Goal: Task Accomplishment & Management: Complete application form

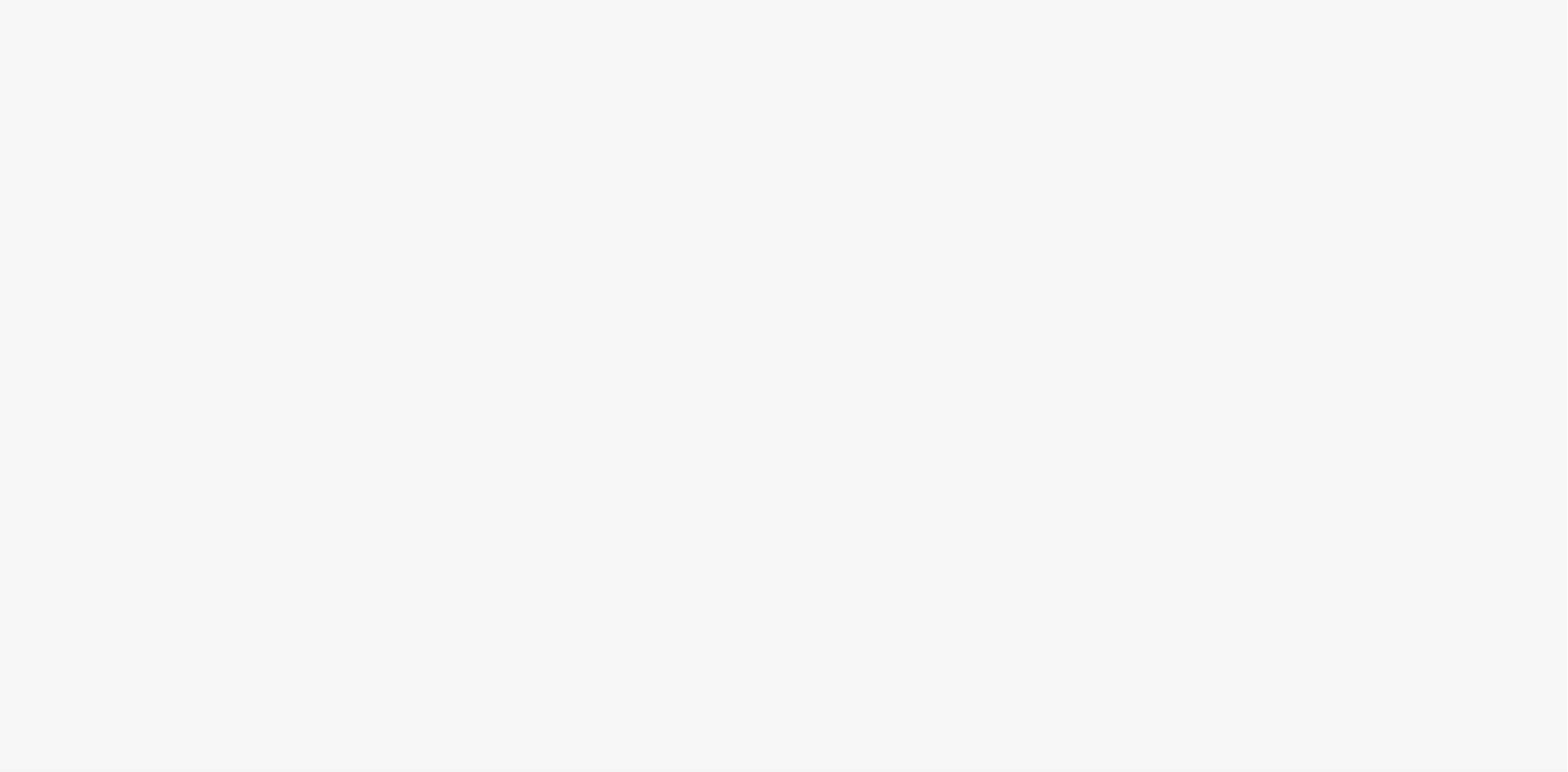
select select "d07aba32-d775-4fed-a722-f10c6504dd64"
select select "f97d6638-e0a1-4f7a-bf46-55015878e29e"
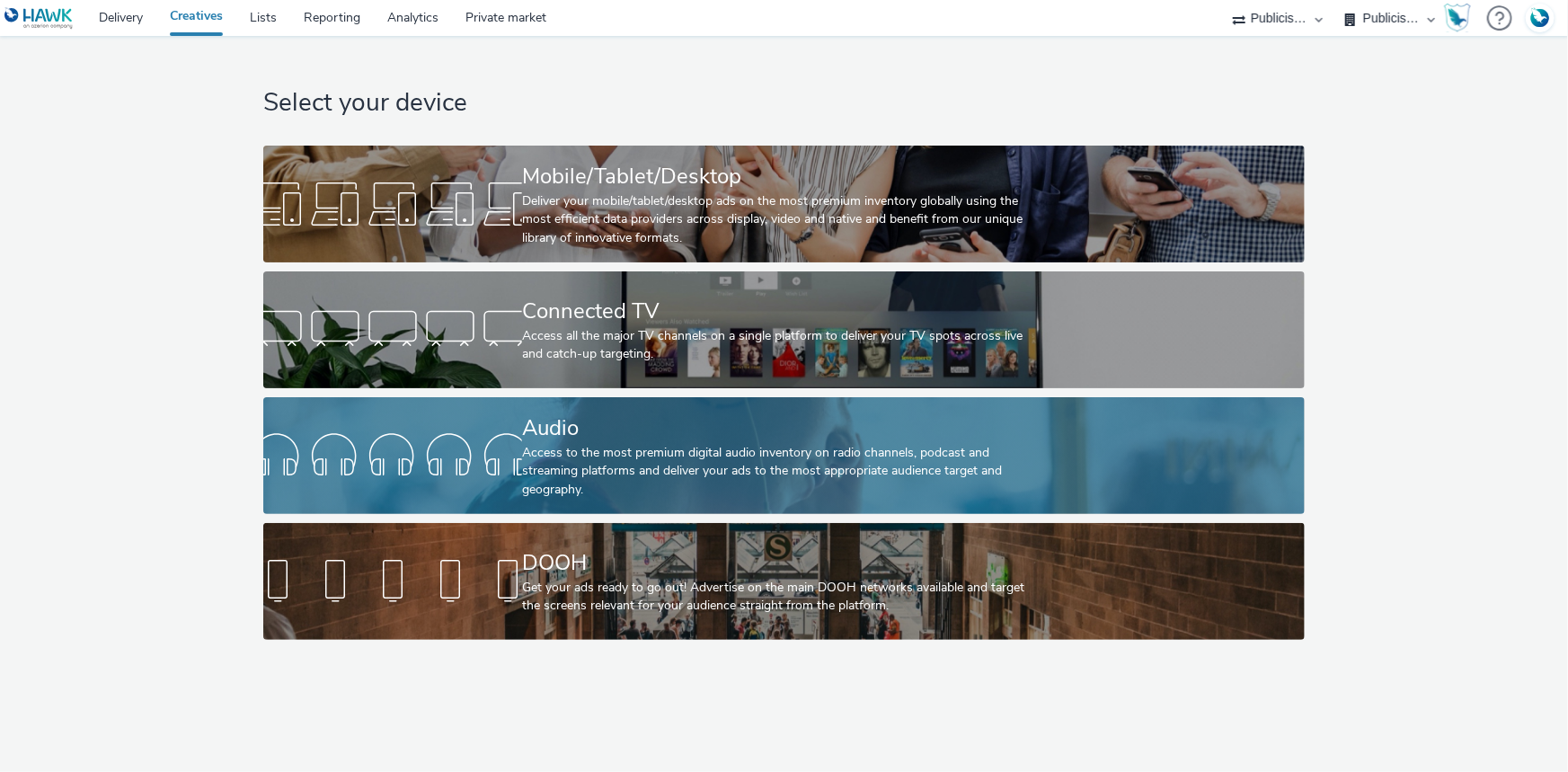
click at [496, 439] on div at bounding box center [392, 456] width 258 height 58
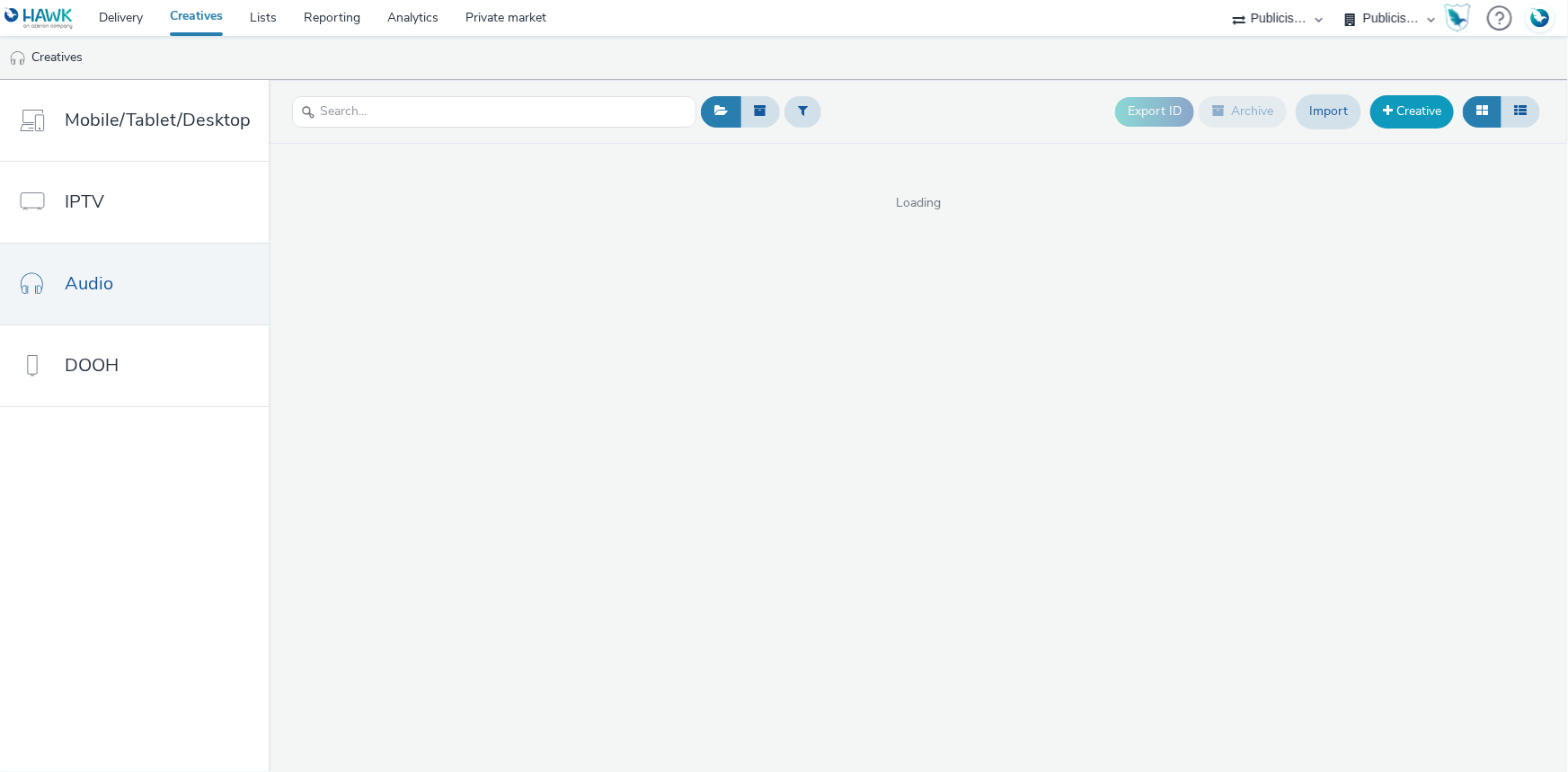
click at [1409, 113] on link "Creative" at bounding box center [1412, 111] width 83 height 33
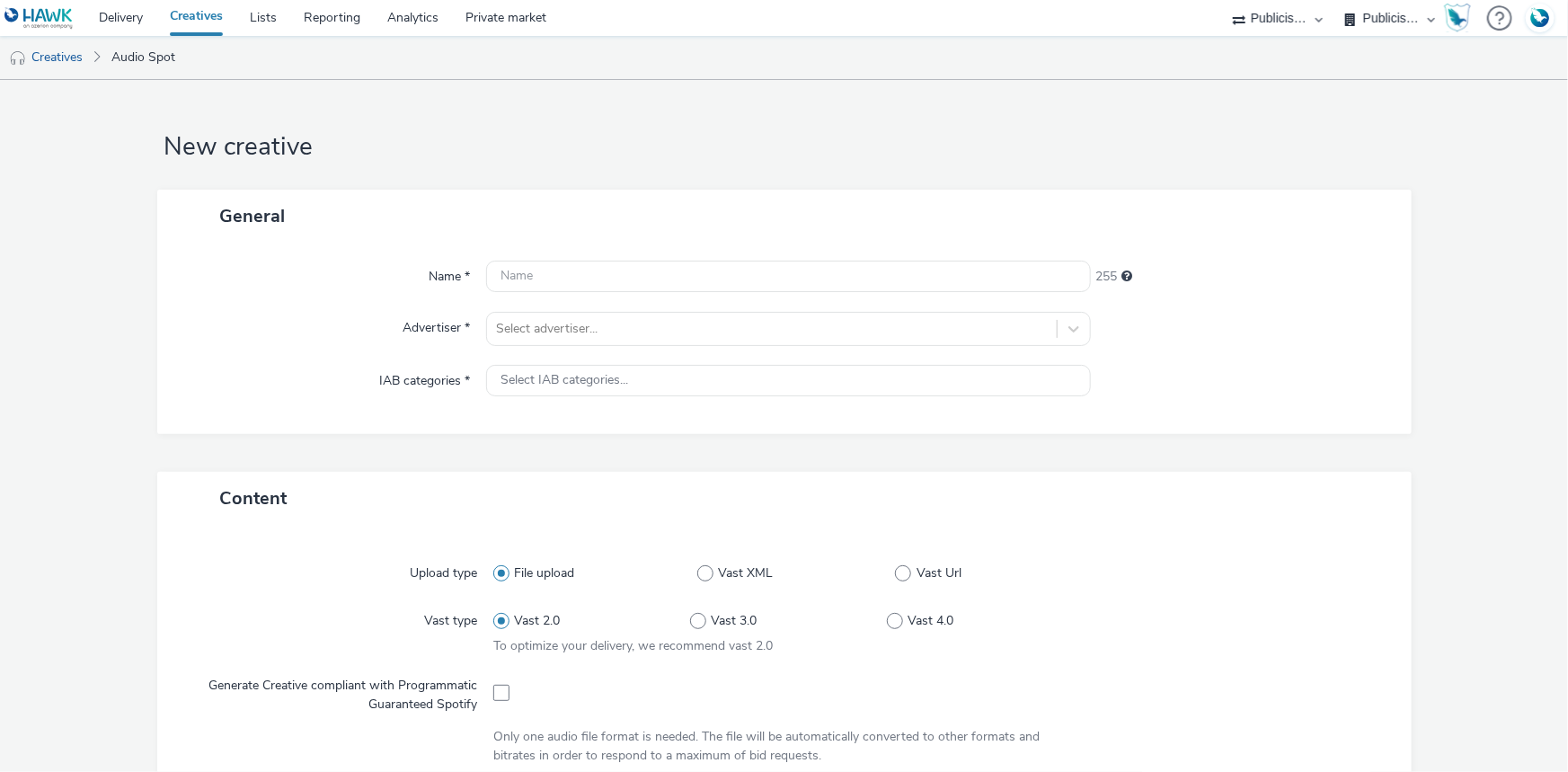
click at [609, 294] on div "Name * 255 Advertiser * Select advertiser... IAB categories * Select IAB catego…" at bounding box center [784, 338] width 1254 height 192
click at [587, 280] on input "text" at bounding box center [788, 276] width 605 height 32
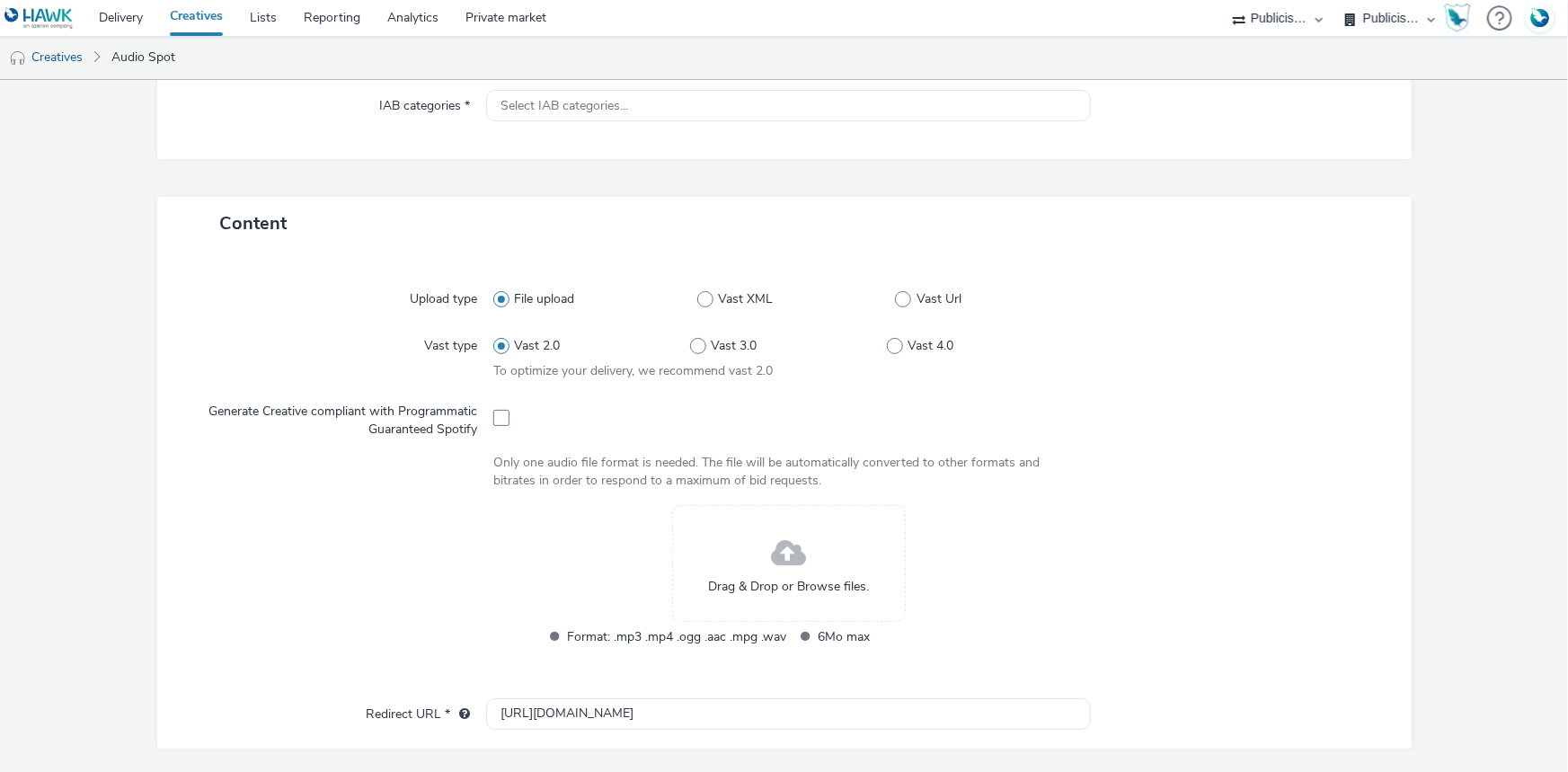
scroll to position [490, 0]
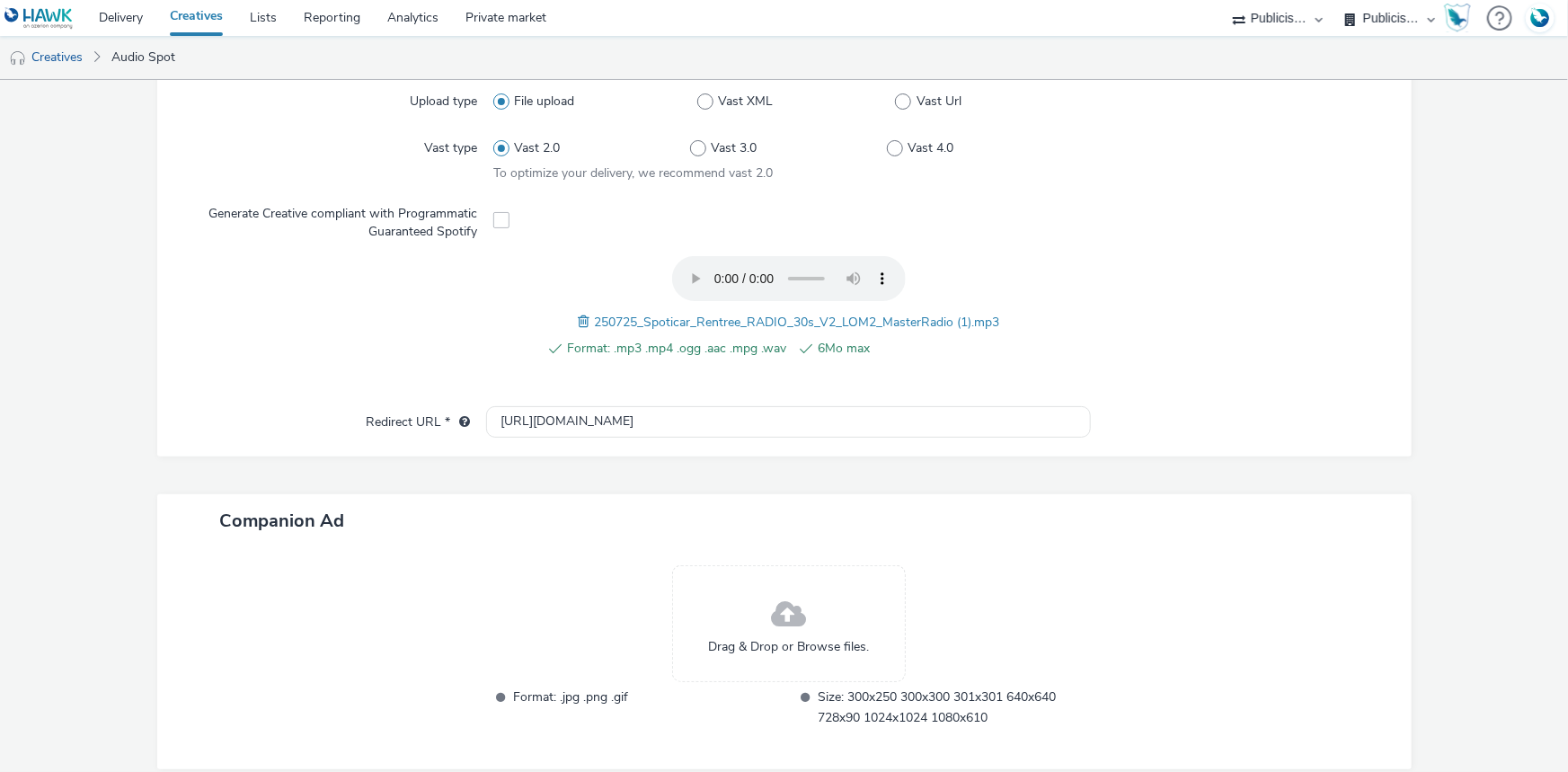
click at [498, 219] on span at bounding box center [502, 221] width 16 height 16
click at [498, 221] on span at bounding box center [502, 221] width 16 height 16
click at [577, 313] on span at bounding box center [586, 322] width 16 height 20
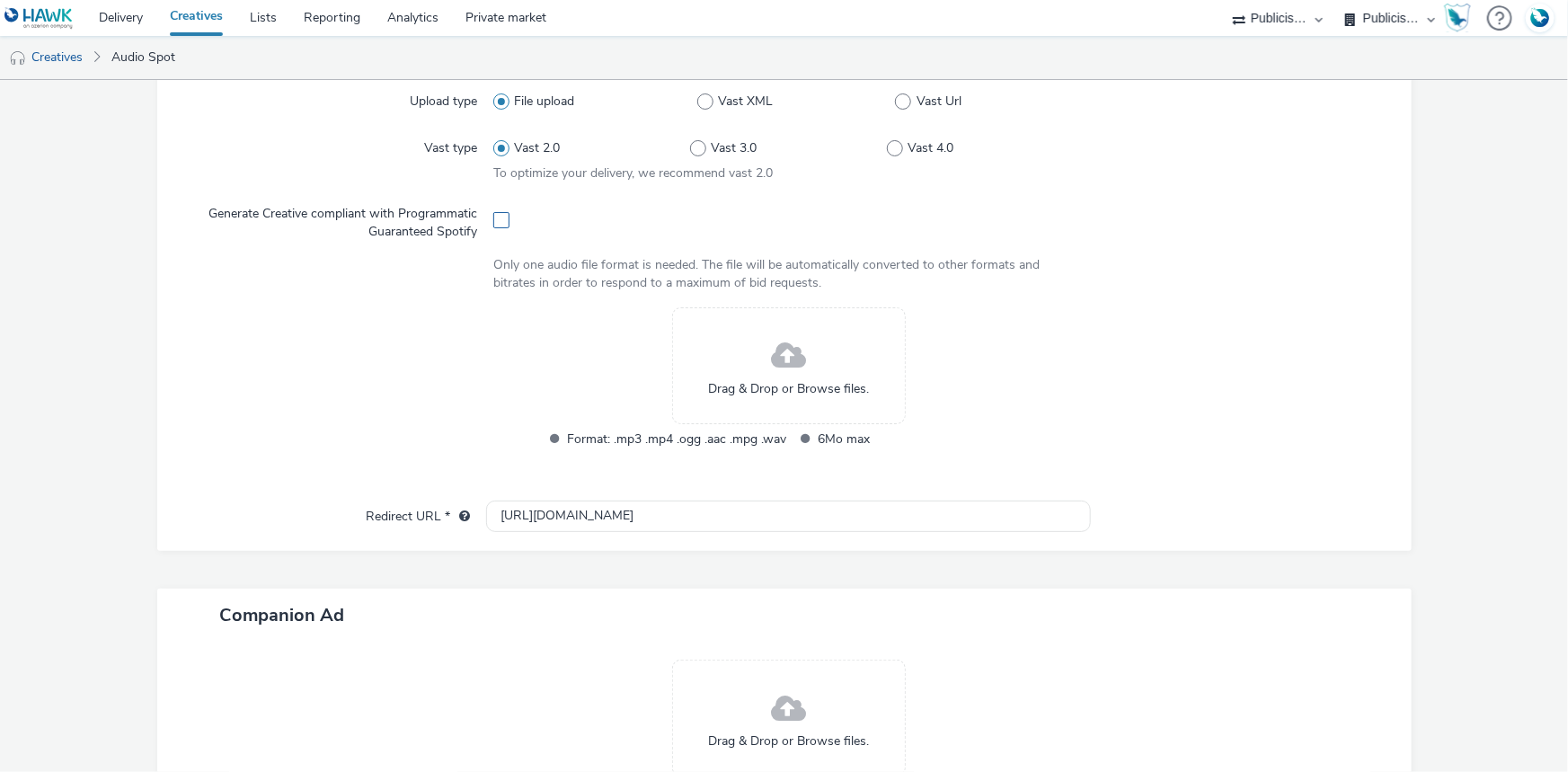
click at [498, 215] on span at bounding box center [502, 221] width 16 height 16
checkbox input "true"
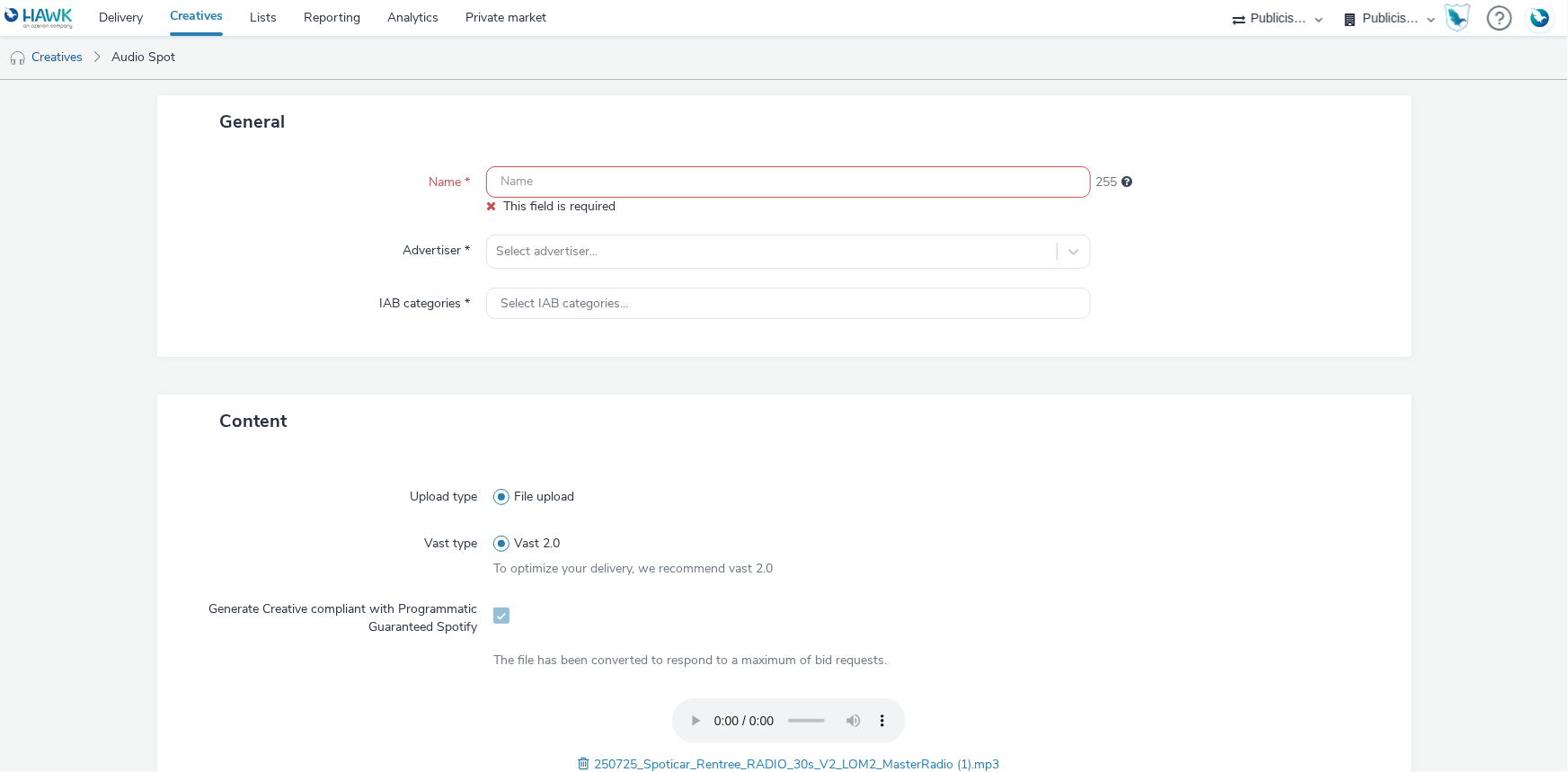
scroll to position [80, 0]
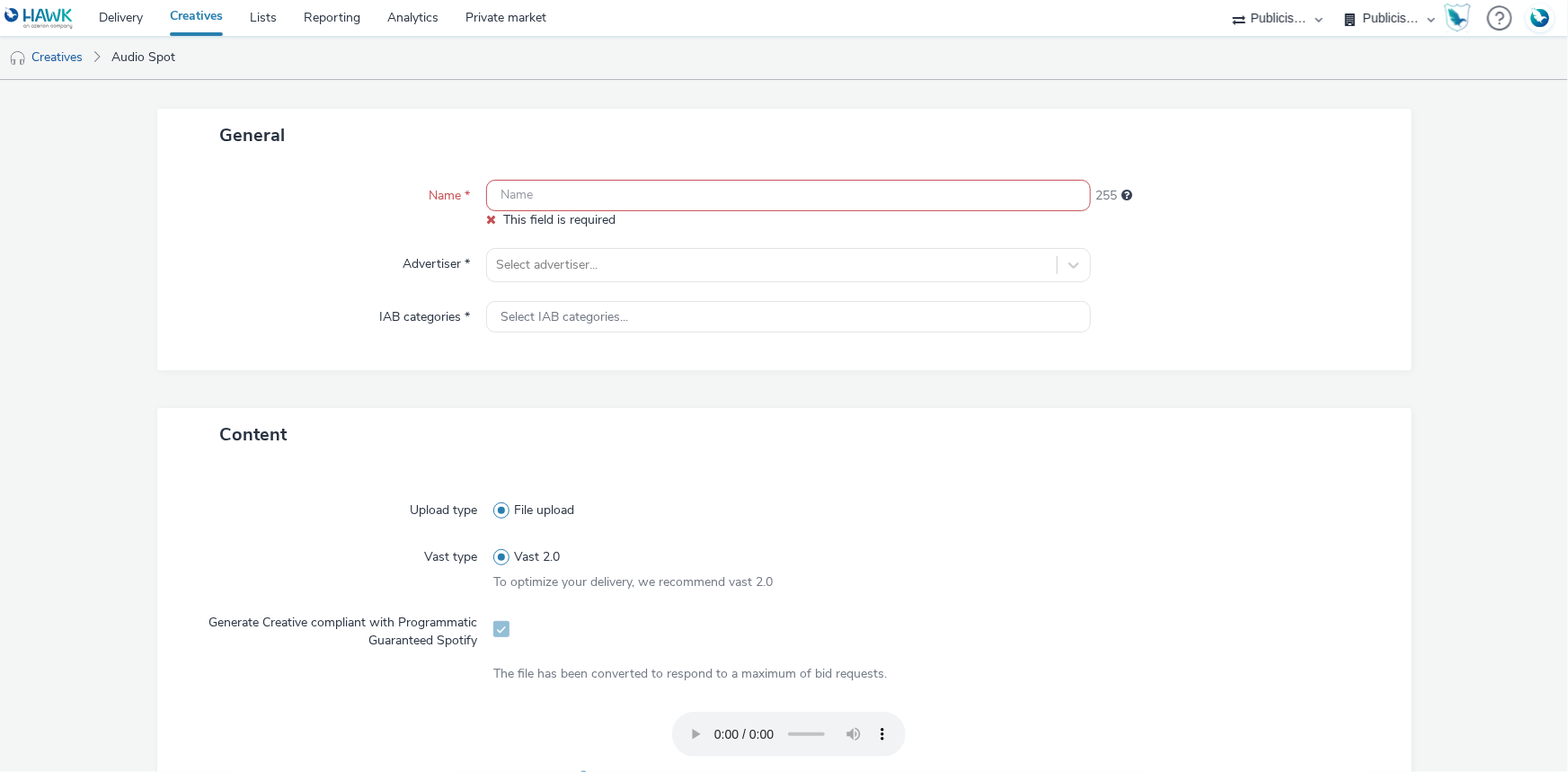
click at [543, 198] on input "text" at bounding box center [788, 195] width 605 height 32
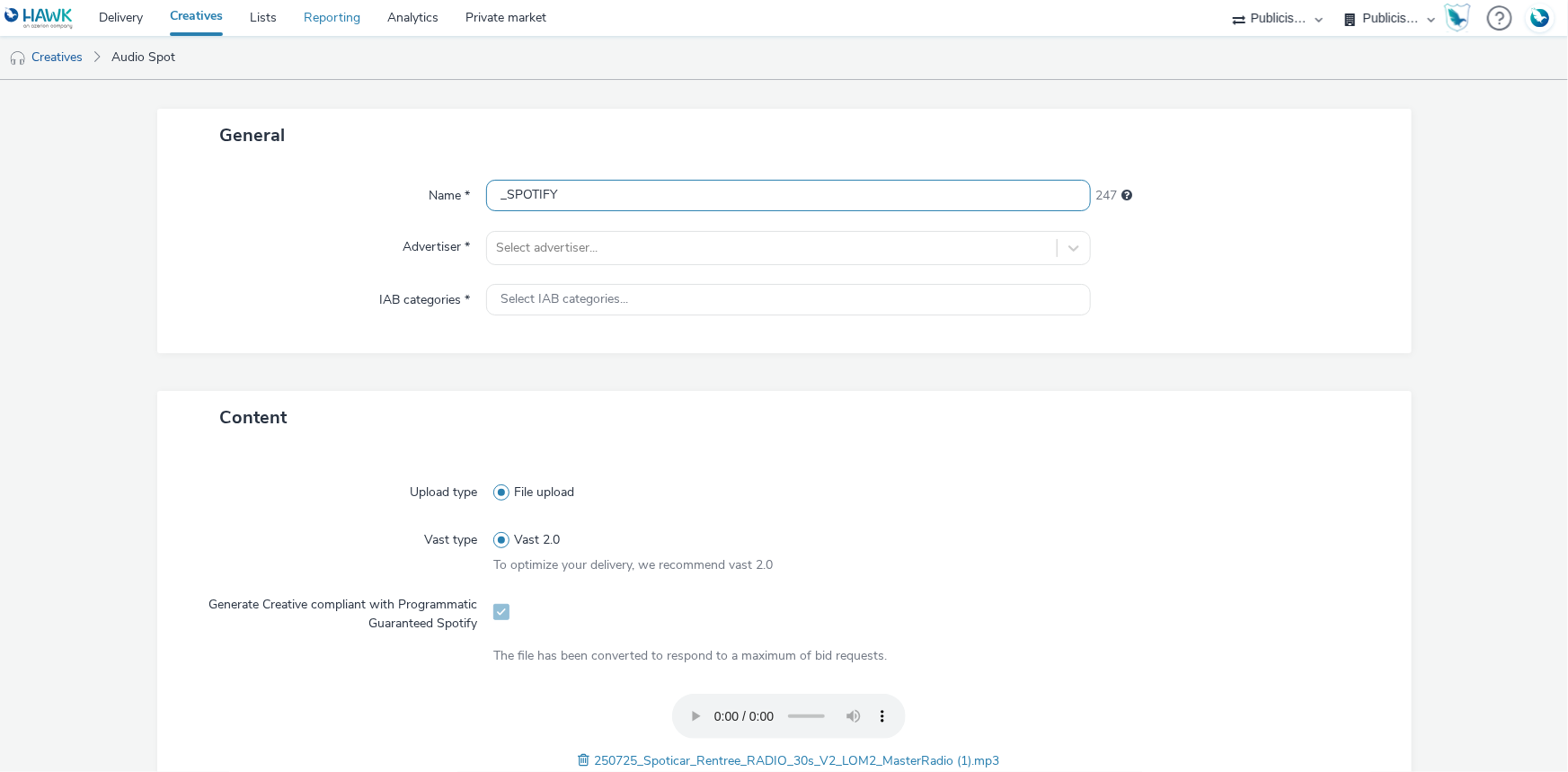
type input "_SPOTIFY"
click at [566, 251] on div at bounding box center [772, 248] width 551 height 22
type input "S"
type input "SPO"
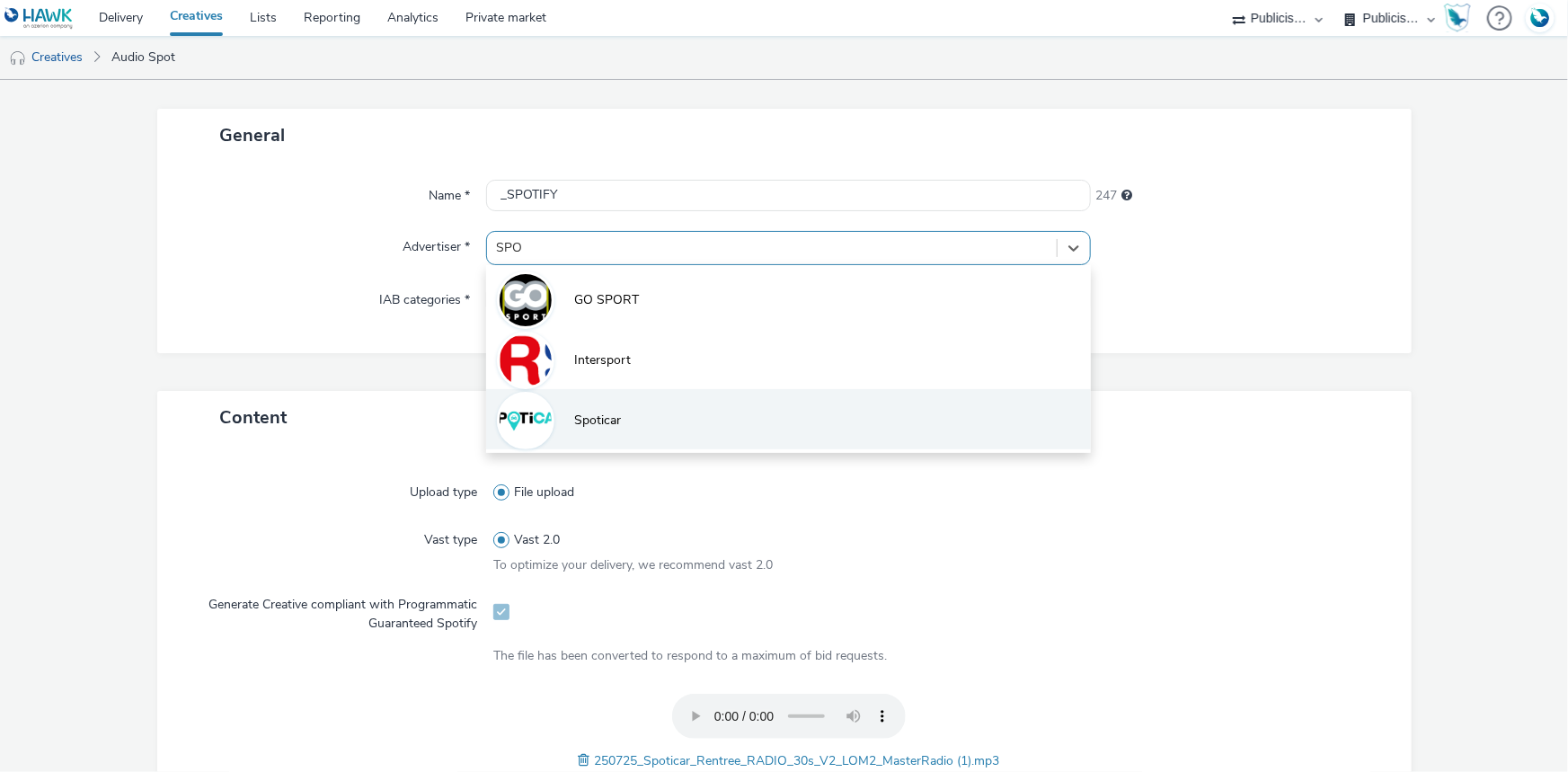
click at [615, 418] on span "Spoticar" at bounding box center [597, 420] width 47 height 18
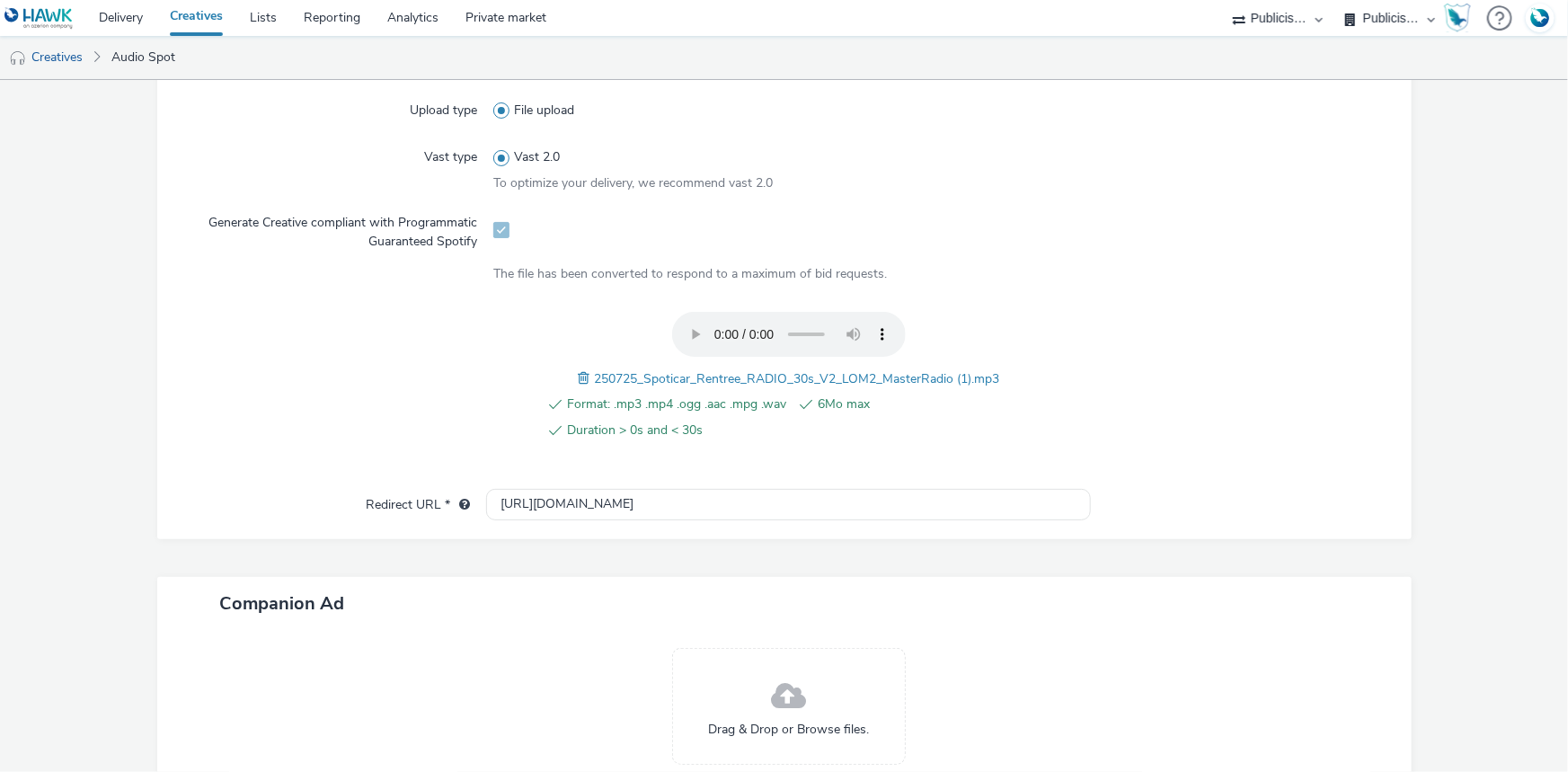
scroll to position [490, 0]
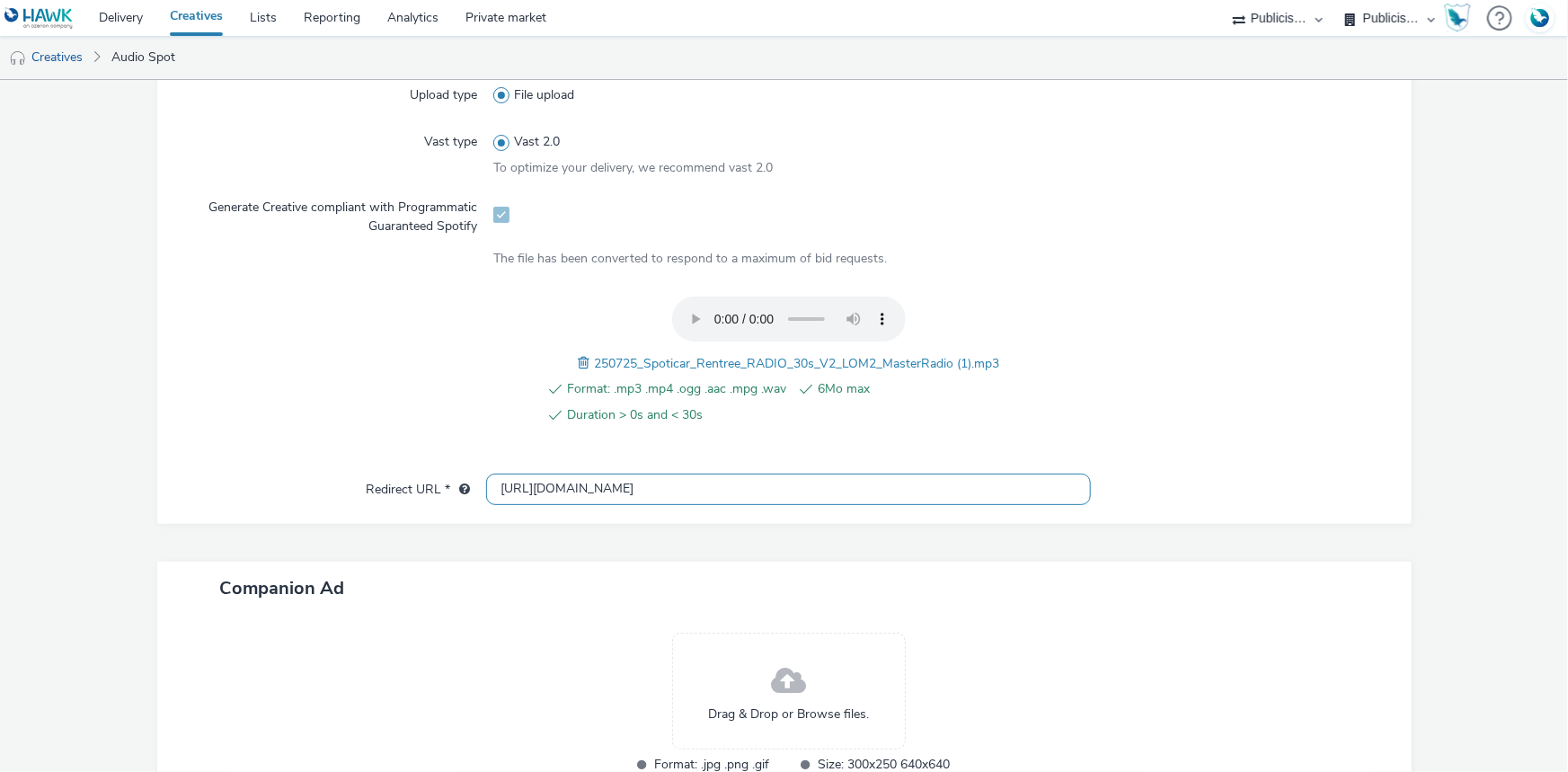
click at [627, 487] on input "[URL][DOMAIN_NAME]" at bounding box center [788, 489] width 605 height 32
paste input "s://www.spoticar.fr/la-rentree-decalee"
type input "https://www.spoticar.fr/la-rentree-decalee"
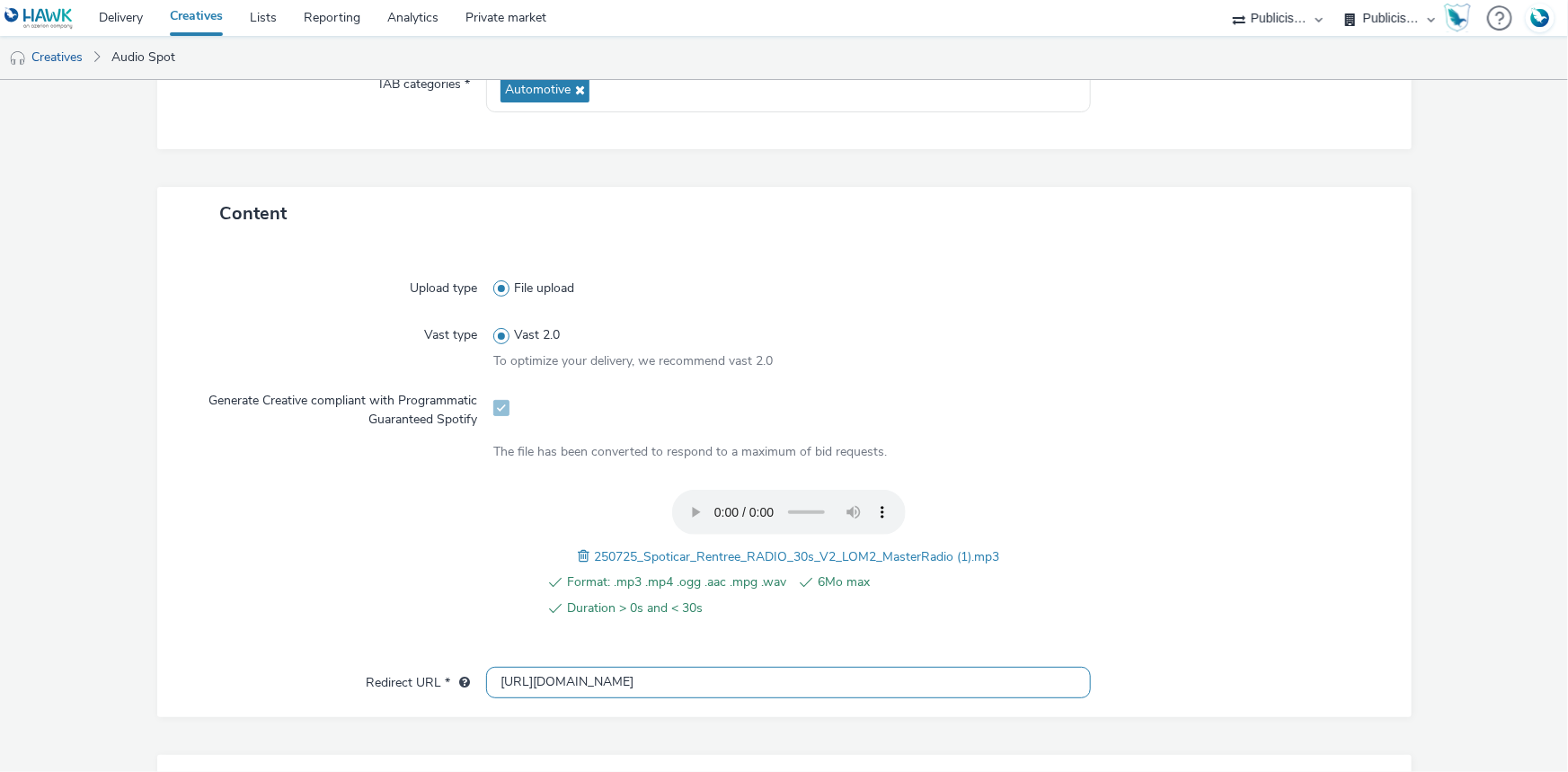
scroll to position [452, 0]
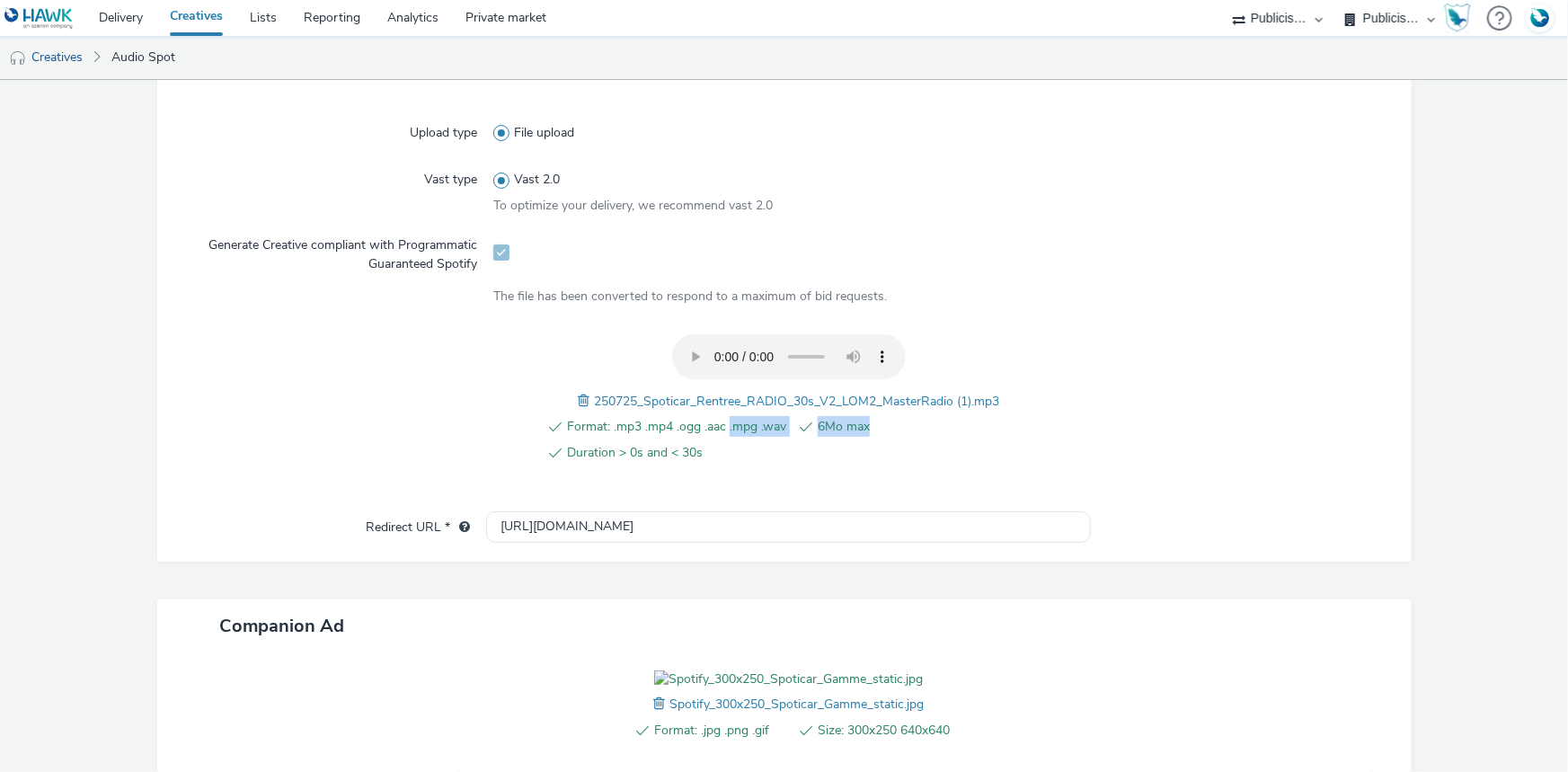
drag, startPoint x: 1028, startPoint y: 382, endPoint x: 722, endPoint y: 417, distance: 308.0
click at [722, 417] on div "Format: .mp3 .mp4 .ogg .aac .mpg .wav 6Mo max Duration > 0s and < 30s 250725_Sp…" at bounding box center [788, 409] width 590 height 148
click at [1029, 451] on ul "Format: .mp3 .mp4 .ogg .aac .mpg .wav 6Mo max Duration > 0s and < 30s" at bounding box center [788, 439] width 497 height 48
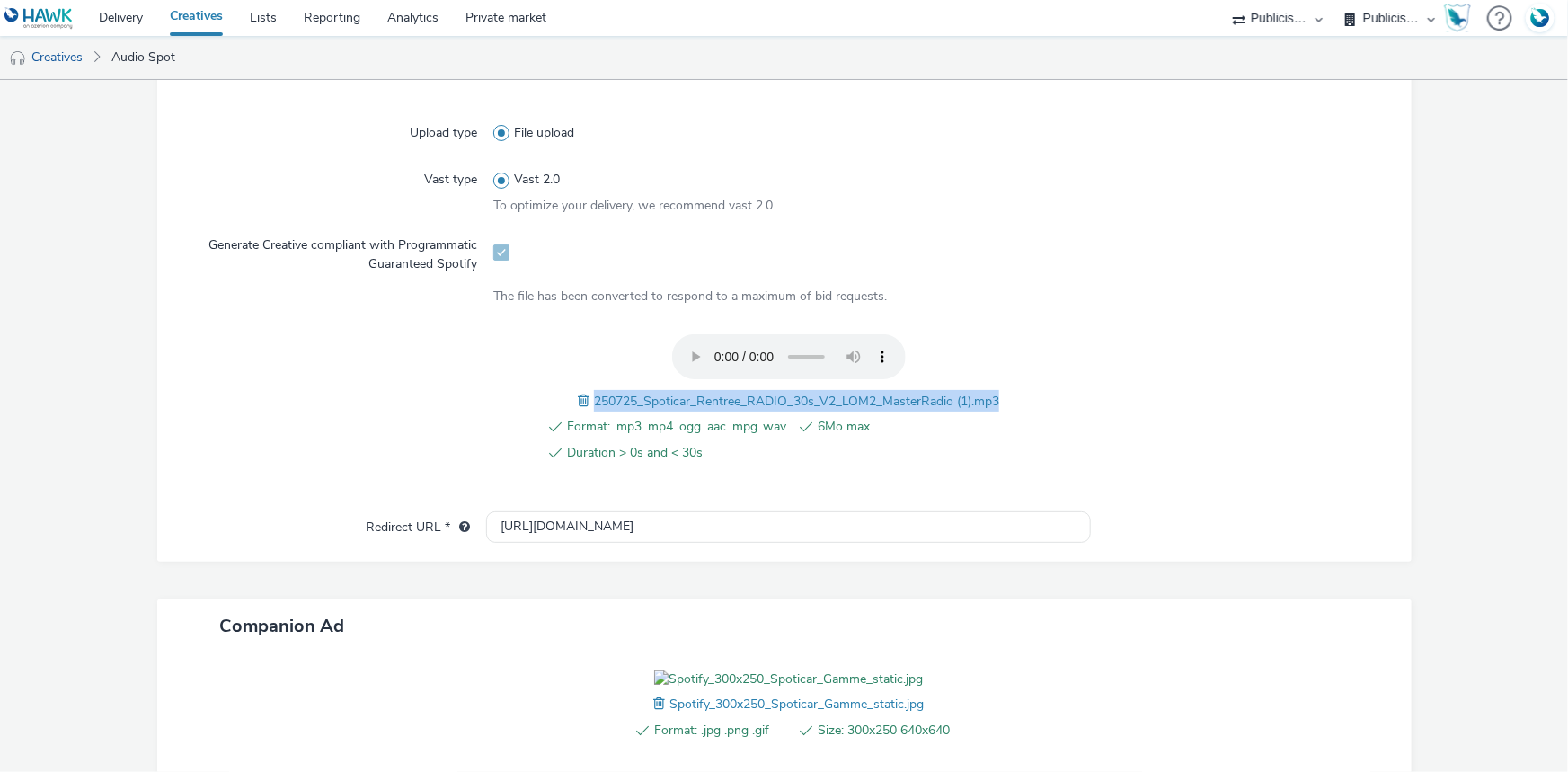
drag, startPoint x: 1006, startPoint y: 390, endPoint x: 580, endPoint y: 398, distance: 426.1
click at [580, 398] on div "Format: .mp3 .mp4 .ogg .aac .mpg .wav 6Mo max Duration > 0s and < 30s 250725_Sp…" at bounding box center [788, 409] width 590 height 148
copy span "250725_Spoticar_Rentree_RADIO_30s_V2_LOM2_MasterRadio (1).mp3"
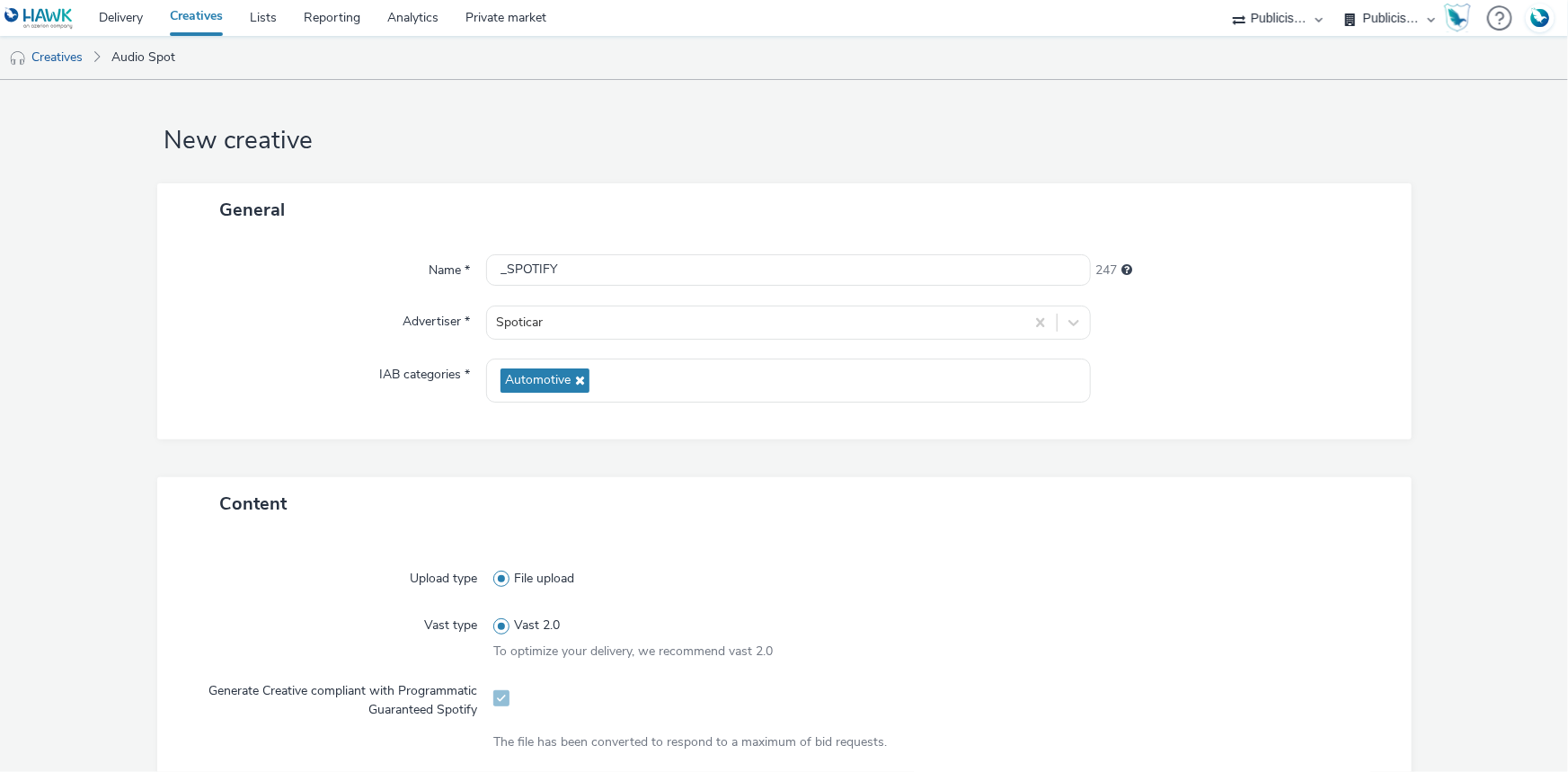
scroll to position [0, 0]
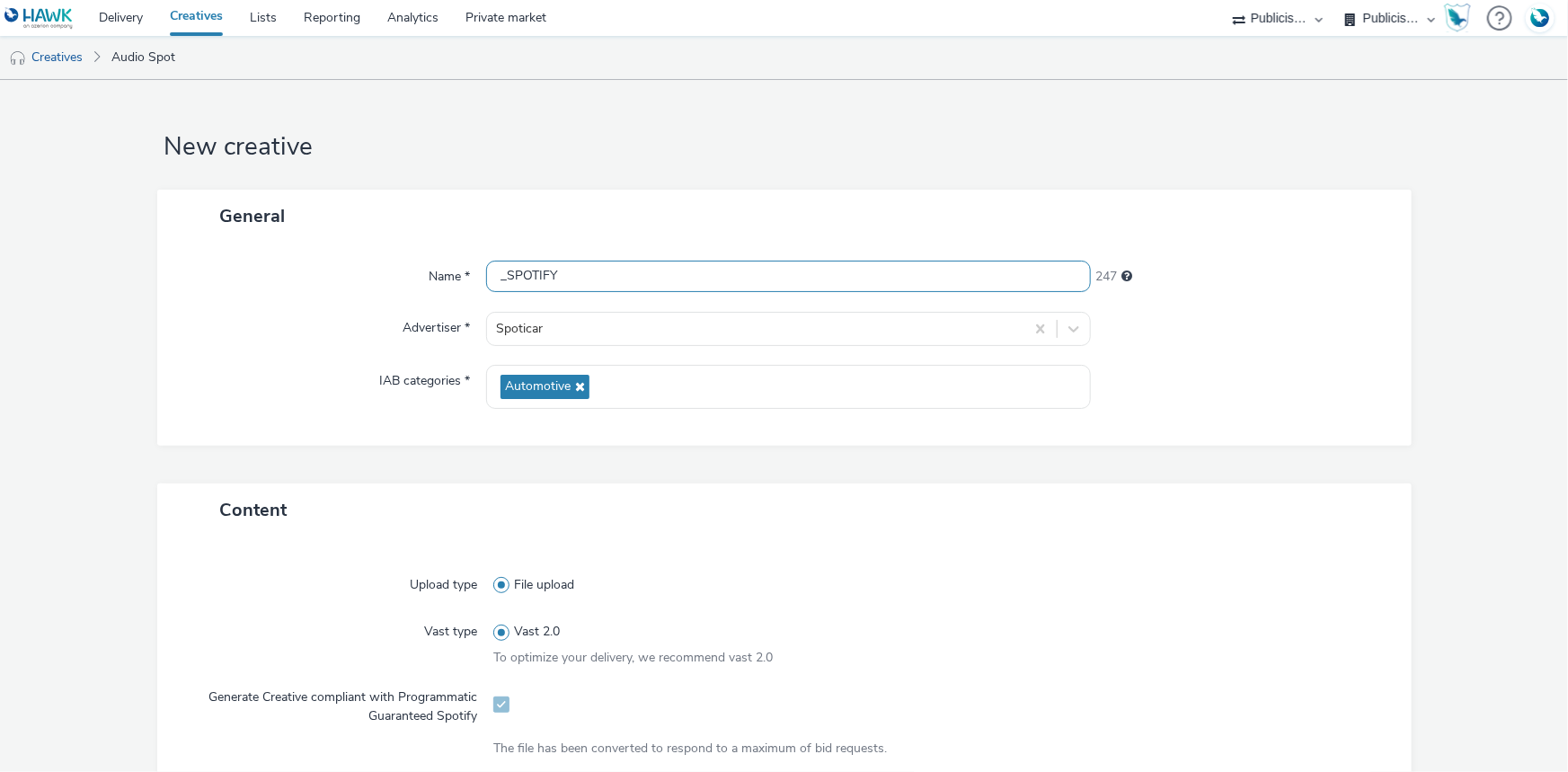
click at [494, 270] on input "_SPOTIFY" at bounding box center [788, 276] width 605 height 32
paste input "250725_Spoticar_Rentree_RADIO_30s_V2_LOM2_MasterRadio (1).mp3"
click at [877, 271] on input "250725_Spoticar_Rentree_RADIO_30s_V2_LOM2_MasterRadio (1).mp3_SPOTIFY" at bounding box center [788, 276] width 605 height 32
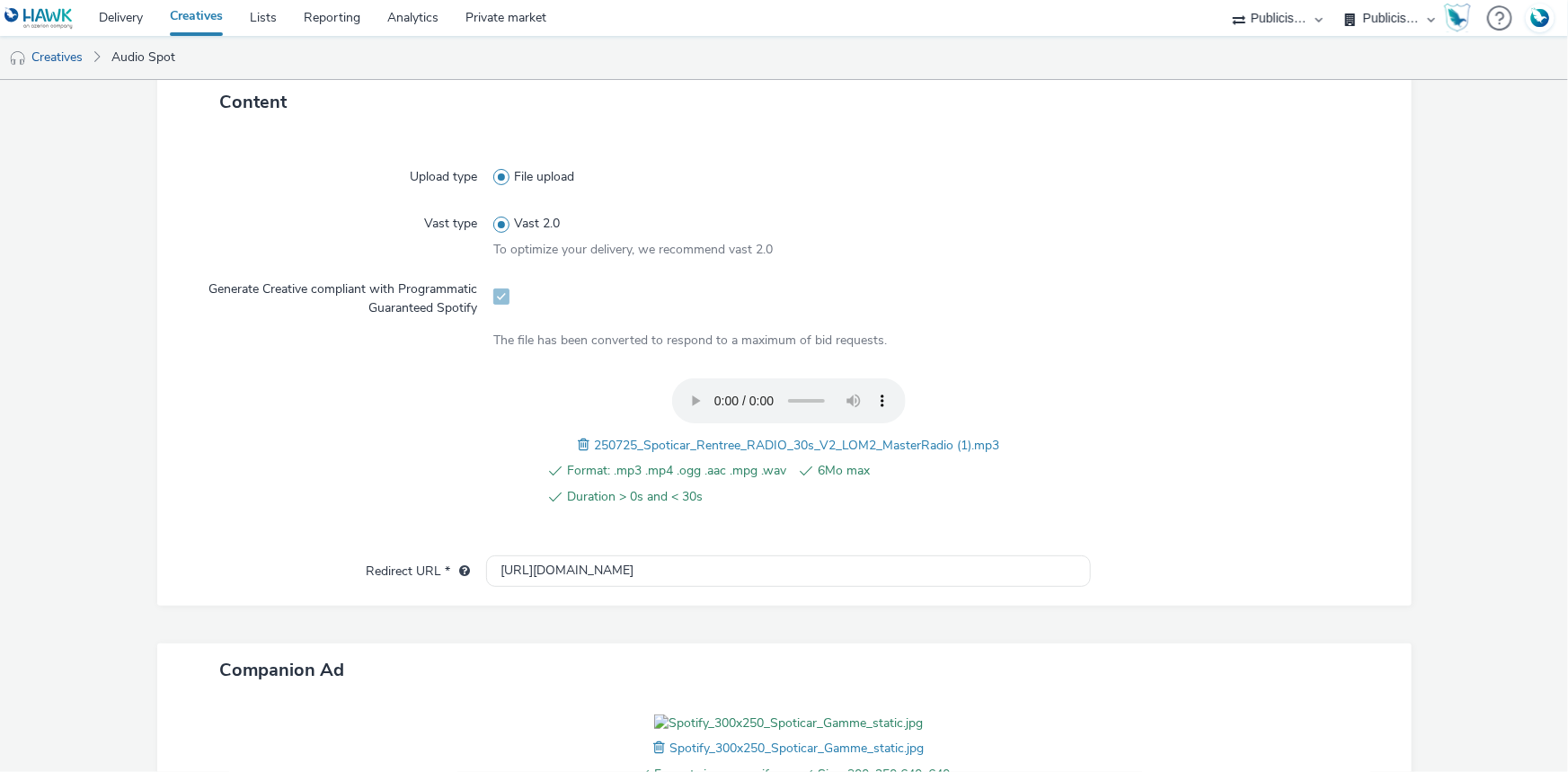
scroll to position [643, 0]
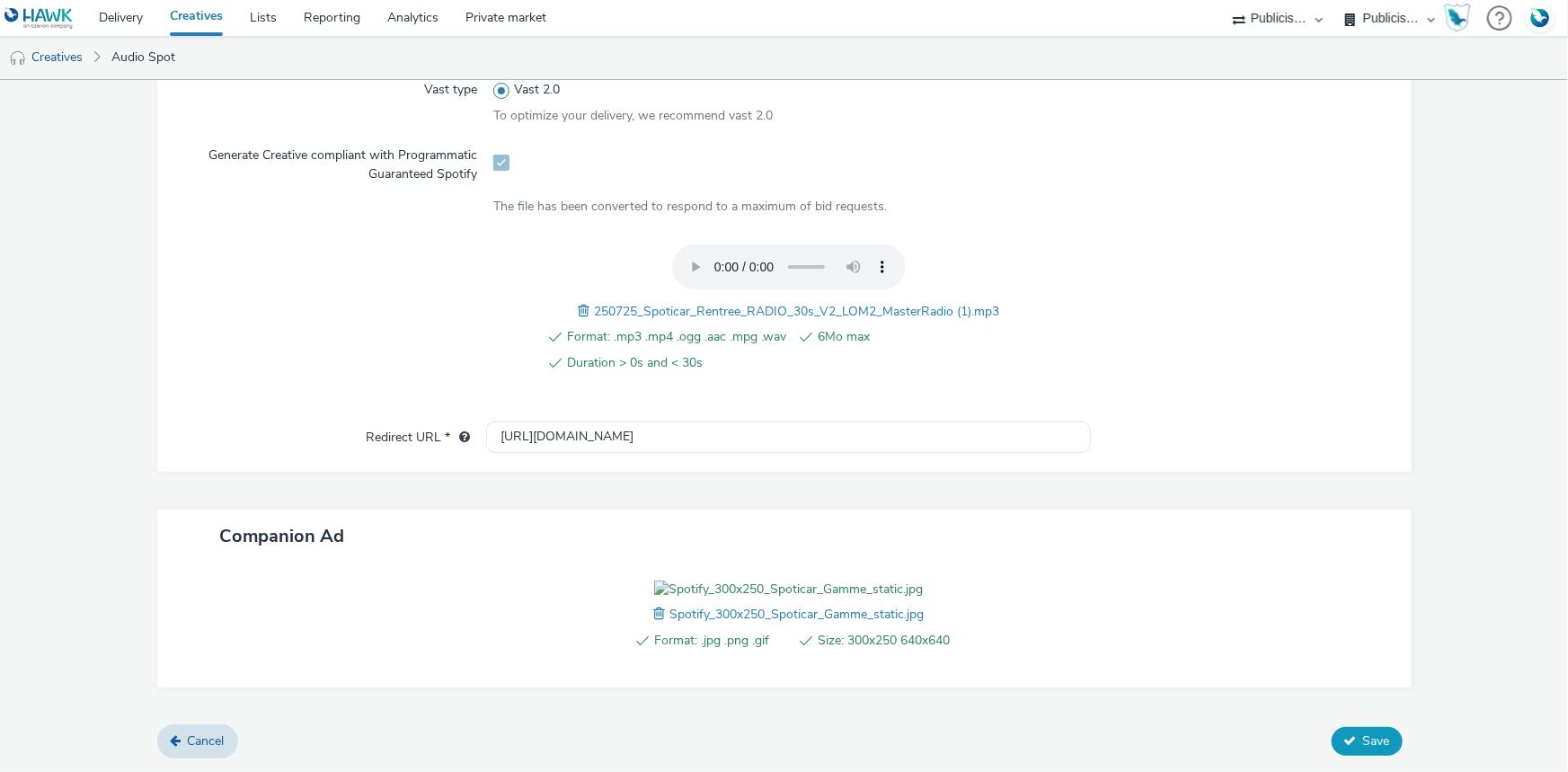
type input "250725_Spoticar_Rentree_RADIO_30s_V2_LOM2_MasterRadio.mp3_SPOTIFY"
click at [1363, 746] on span "Save" at bounding box center [1376, 740] width 27 height 17
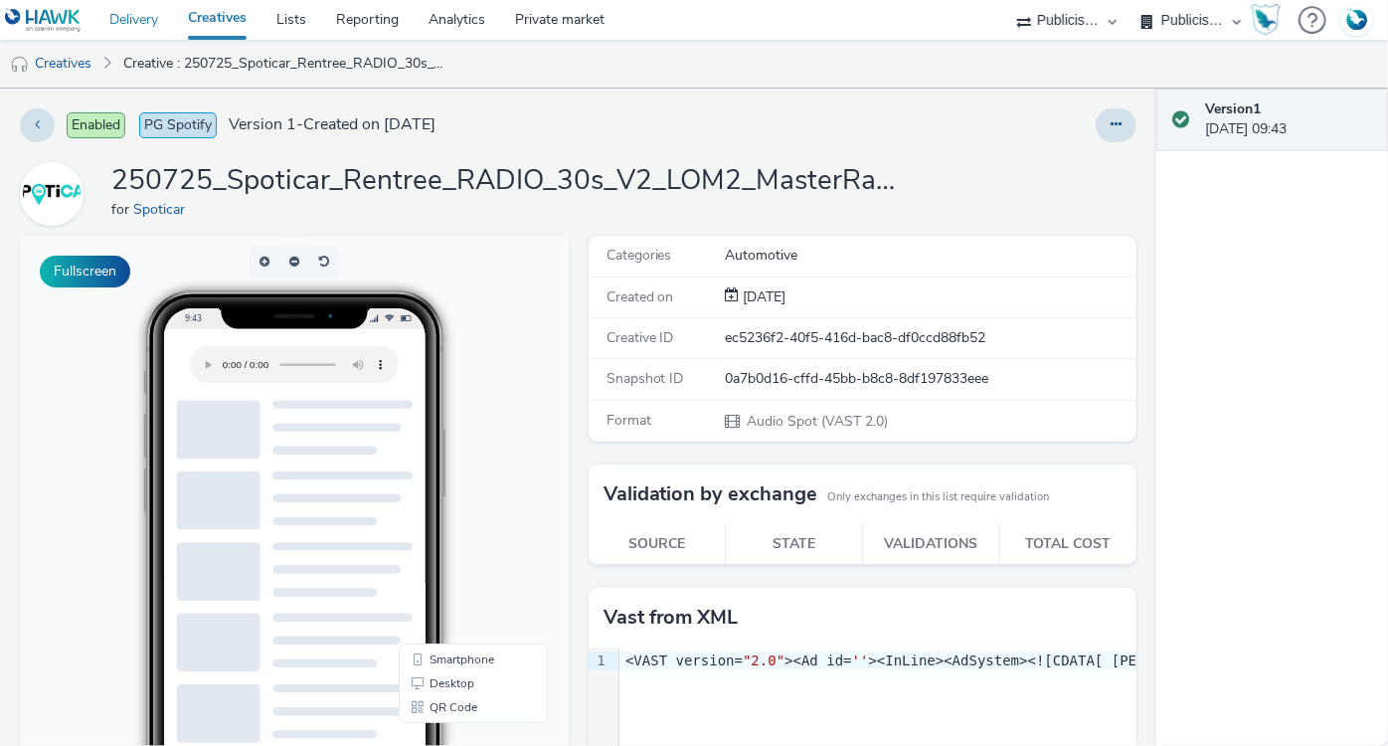
click at [153, 33] on link "Delivery" at bounding box center [133, 20] width 79 height 40
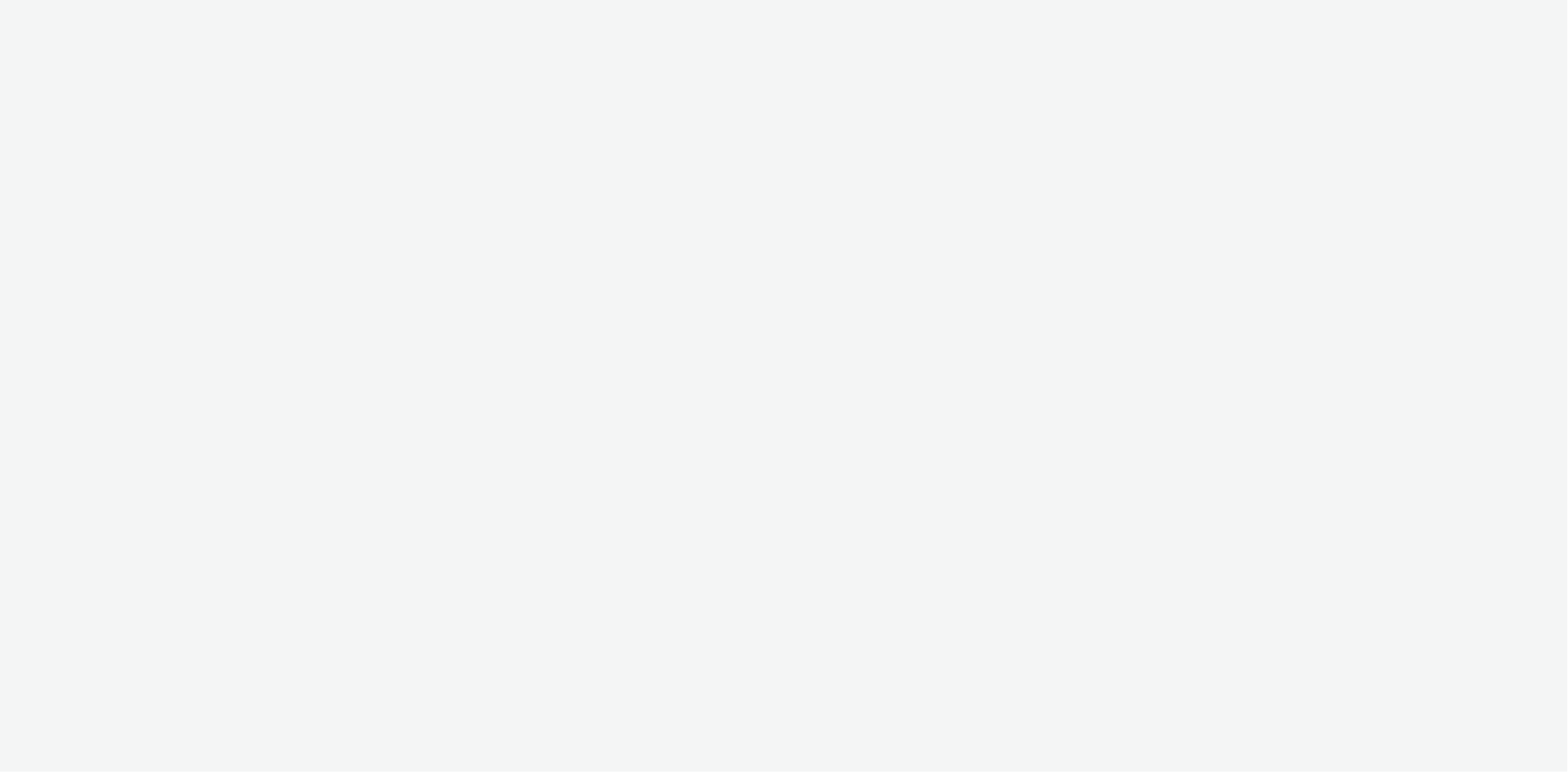
select select "d07aba32-d775-4fed-a722-f10c6504dd64"
select select "f97d6638-e0a1-4f7a-bf46-55015878e29e"
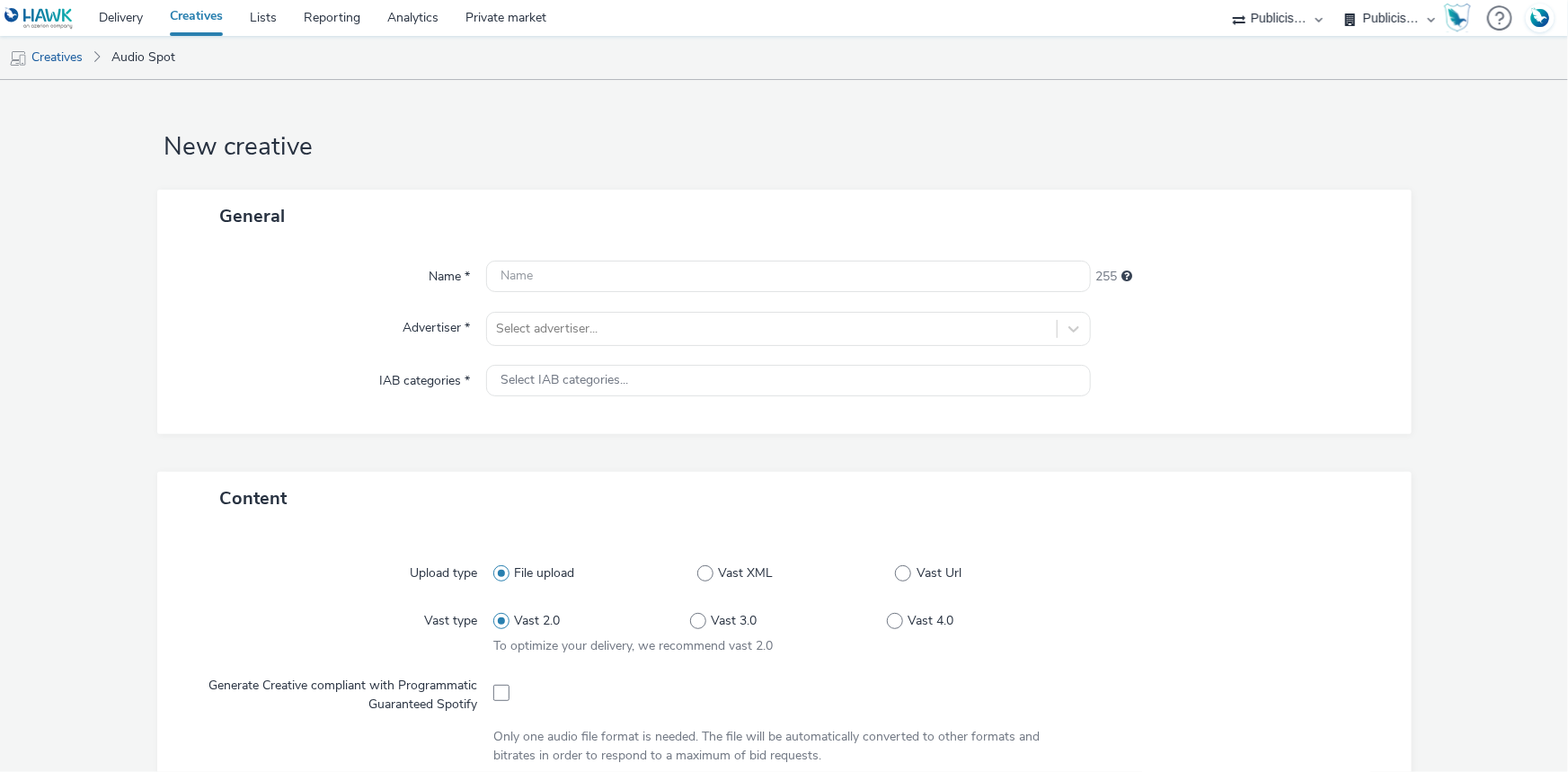
drag, startPoint x: 0, startPoint y: 0, endPoint x: 817, endPoint y: 129, distance: 827.1
click at [817, 130] on h1 "New creative" at bounding box center [784, 147] width 1254 height 34
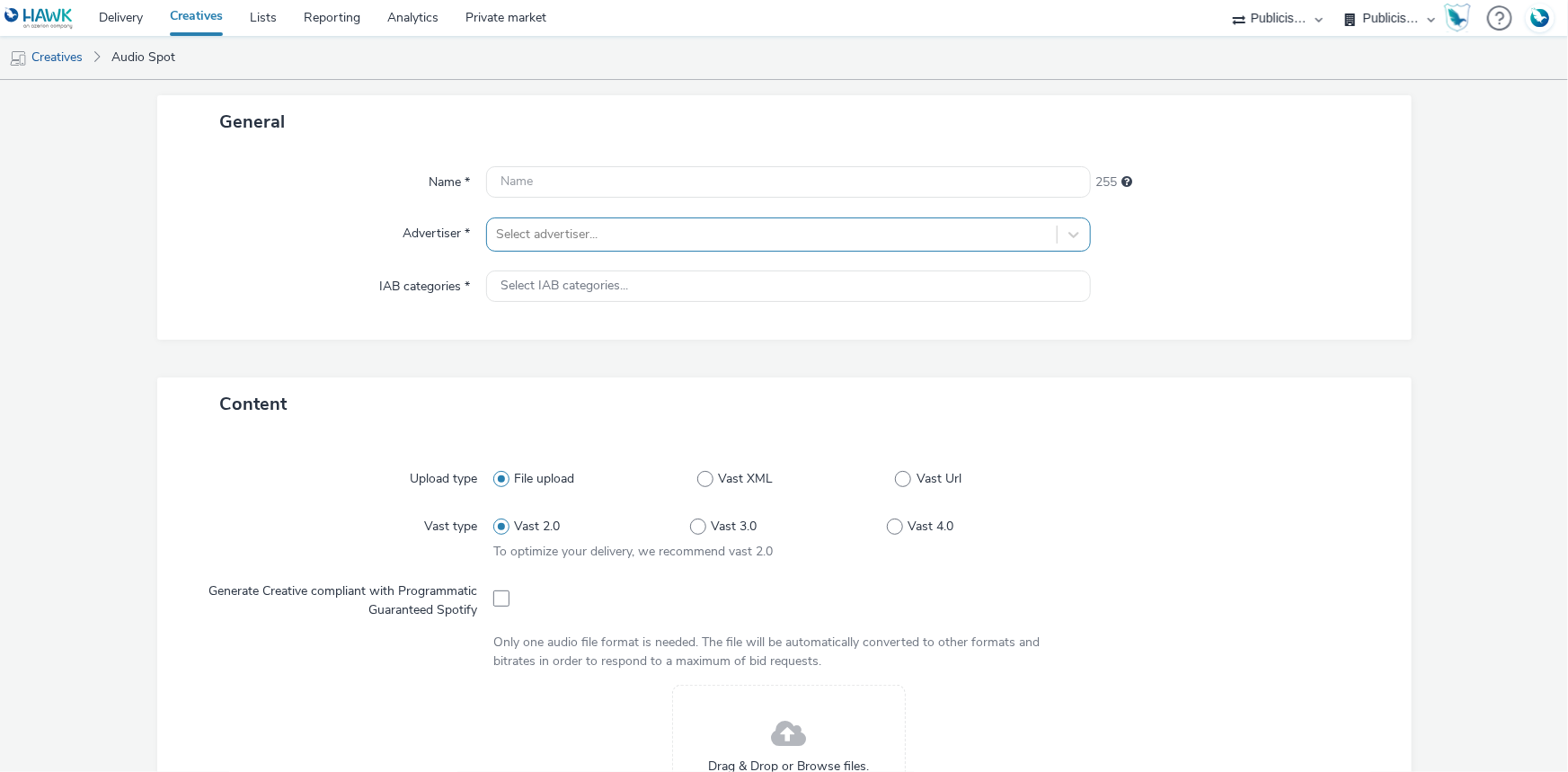
scroll to position [490, 0]
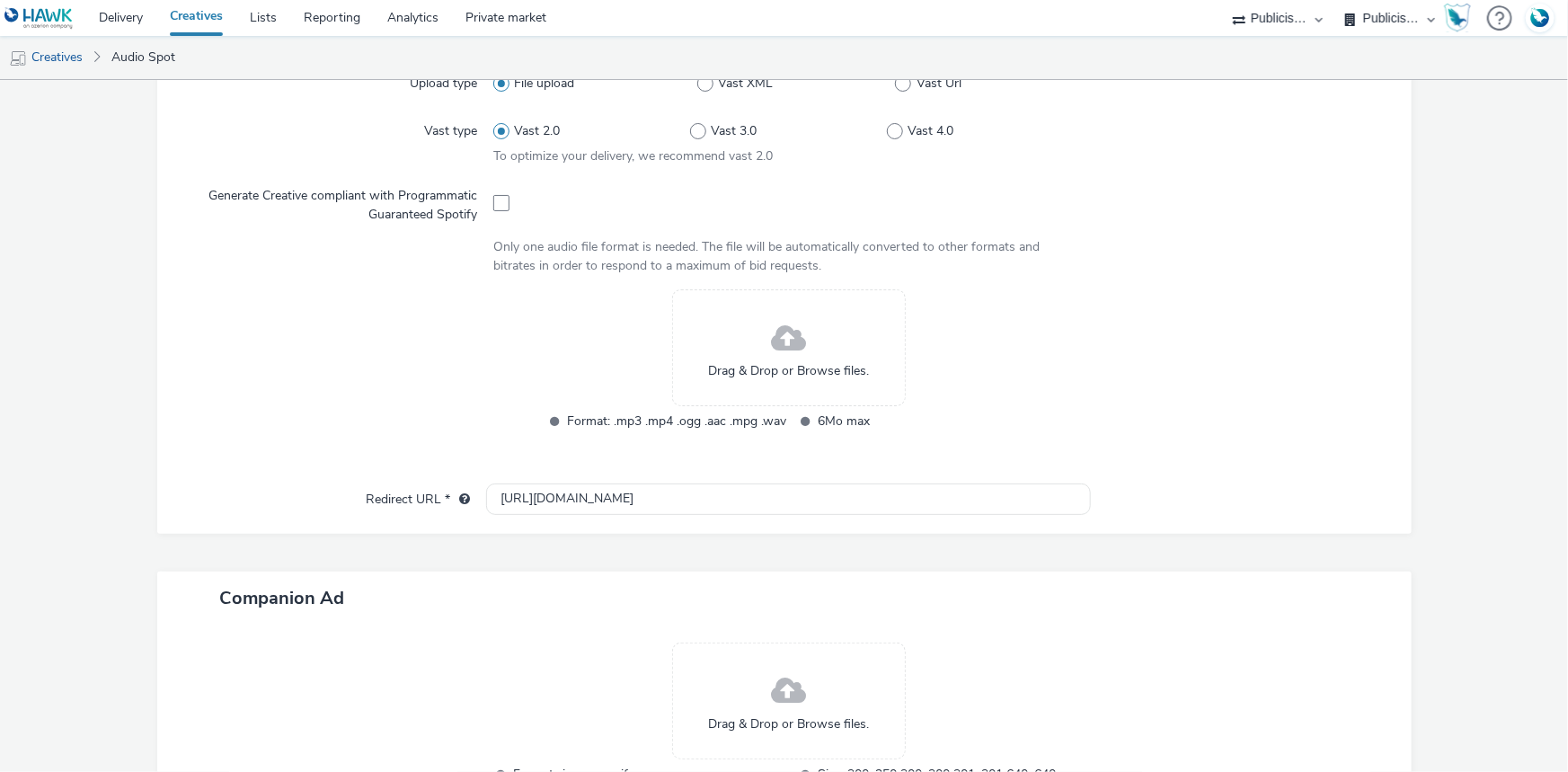
drag, startPoint x: 502, startPoint y: 202, endPoint x: 515, endPoint y: 158, distance: 45.9
click at [502, 202] on span at bounding box center [502, 203] width 16 height 16
checkbox input "true"
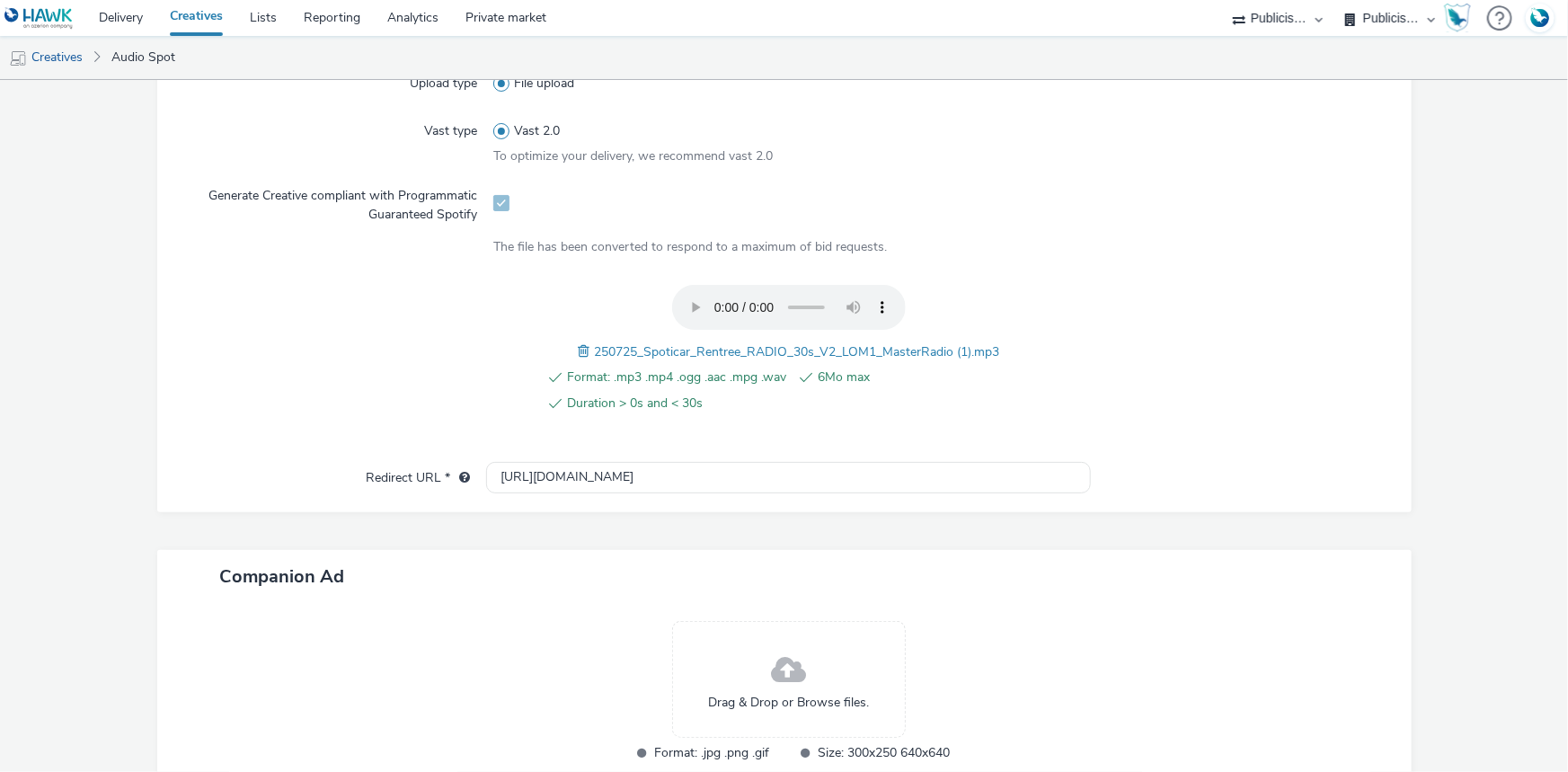
scroll to position [163, 0]
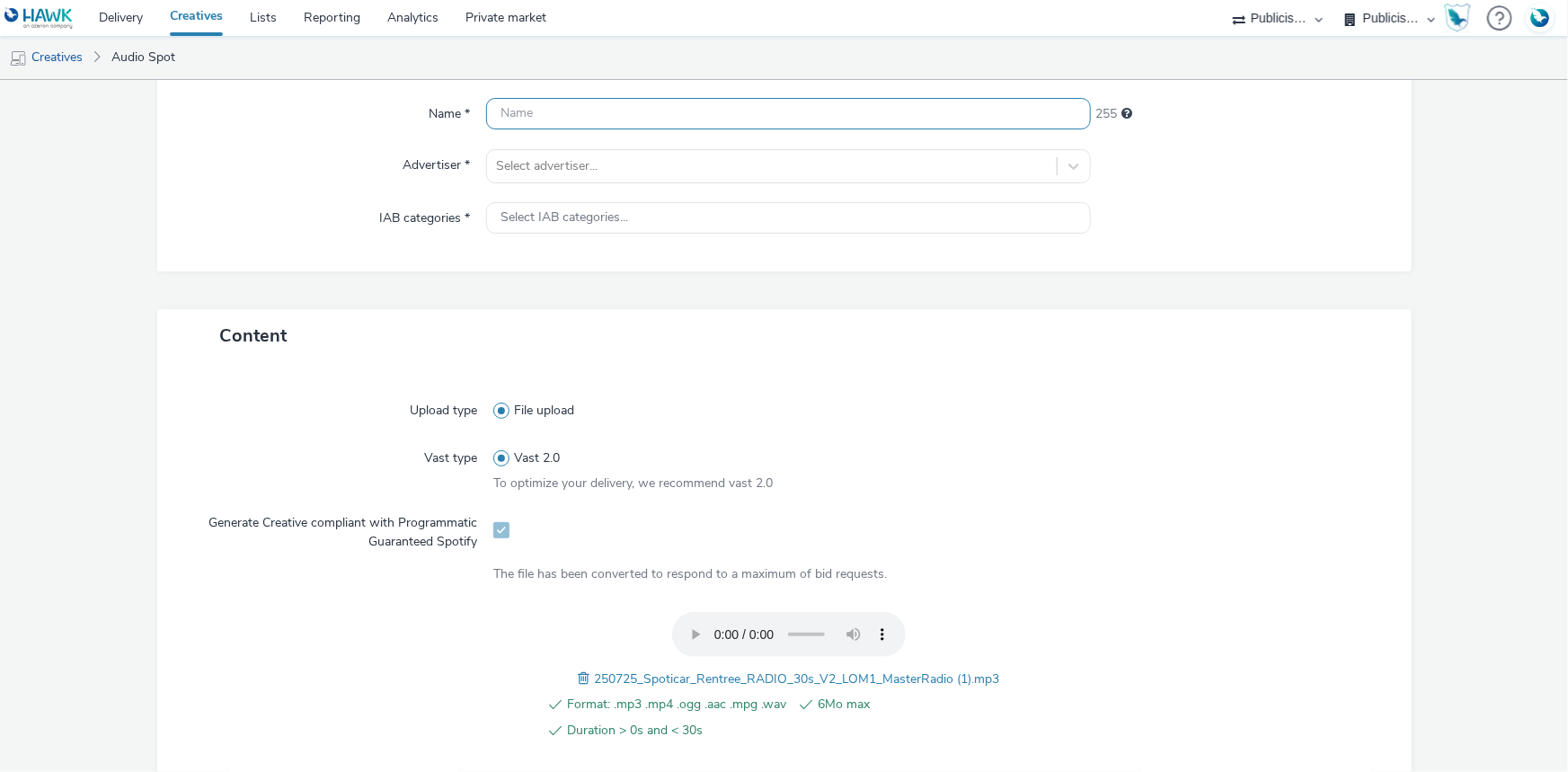
click at [525, 112] on input "text" at bounding box center [788, 113] width 605 height 32
paste input "_SPOTIFY"
type input "_SPOTIFY"
click at [556, 159] on div at bounding box center [772, 166] width 551 height 22
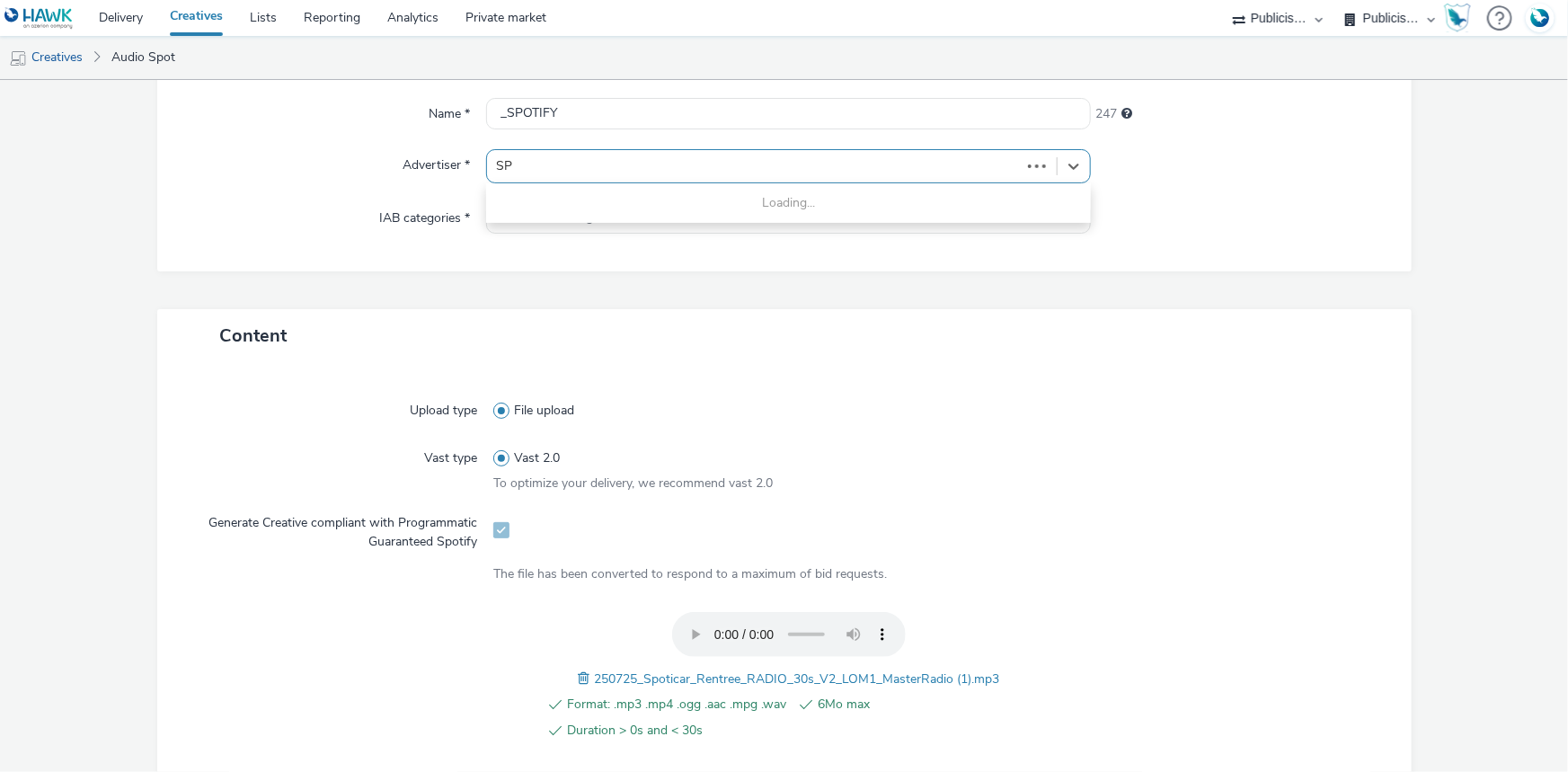
type input "SPO"
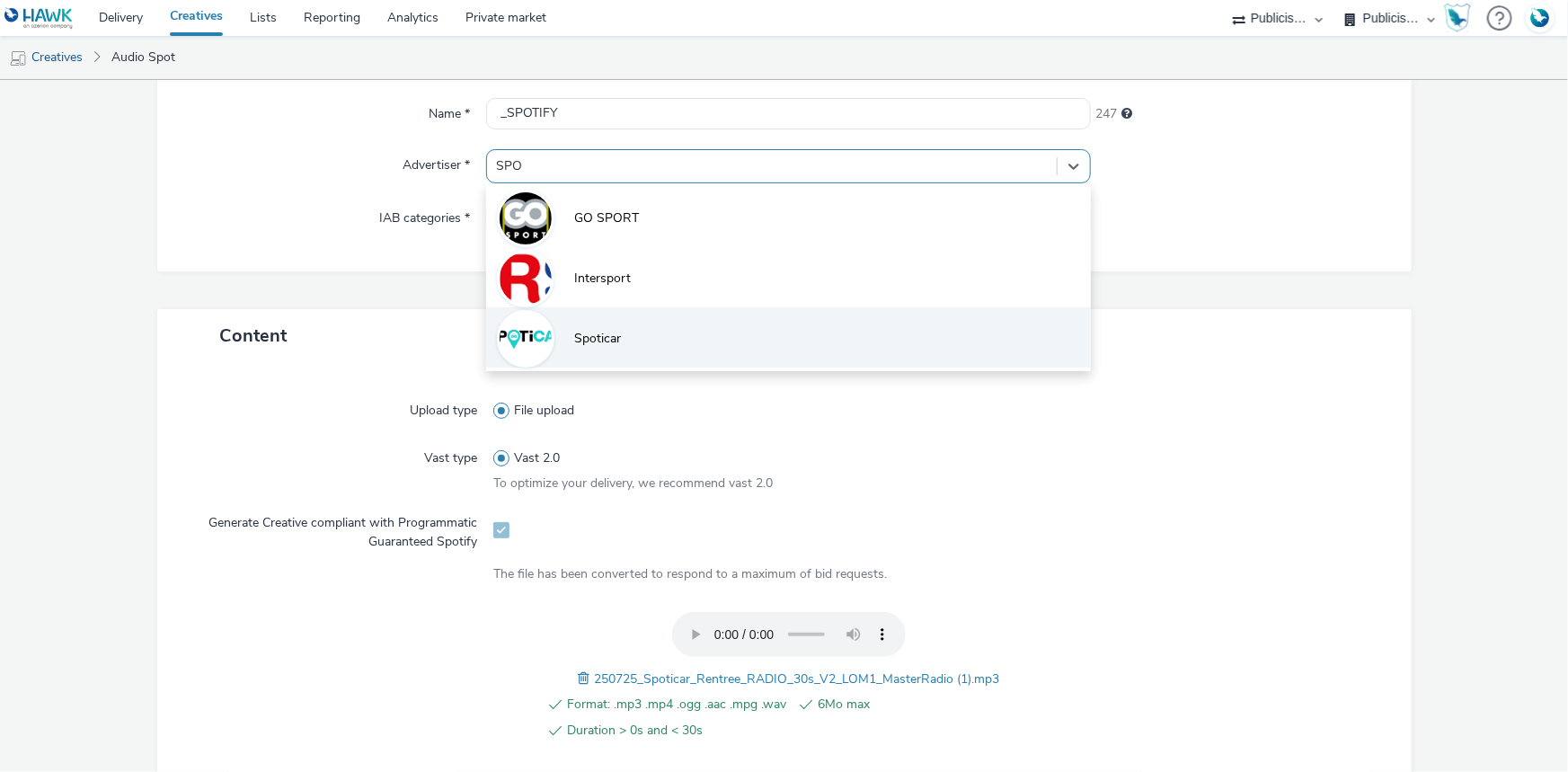
click at [624, 339] on li "Spoticar" at bounding box center [788, 337] width 605 height 61
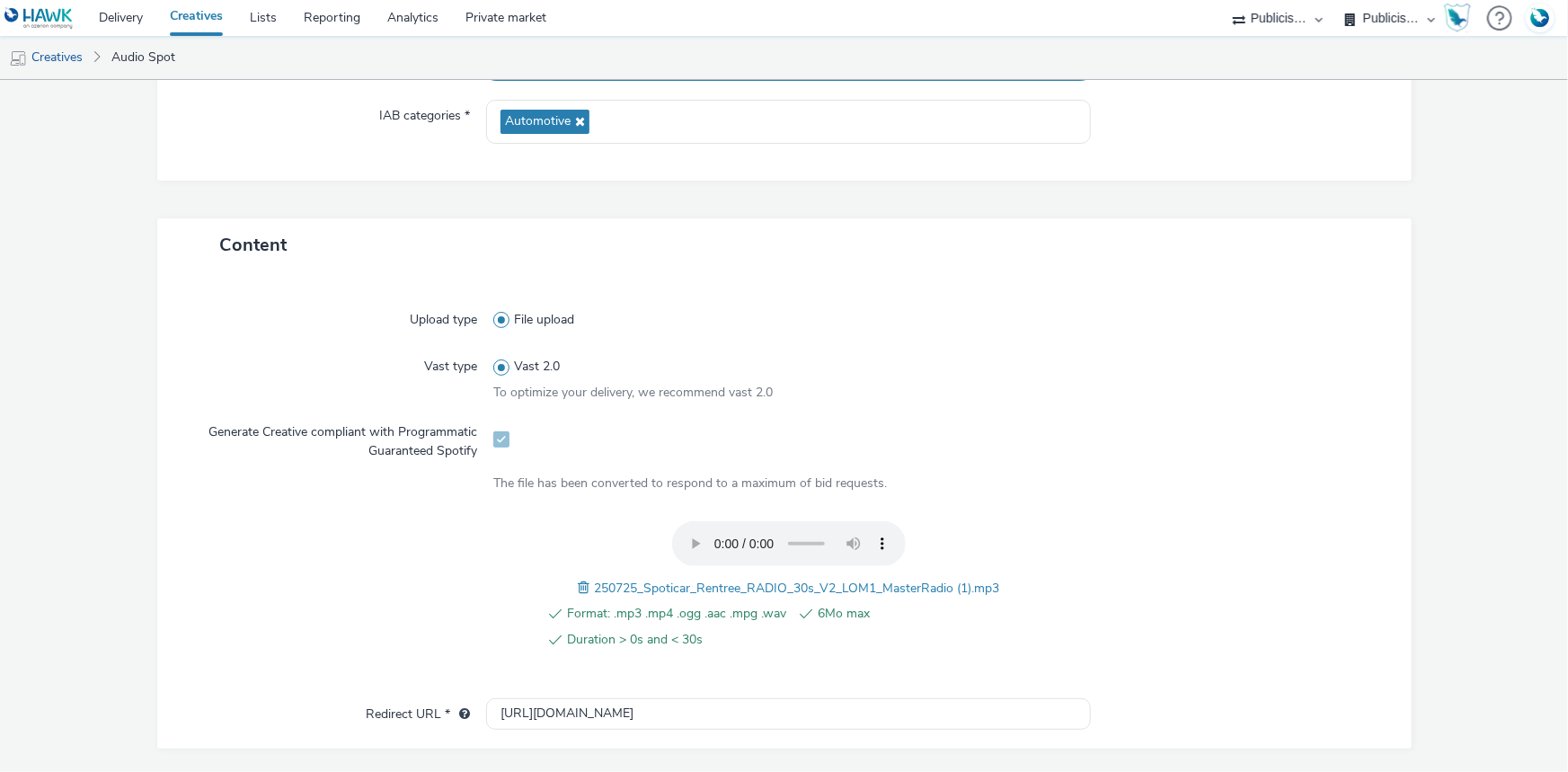
scroll to position [490, 0]
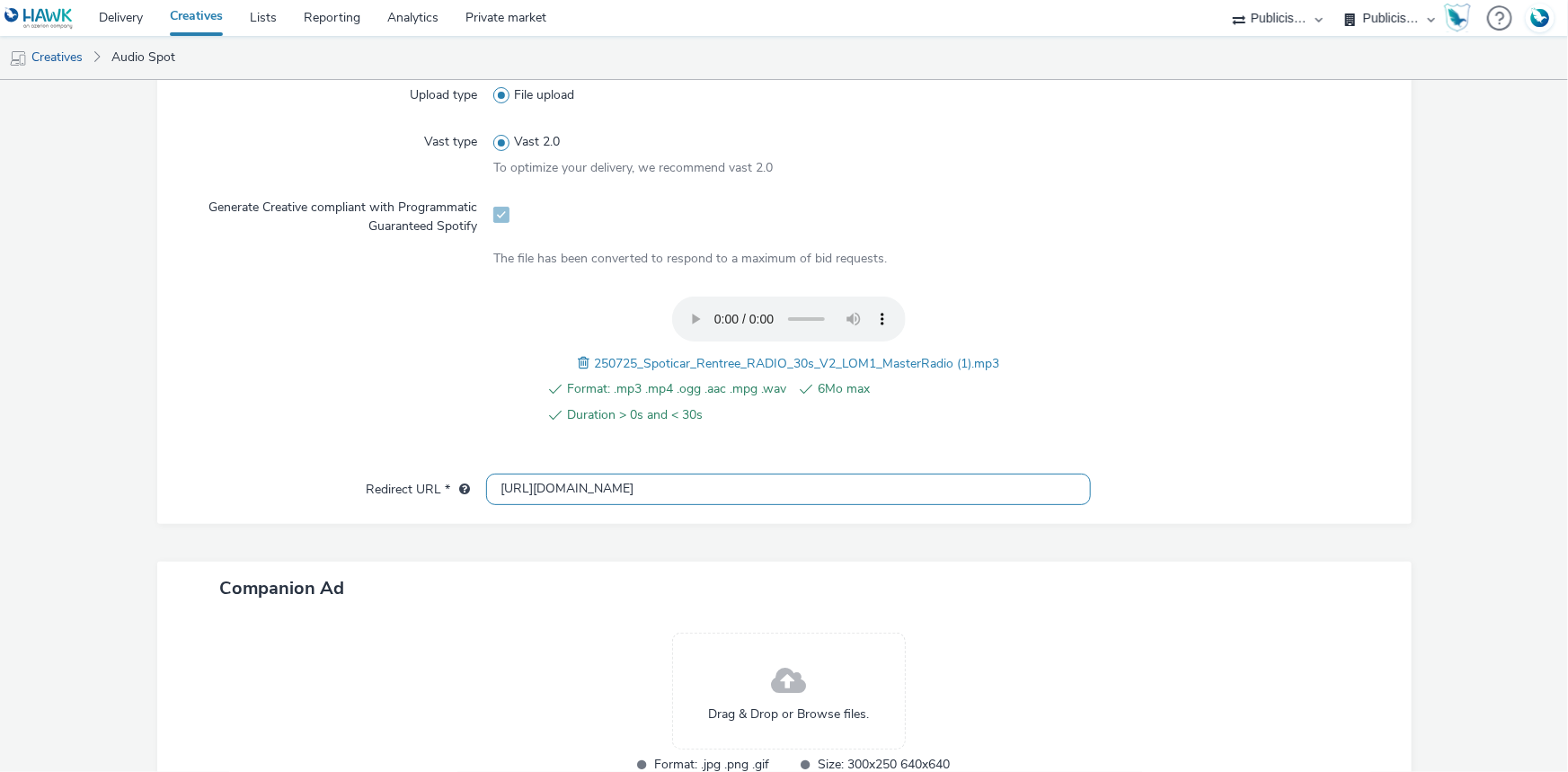
click at [508, 477] on input "[URL][DOMAIN_NAME]" at bounding box center [788, 489] width 605 height 32
paste input "s://www.spoticar.fr/la-rentree-decalee"
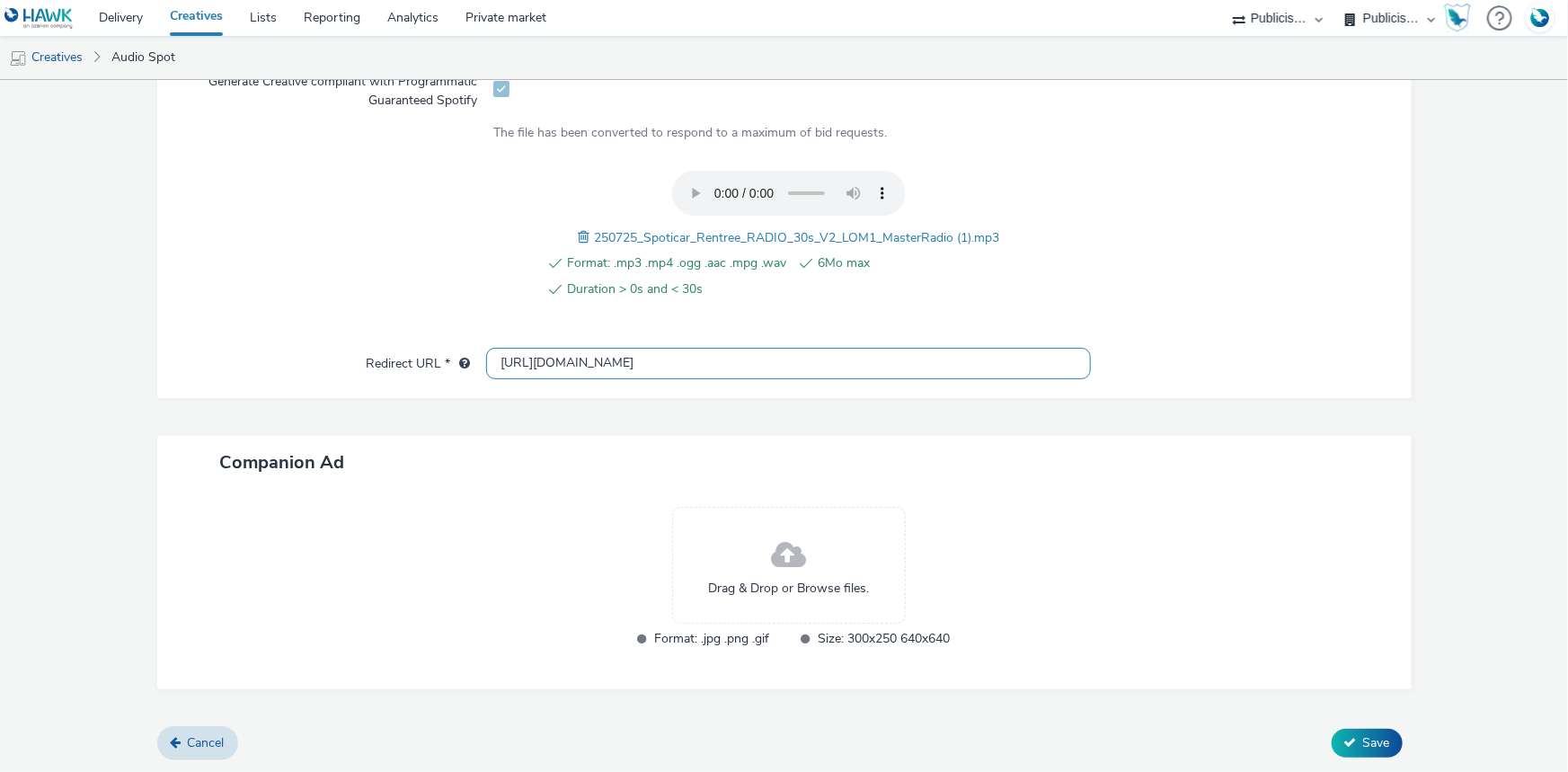
type input "https://www.spoticar.fr/la-rentree-decalee"
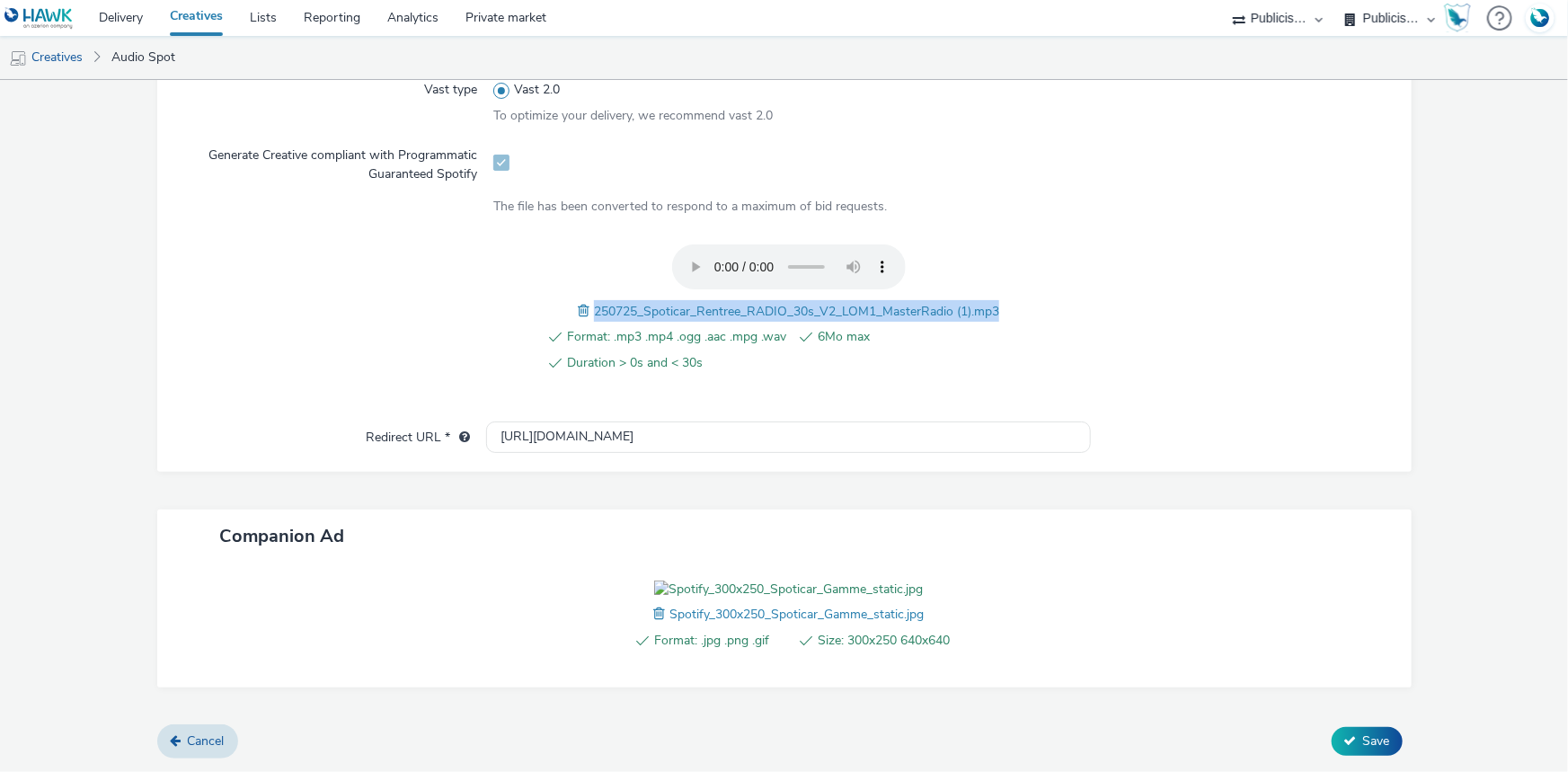
drag, startPoint x: 588, startPoint y: 229, endPoint x: 1001, endPoint y: 233, distance: 413.0
click at [1001, 244] on div "Format: .mp3 .mp4 .ogg .aac .mpg .wav 6Mo max Duration > 0s and < 30s 250725_Sp…" at bounding box center [788, 318] width 590 height 148
copy span "250725_Spoticar_Rentree_RADIO_30s_V2_LOM1_MasterRadio (1).mp3"
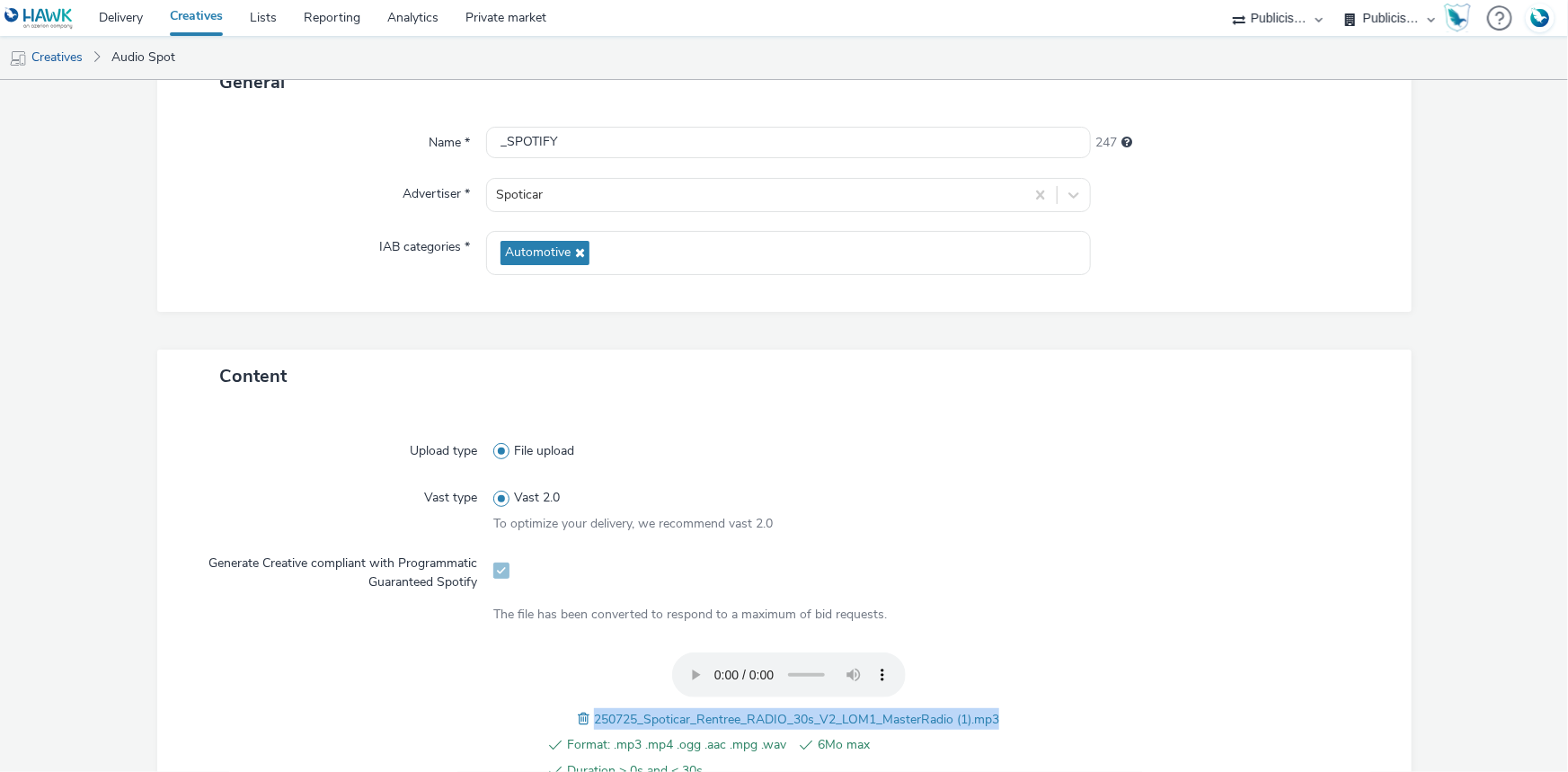
scroll to position [44, 0]
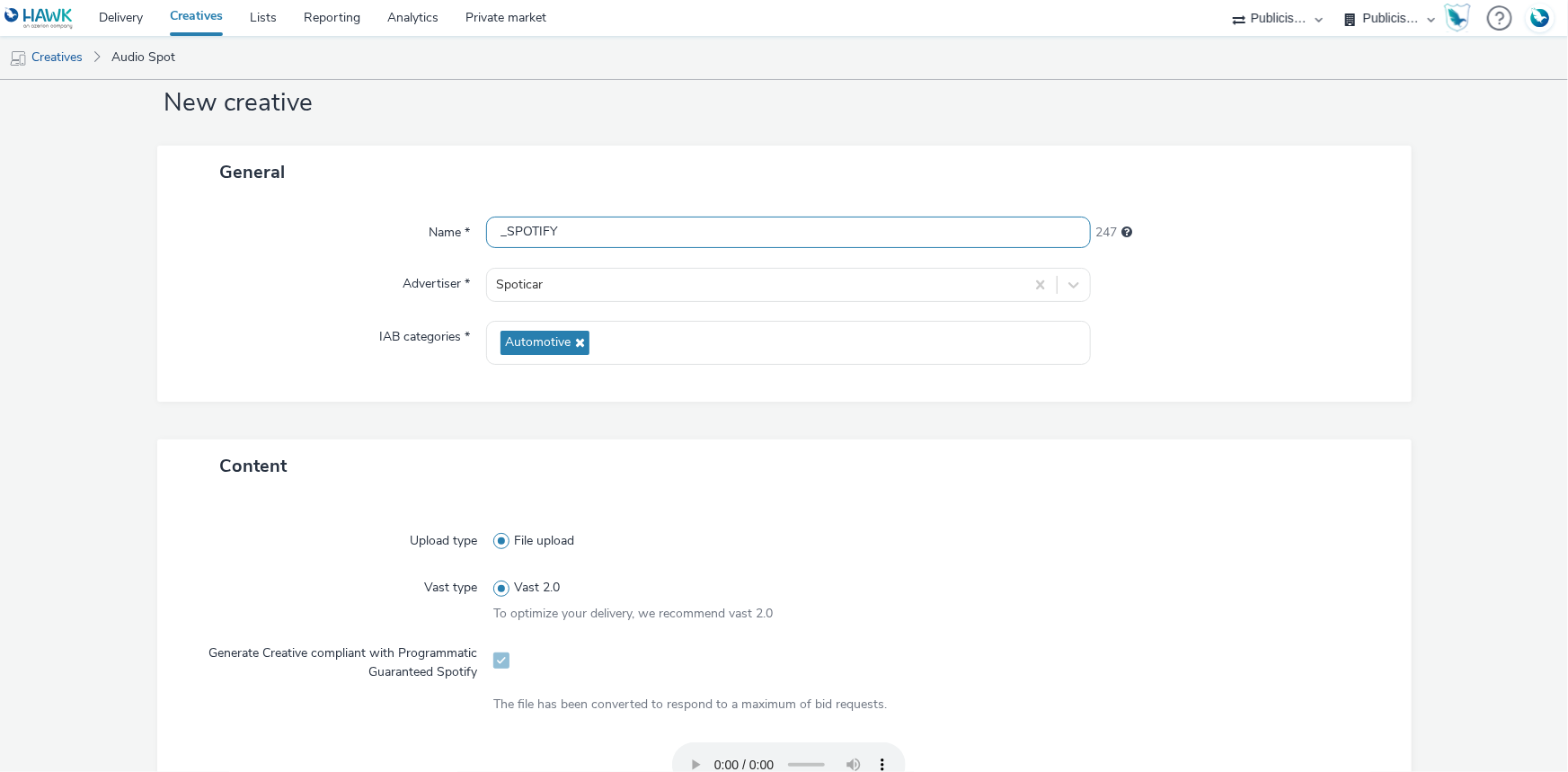
click at [491, 238] on input "_SPOTIFY" at bounding box center [788, 232] width 605 height 32
paste input "250725_Spoticar_Rentree_RADIO_30s_V2_LOM1_MasterRadio (1).mp3"
click at [874, 248] on div "250725_Spoticar_Rentree_RADIO_30s_V2_LOM1_MasterRadio (1).mp3_SPOTIFY" at bounding box center [788, 233] width 605 height 33
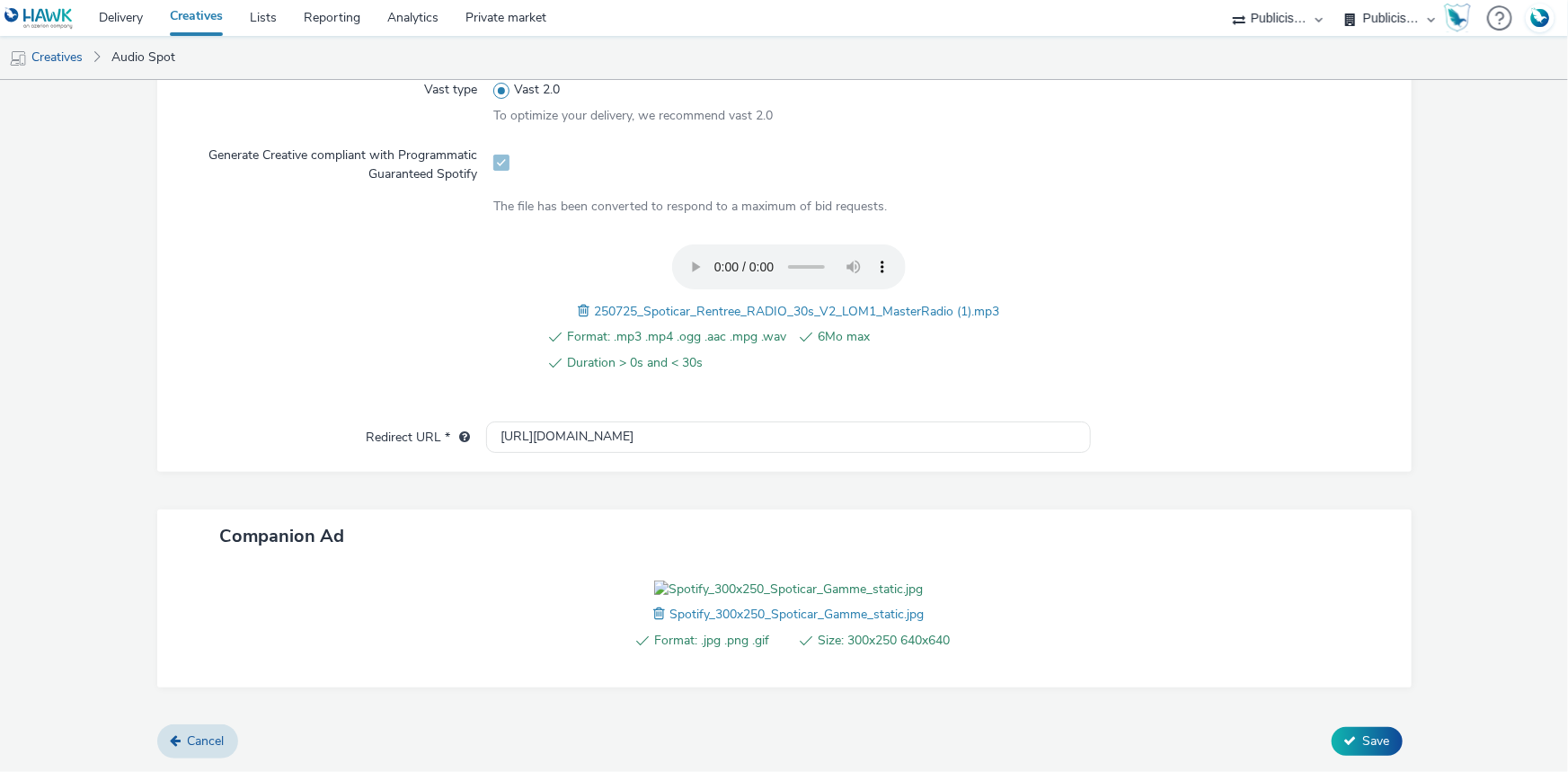
scroll to position [643, 0]
type input "250725_Spoticar_Rentree_RADIO_30s_V2_LOM1_MasterRadio.mp3_SPOTIFY"
click at [1363, 735] on span "Save" at bounding box center [1376, 740] width 27 height 17
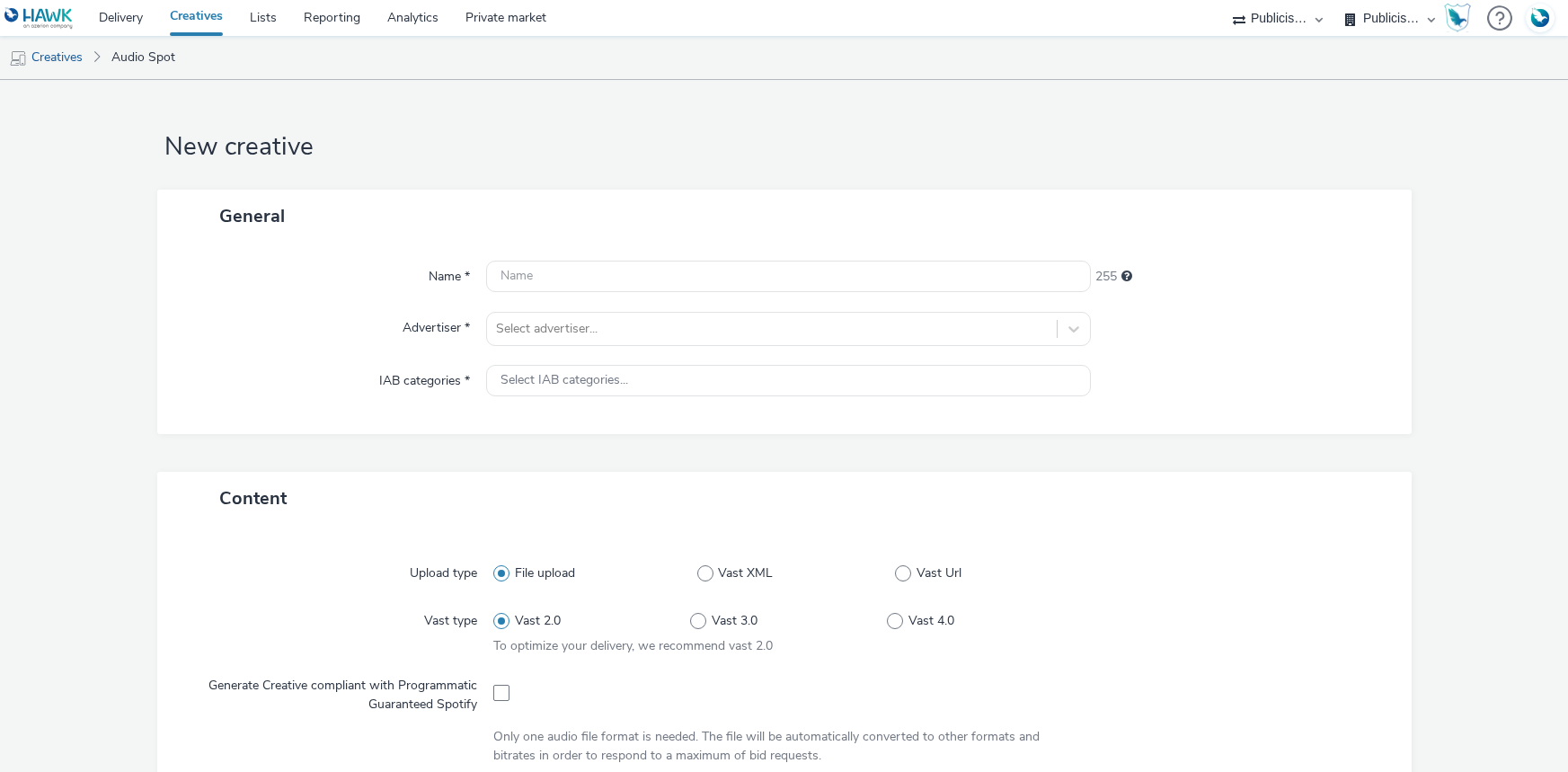
select select "d07aba32-d775-4fed-a722-f10c6504dd64"
select select "f97d6638-e0a1-4f7a-bf46-55015878e29e"
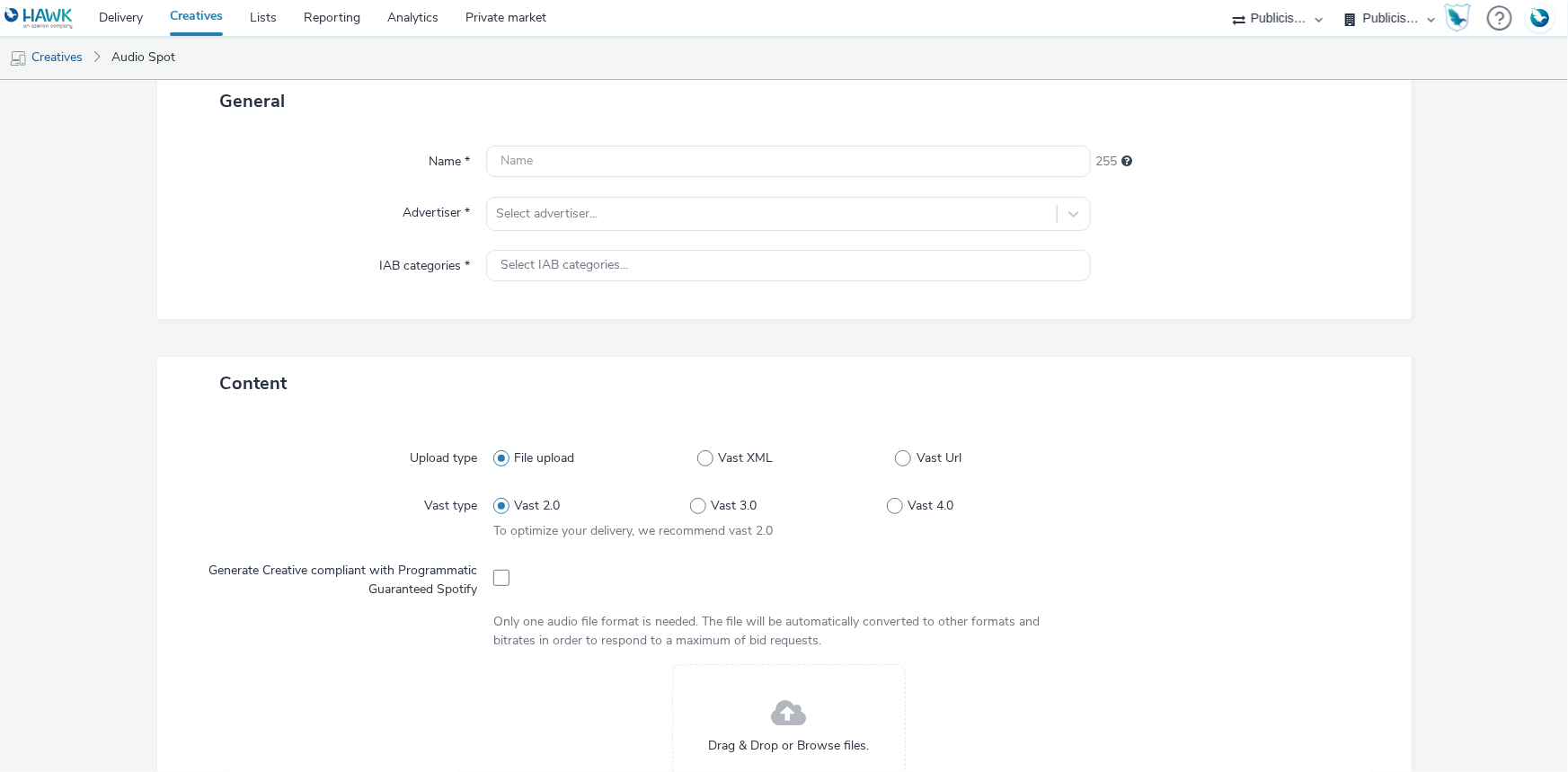
scroll to position [326, 0]
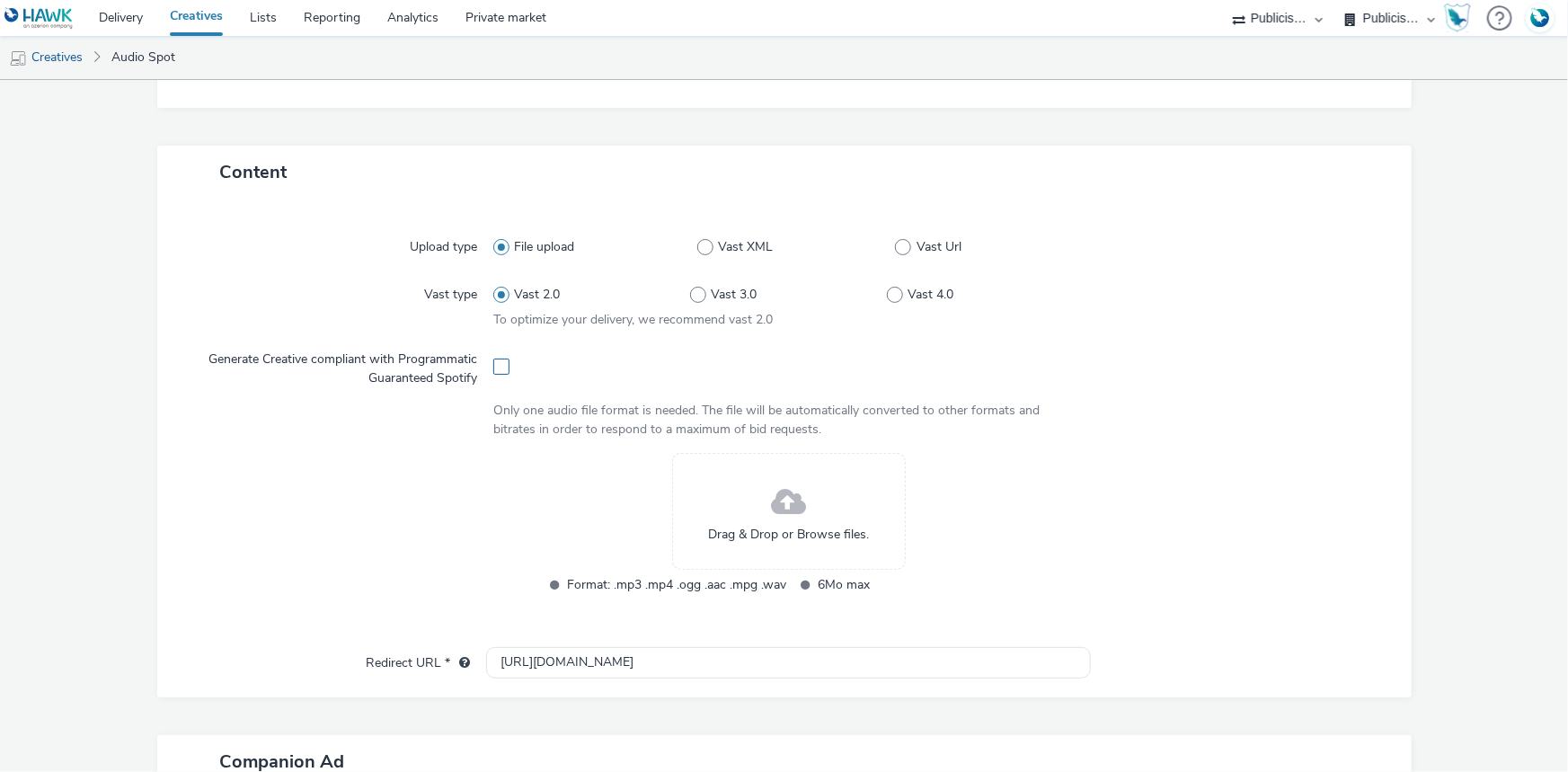
click at [493, 363] on span at bounding box center [502, 367] width 16 height 16
checkbox input "true"
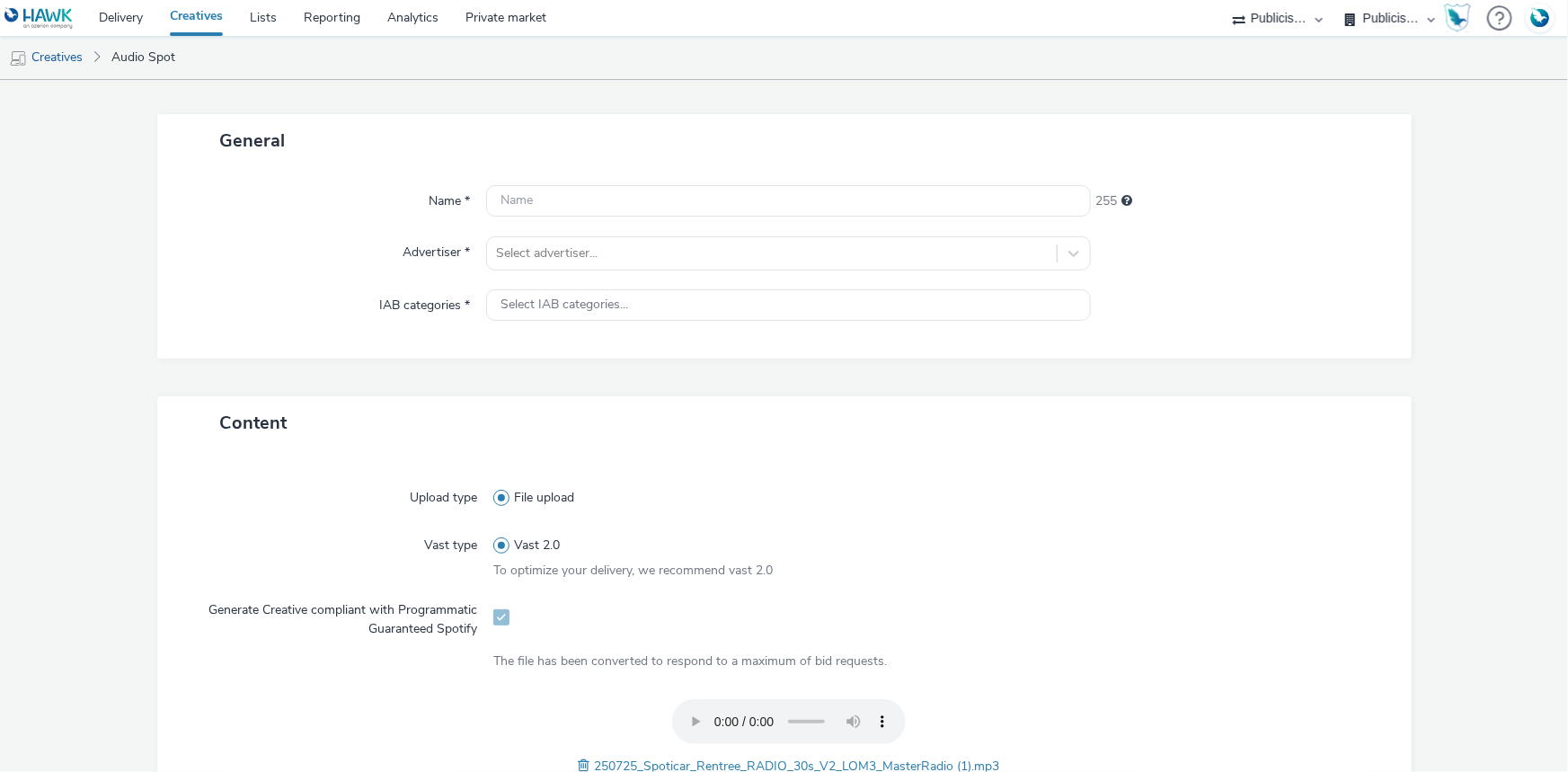
scroll to position [0, 0]
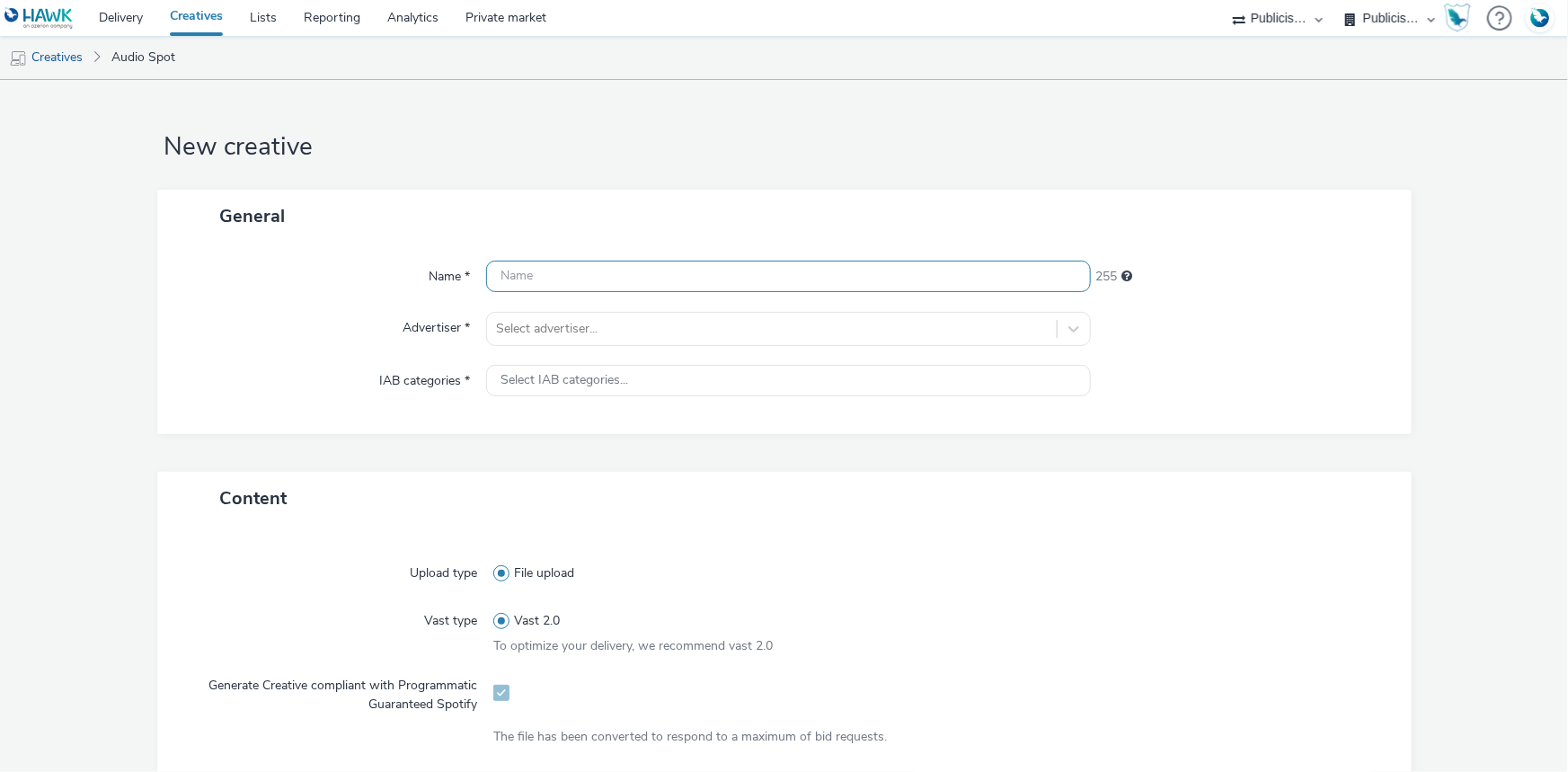
click at [506, 283] on input "text" at bounding box center [788, 276] width 605 height 32
paste input "_SPOTIFY"
type input "_SPOTIFY"
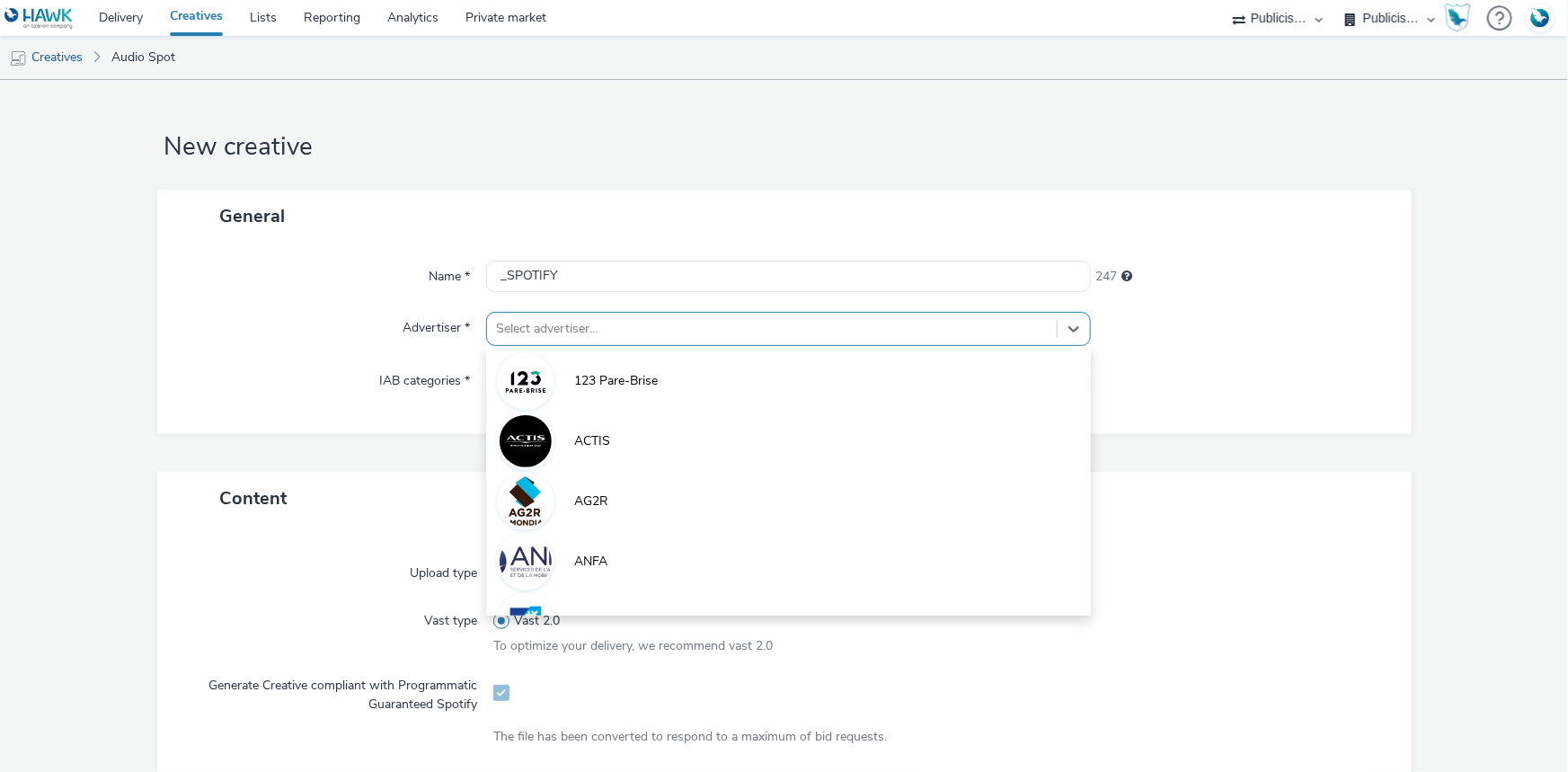
click at [535, 331] on div at bounding box center [772, 329] width 551 height 22
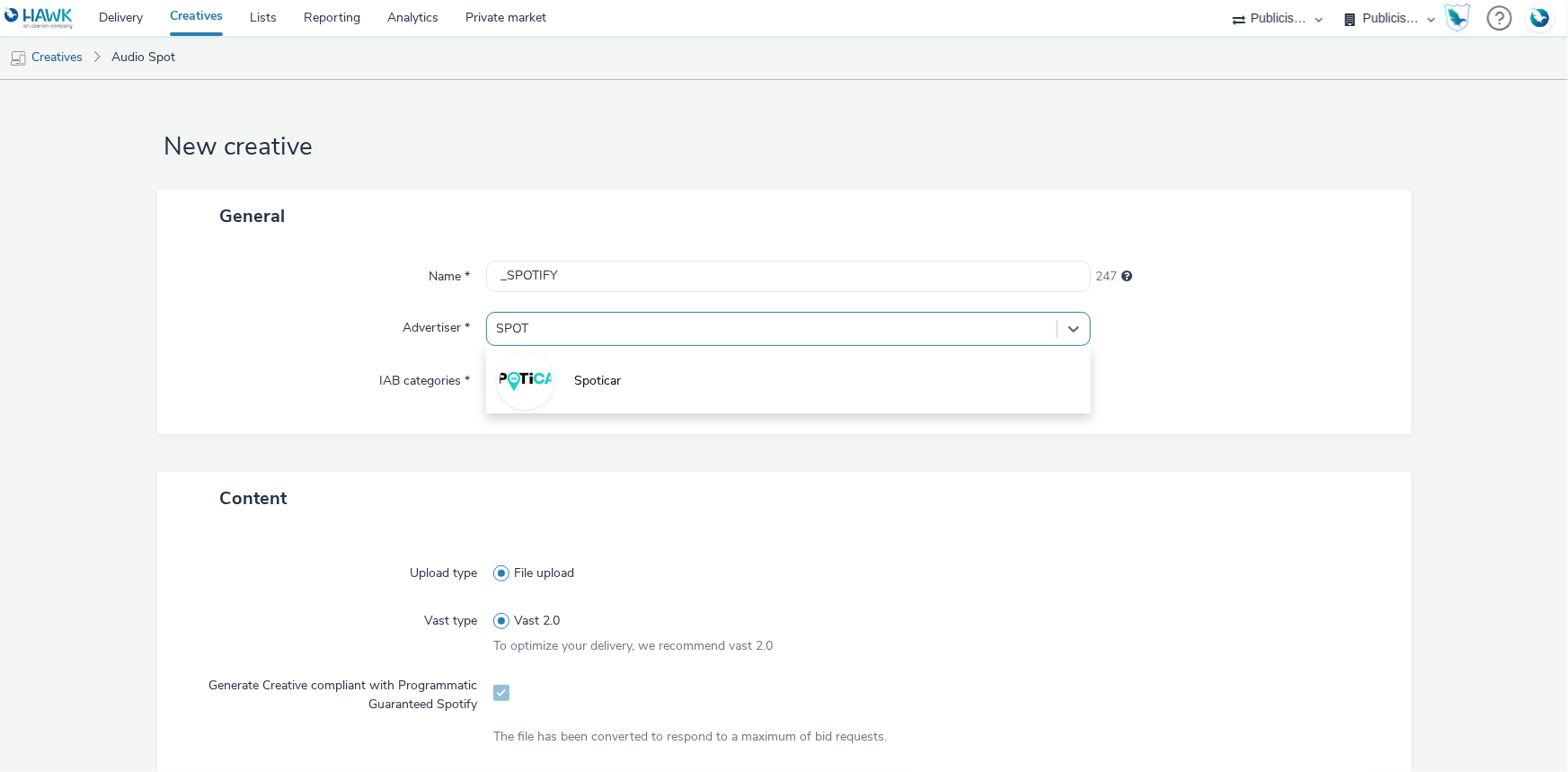
type input "SPOTI"
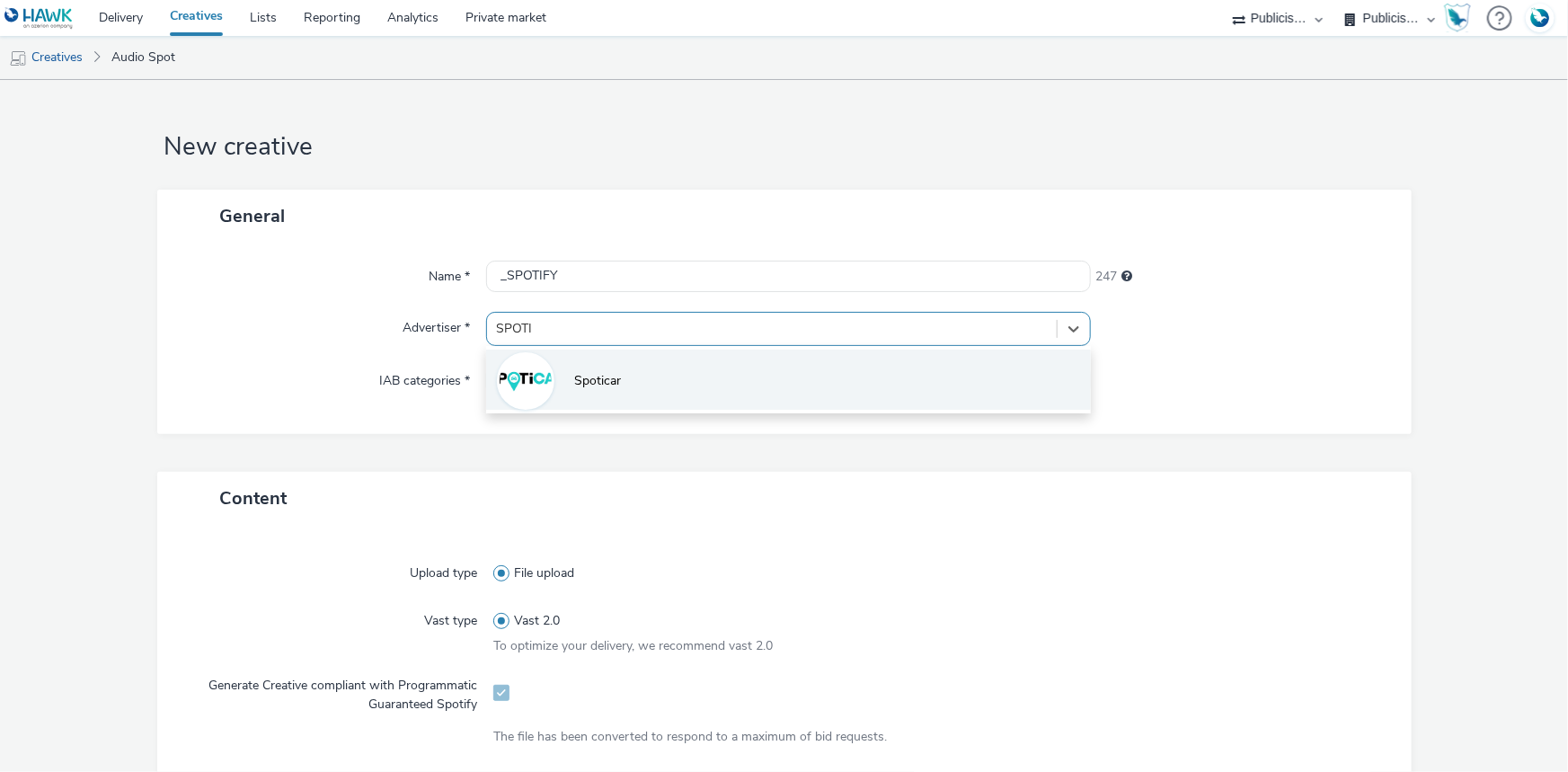
click at [548, 394] on li "Spoticar" at bounding box center [788, 380] width 605 height 61
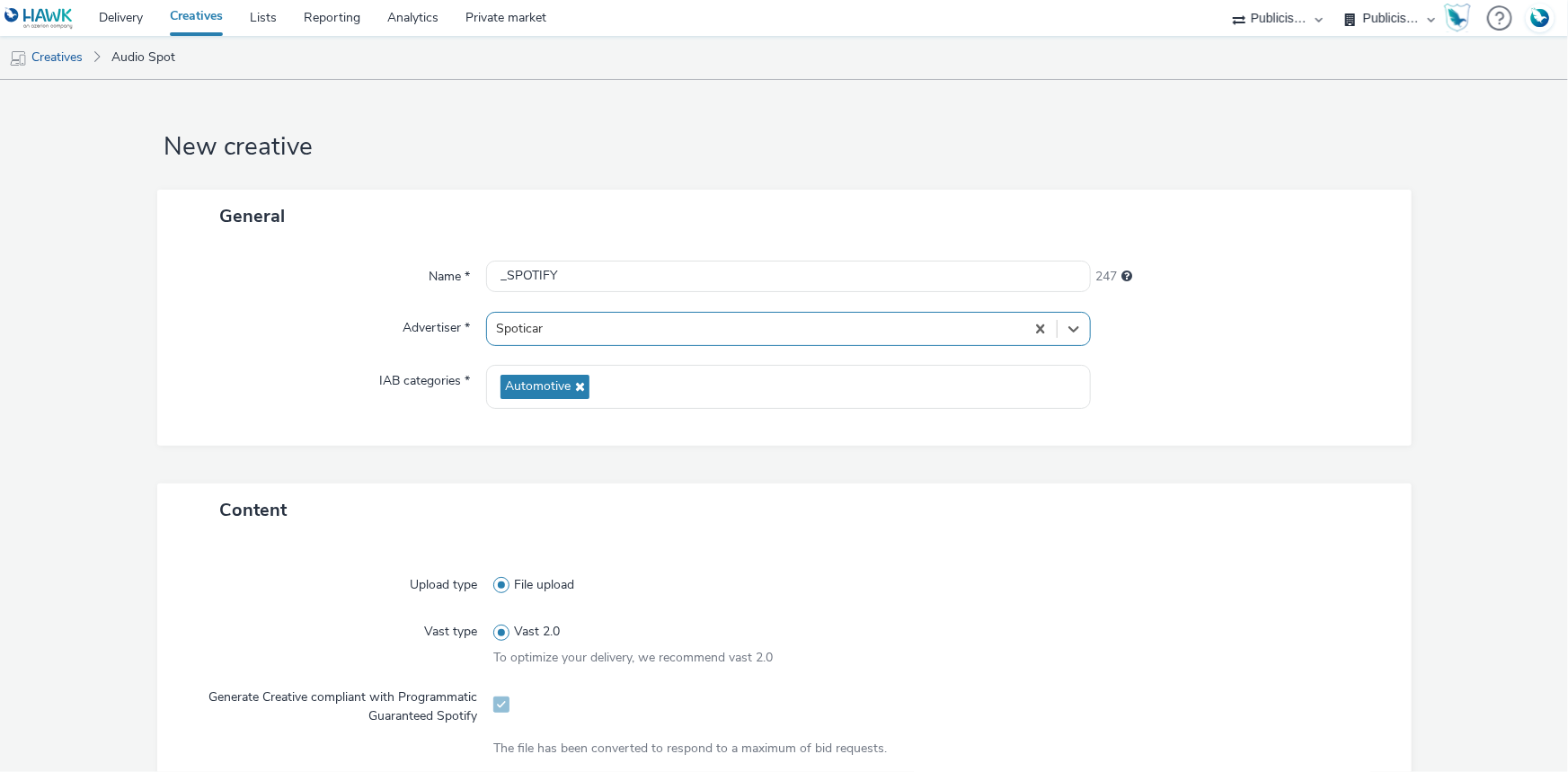
scroll to position [408, 0]
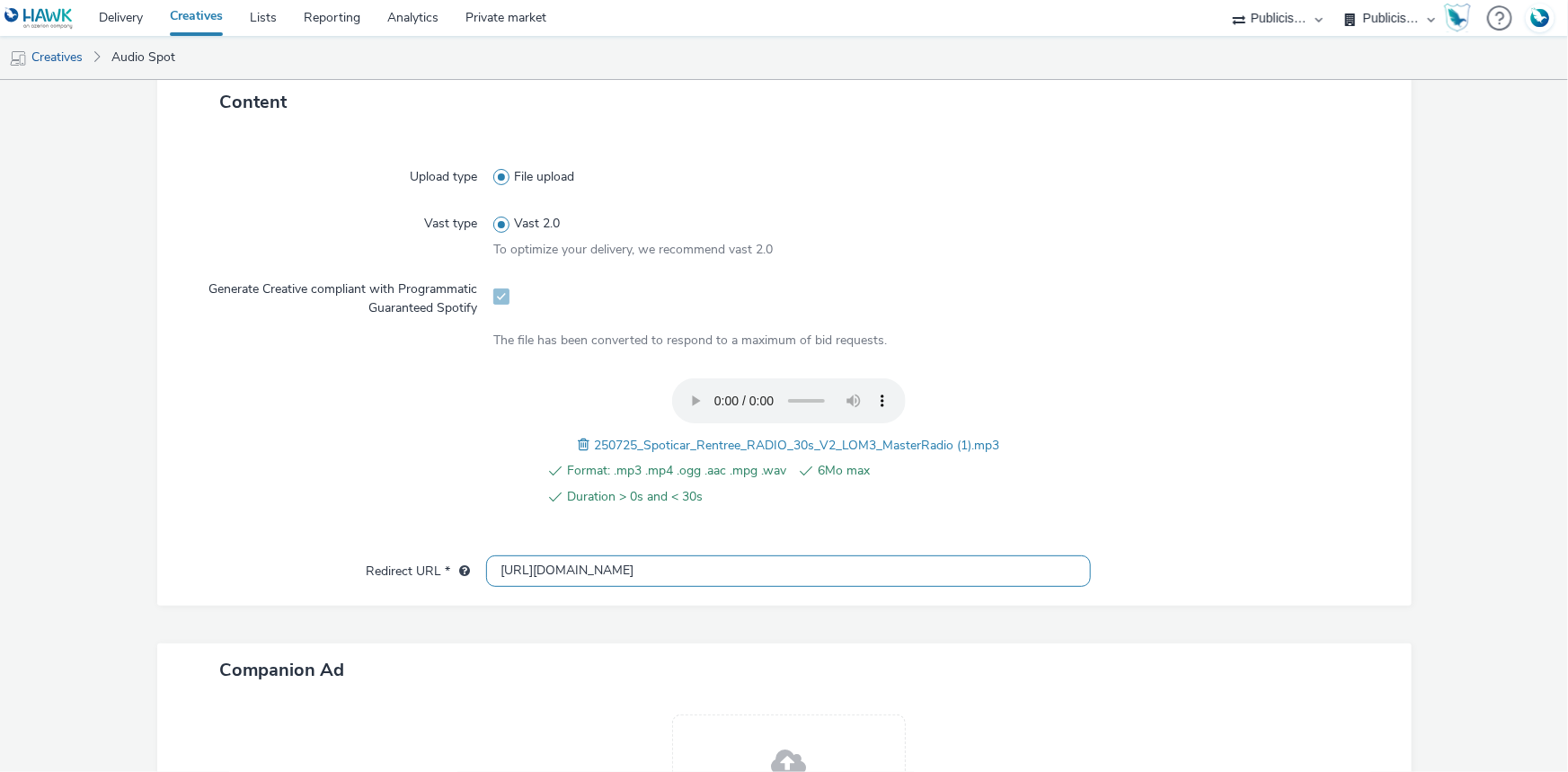
click at [550, 579] on input "[URL][DOMAIN_NAME]" at bounding box center [788, 570] width 605 height 32
paste input "s://www.spoticar.fr/la-rentree-decalee"
type input "https://www.spoticar.fr/la-rentree-decalee"
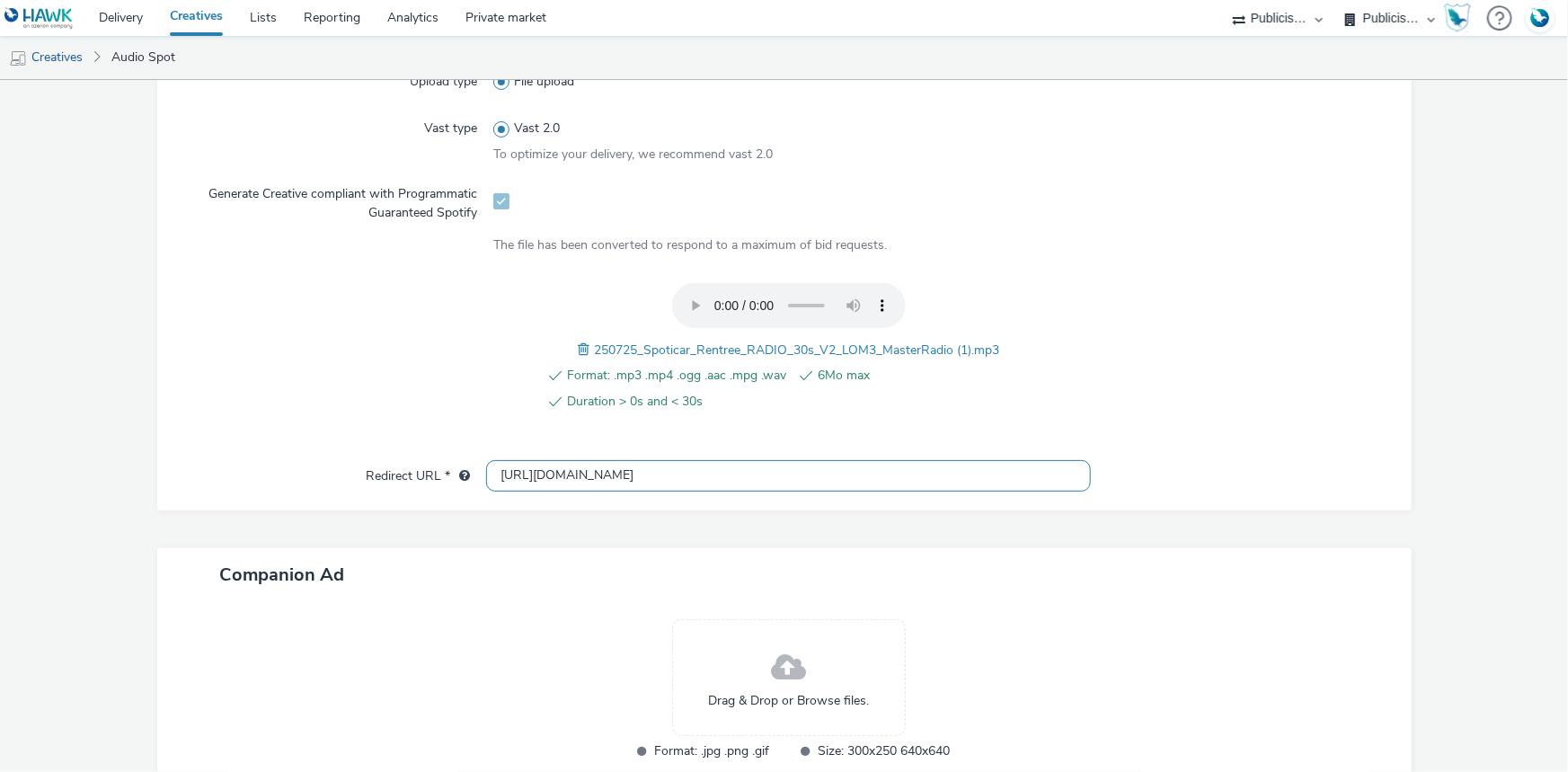
scroll to position [616, 0]
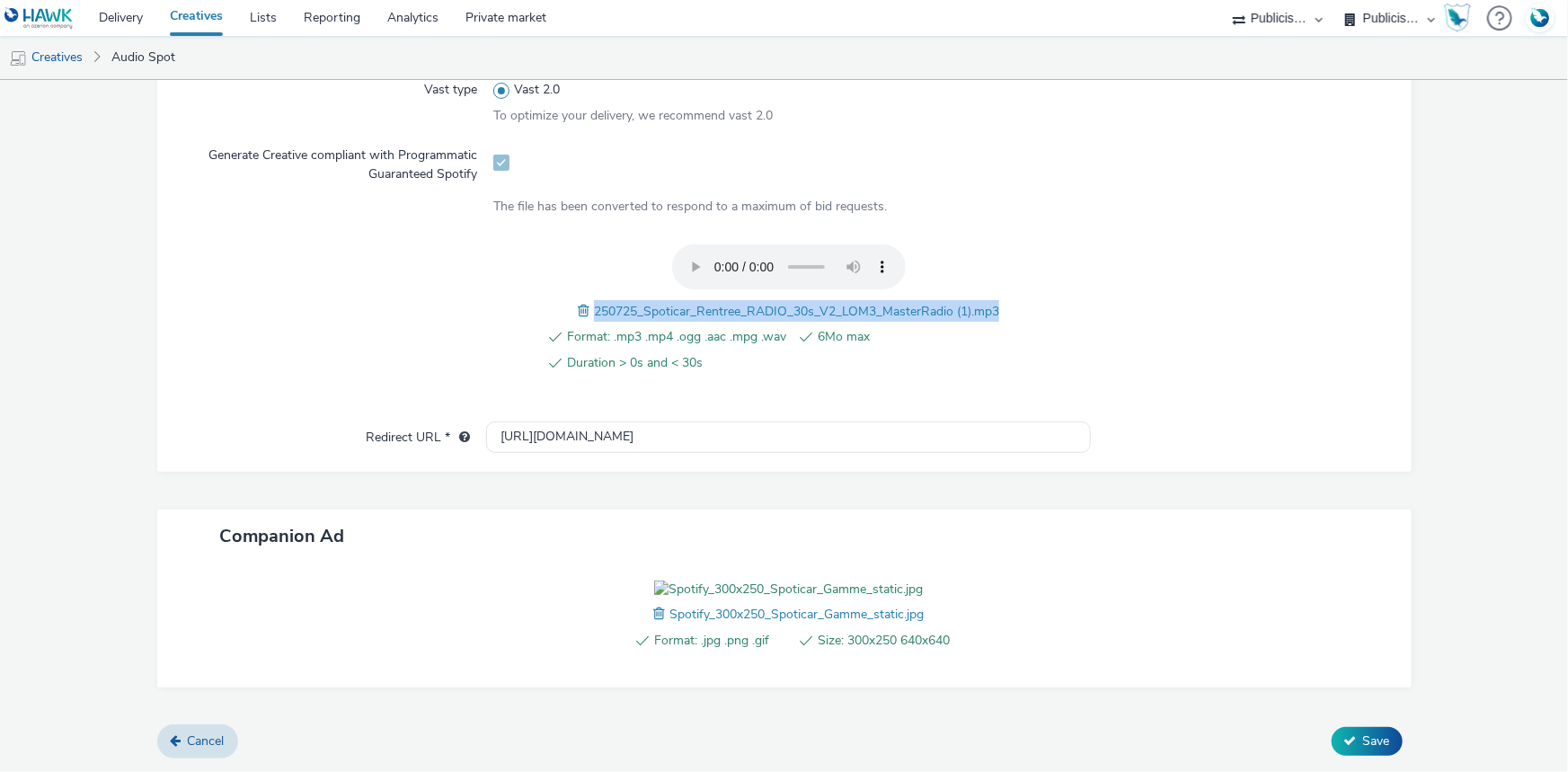
drag, startPoint x: 587, startPoint y: 233, endPoint x: 1096, endPoint y: 241, distance: 509.1
click at [1096, 244] on div "Format: .mp3 .mp4 .ogg .aac .mpg .wav 6Mo max Duration > 0s and < 30s 250725_Sp…" at bounding box center [784, 318] width 1189 height 148
copy span "250725_Spoticar_Rentree_RADIO_30s_V2_LOM3_MasterRadio (1).mp3"
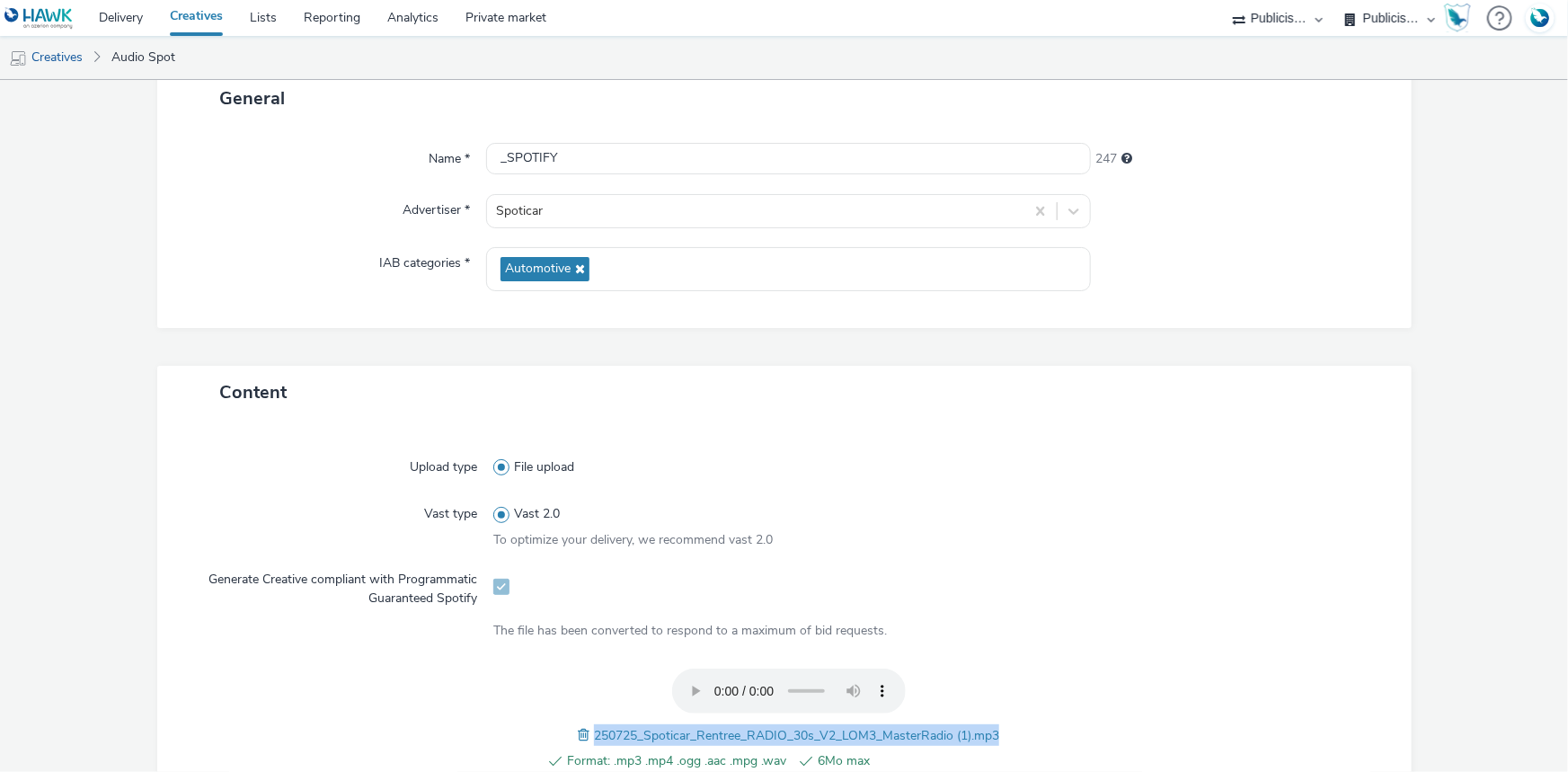
scroll to position [0, 0]
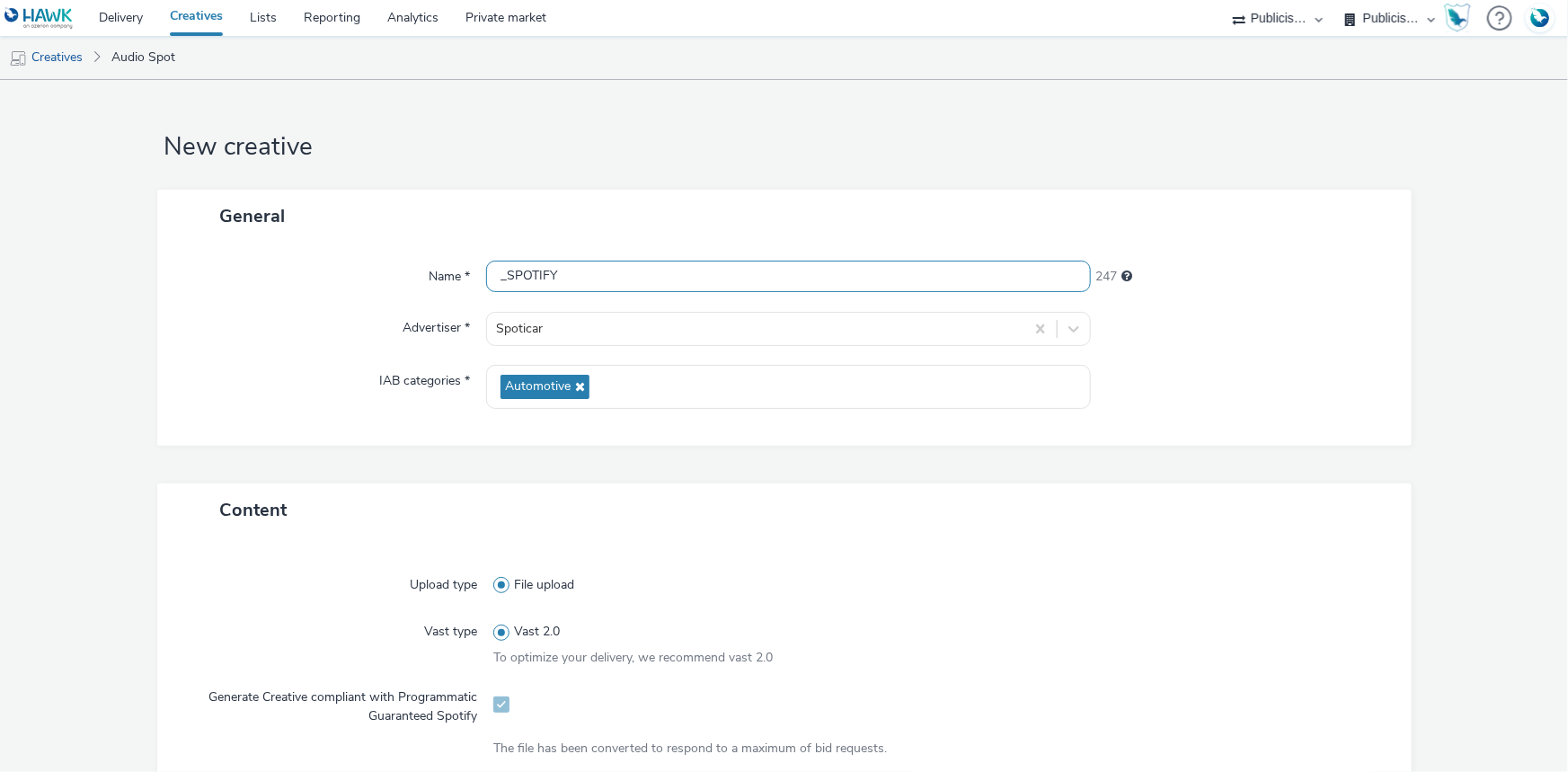
click at [493, 271] on input "_SPOTIFY" at bounding box center [788, 276] width 605 height 32
paste input "250725_Spoticar_Rentree_RADIO_30s_V2_LOM3_MasterRadio (1).mp3"
click at [878, 275] on input "250725_Spoticar_Rentree_RADIO_30s_V2_LOM3_MasterRadio (1).mp3_SPOTIFY" at bounding box center [788, 276] width 605 height 32
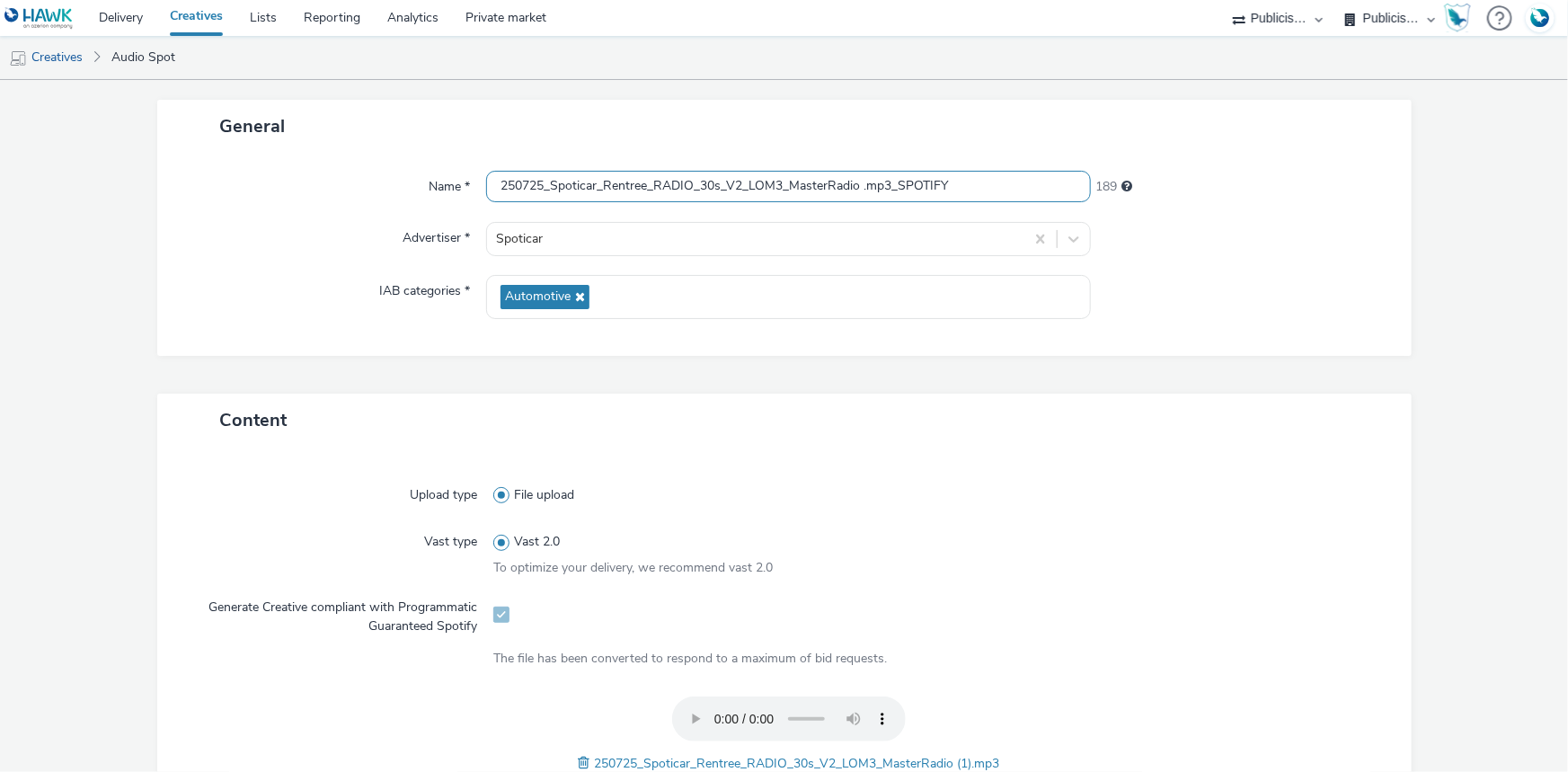
scroll to position [643, 0]
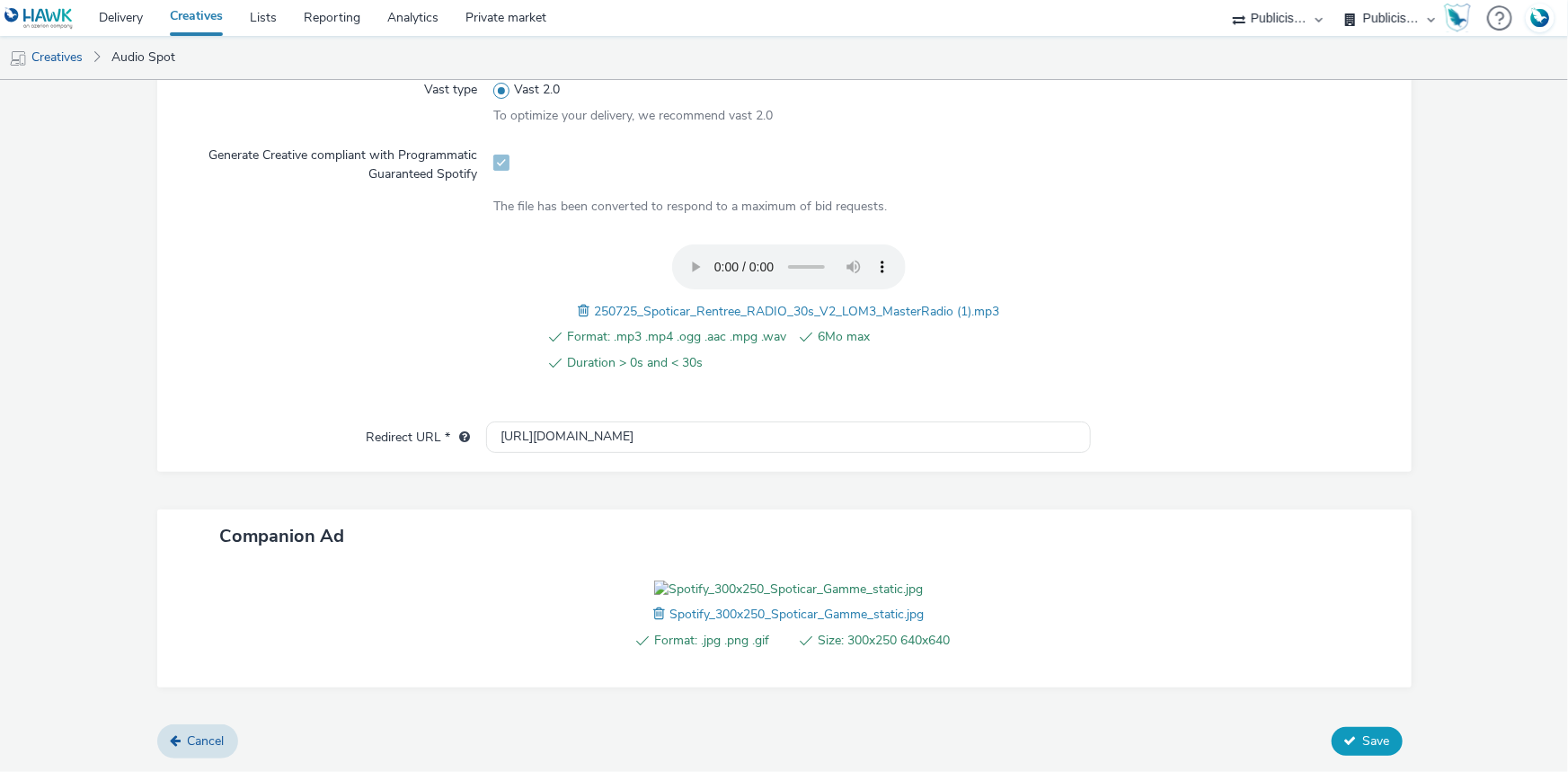
type input "250725_Spoticar_Rentree_RADIO_30s_V2_LOM3_MasterRadio .mp3_SPOTIFY"
click at [1368, 746] on span "Save" at bounding box center [1376, 740] width 27 height 17
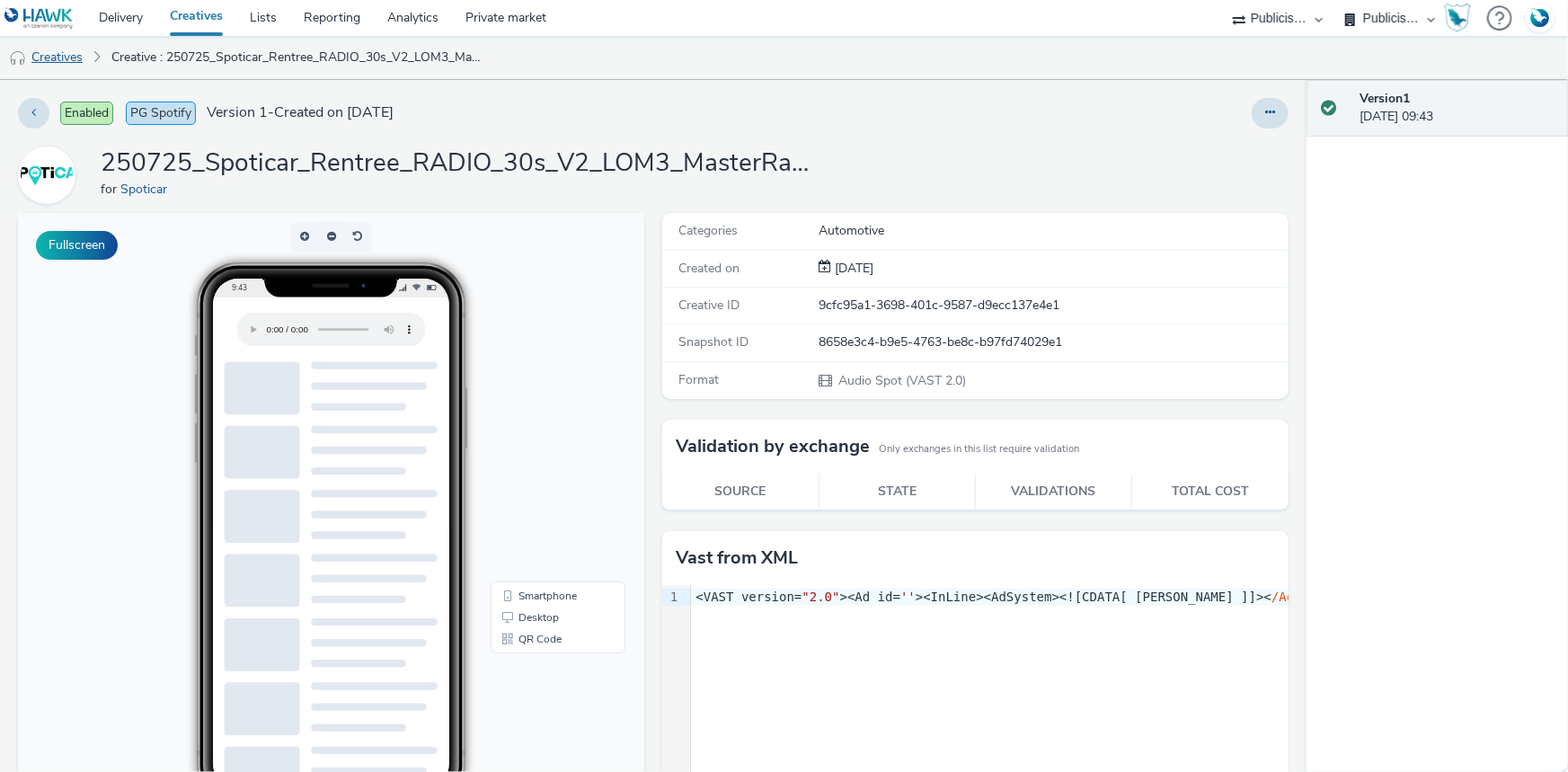
click at [65, 58] on link "Creatives" at bounding box center [45, 58] width 91 height 43
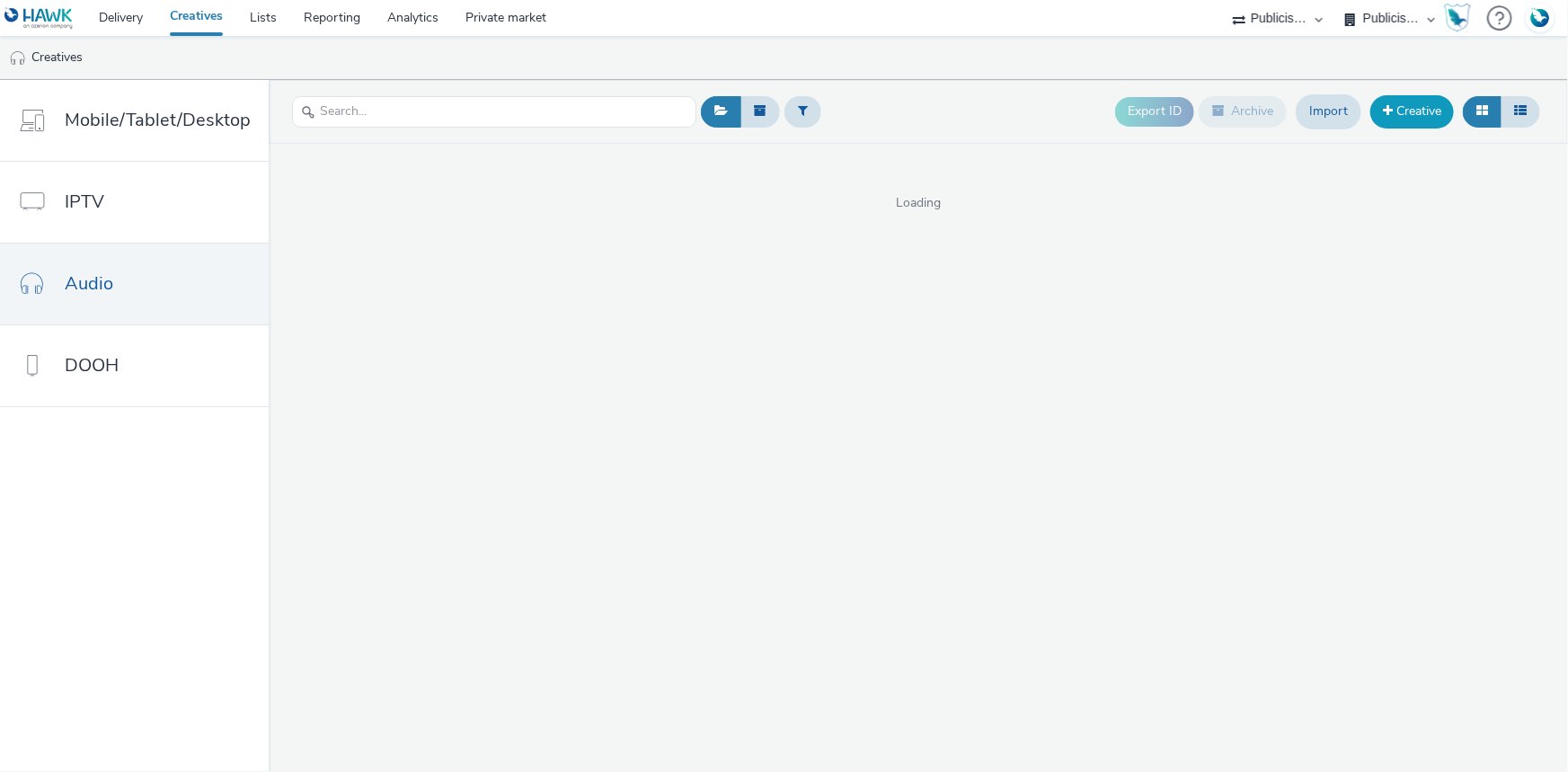
click at [1388, 107] on span at bounding box center [1387, 110] width 10 height 13
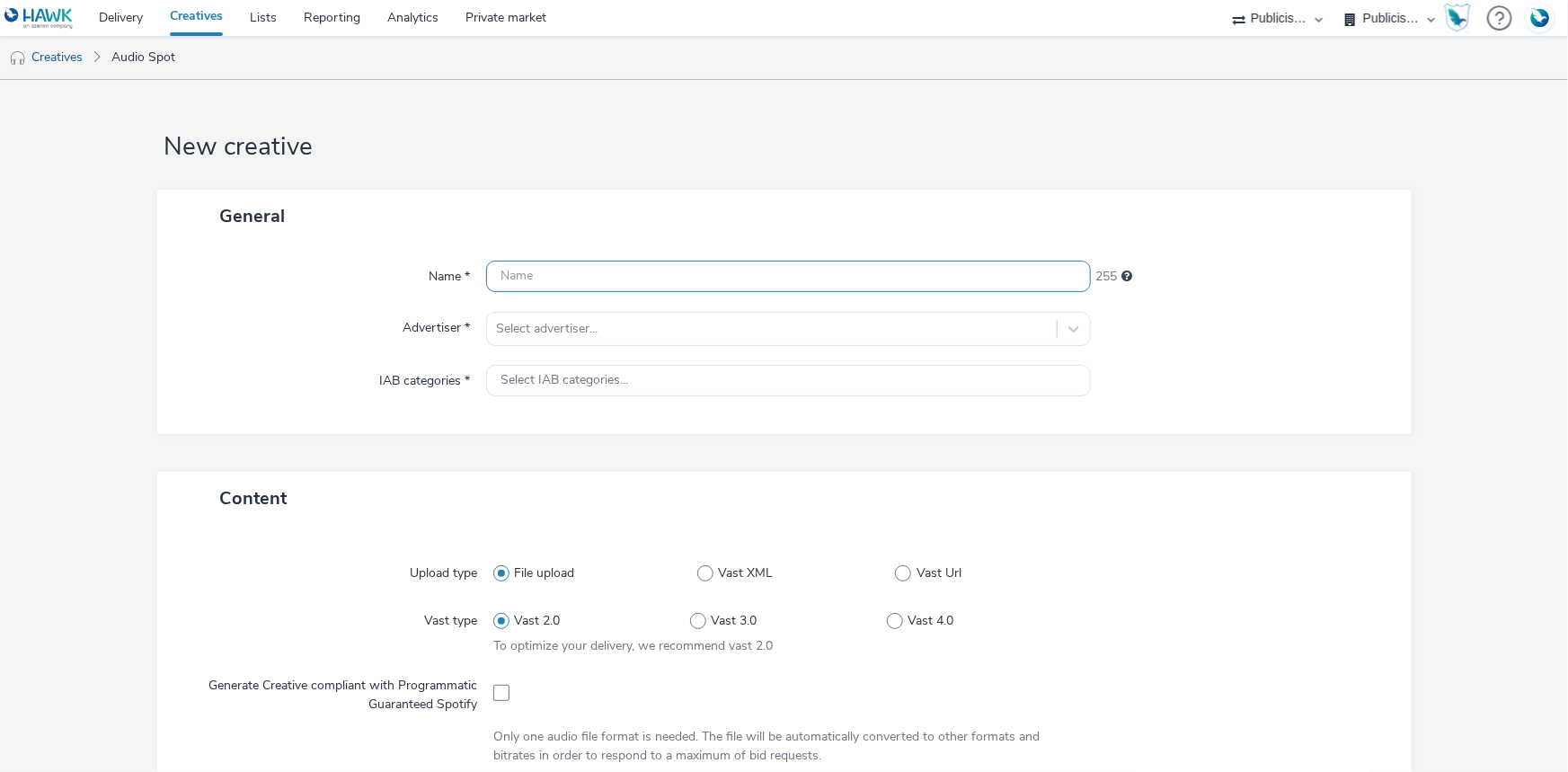
click at [550, 281] on input "text" at bounding box center [788, 276] width 605 height 32
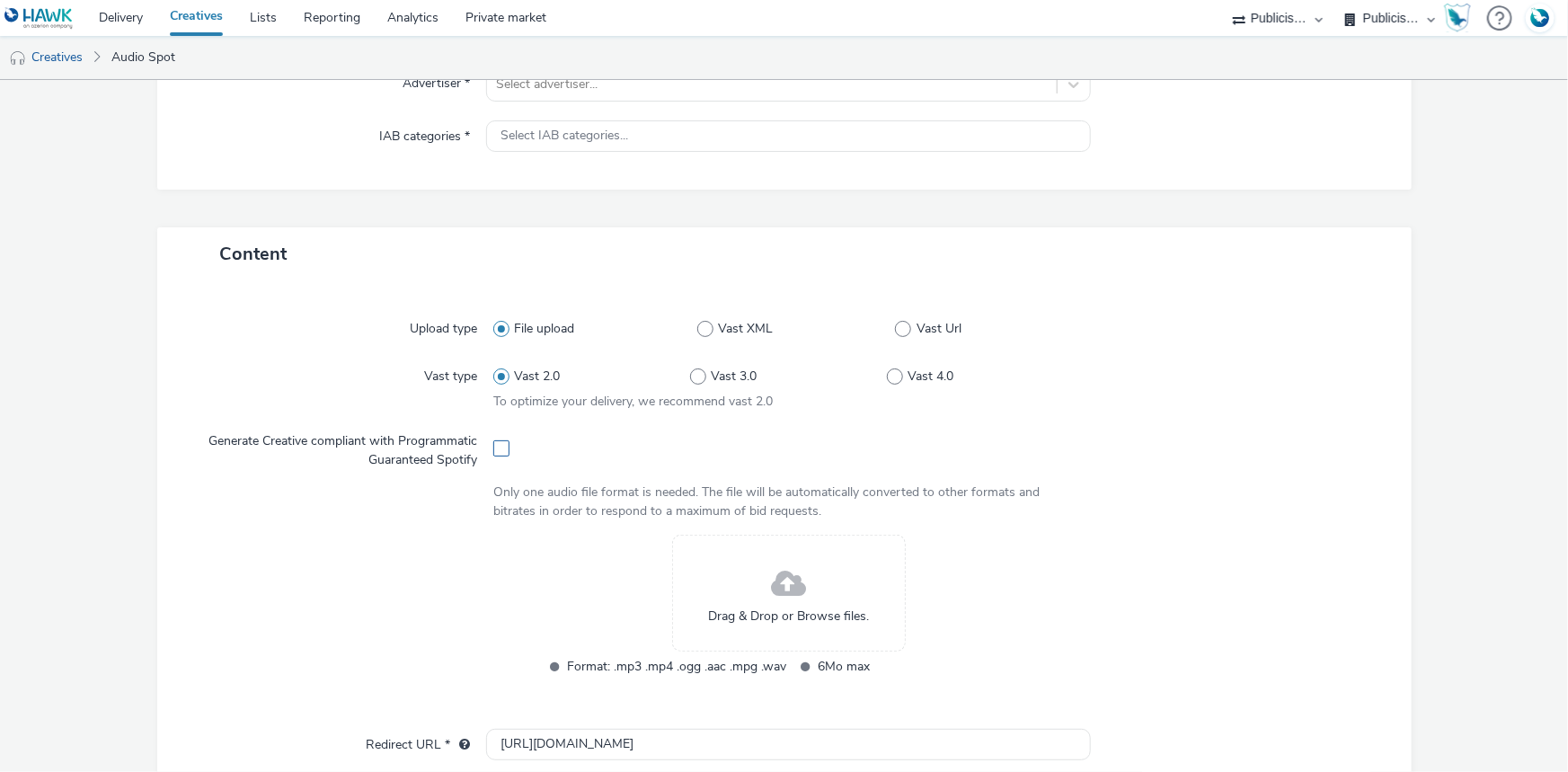
click at [493, 447] on span at bounding box center [502, 448] width 16 height 16
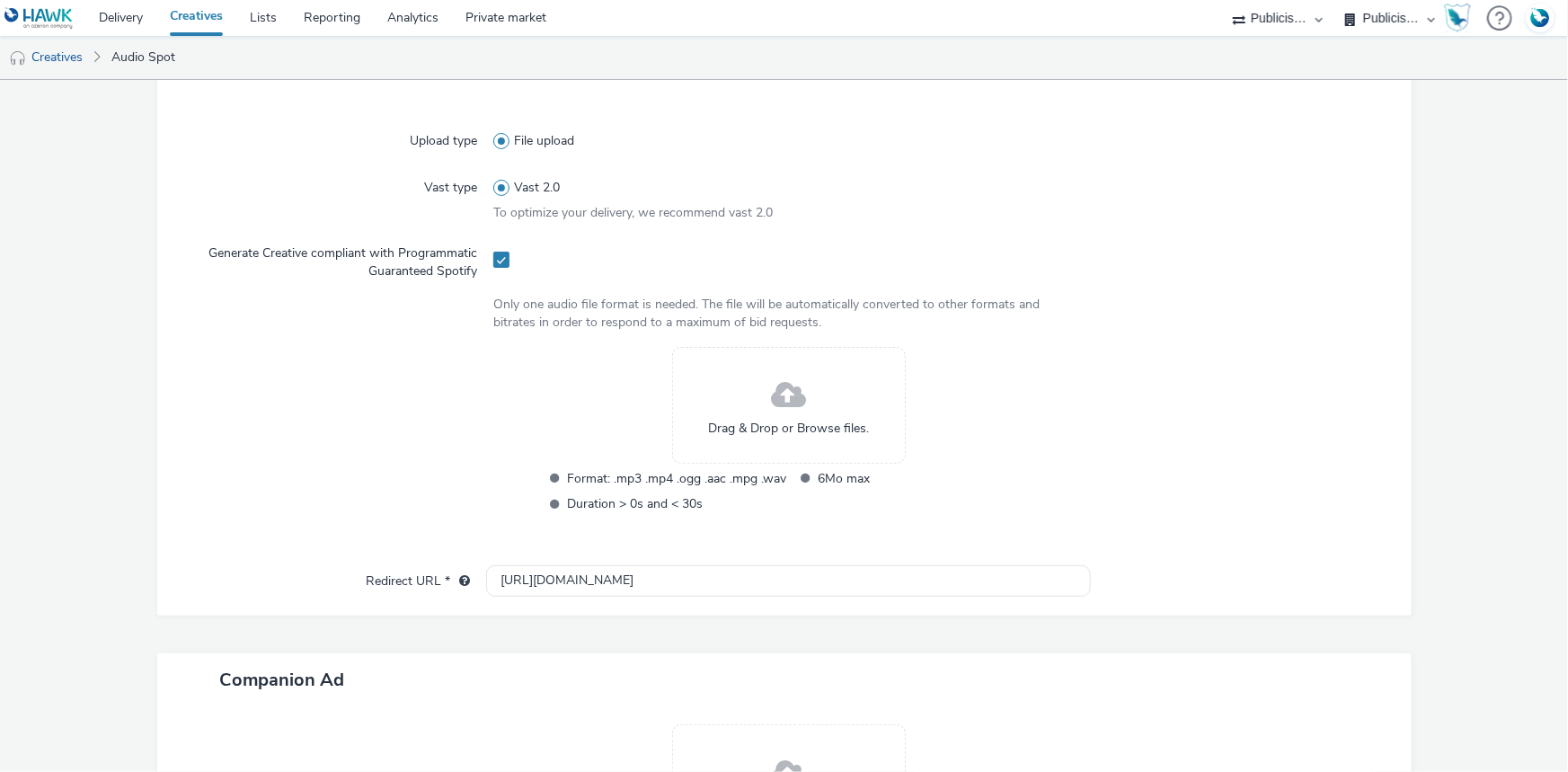
scroll to position [507, 0]
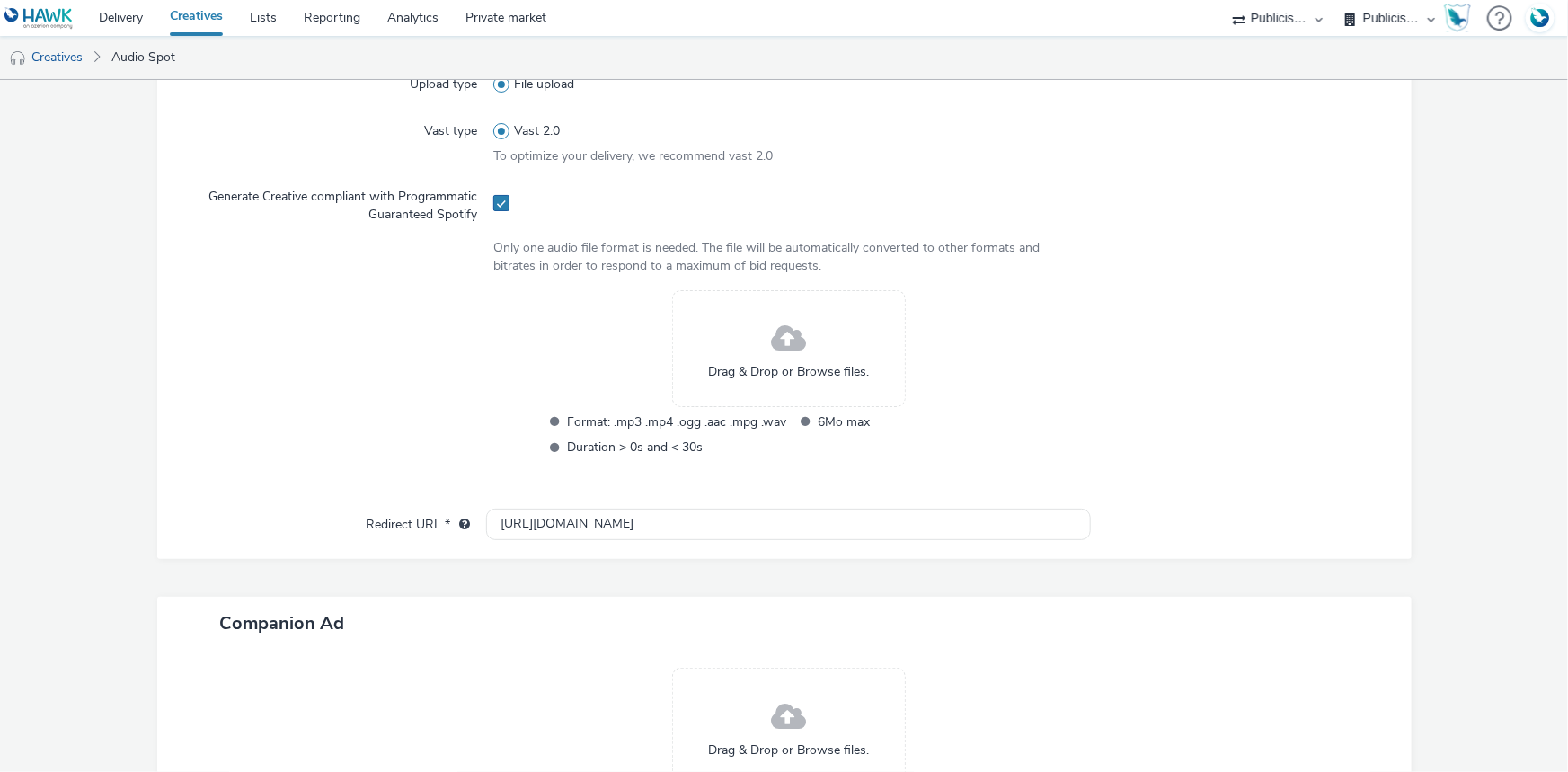
click at [497, 205] on span at bounding box center [502, 203] width 16 height 16
checkbox input "false"
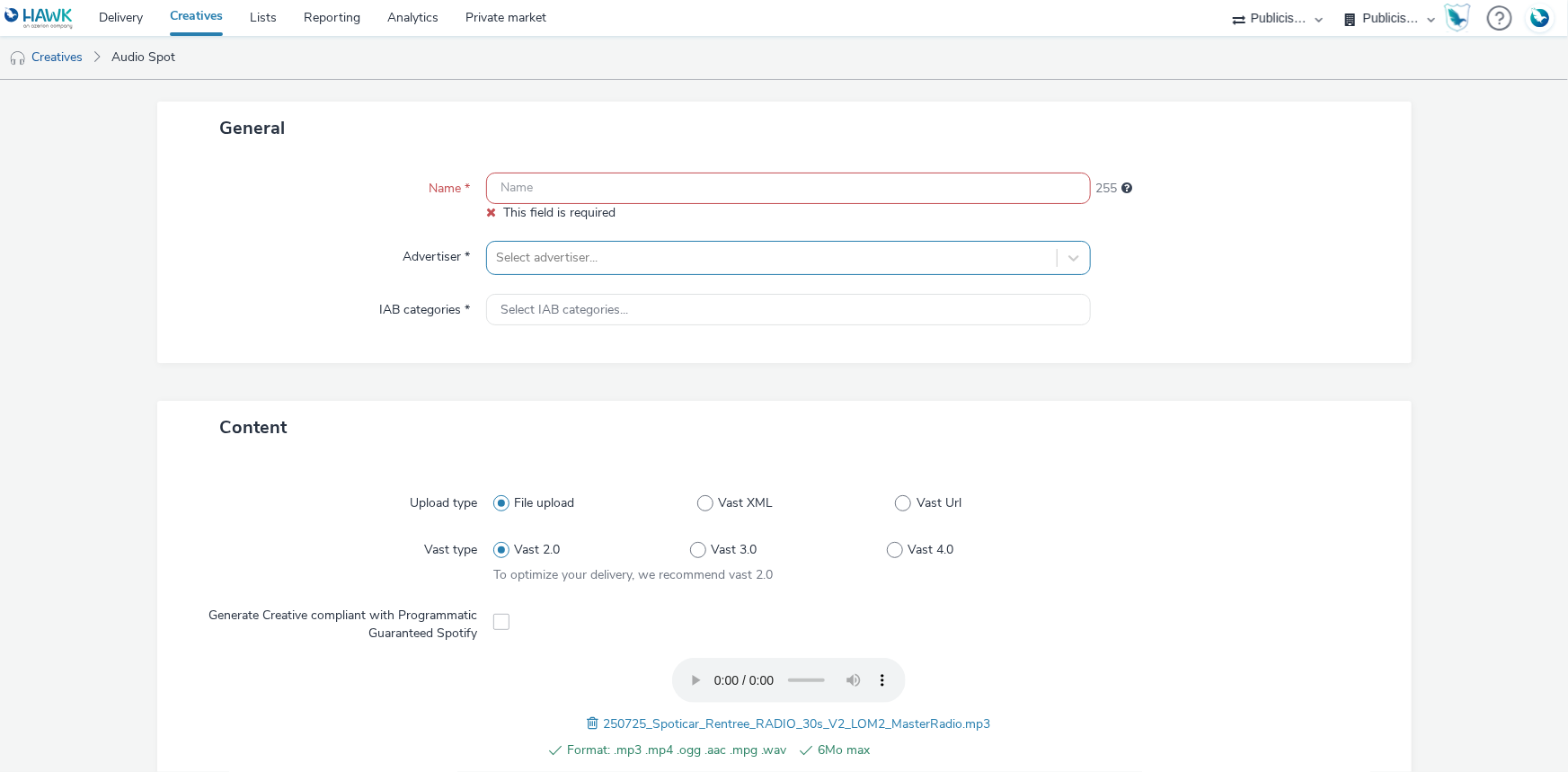
scroll to position [180, 0]
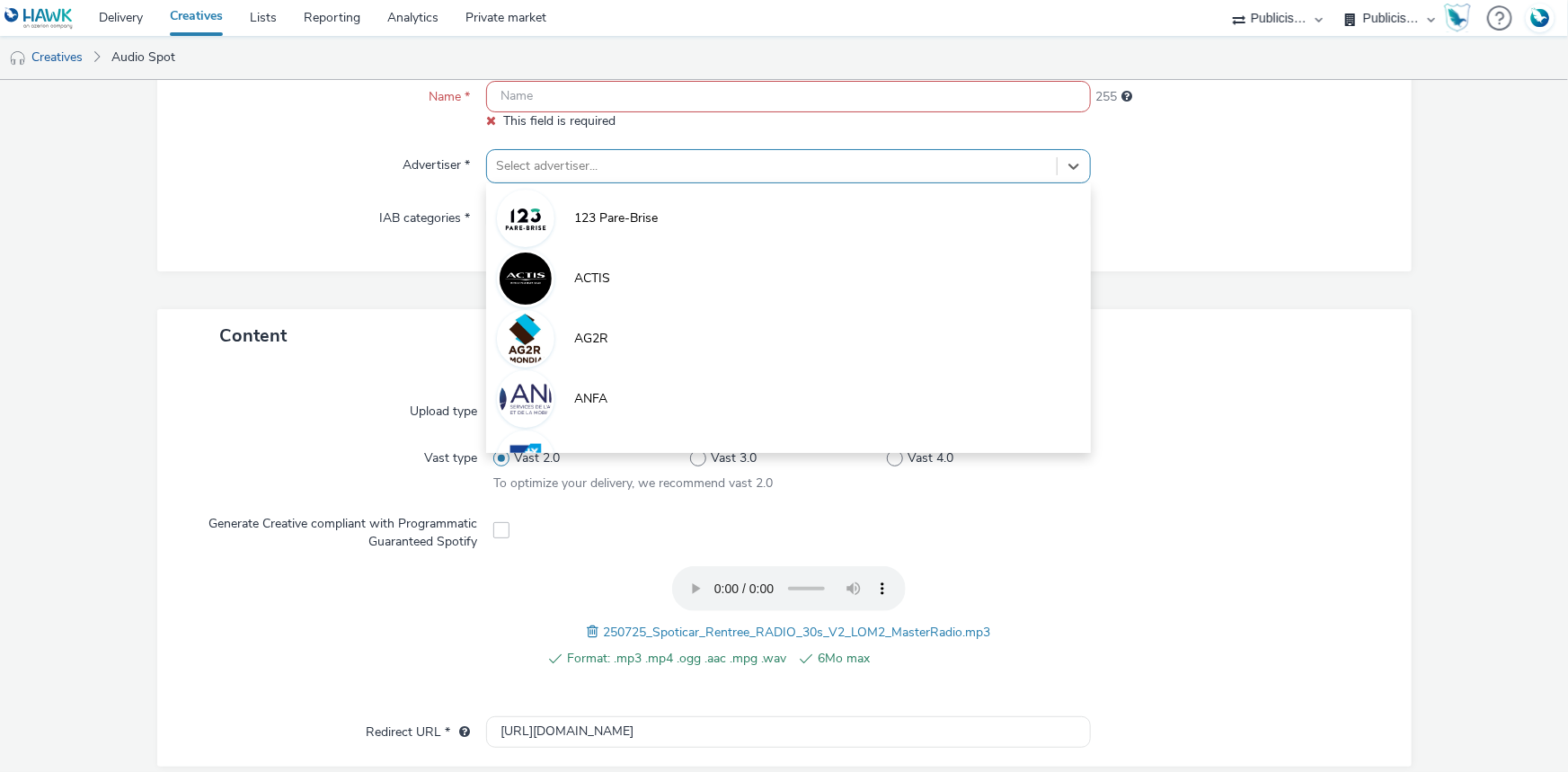
click at [603, 169] on div at bounding box center [772, 166] width 551 height 22
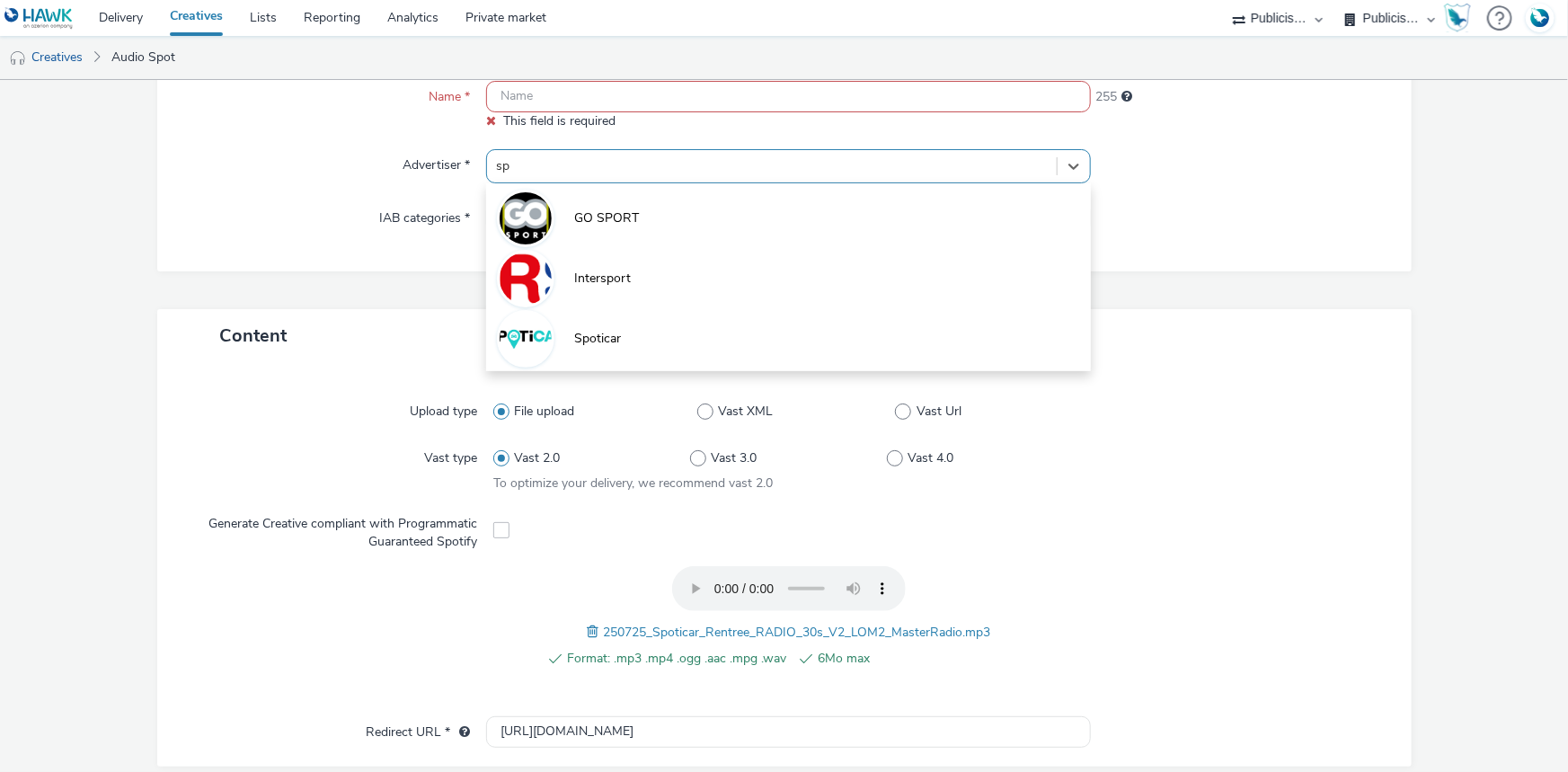
type input "spo"
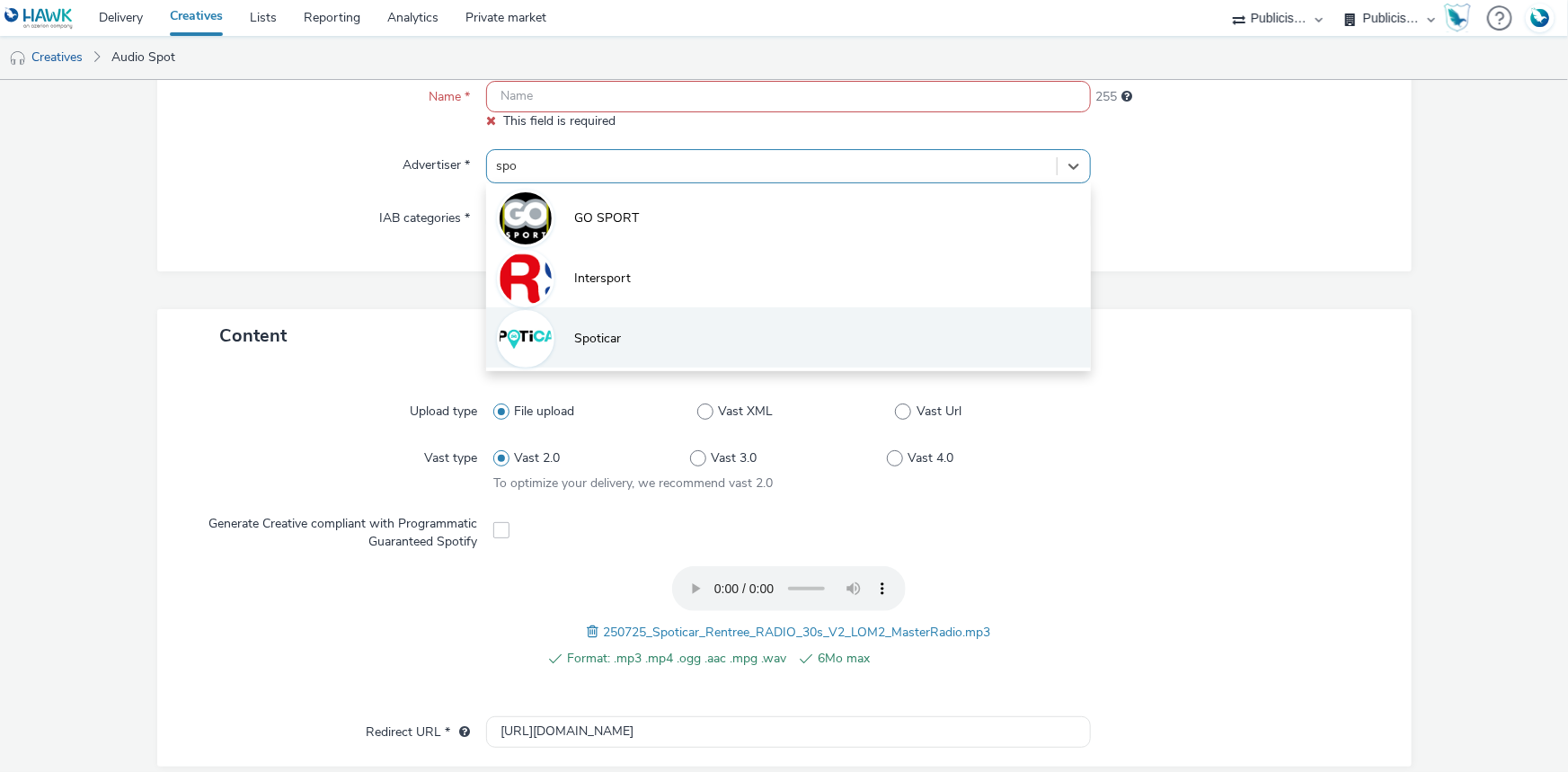
click at [600, 345] on span "Spoticar" at bounding box center [597, 339] width 47 height 18
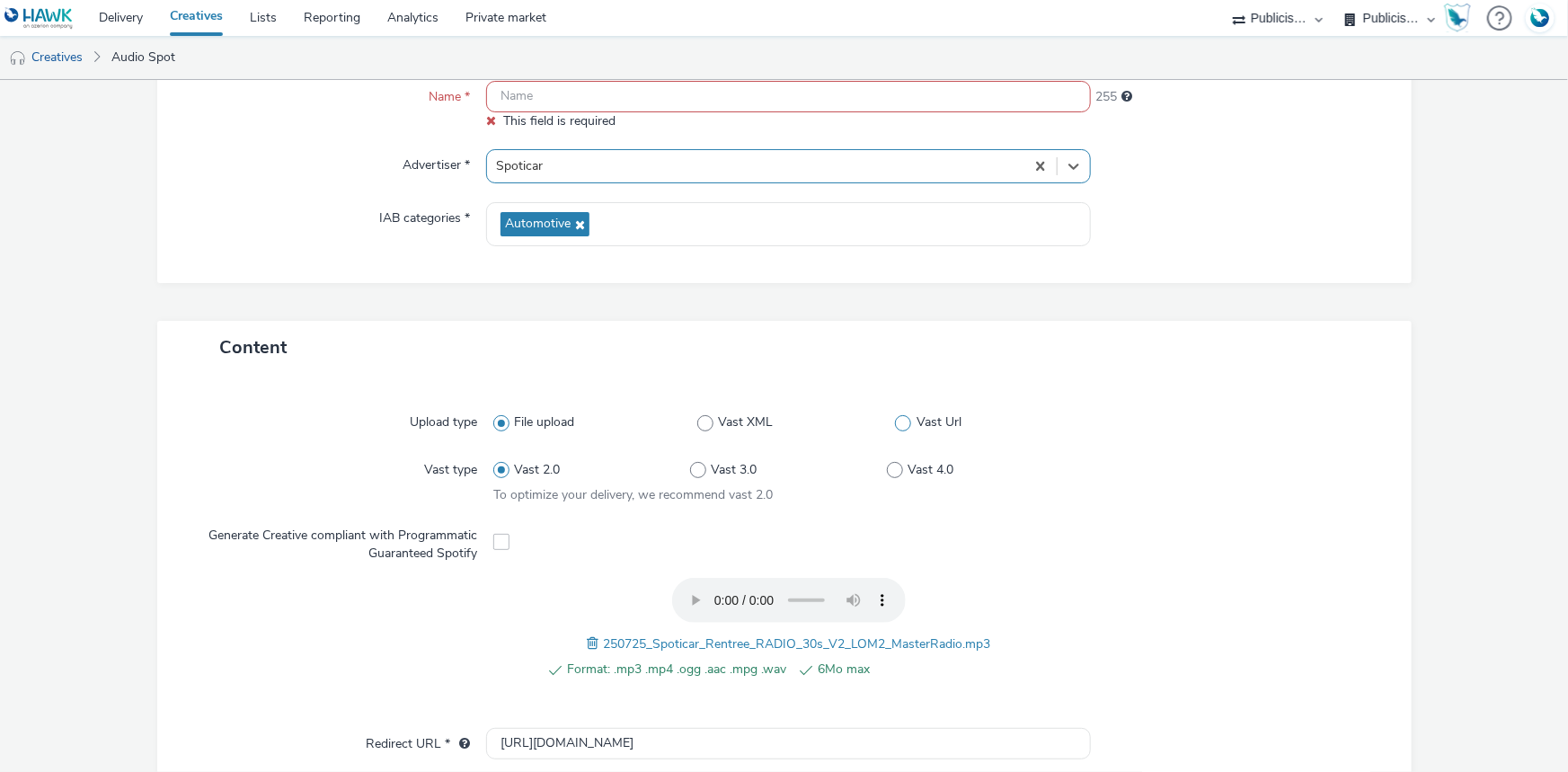
scroll to position [580, 0]
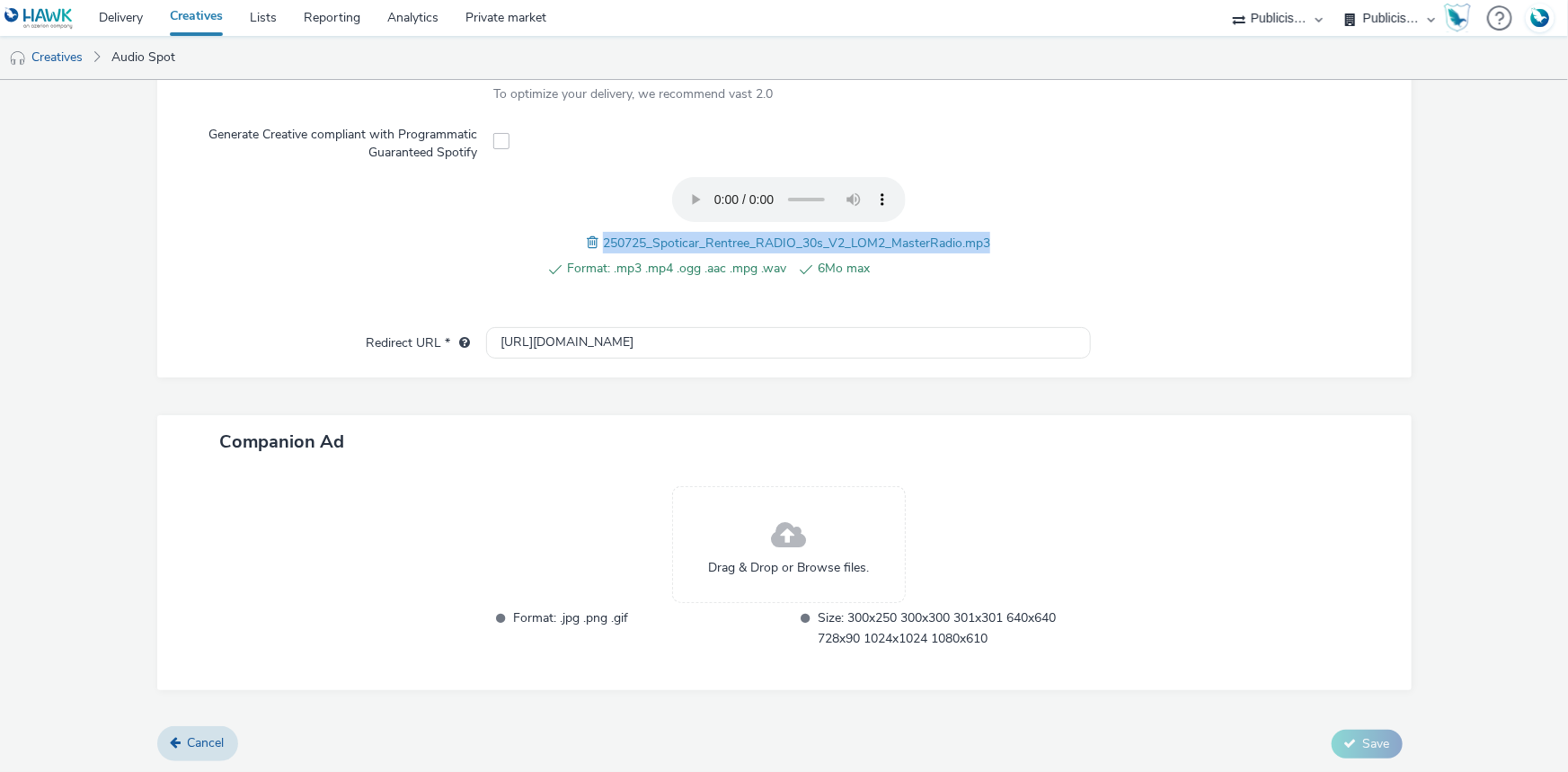
drag, startPoint x: 593, startPoint y: 242, endPoint x: 995, endPoint y: 216, distance: 402.8
click at [995, 216] on div "Format: .mp3 .mp4 .ogg .aac .mpg .wav 6Mo max 250725_Spoticar_Rentree_RADIO_30s…" at bounding box center [788, 238] width 590 height 121
copy span "250725_Spoticar_Rentree_RADIO_30s_V2_LOM2_MasterRadio.mp3"
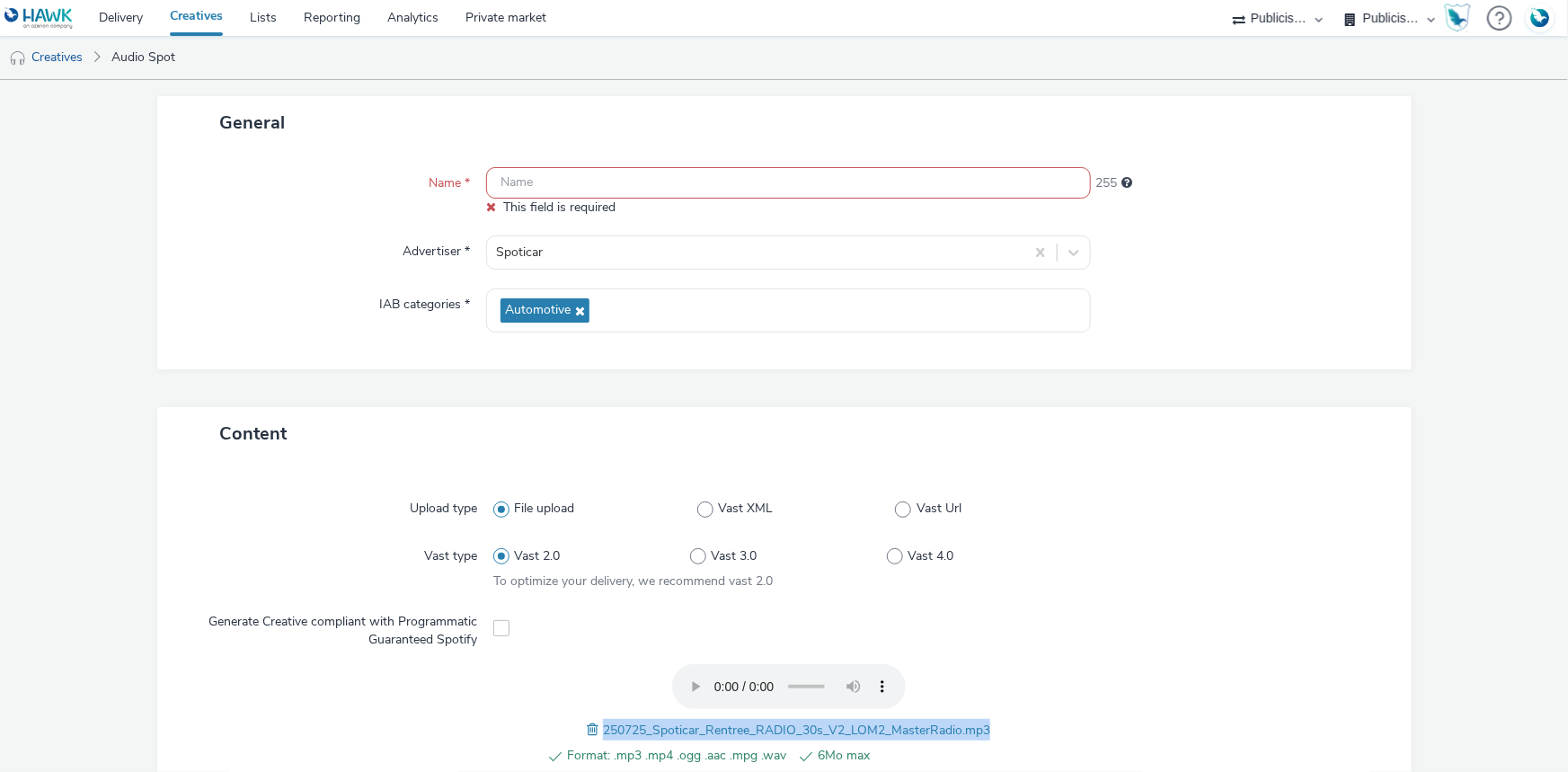
scroll to position [89, 0]
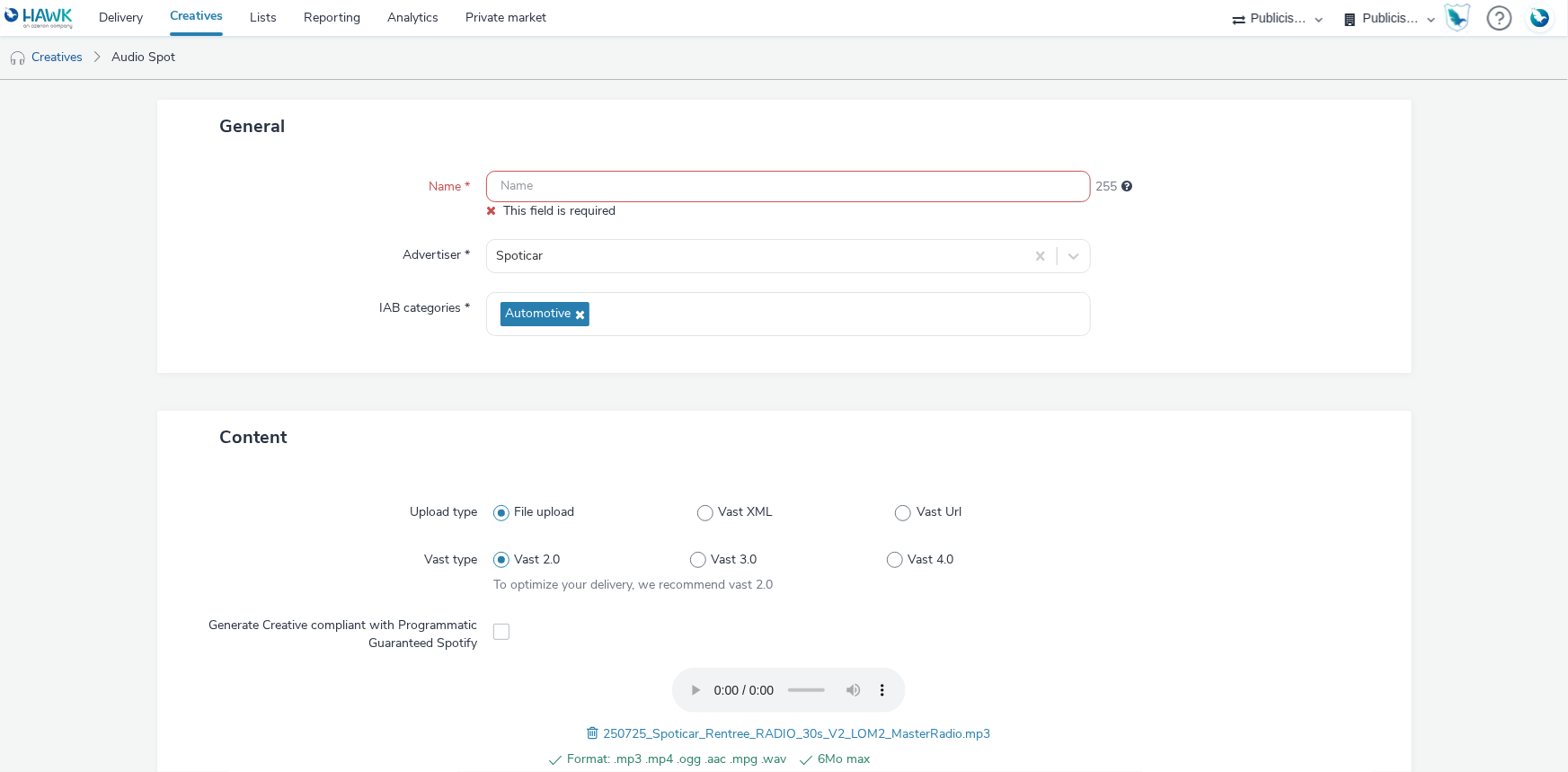
click at [530, 180] on input "text" at bounding box center [788, 186] width 605 height 32
paste input "250725_Spoticar_Rentree_RADIO_30s_V2_LOM2_MasterRadio.mp3"
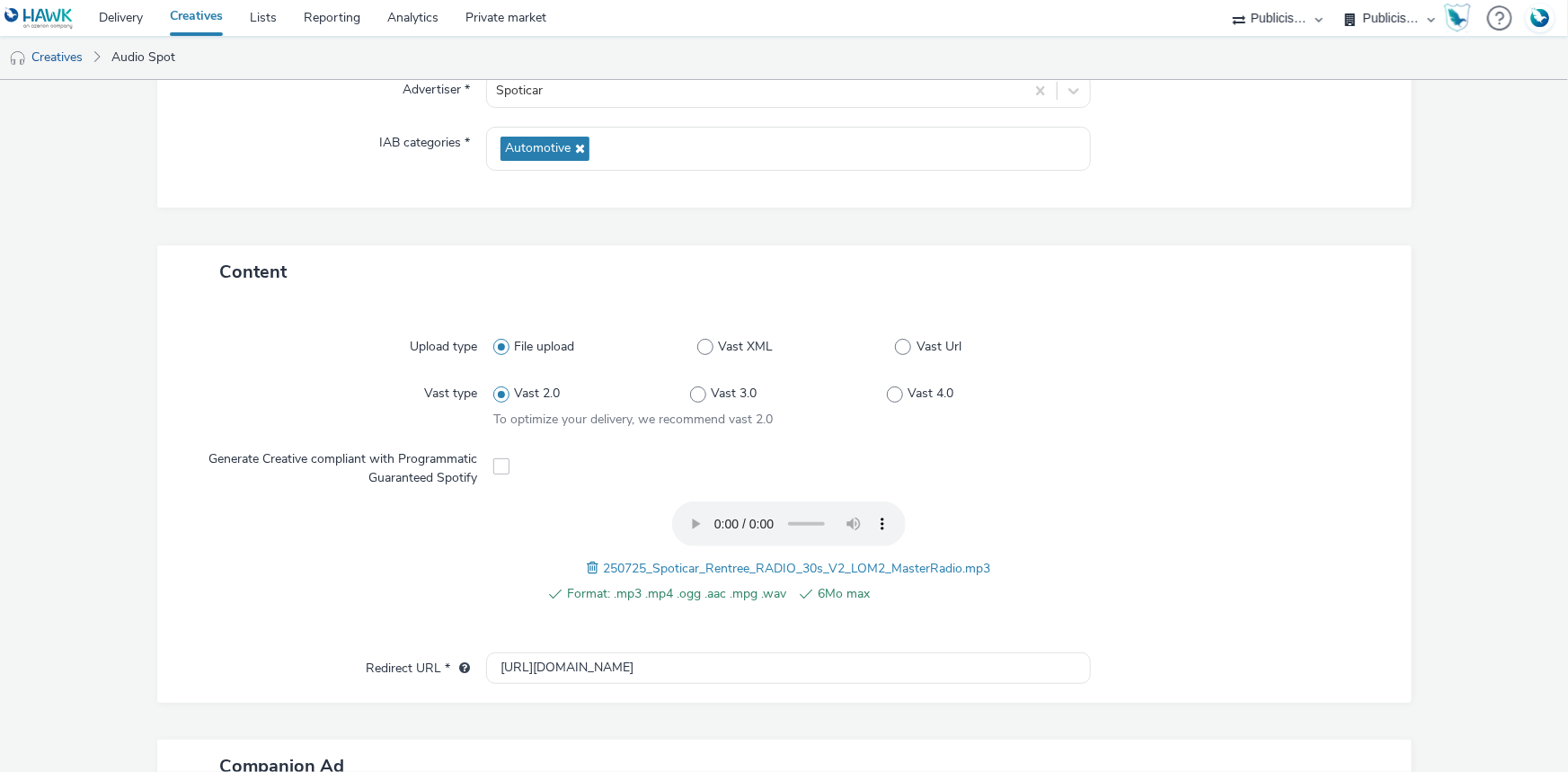
scroll to position [562, 0]
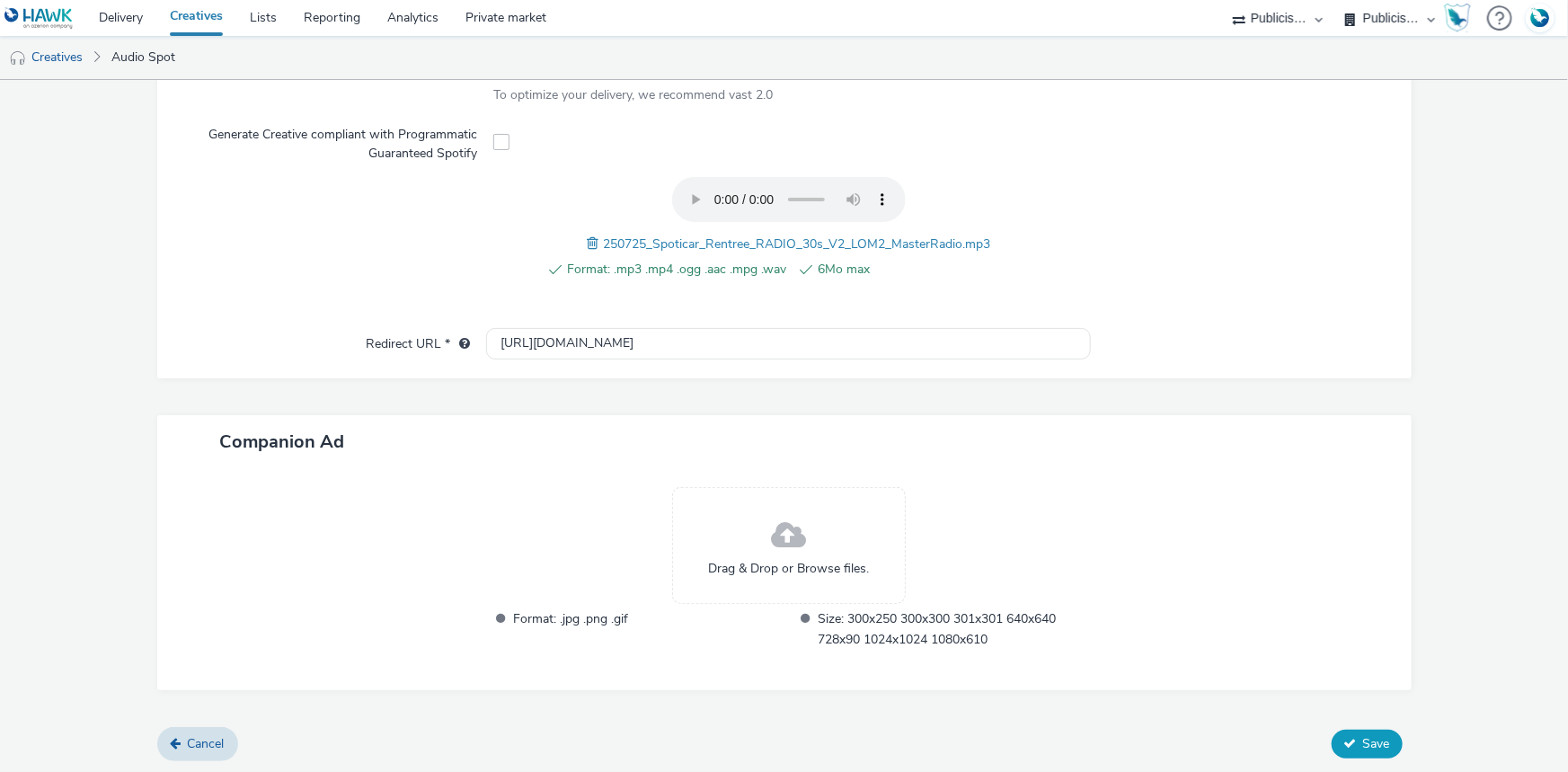
type input "250725_Spoticar_Rentree_RADIO_30s_V2_LOM2_MasterRadio.mp3"
click at [1366, 747] on span "Save" at bounding box center [1376, 743] width 27 height 17
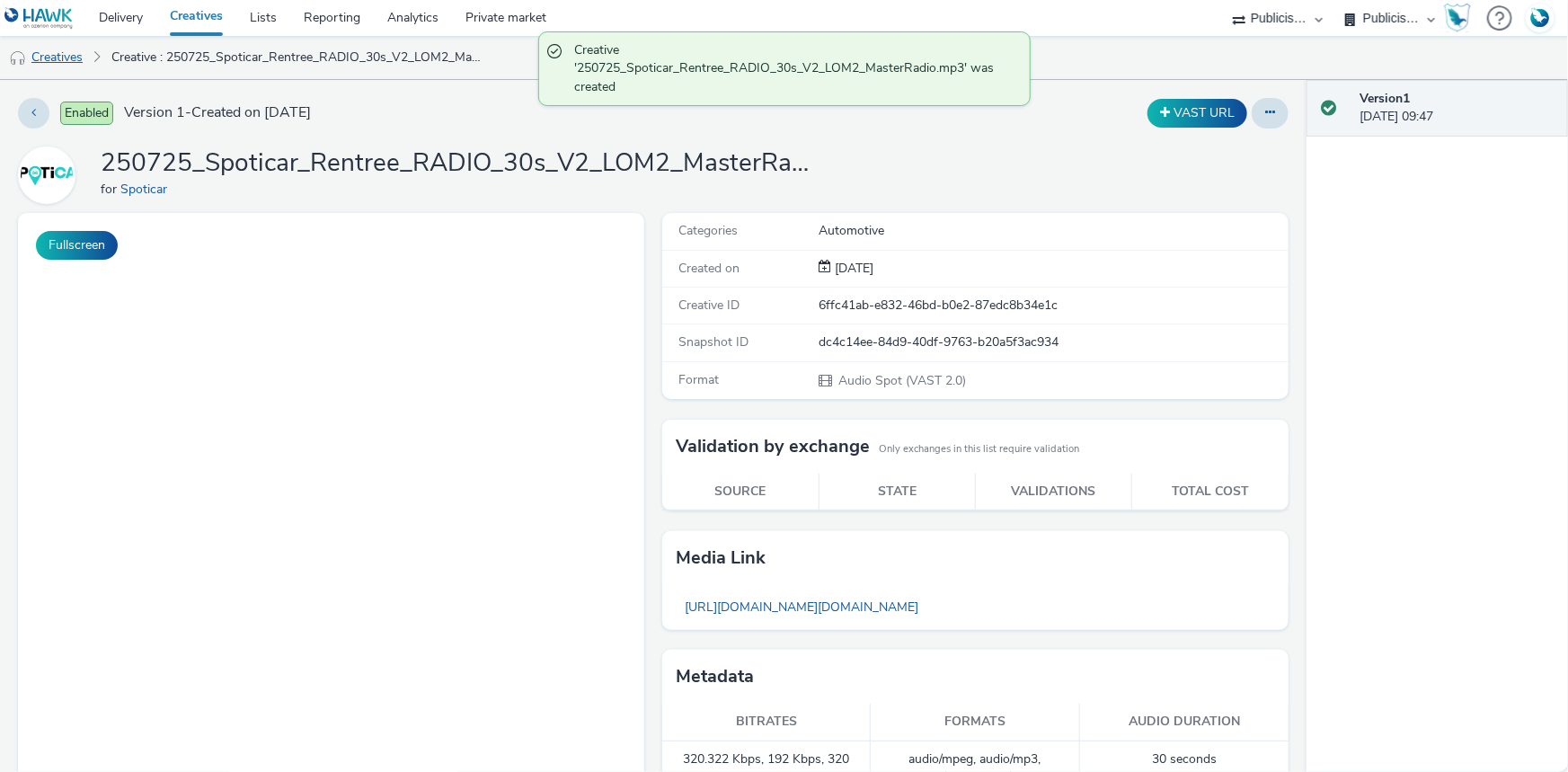
click at [49, 60] on link "Creatives" at bounding box center [45, 58] width 91 height 43
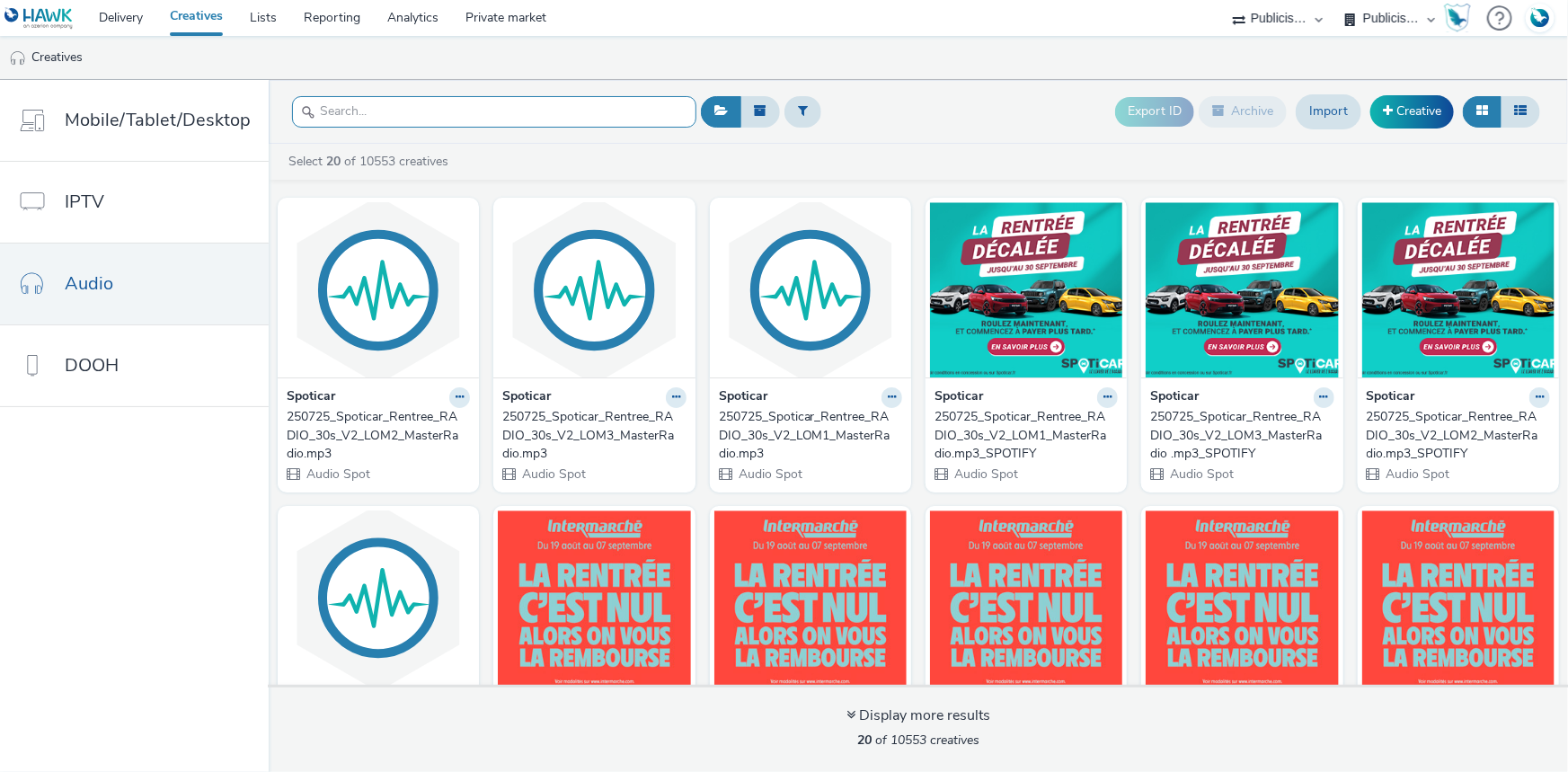
click at [373, 104] on input "text" at bounding box center [493, 111] width 404 height 32
click at [359, 111] on input "text" at bounding box center [493, 111] width 404 height 32
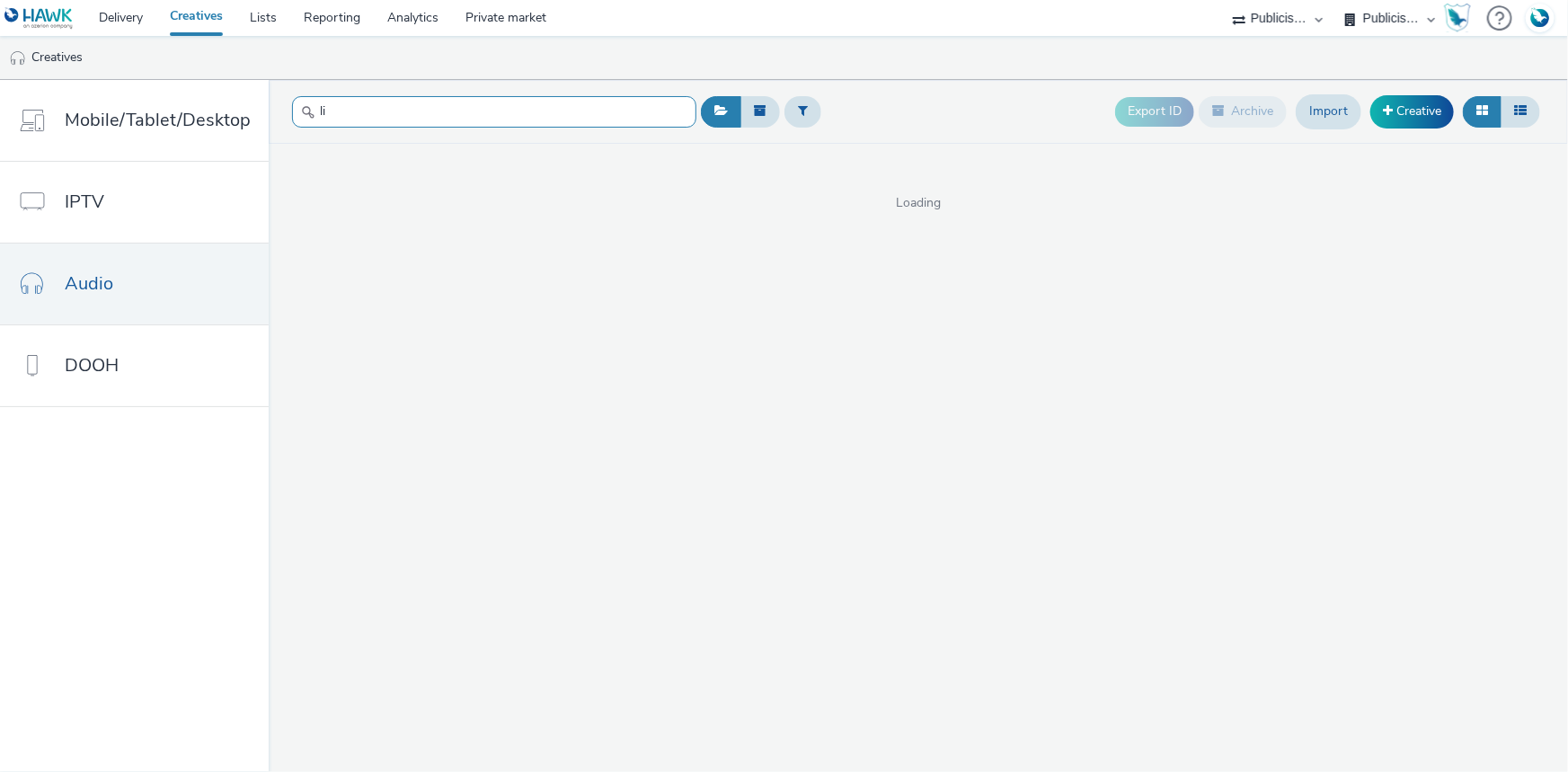
type input "l"
type input "S"
type input "s"
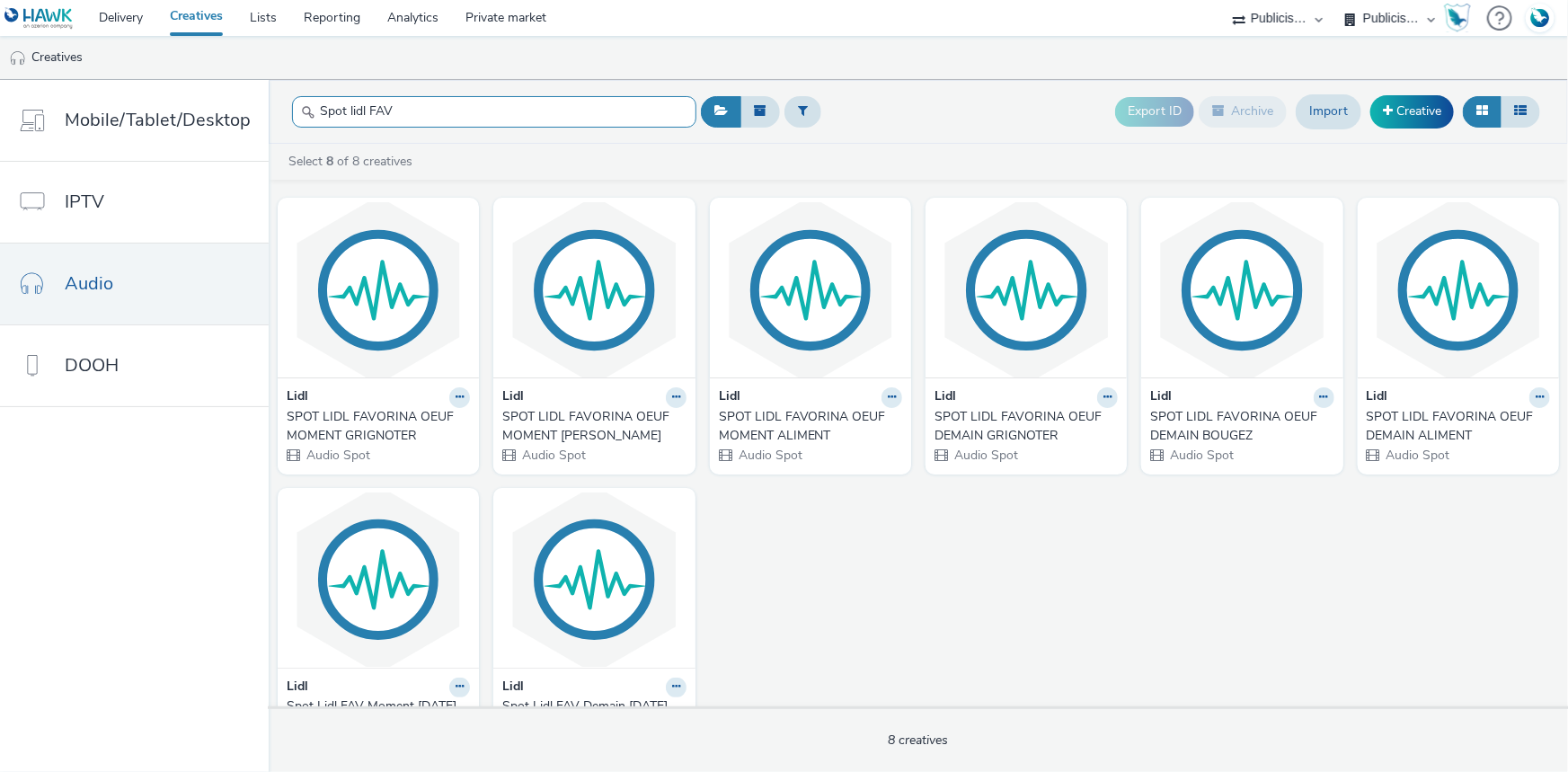
type input "Spot lidl FAV"
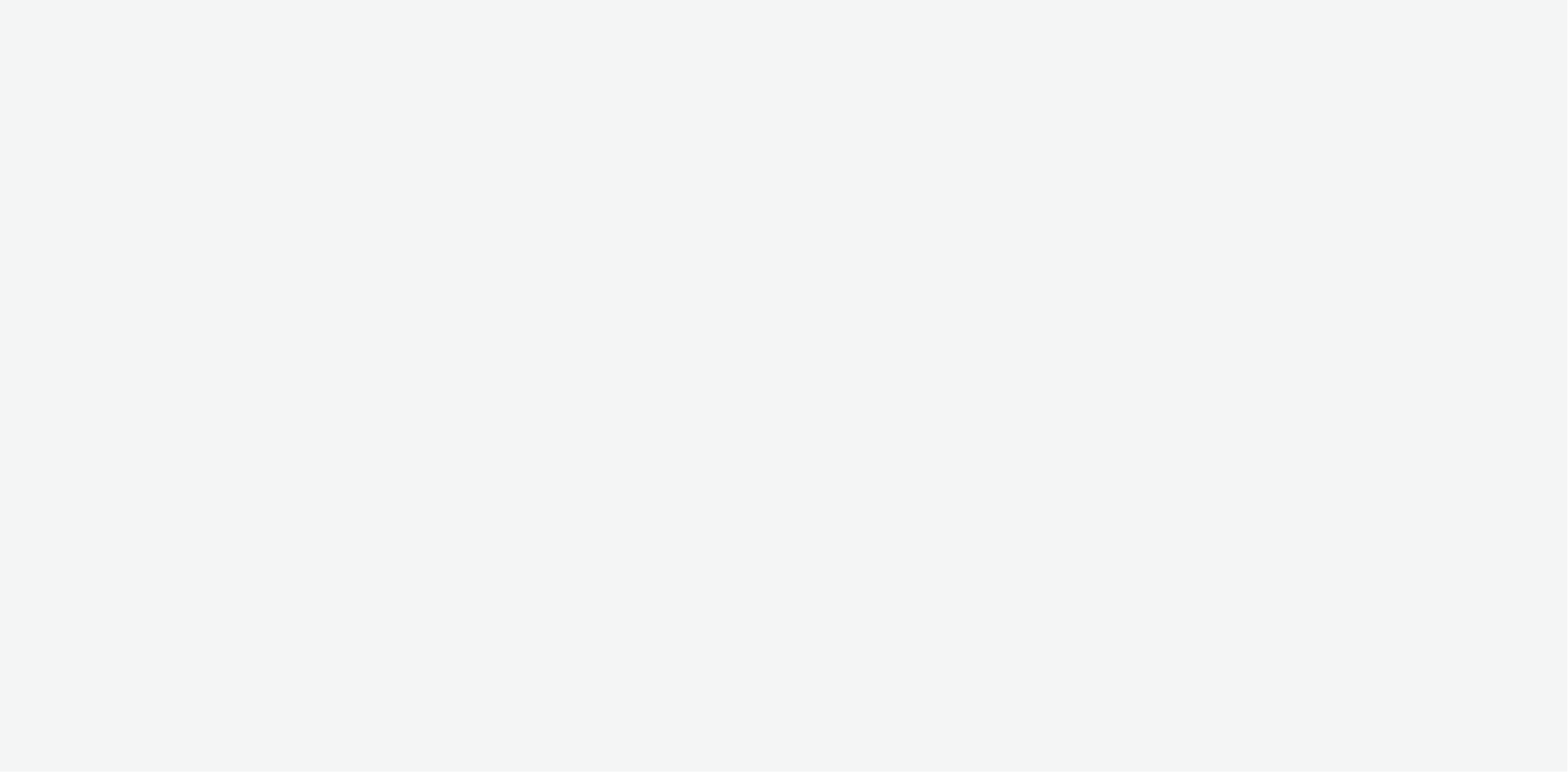
select select "d07aba32-d775-4fed-a722-f10c6504dd64"
select select "f97d6638-e0a1-4f7a-bf46-55015878e29e"
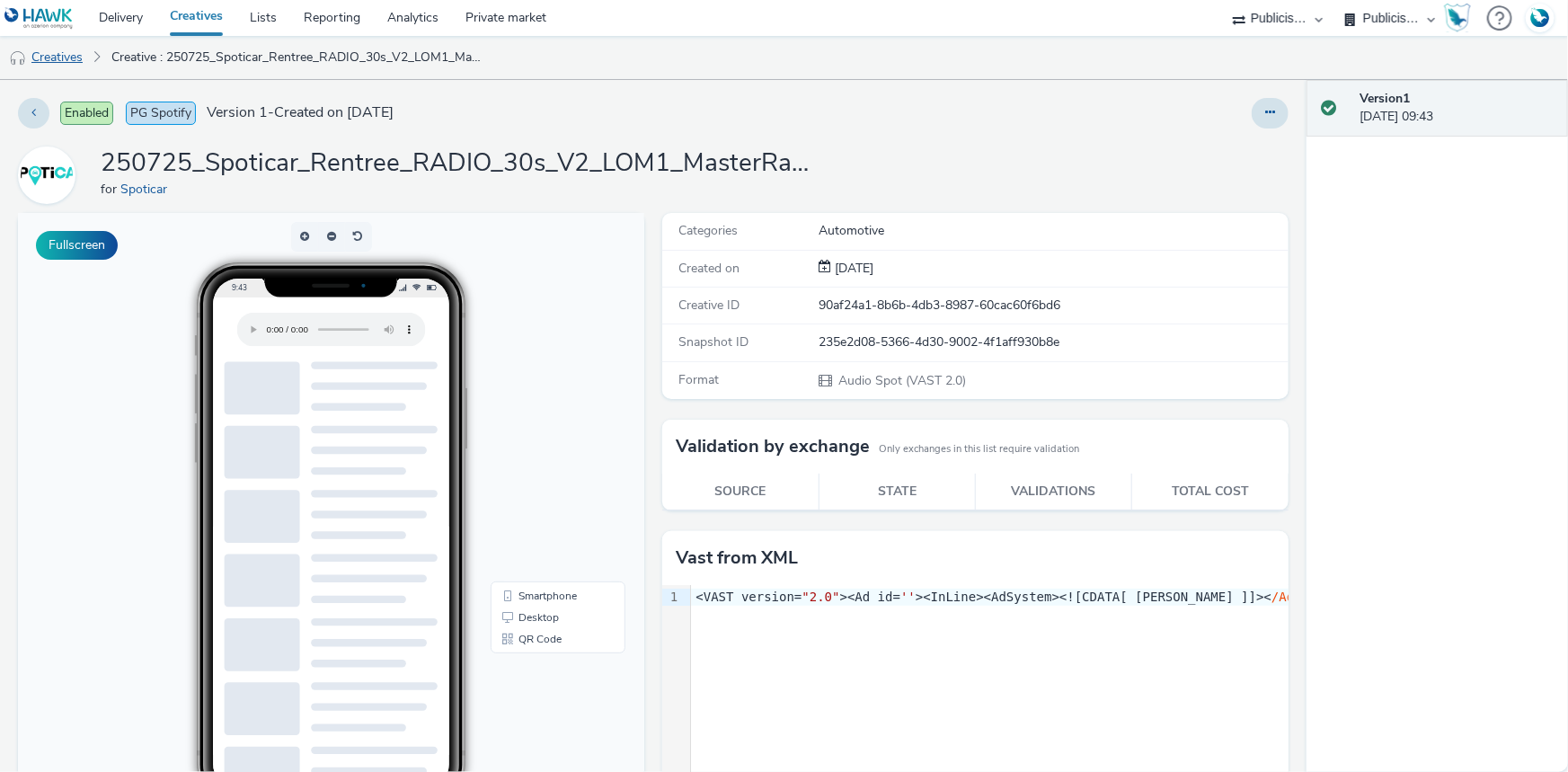
click at [47, 63] on link "Creatives" at bounding box center [45, 58] width 91 height 43
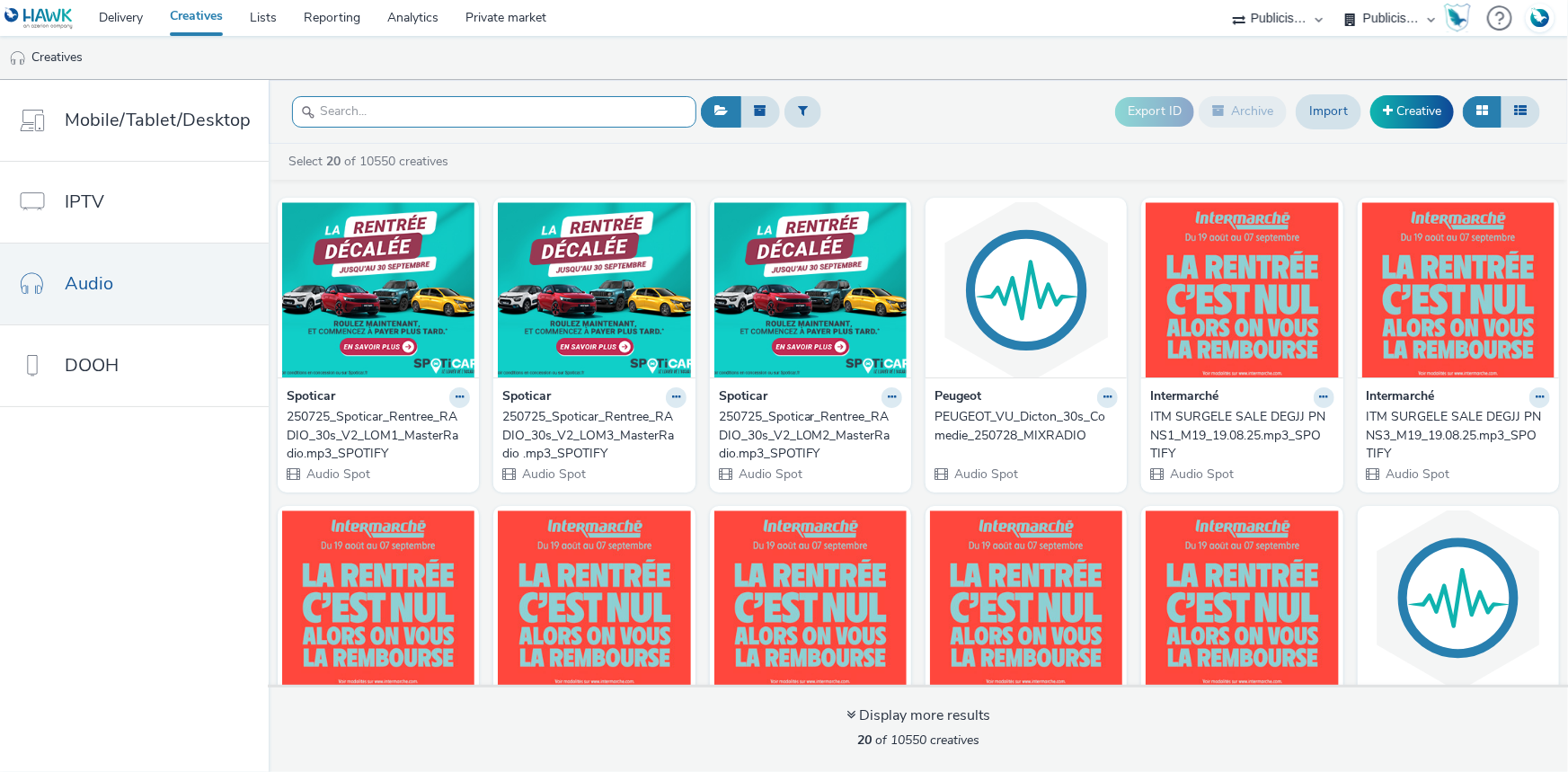
click at [370, 106] on input "text" at bounding box center [493, 111] width 404 height 32
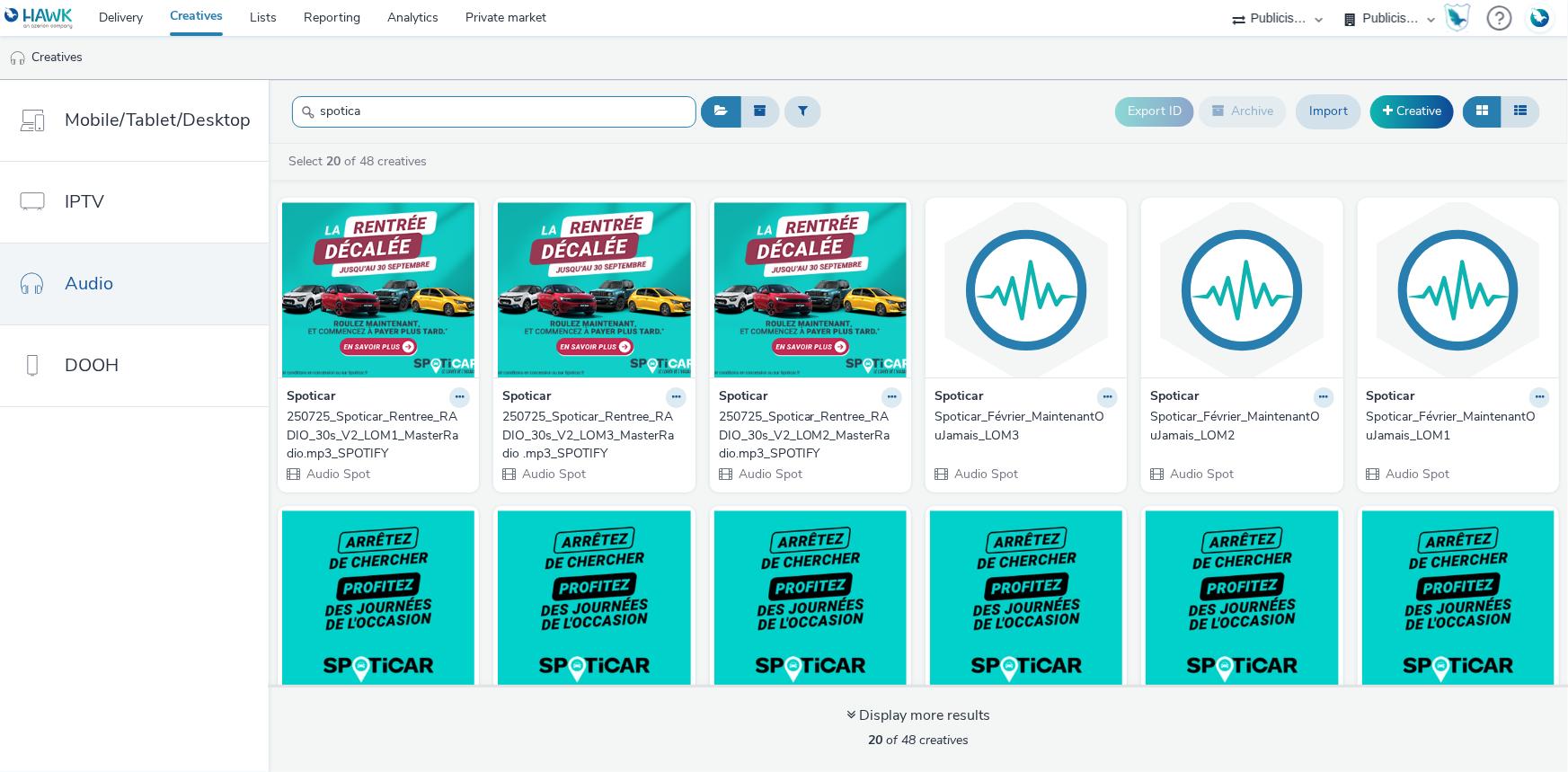
type input "spotica"
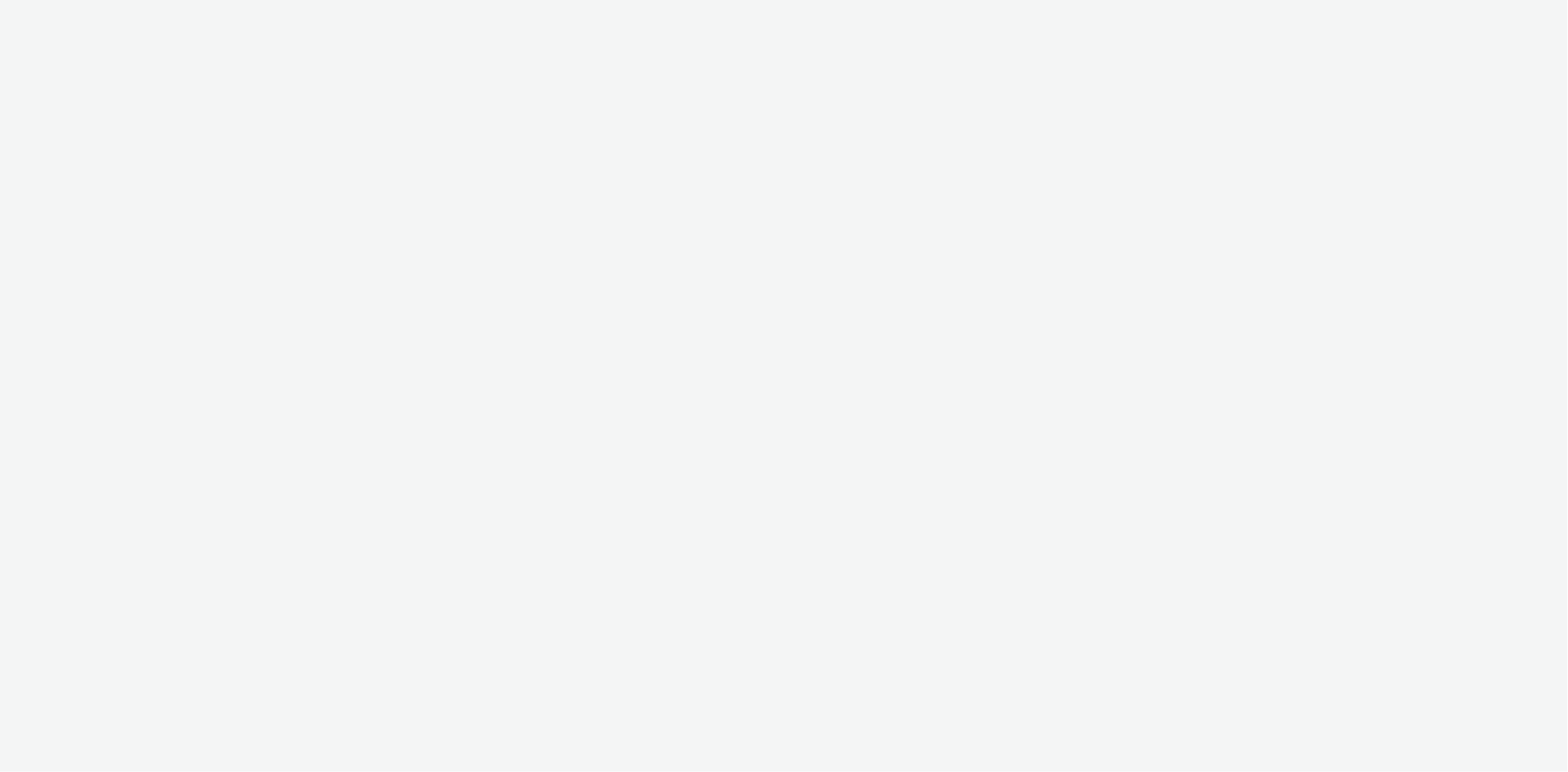
select select "d07aba32-d775-4fed-a722-f10c6504dd64"
select select "f97d6638-e0a1-4f7a-bf46-55015878e29e"
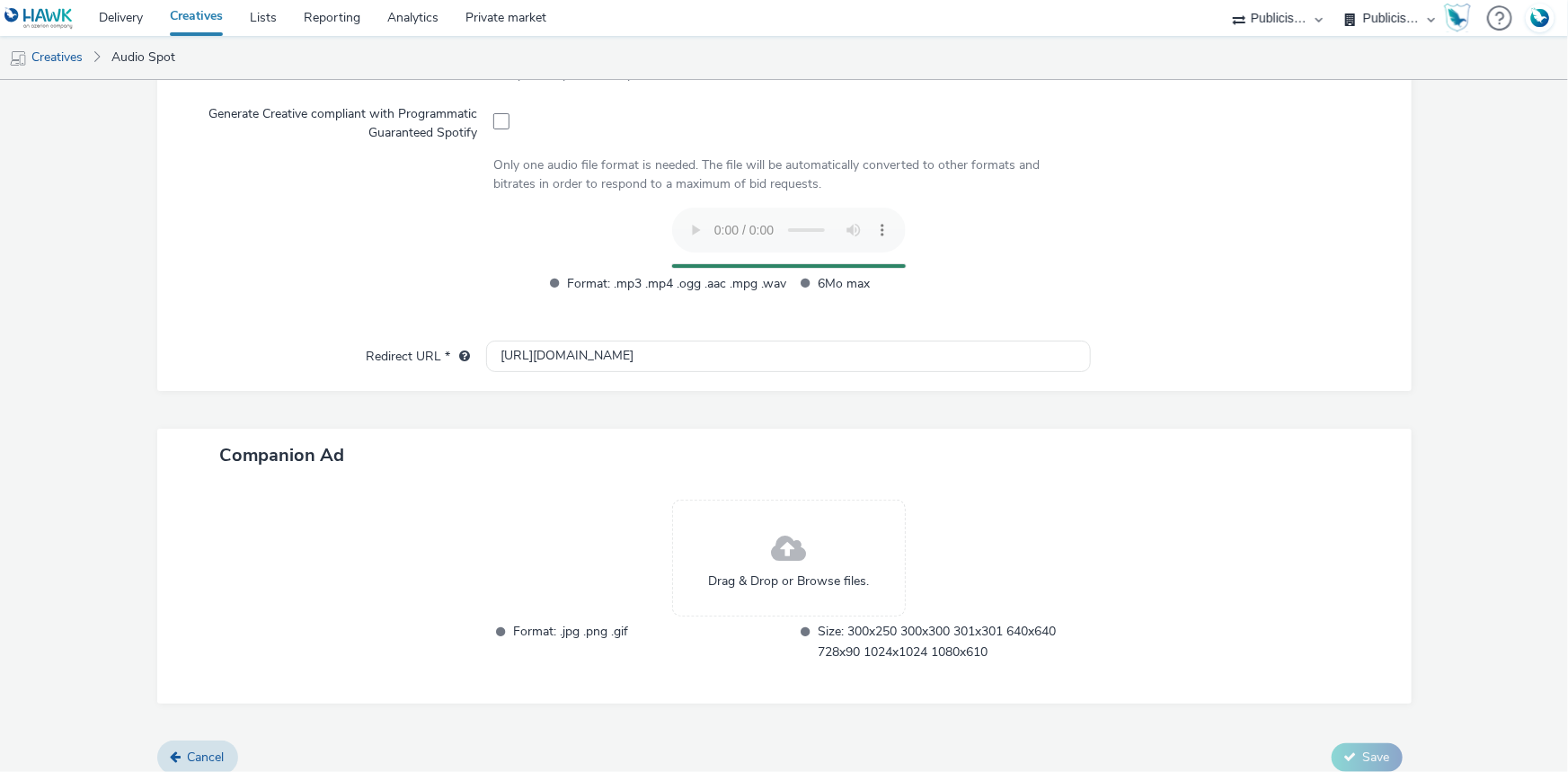
scroll to position [551, 0]
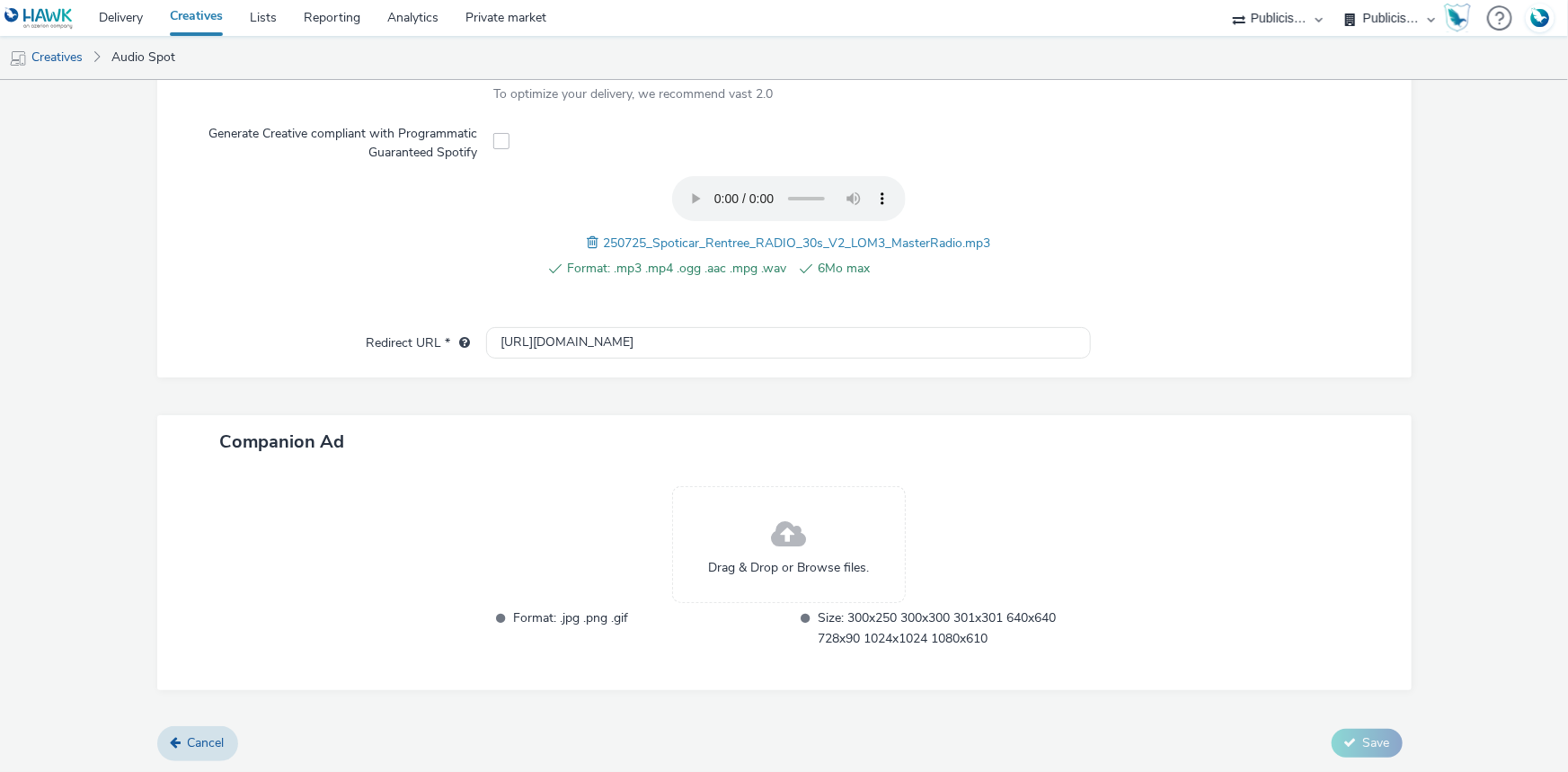
click at [587, 242] on span at bounding box center [595, 242] width 16 height 20
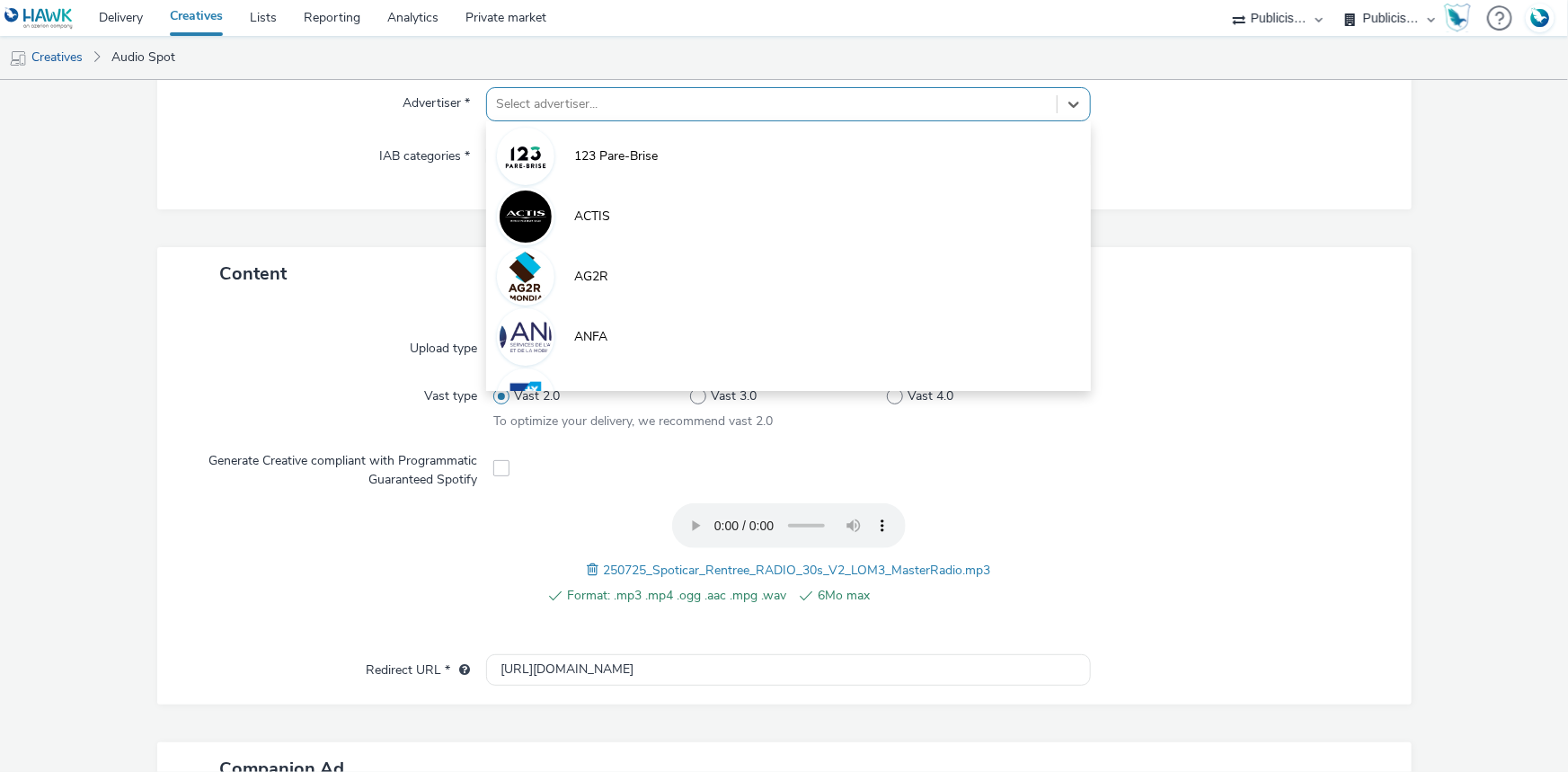
click at [544, 115] on div "Select advertiser..." at bounding box center [772, 104] width 569 height 29
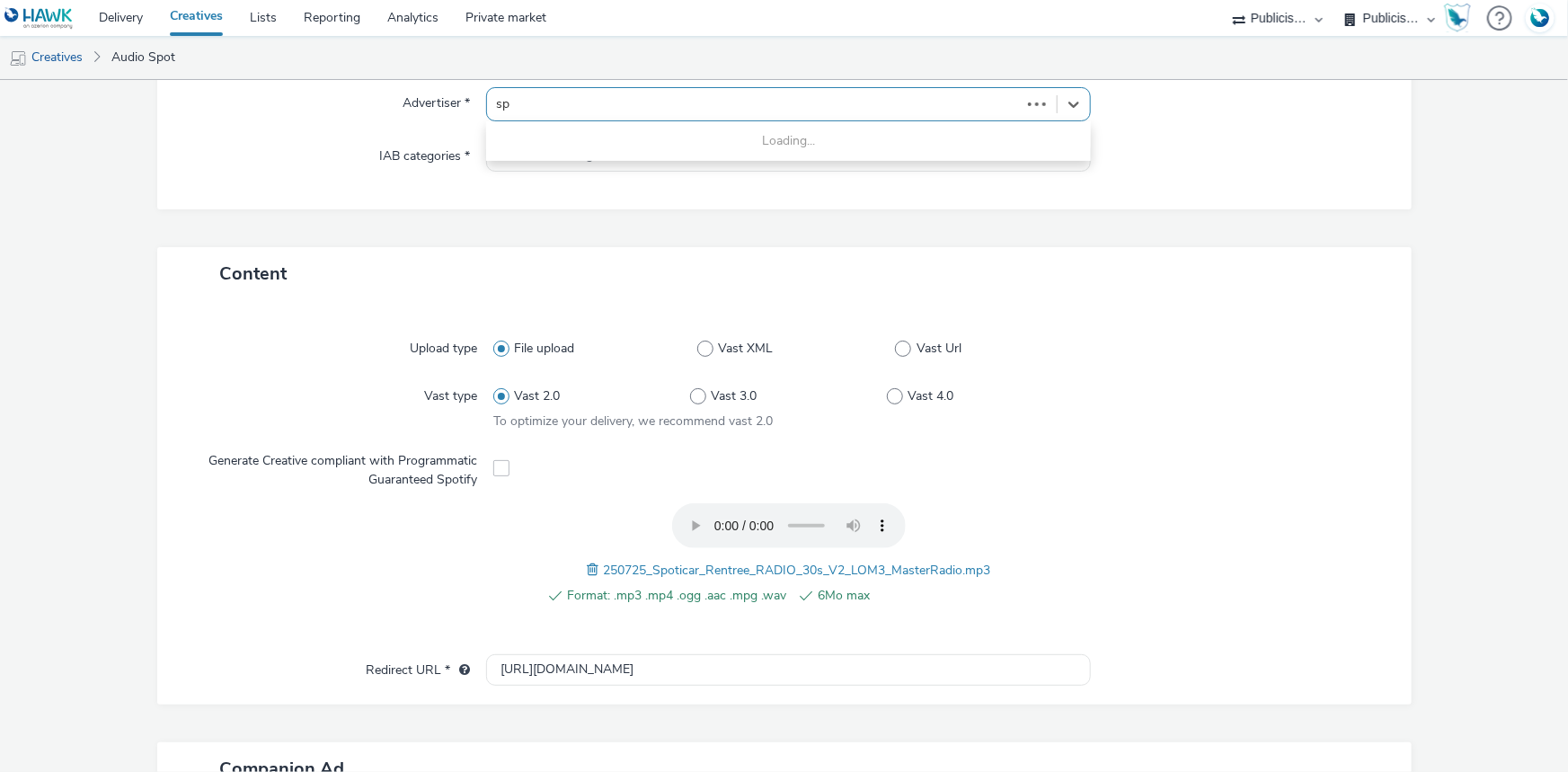
type input "spo"
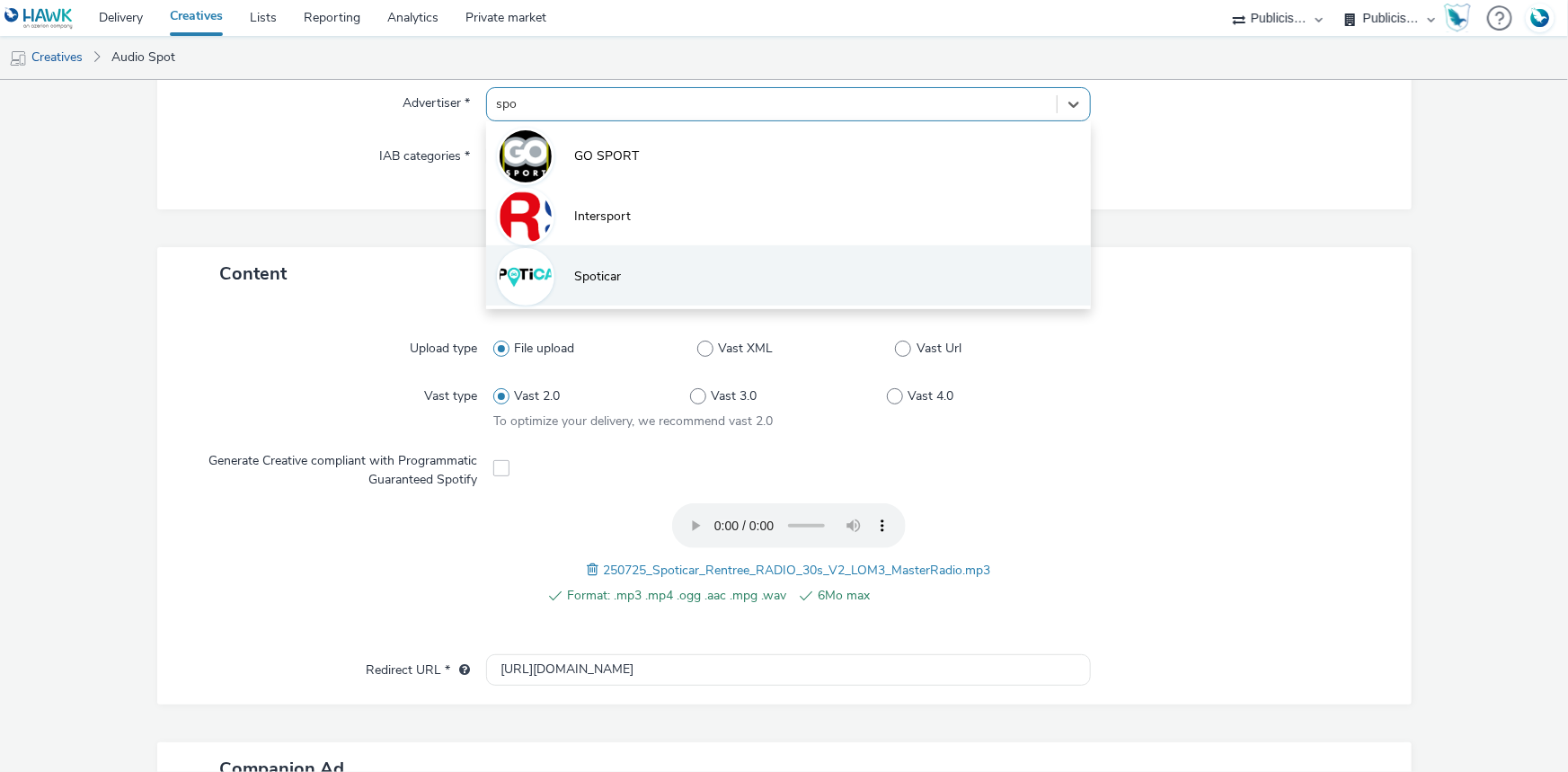
click at [604, 264] on li "Spoticar" at bounding box center [788, 275] width 605 height 61
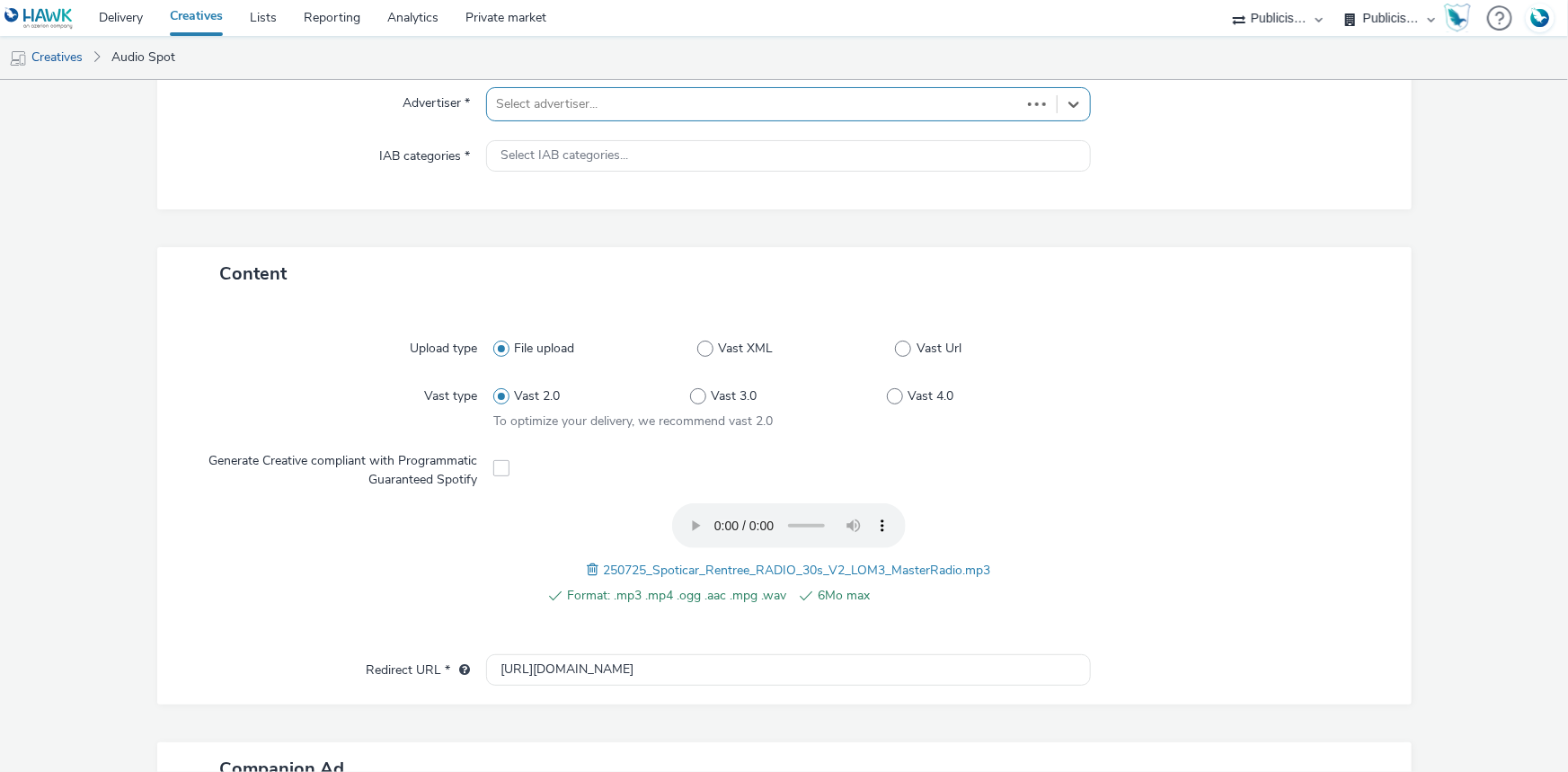
type input "[URL][DOMAIN_NAME]"
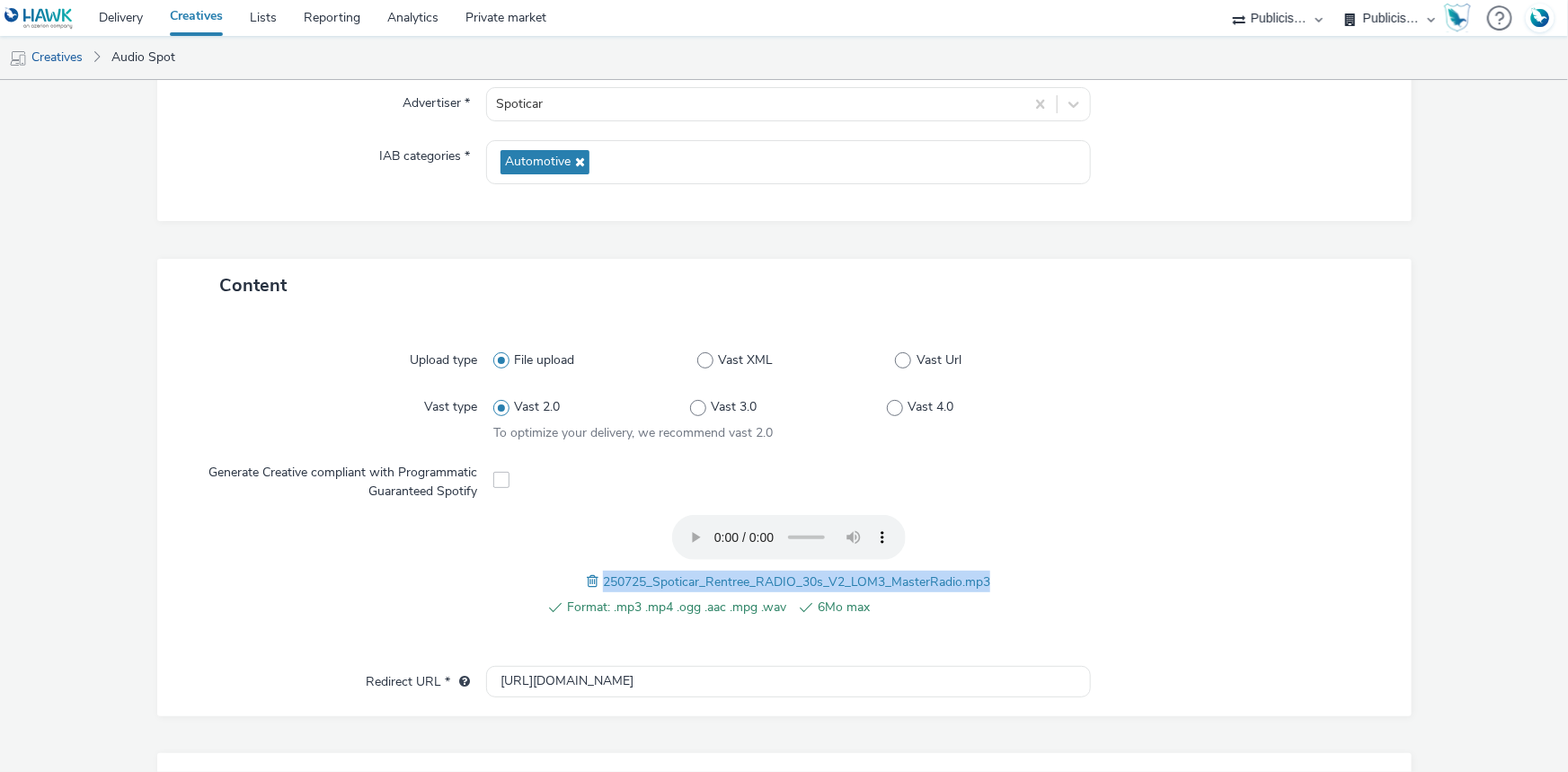
drag, startPoint x: 593, startPoint y: 577, endPoint x: 999, endPoint y: 571, distance: 406.0
click at [999, 571] on div "Format: .mp3 .mp4 .ogg .aac .mpg .wav 6Mo max 250725_Spoticar_Rentree_RADIO_30s…" at bounding box center [788, 576] width 590 height 121
copy span "250725_Spoticar_Rentree_RADIO_30s_V2_LOM3_MasterRadio.mp3"
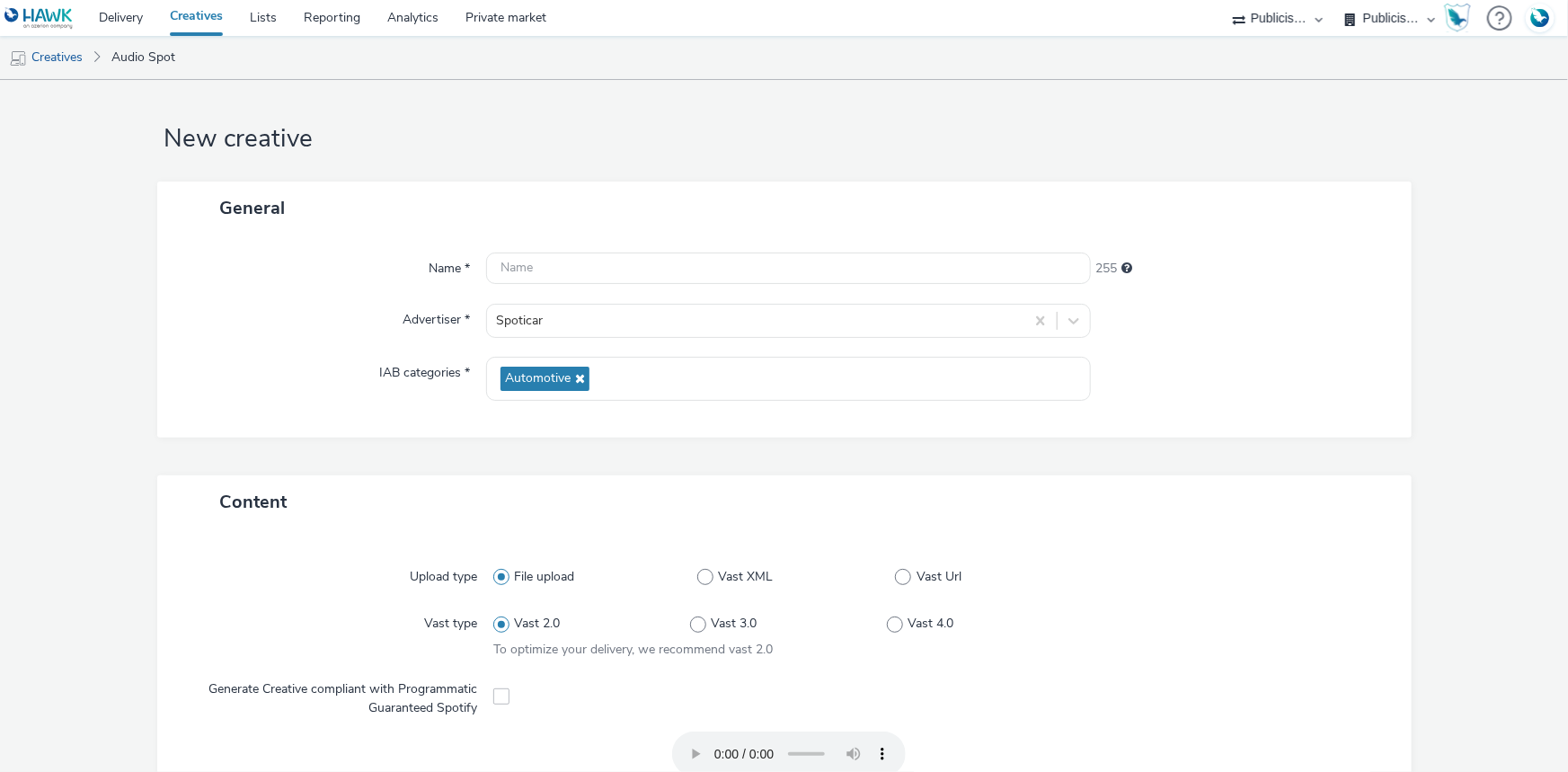
scroll to position [0, 0]
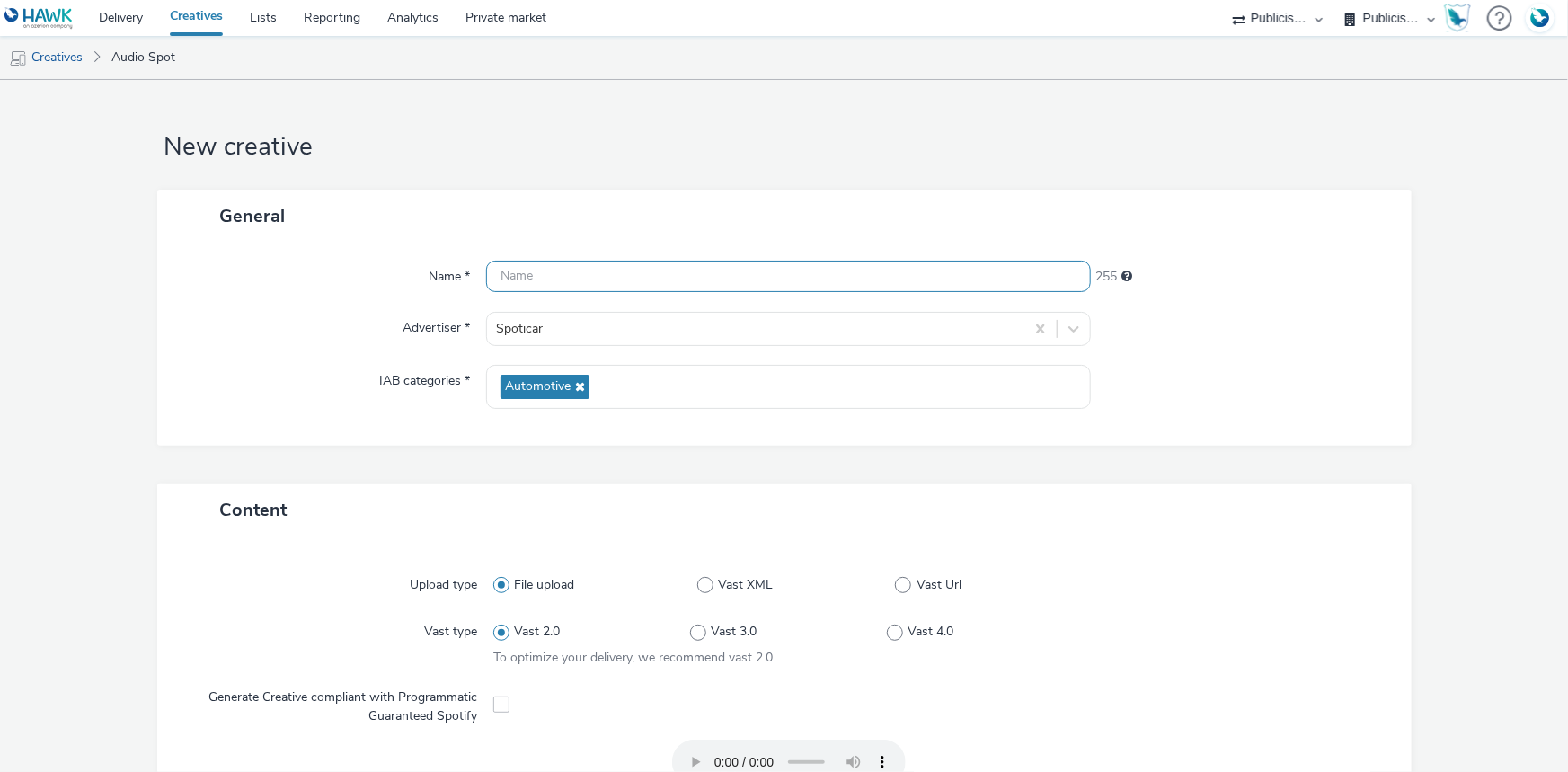
click at [530, 268] on input "text" at bounding box center [788, 276] width 605 height 32
paste input "250725_Spoticar_Rentree_RADIO_30s_V2_LOM3_MasterRadio.mp3"
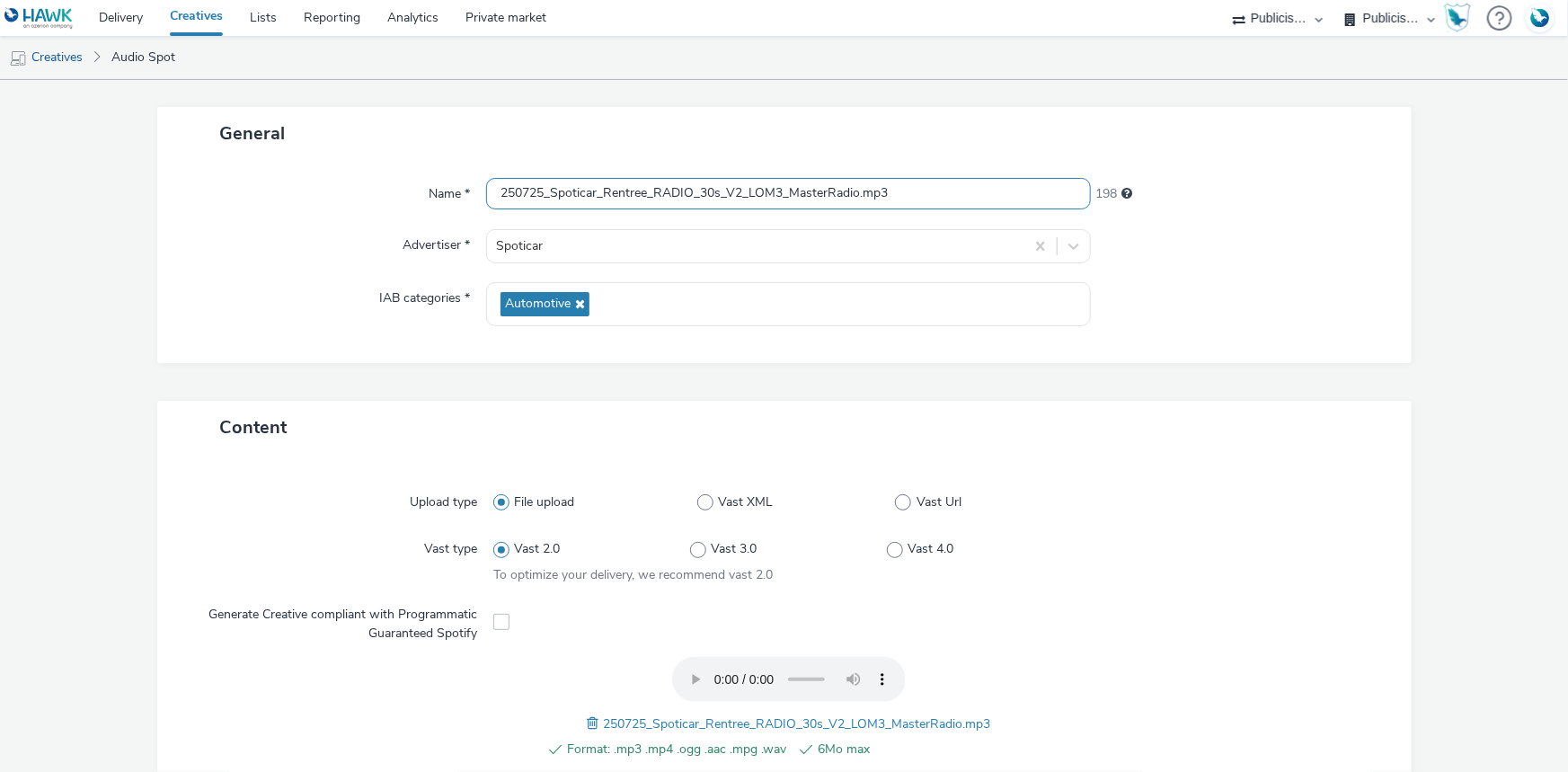
scroll to position [562, 0]
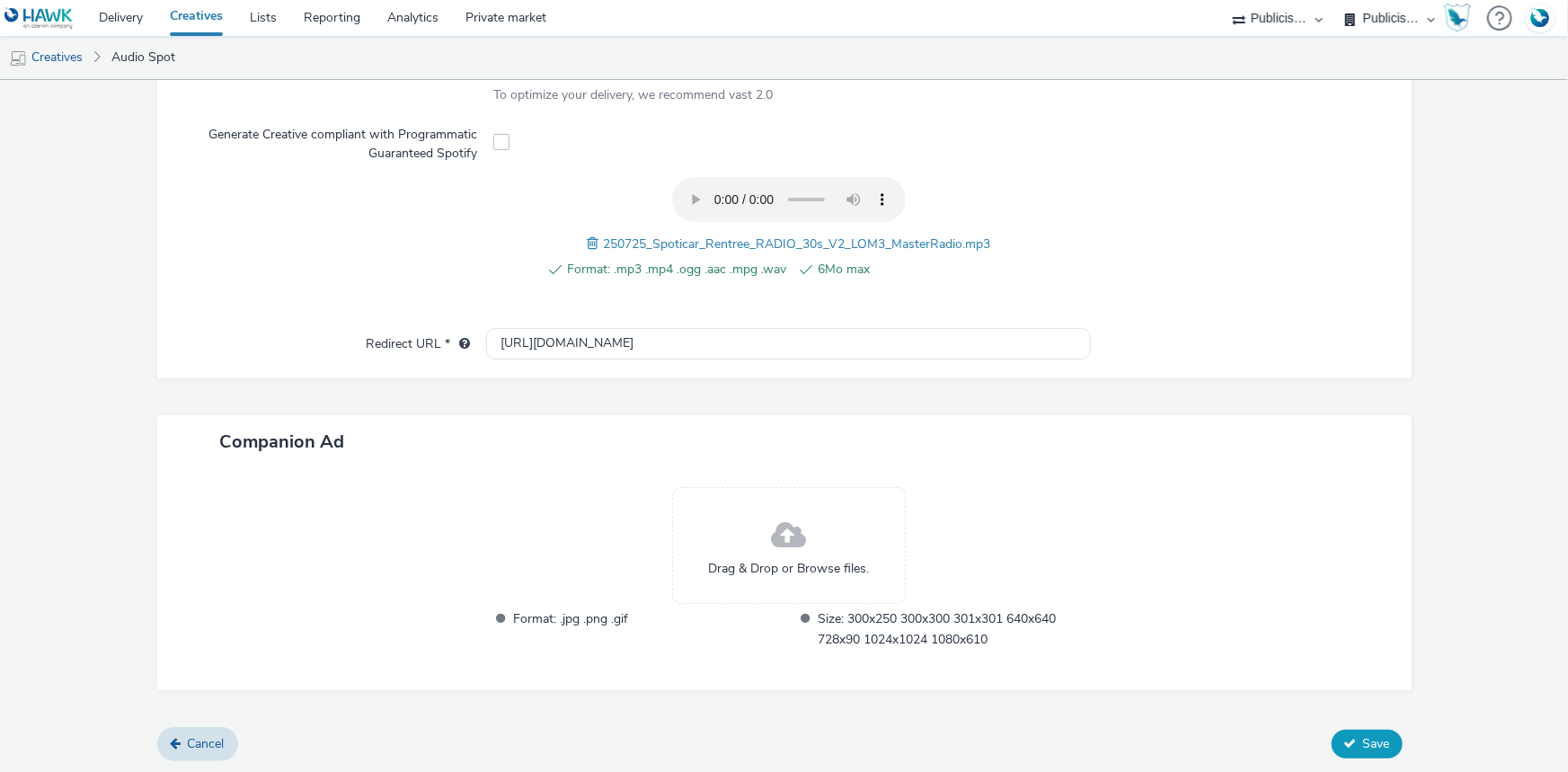
type input "250725_Spoticar_Rentree_RADIO_30s_V2_LOM3_MasterRadio.mp3"
click at [1357, 731] on button "Save" at bounding box center [1366, 744] width 71 height 29
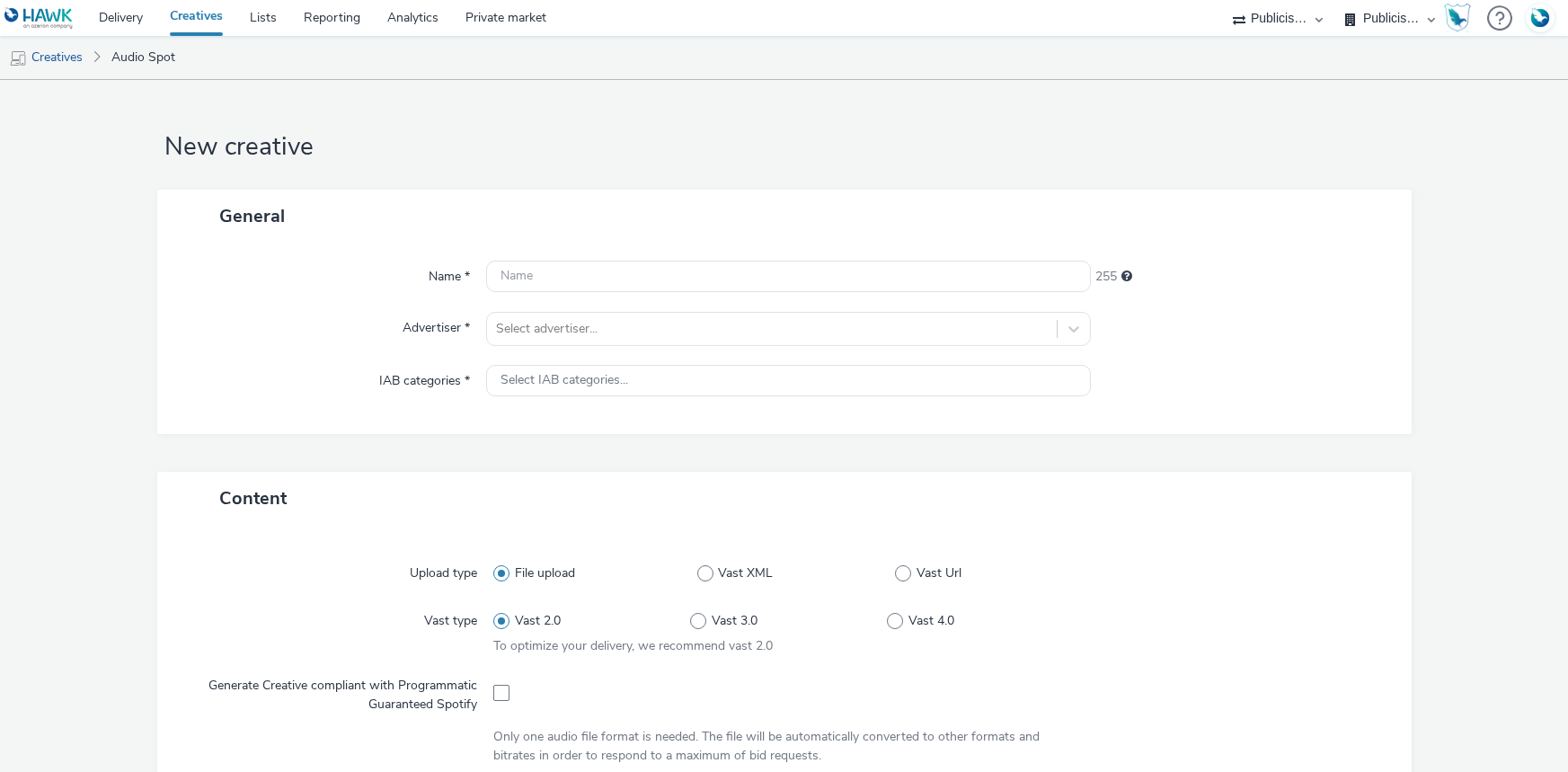
select select "d07aba32-d775-4fed-a722-f10c6504dd64"
select select "f97d6638-e0a1-4f7a-bf46-55015878e29e"
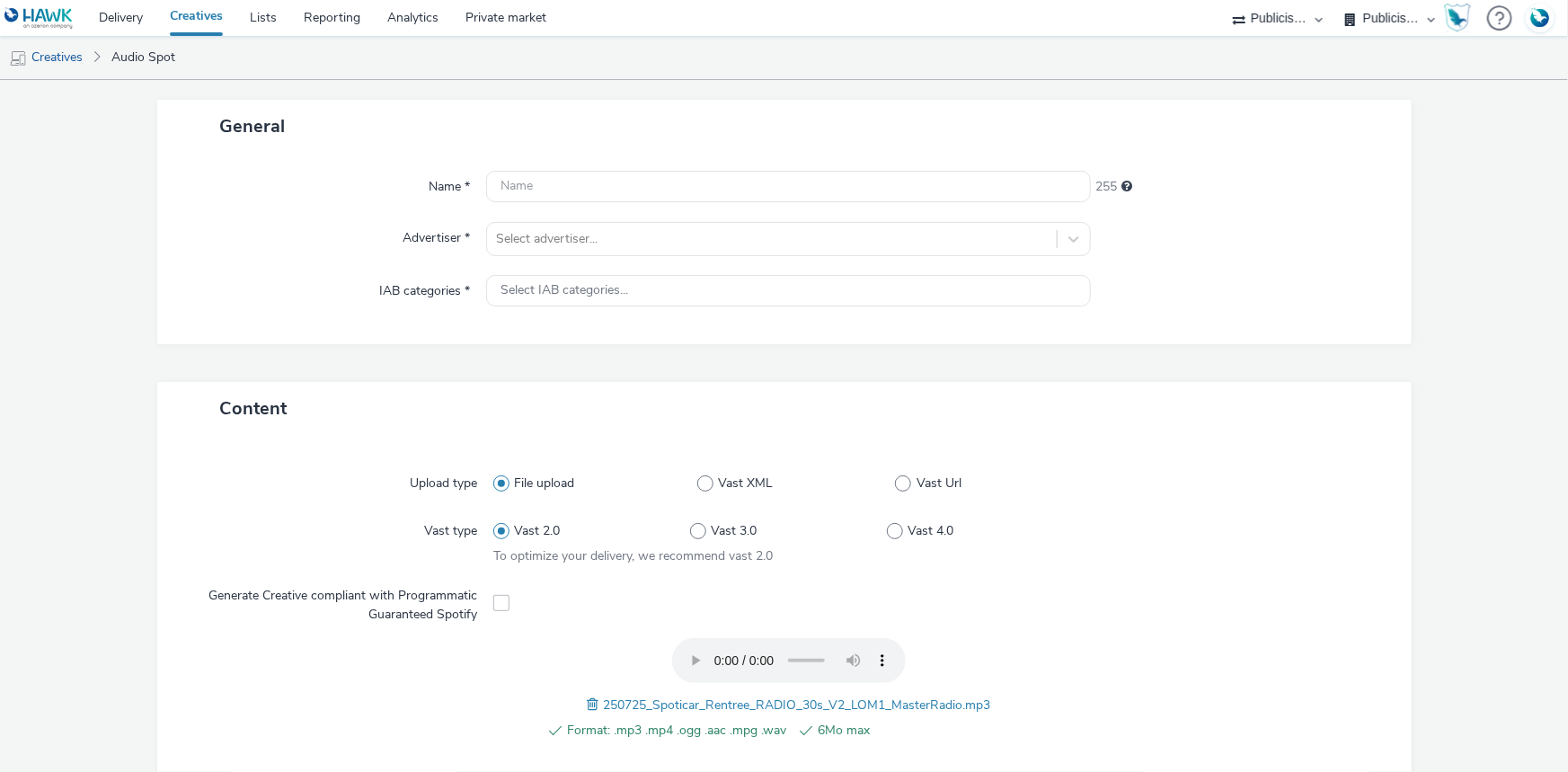
scroll to position [80, 0]
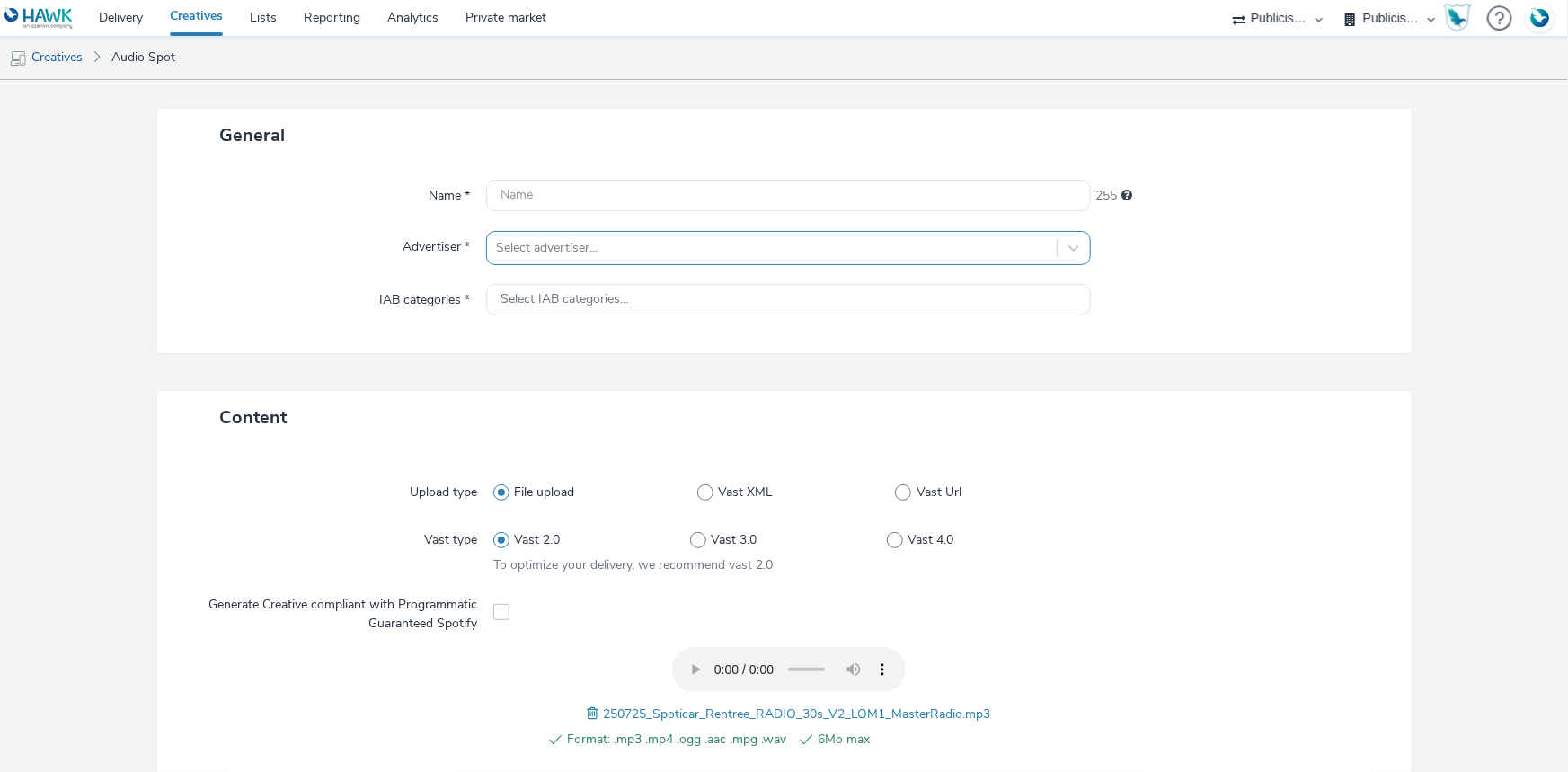
click at [512, 253] on div at bounding box center [772, 248] width 551 height 22
type input "spo"
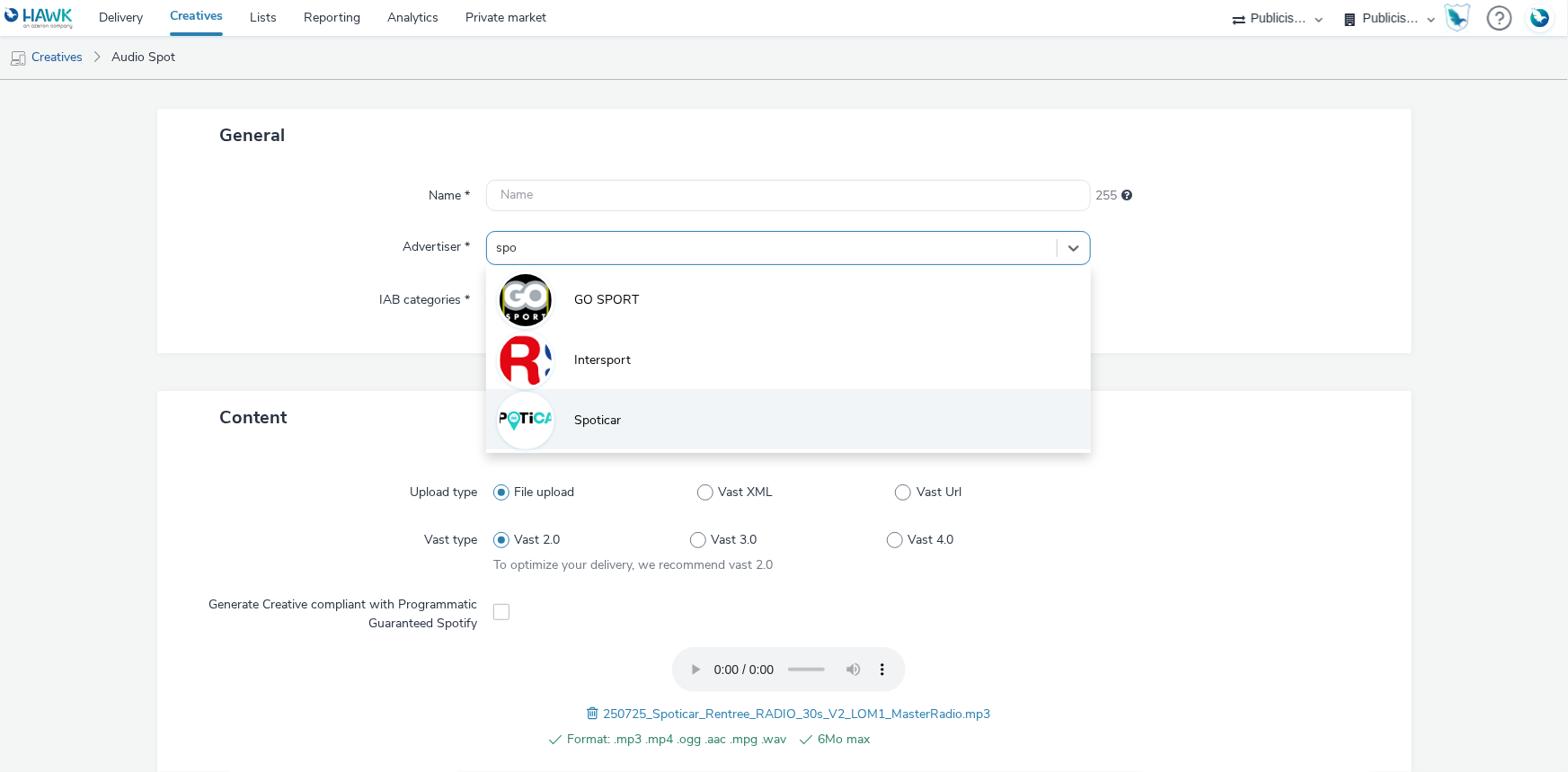
click at [647, 418] on li "Spoticar" at bounding box center [788, 419] width 605 height 61
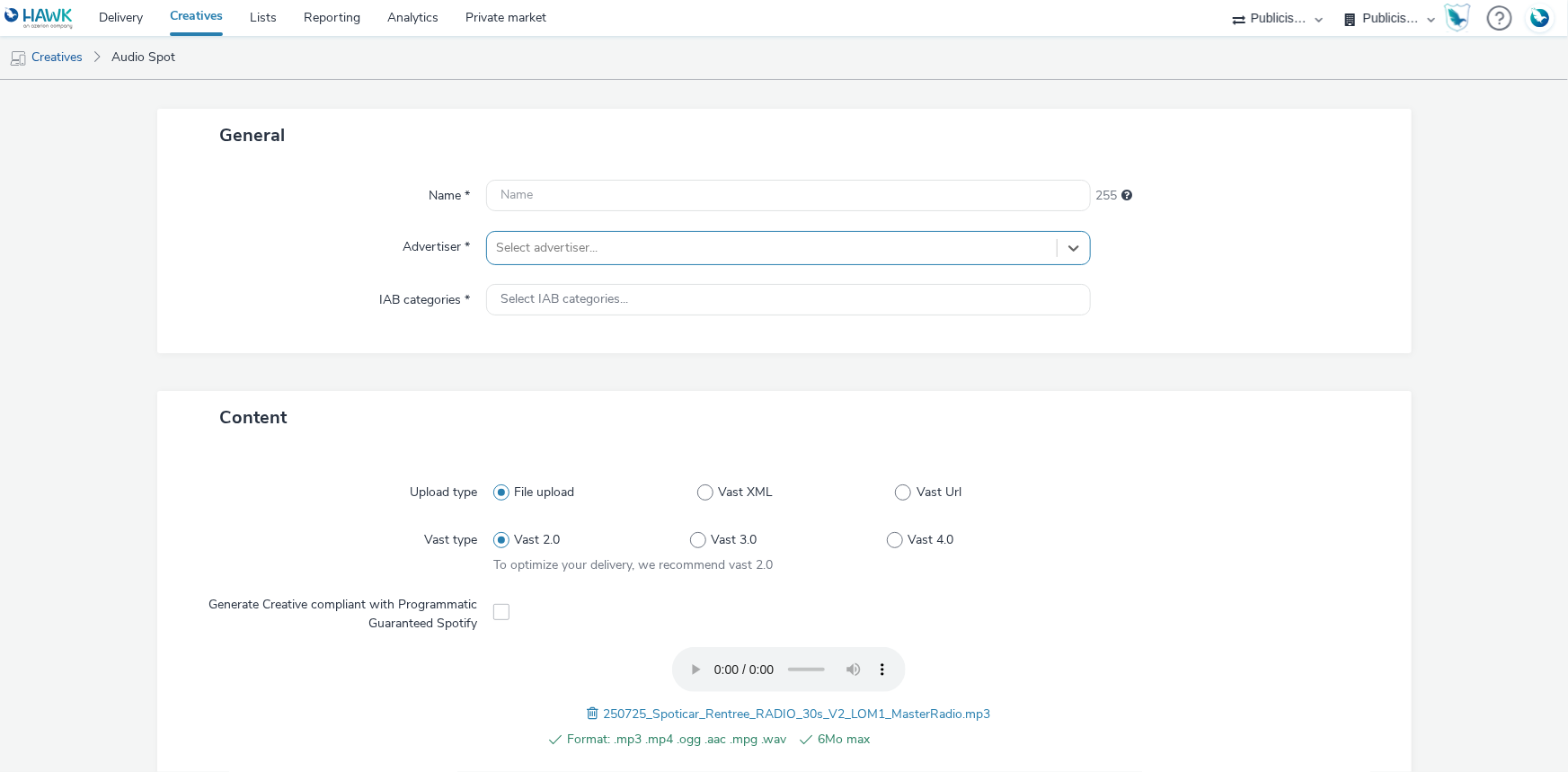
type input "http://www.spoticar.fr"
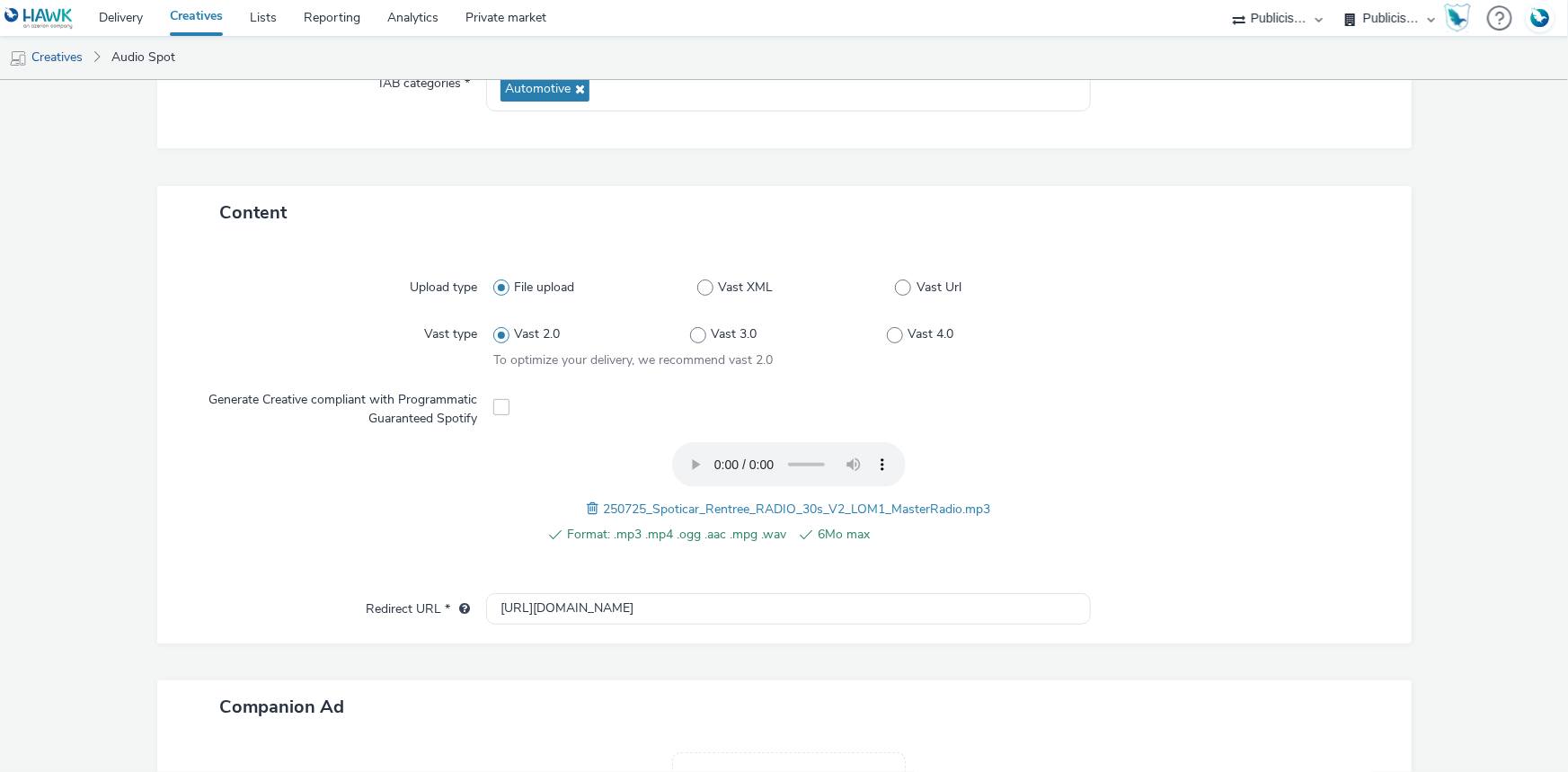
scroll to position [562, 0]
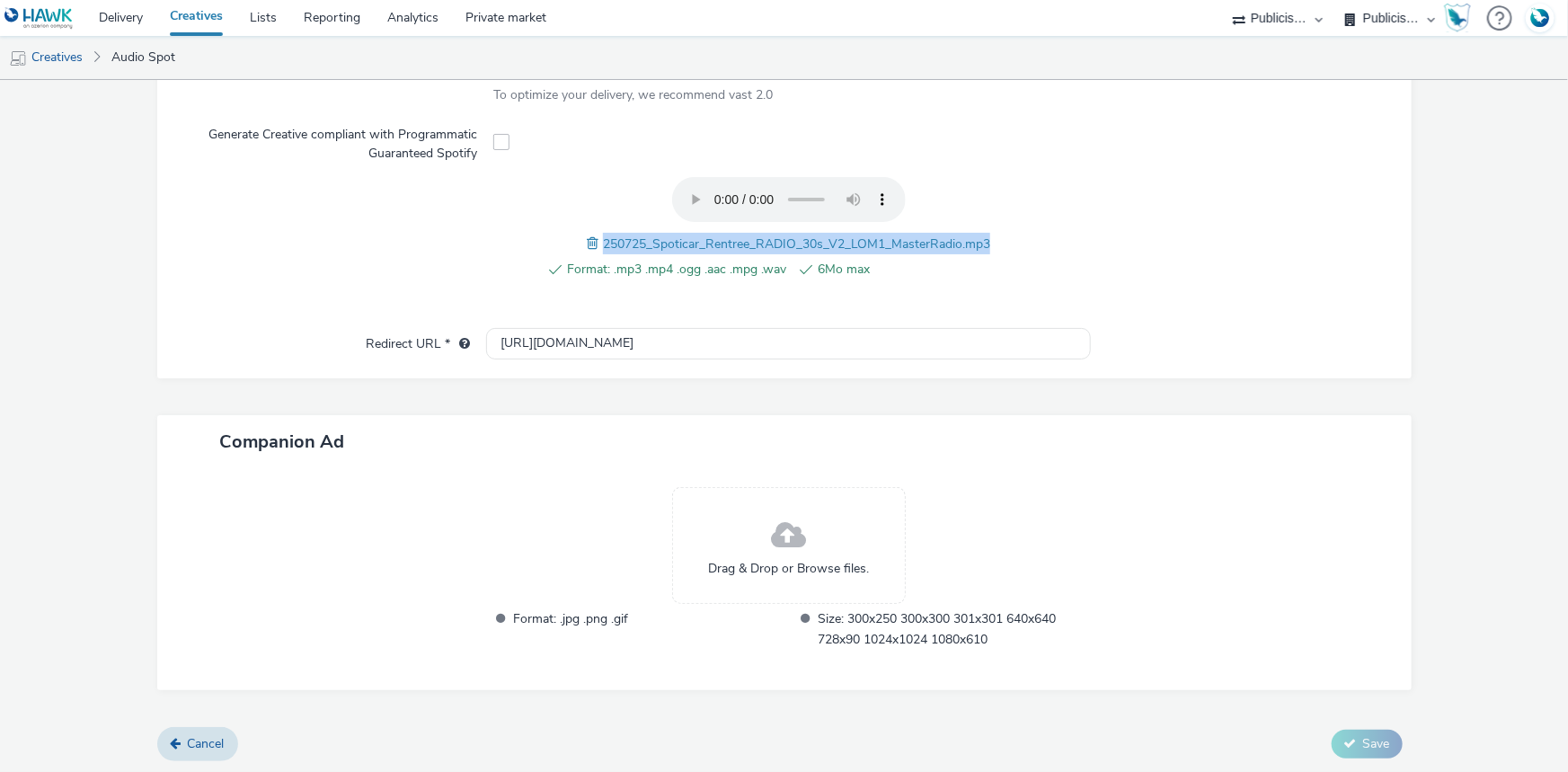
drag, startPoint x: 989, startPoint y: 242, endPoint x: 591, endPoint y: 249, distance: 398.1
click at [591, 249] on div "Format: .mp3 .mp4 .ogg .aac .mpg .wav 6Mo max 250725_Spoticar_Rentree_RADIO_30s…" at bounding box center [788, 238] width 590 height 121
copy span "250725_Spoticar_Rentree_RADIO_30s_V2_LOM1_MasterRadio.mp3"
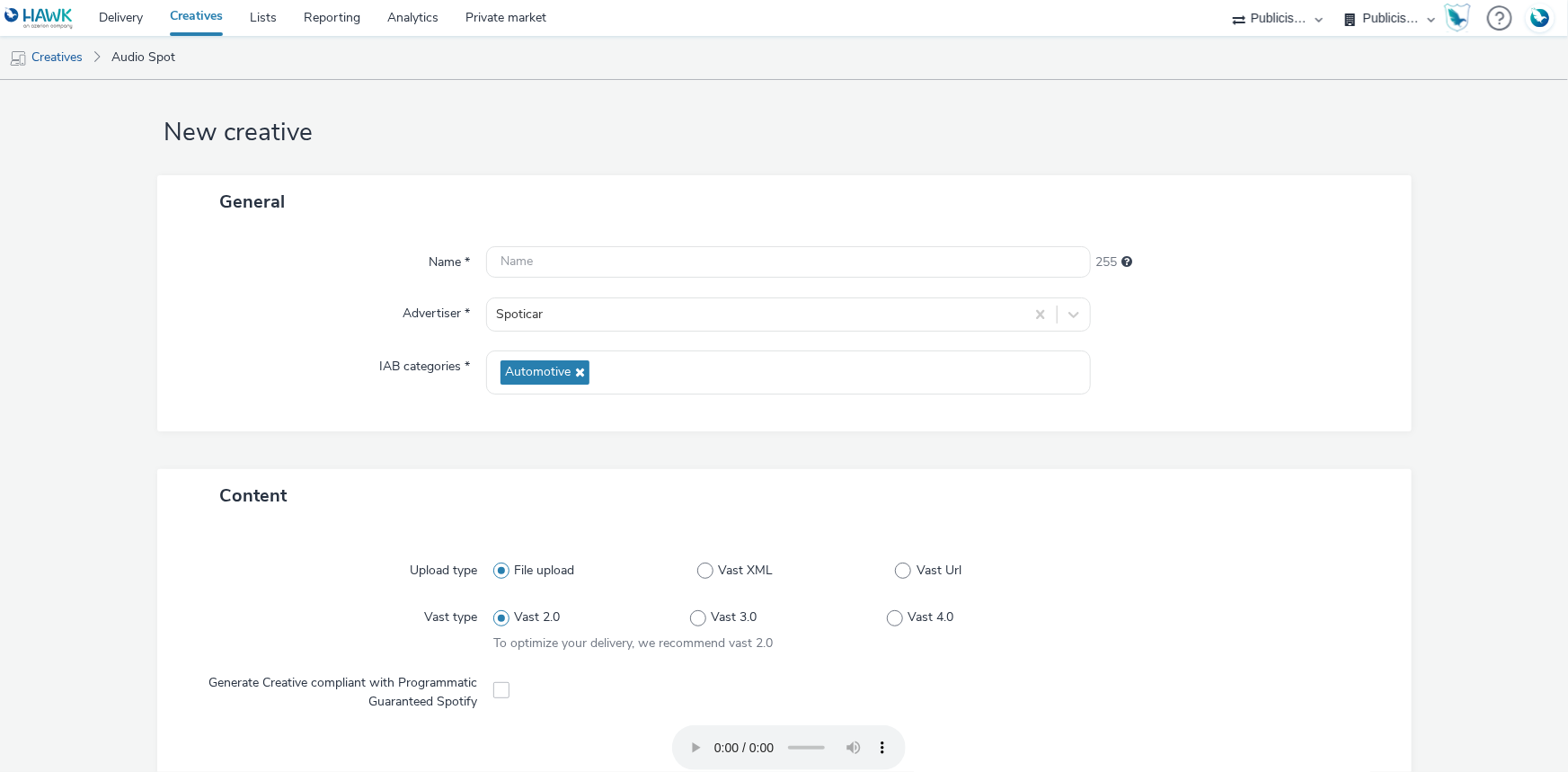
scroll to position [0, 0]
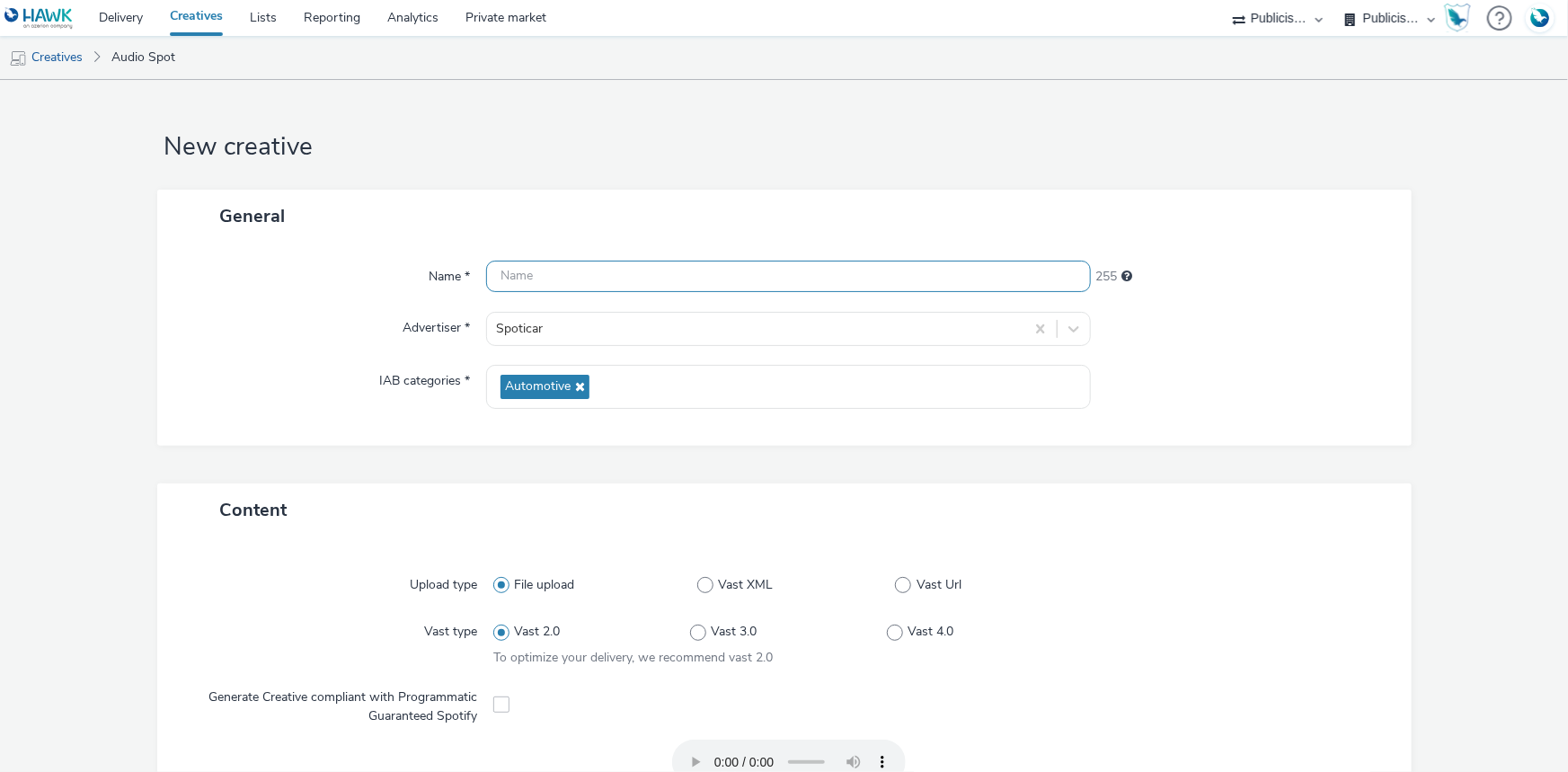
click at [530, 282] on input "text" at bounding box center [788, 276] width 605 height 32
paste input "250725_Spoticar_Rentree_RADIO_30s_V2_LOM1_MasterRadio.mp3"
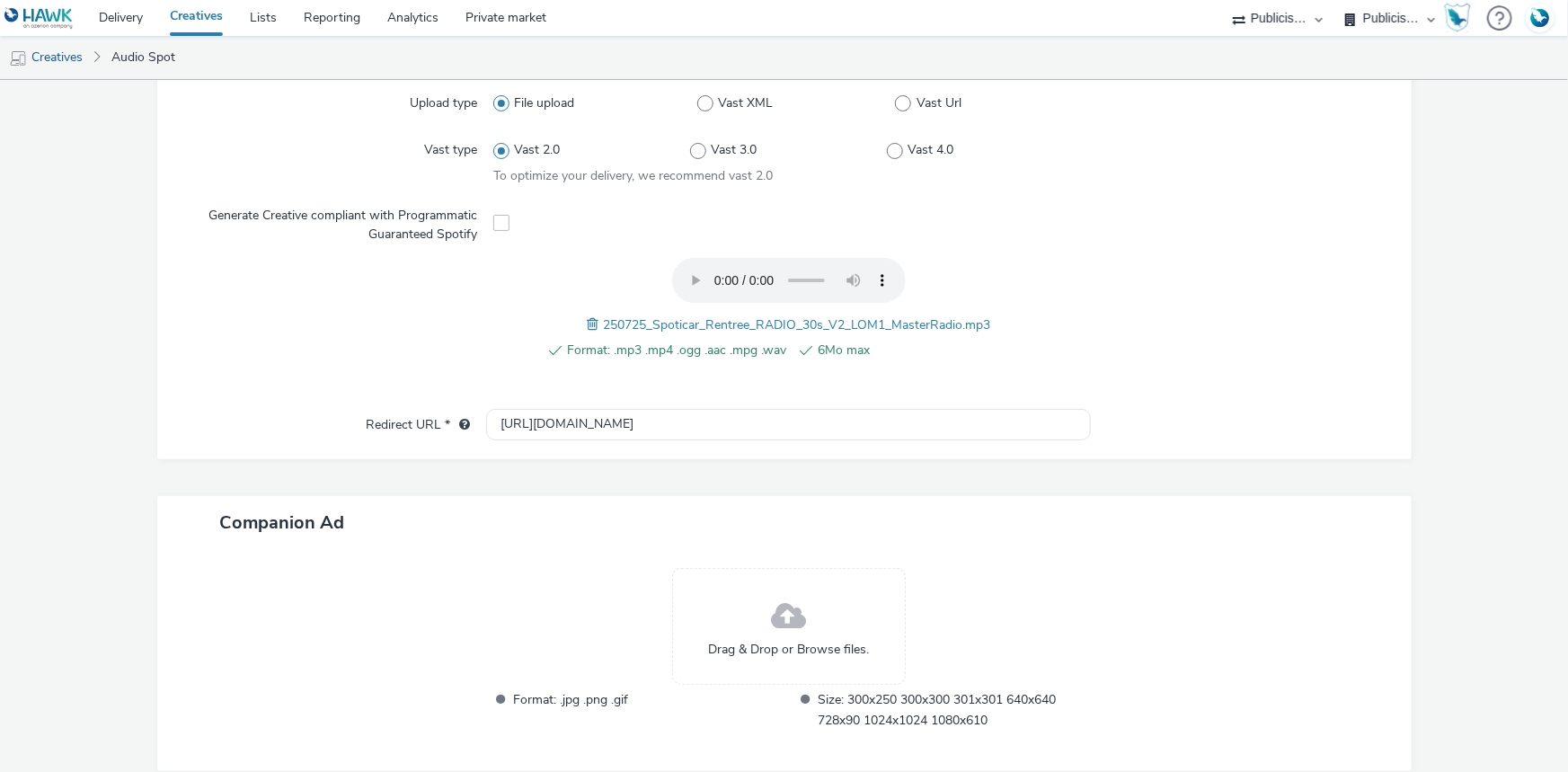
scroll to position [562, 0]
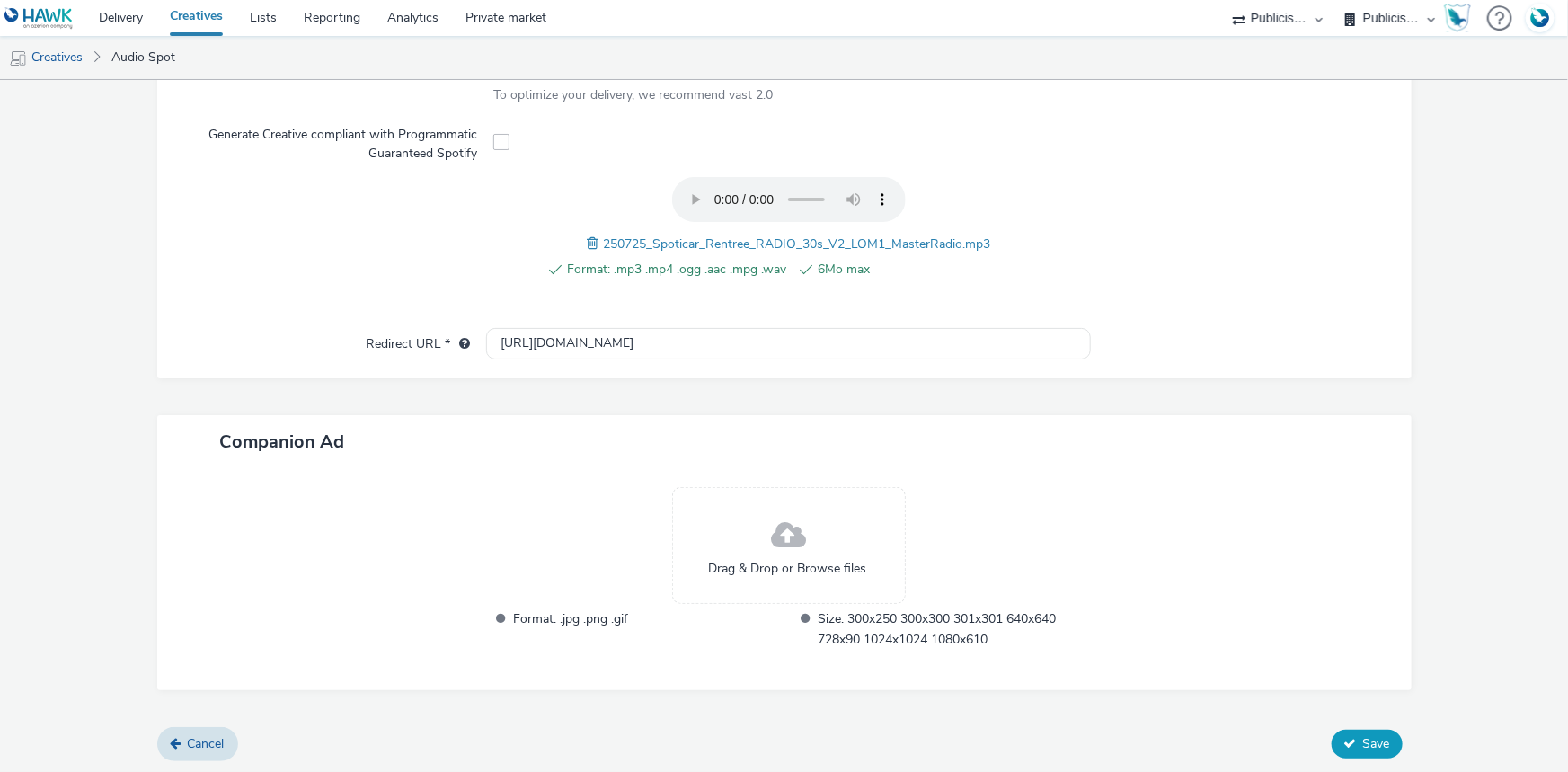
type input "250725_Spoticar_Rentree_RADIO_30s_V2_LOM1_MasterRadio.mp3"
click at [1363, 735] on span "Save" at bounding box center [1376, 743] width 27 height 17
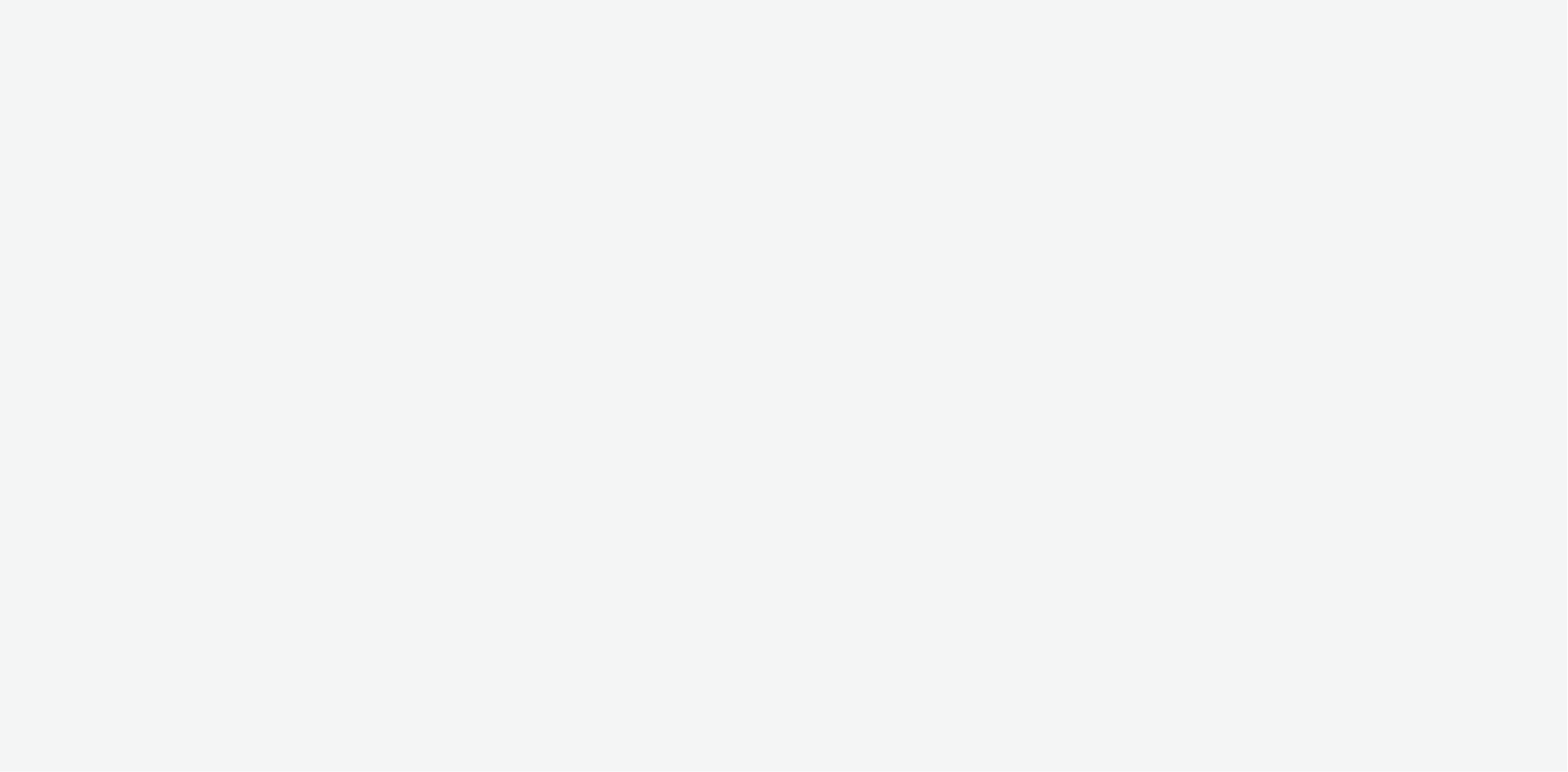
select select "d07aba32-d775-4fed-a722-f10c6504dd64"
select select "f97d6638-e0a1-4f7a-bf46-55015878e29e"
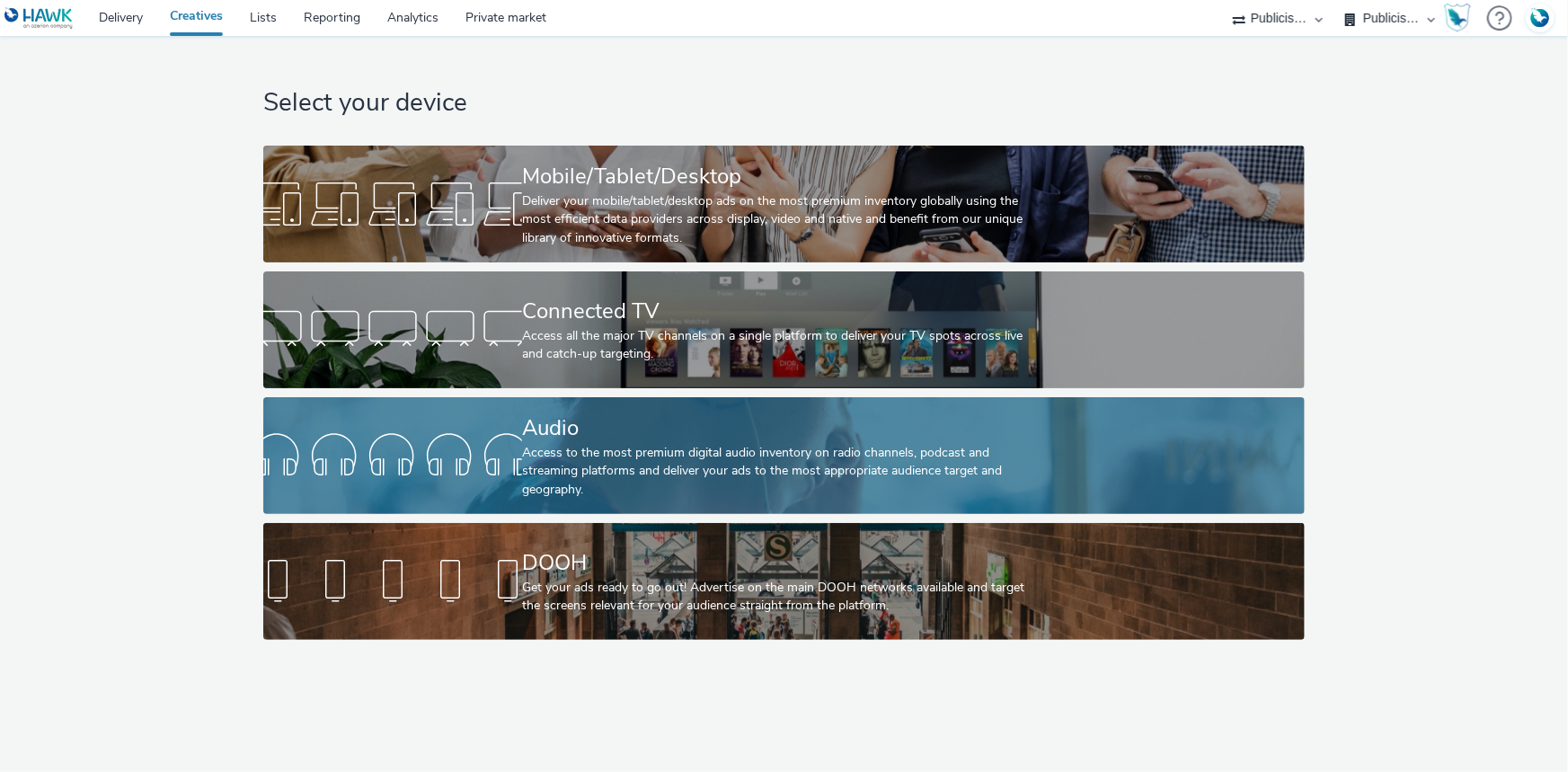
click at [521, 451] on div at bounding box center [392, 456] width 258 height 58
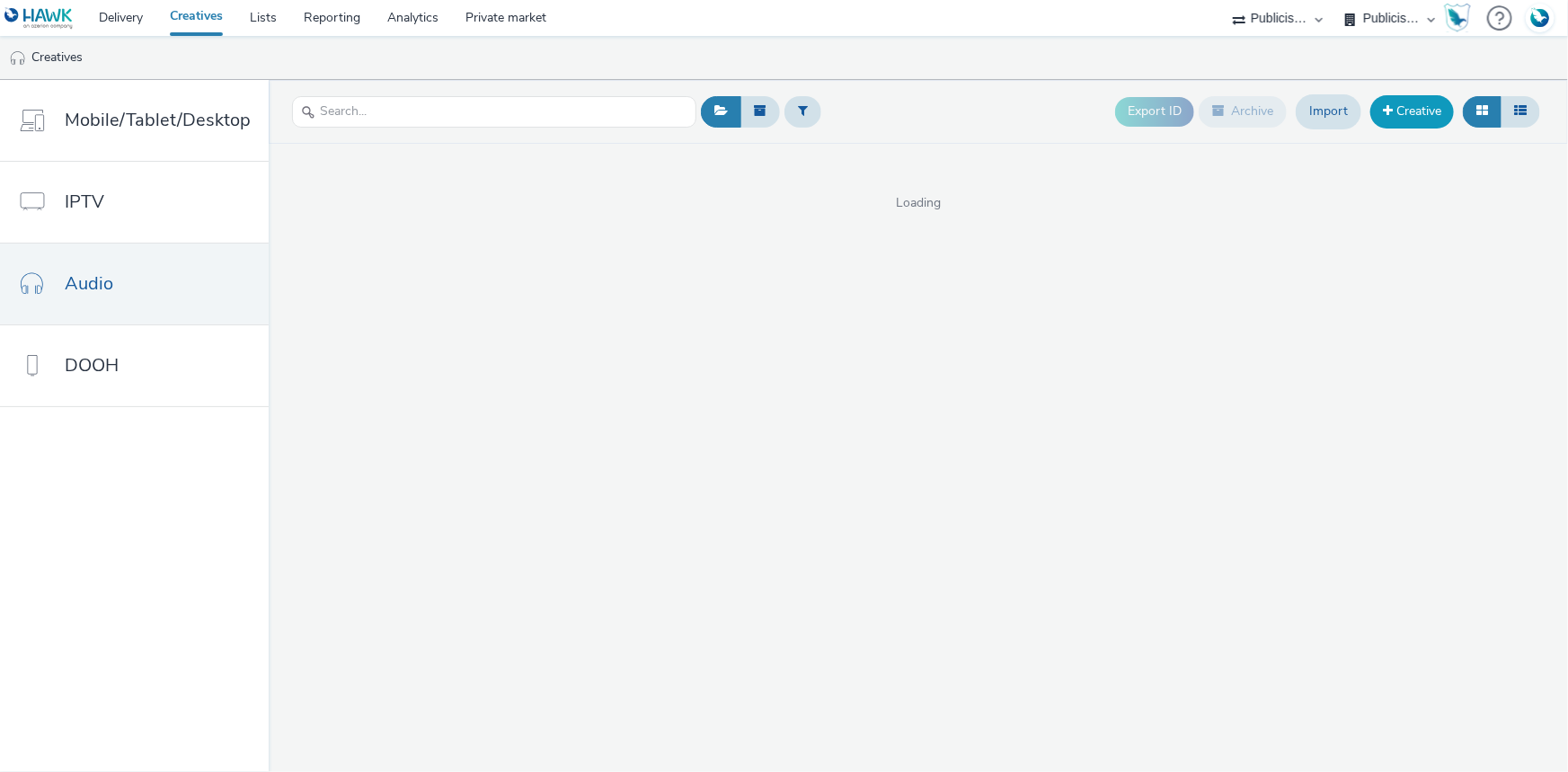
click at [1414, 117] on link "Creative" at bounding box center [1412, 111] width 83 height 33
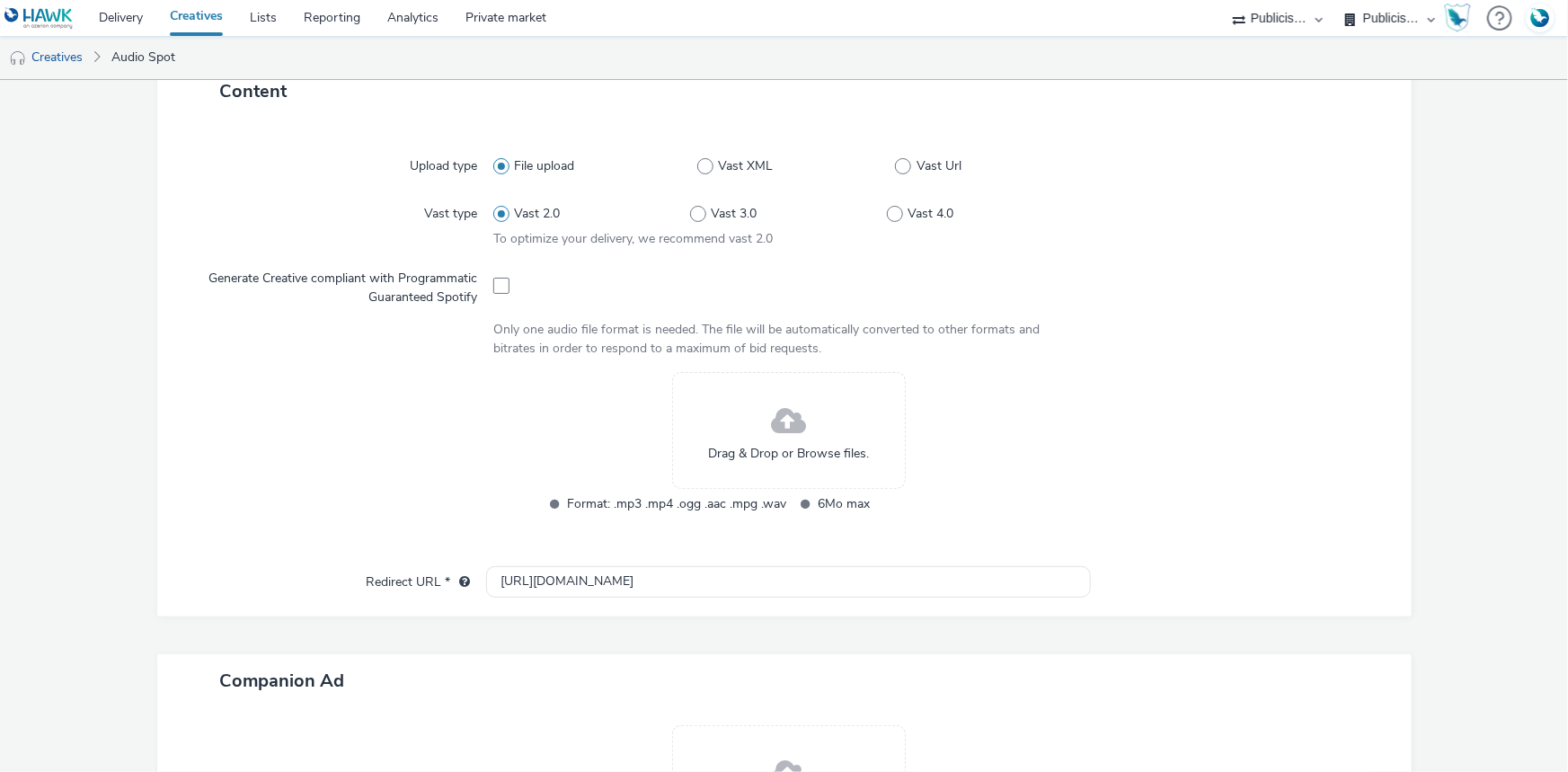
scroll to position [408, 0]
click at [497, 286] on span at bounding box center [502, 285] width 16 height 16
checkbox input "true"
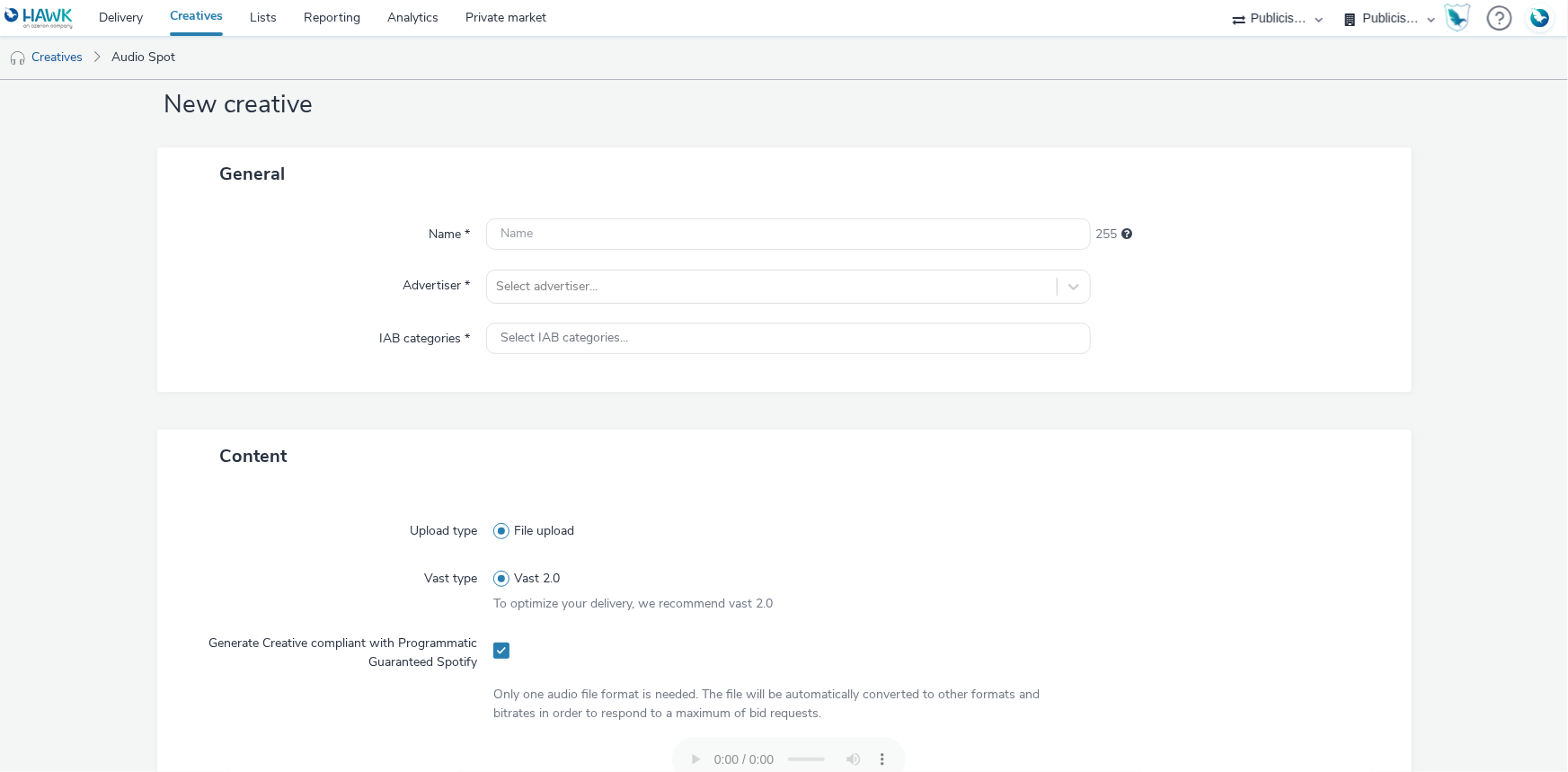
scroll to position [0, 0]
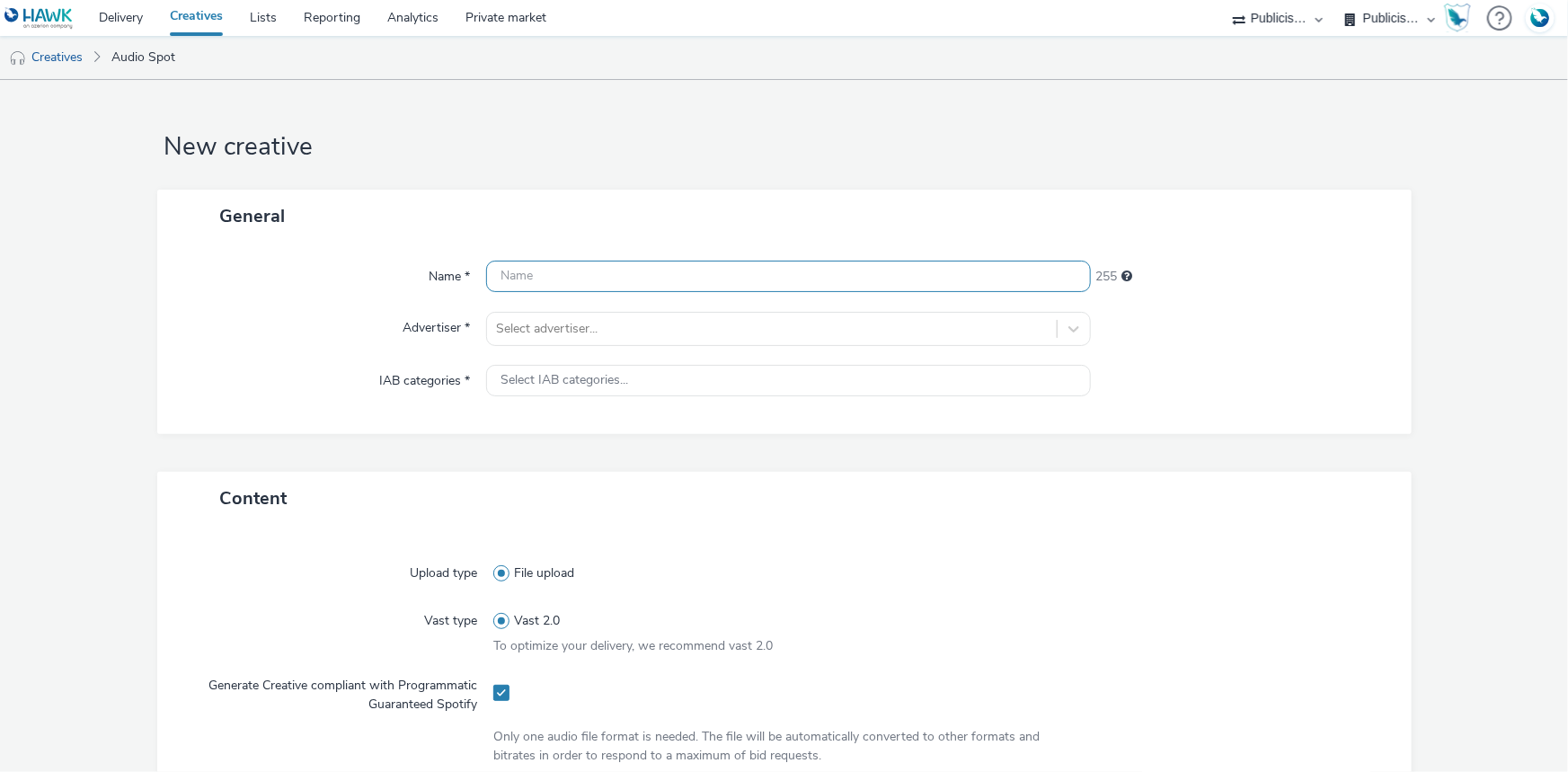
click at [503, 283] on input "text" at bounding box center [788, 276] width 605 height 32
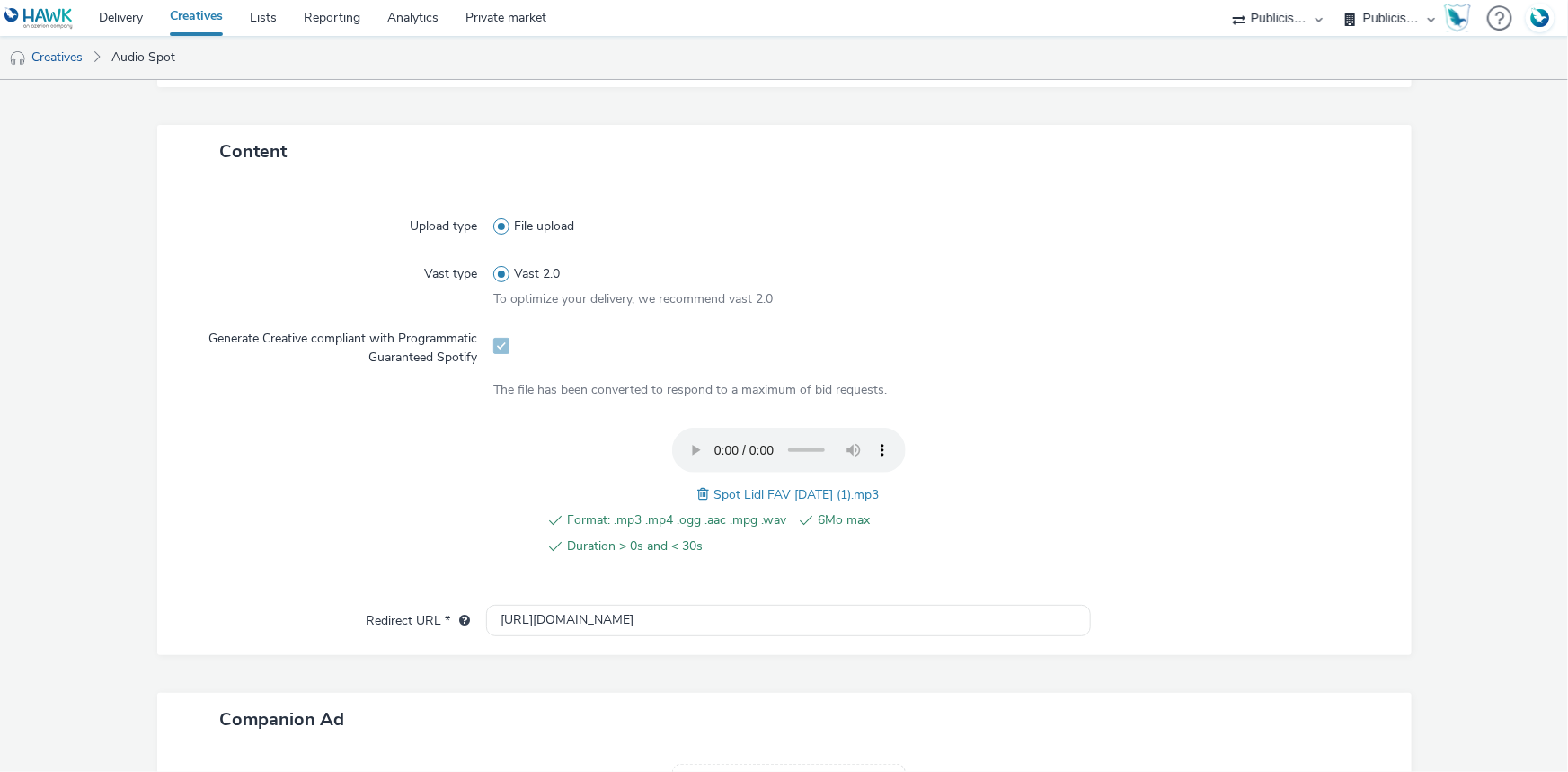
scroll to position [490, 0]
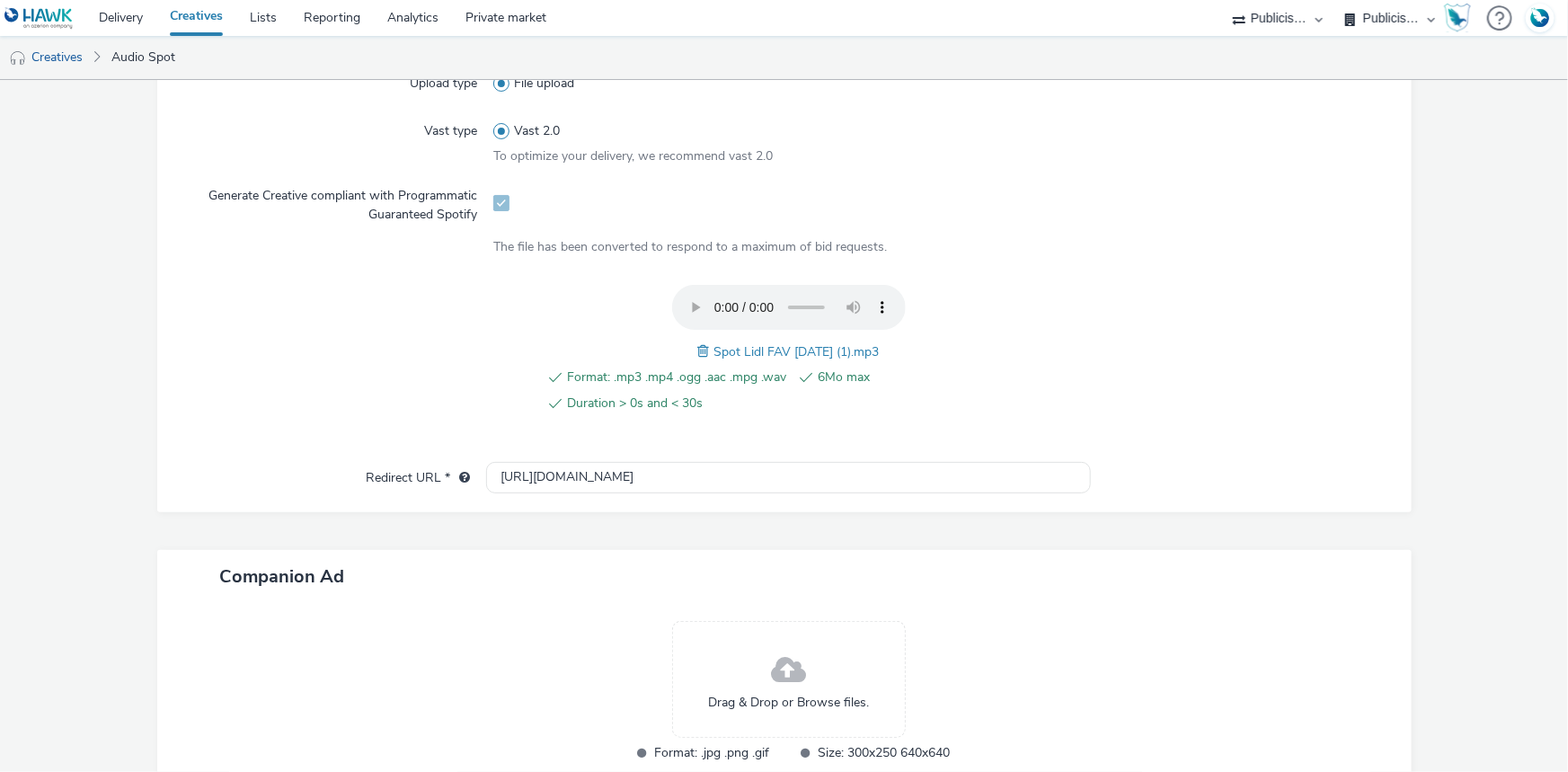
drag, startPoint x: 700, startPoint y: 345, endPoint x: 878, endPoint y: 351, distance: 178.1
click at [878, 351] on span "Spot Lidl FAV [DATE] (1).mp3" at bounding box center [796, 352] width 165 height 17
copy span "Spot Lidl FAV [DATE] (1).mp3"
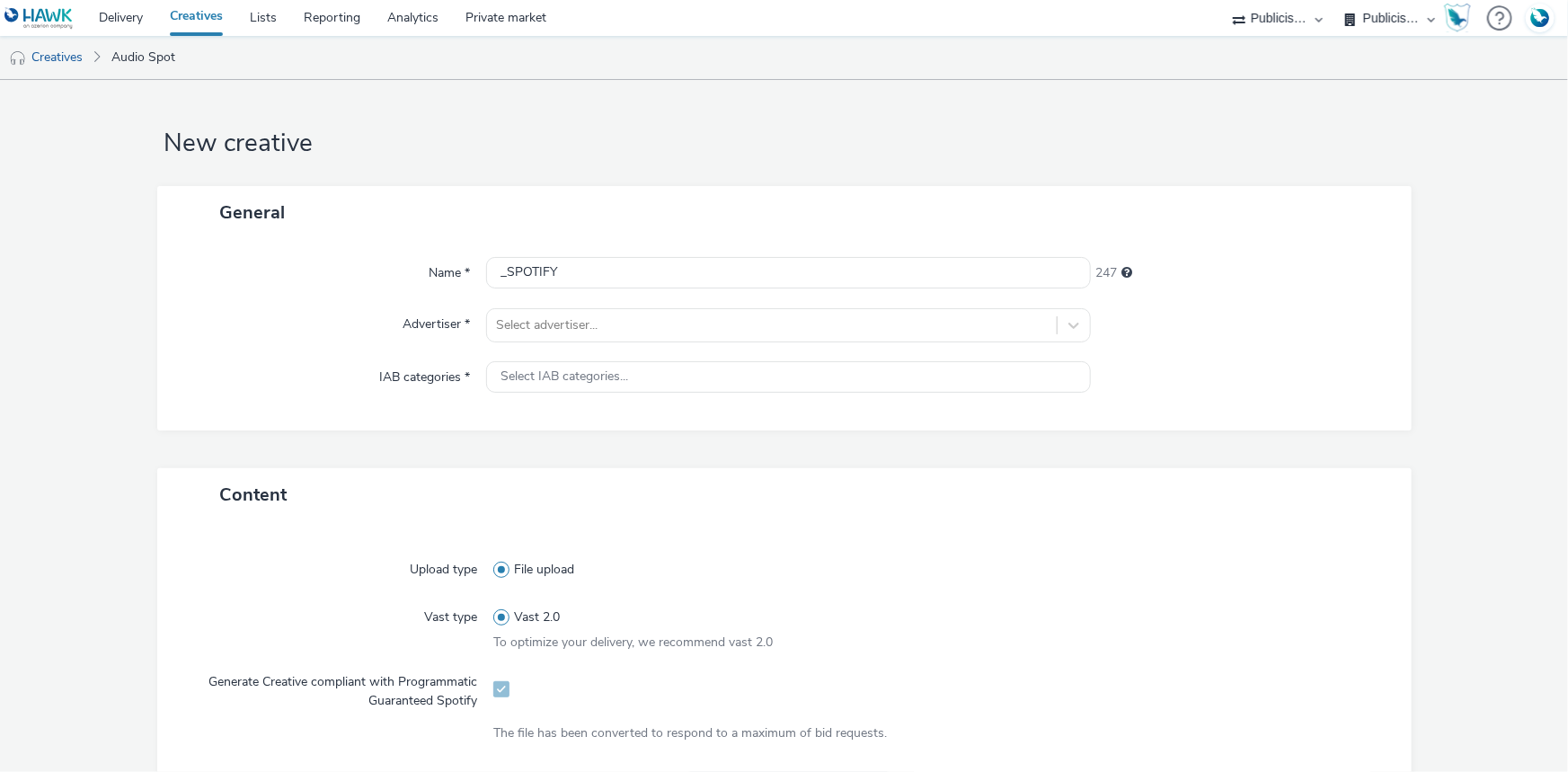
scroll to position [0, 0]
click at [494, 276] on input "_SPOTIFY" at bounding box center [788, 276] width 605 height 32
paste input "Spot Lidl FAV 26-08-25 (1).mp3"
type input "Spot Lidl FAV 26-08-25 (1).mp3_SPOTIFY"
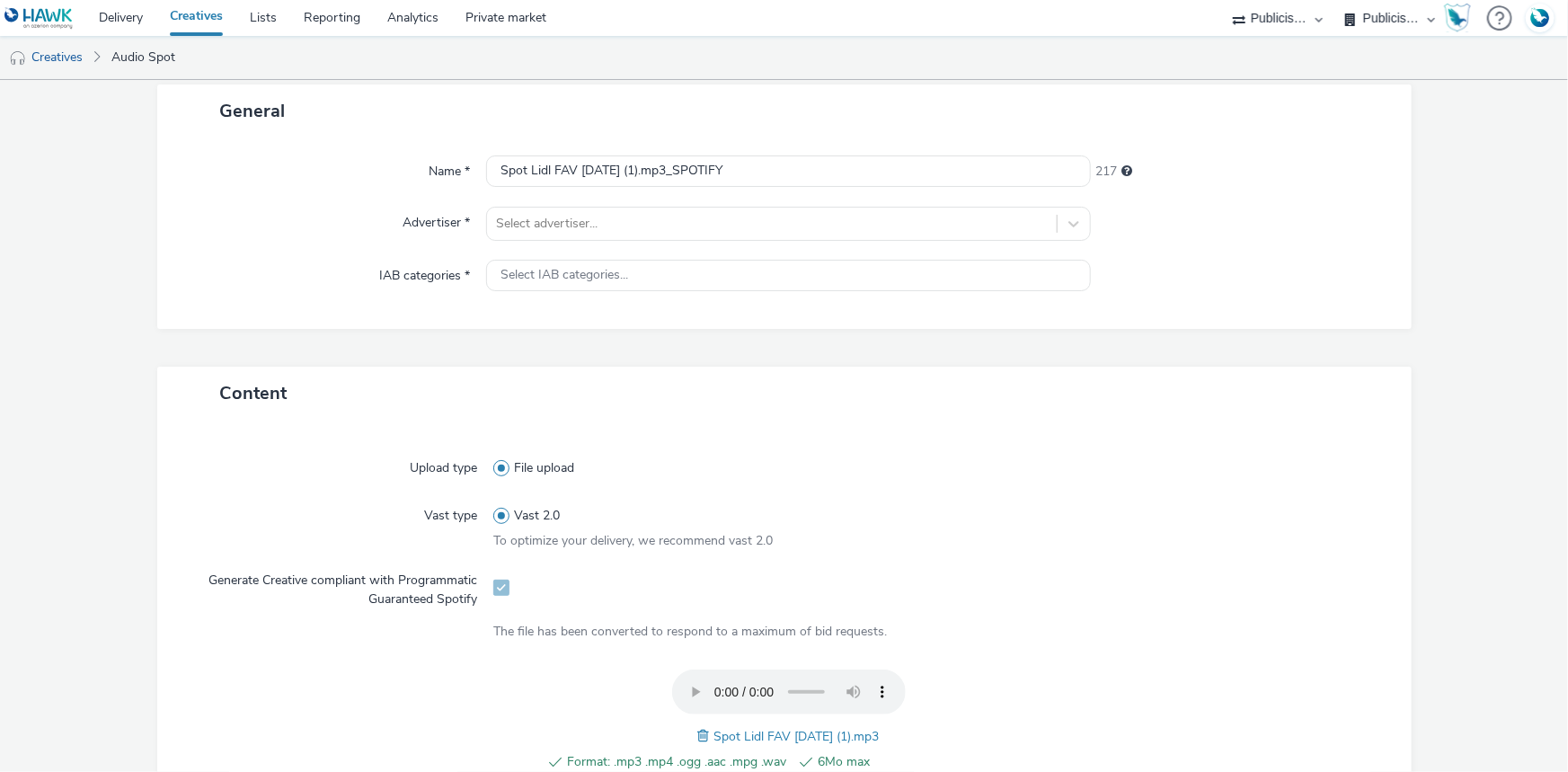
scroll to position [80, 0]
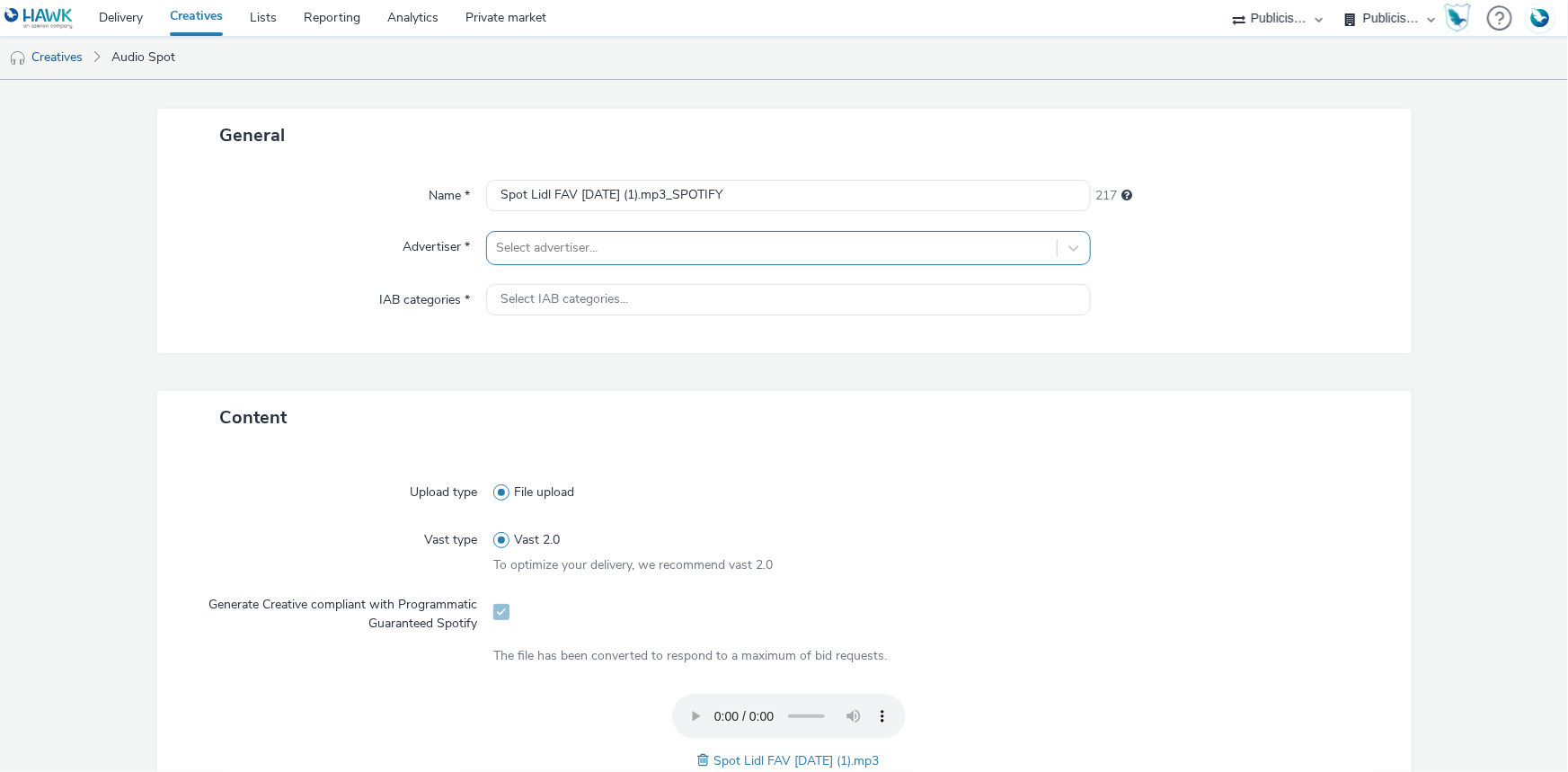
click at [578, 247] on div at bounding box center [772, 248] width 551 height 22
type input "lidl"
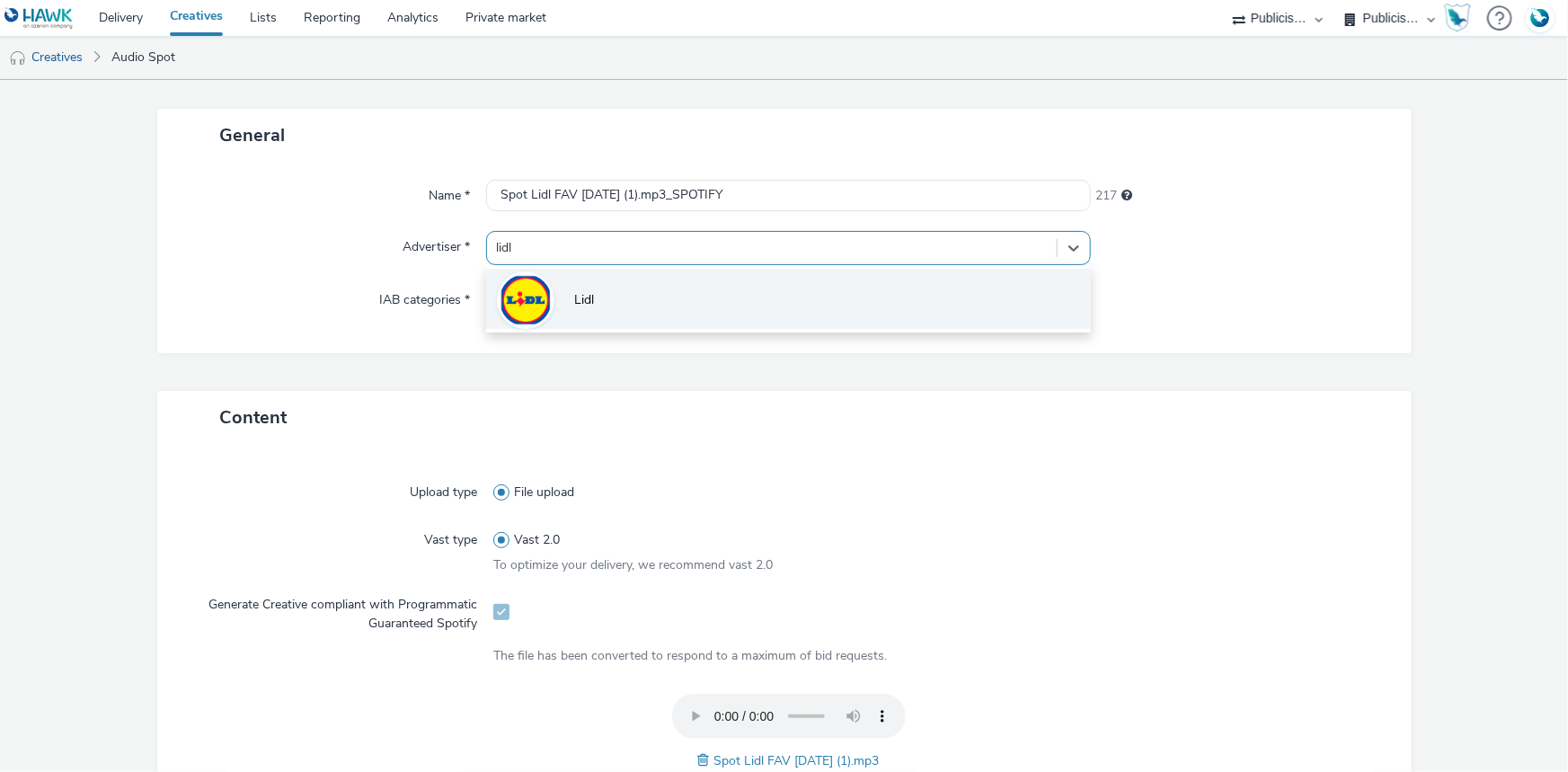
click at [600, 287] on li "Lidl" at bounding box center [788, 298] width 605 height 61
type input "http://lidl.fr"
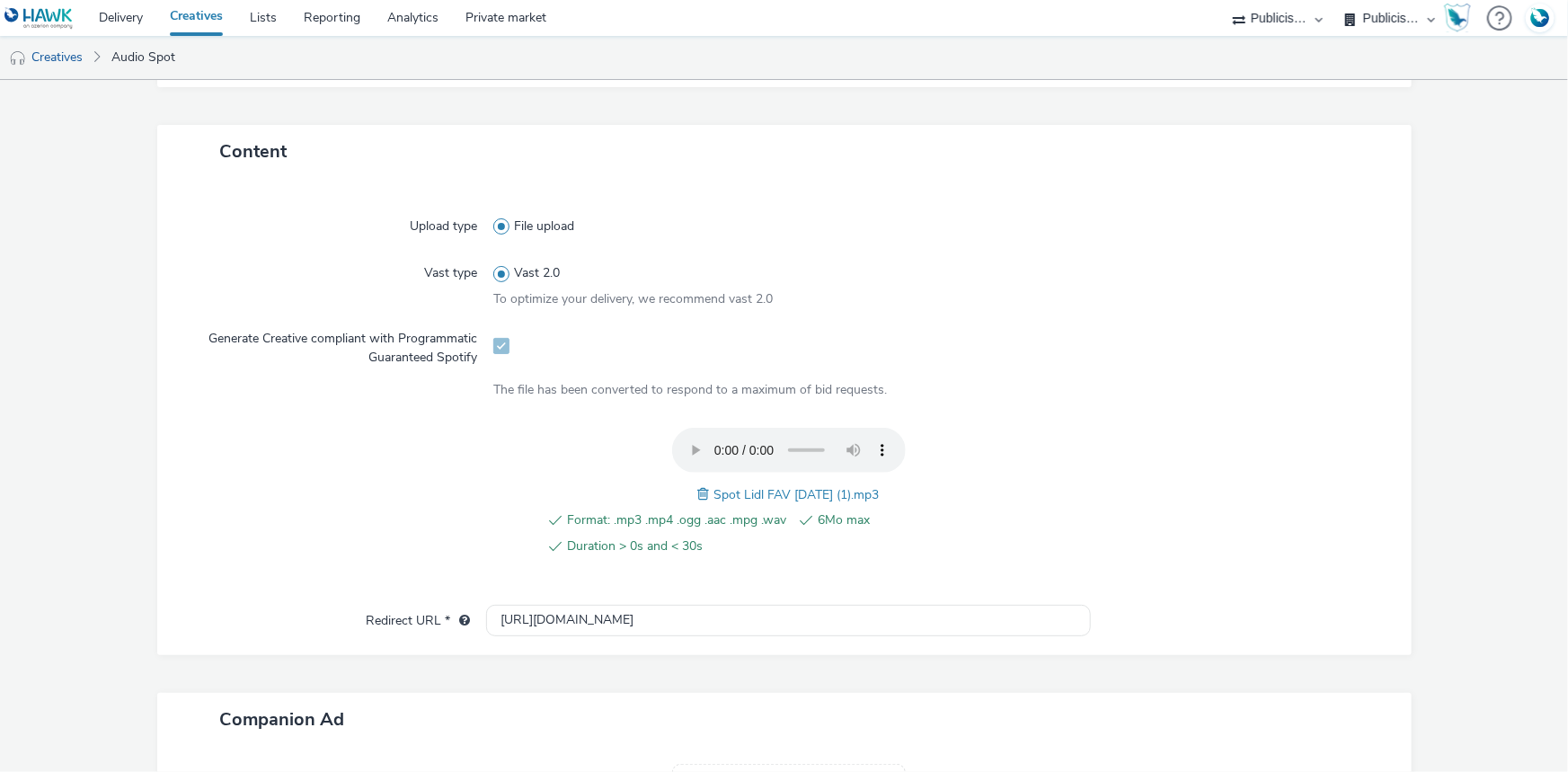
scroll to position [326, 0]
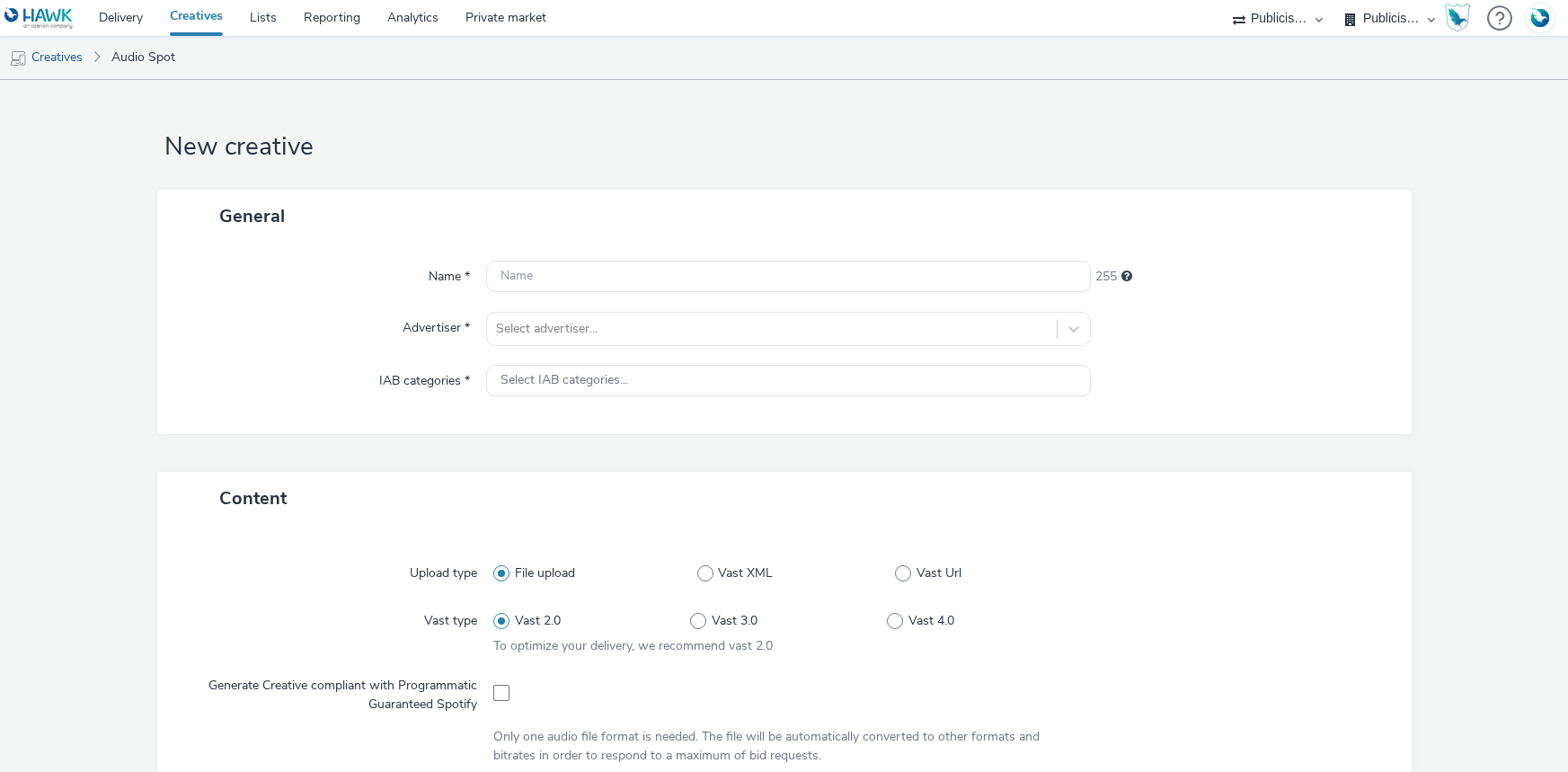
select select "d07aba32-d775-4fed-a722-f10c6504dd64"
select select "f97d6638-e0a1-4f7a-bf46-55015878e29e"
click at [1276, 19] on select "ABI Media Ad4Health Adevinta ADITIKS Adops Agence79 AllMatik AMnet FR Amplifi F…" at bounding box center [1277, 18] width 108 height 36
select select "08a58170-7f08-4922-abc8-b2d1eb407230"
click at [1331, 0] on select "ABI Media Ad4Health Adevinta ADITIKS Adops Agence79 AllMatik AMnet FR Amplifi F…" at bounding box center [1277, 18] width 108 height 36
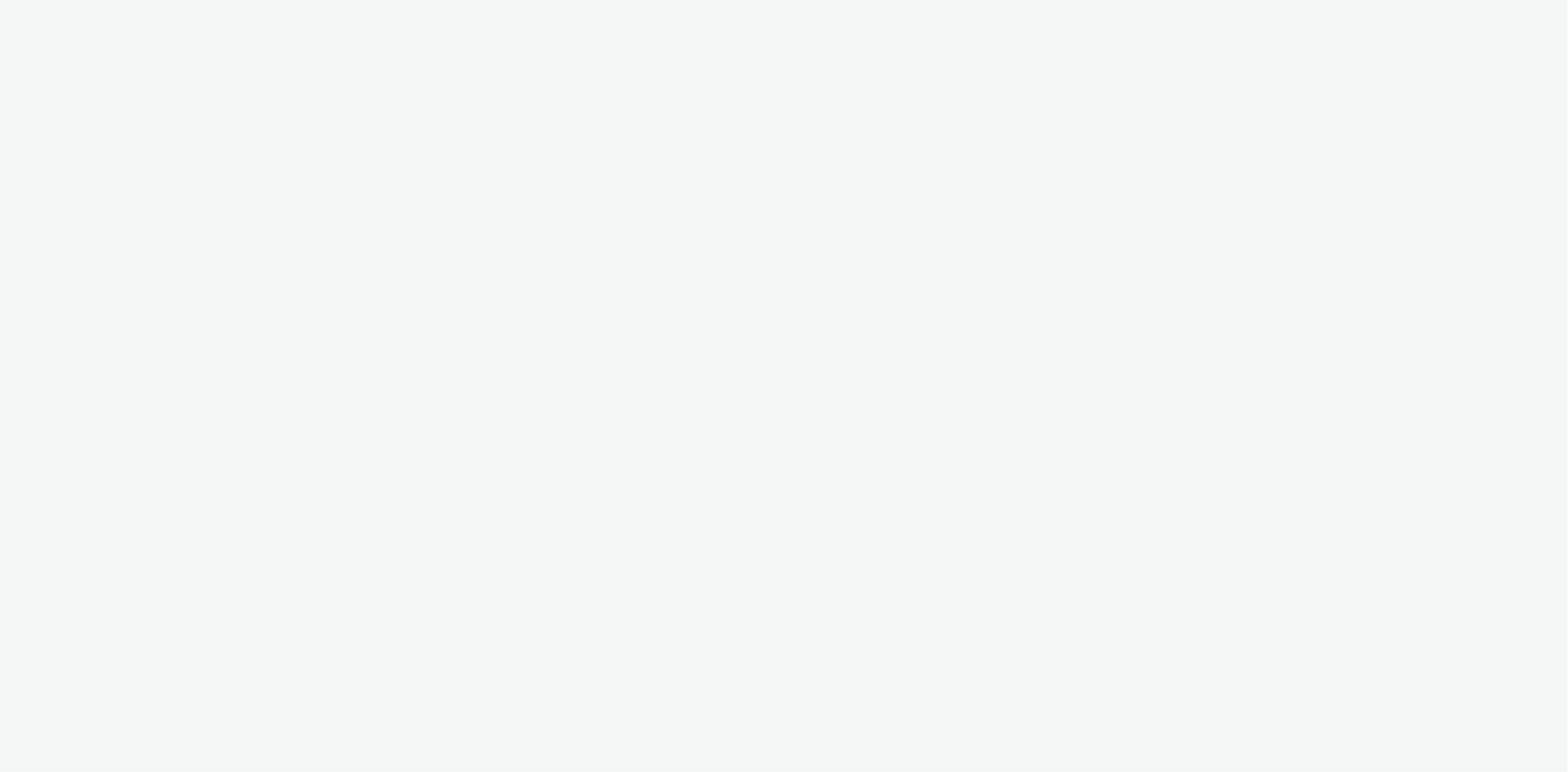
select select "08a58170-7f08-4922-abc8-b2d1eb407230"
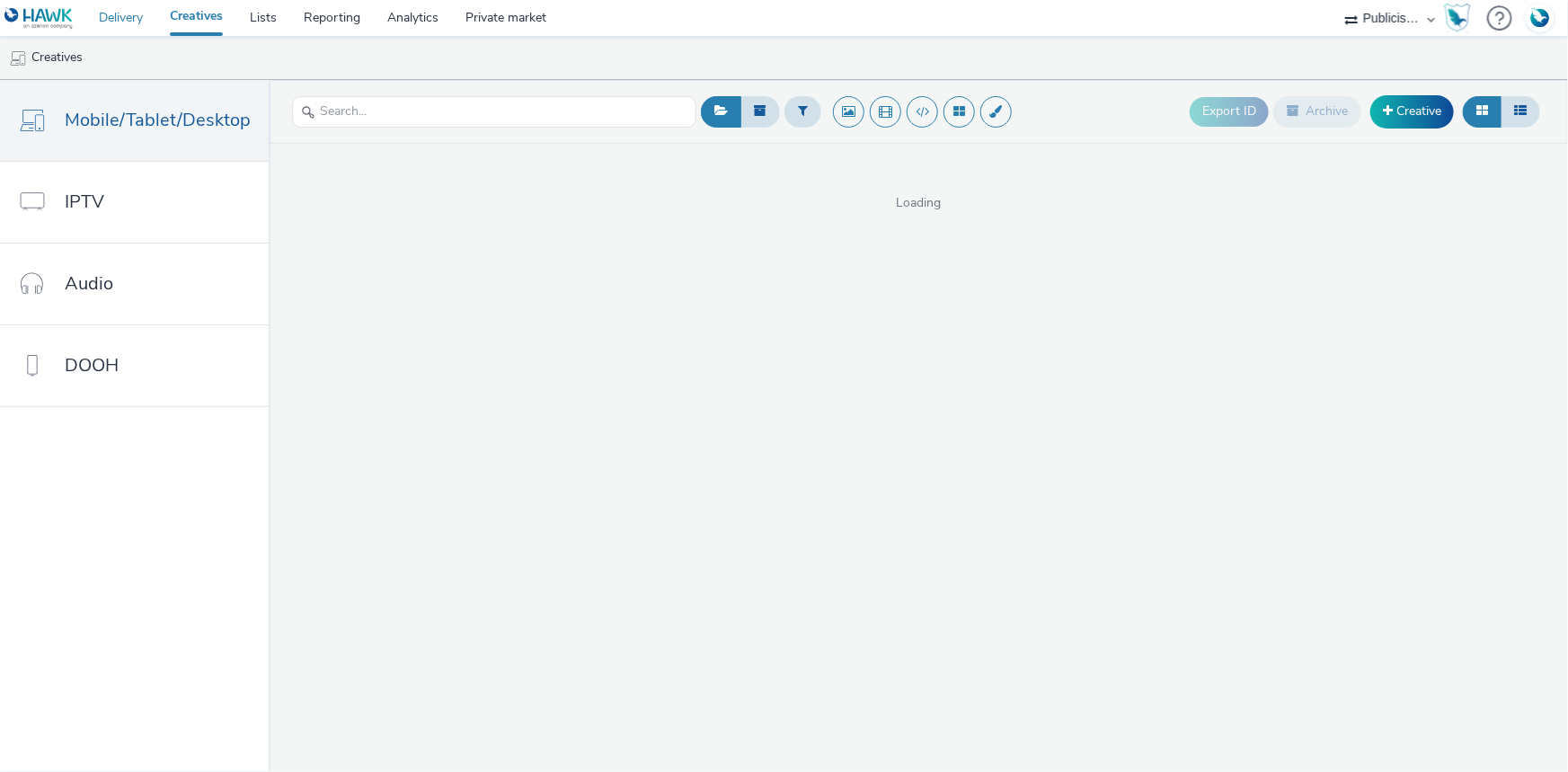
click at [122, 22] on link "Delivery" at bounding box center [120, 18] width 71 height 36
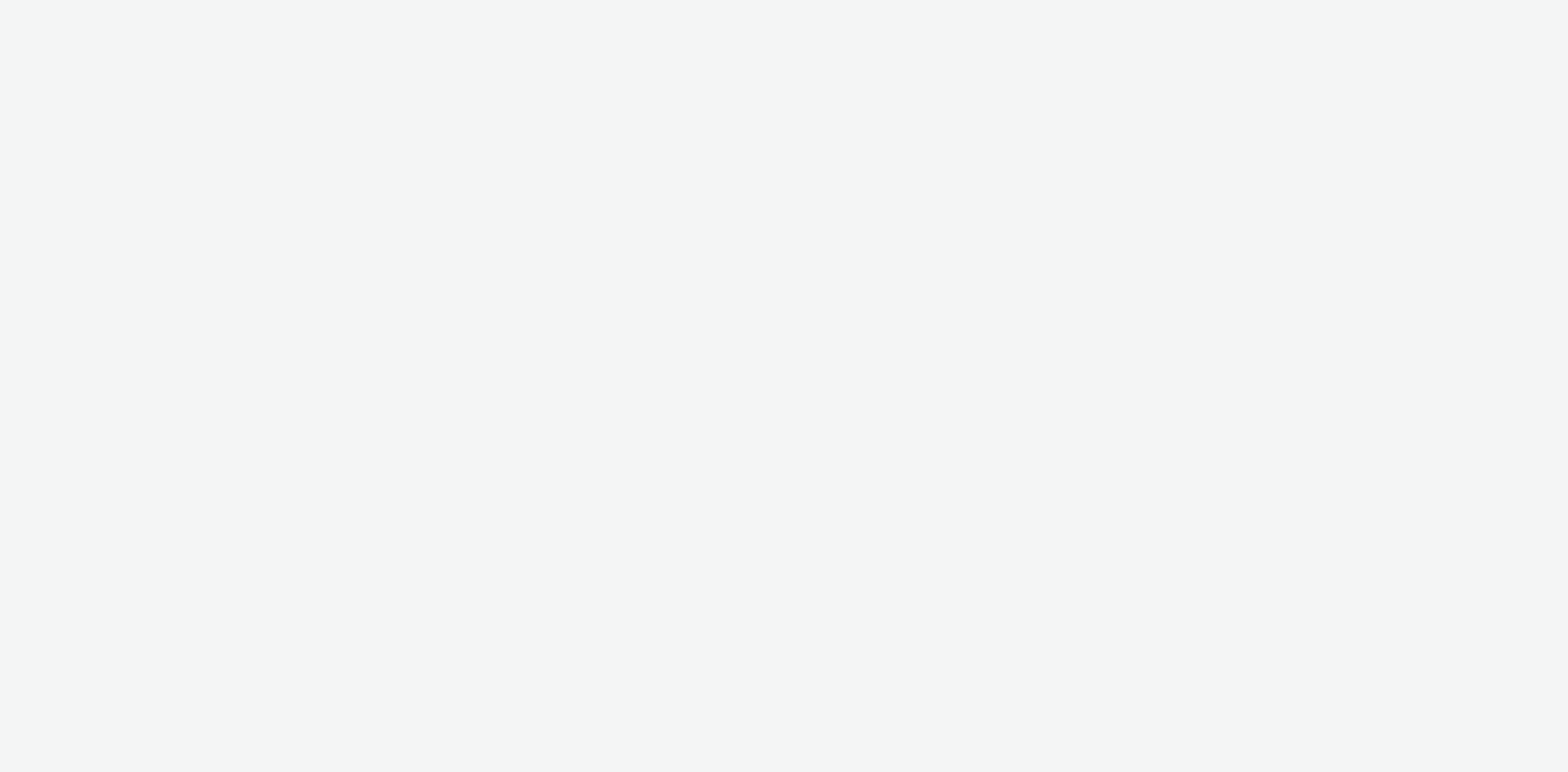
select select "08a58170-7f08-4922-abc8-b2d1eb407230"
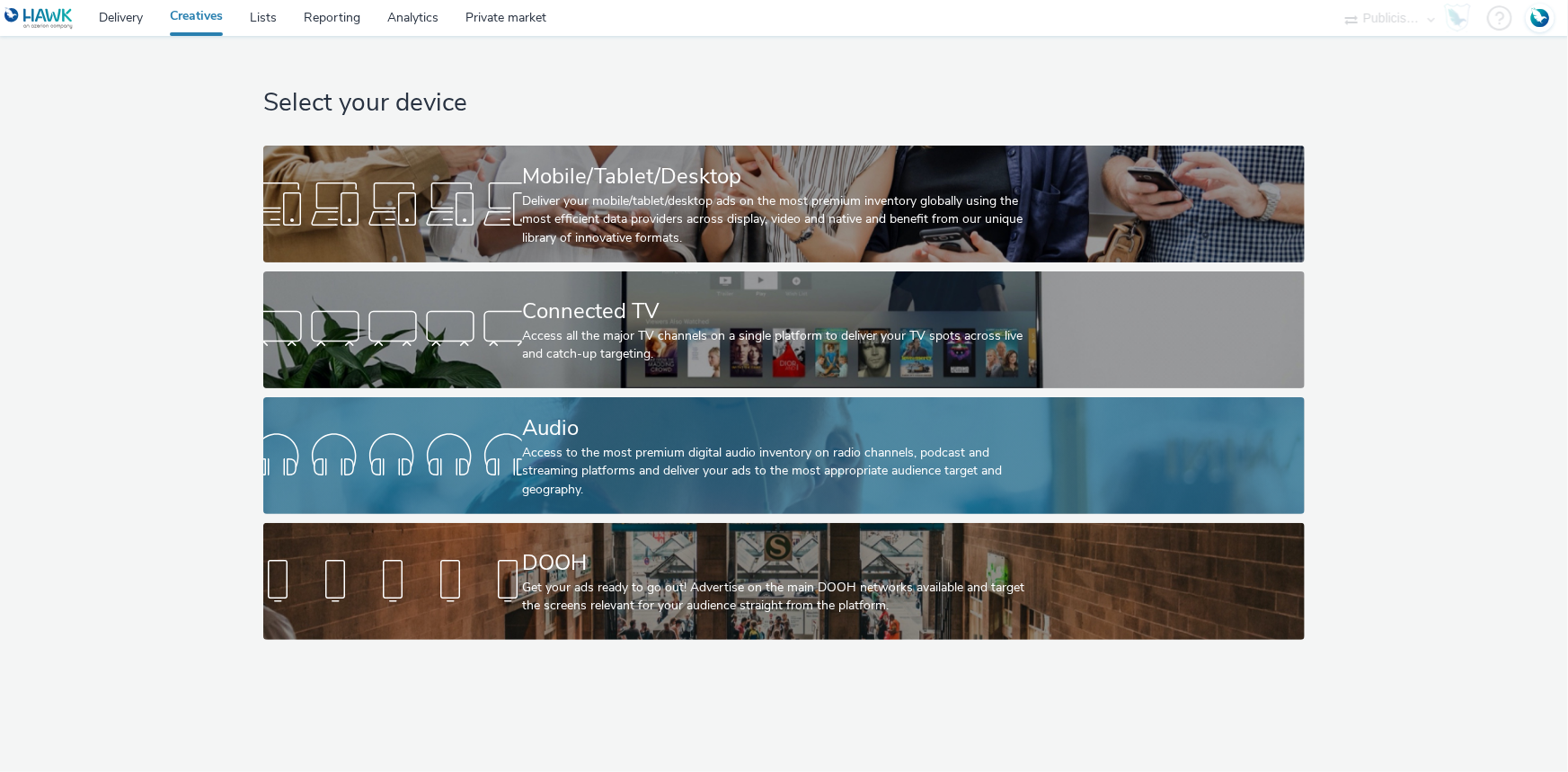
click at [501, 430] on div at bounding box center [392, 456] width 258 height 58
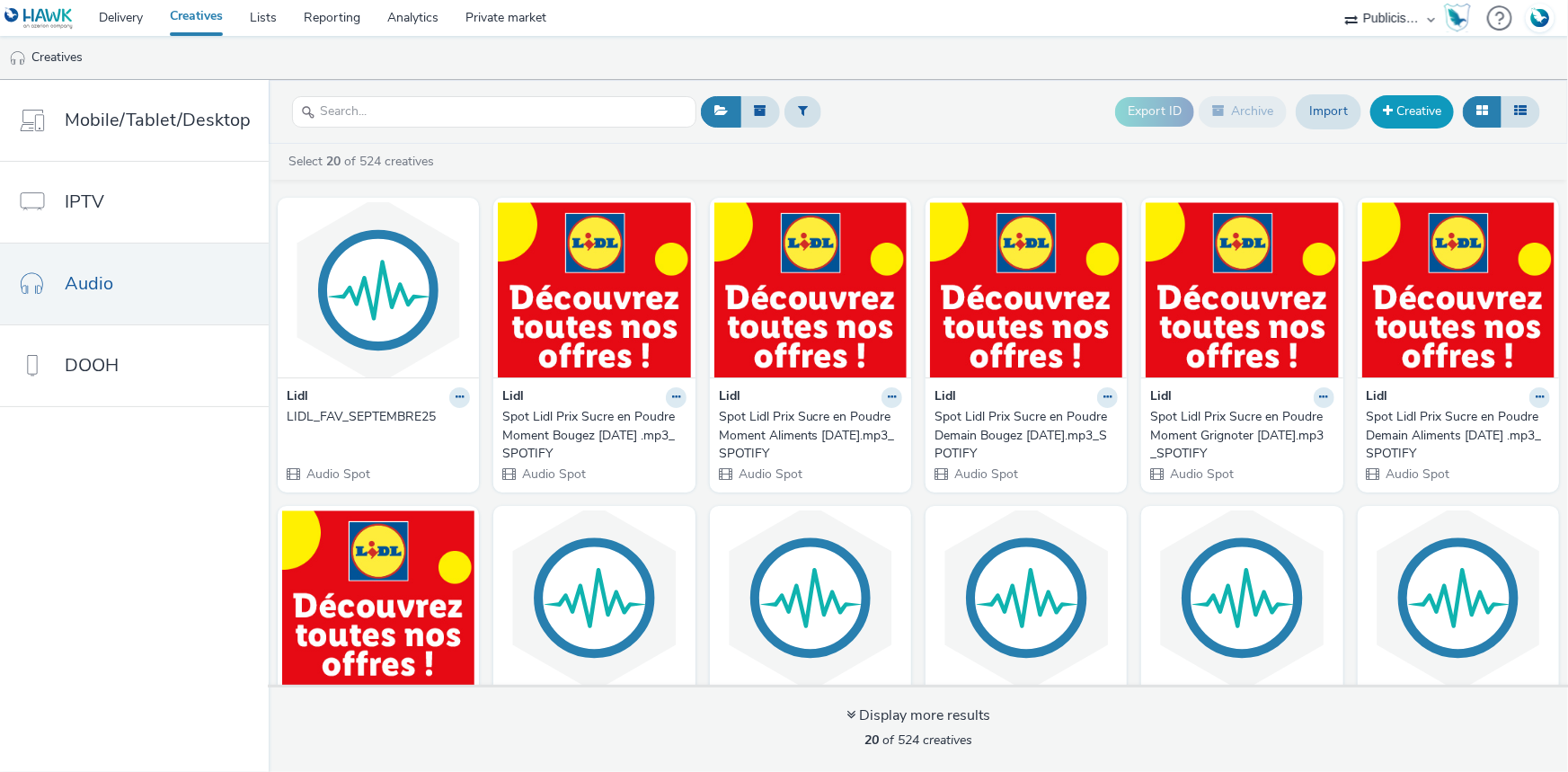
click at [1379, 111] on link "Creative" at bounding box center [1412, 111] width 83 height 33
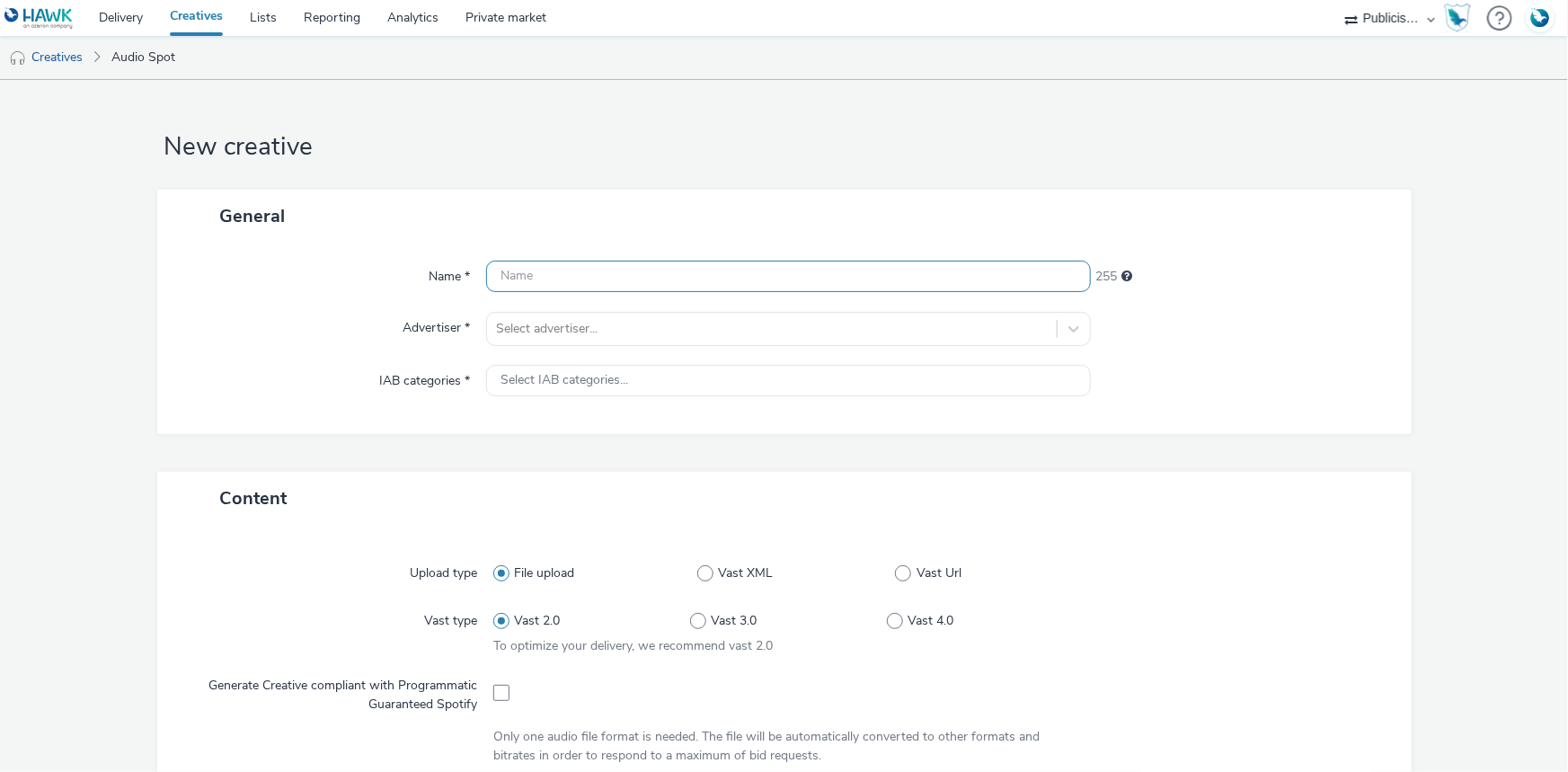
click at [501, 269] on input "text" at bounding box center [788, 276] width 605 height 32
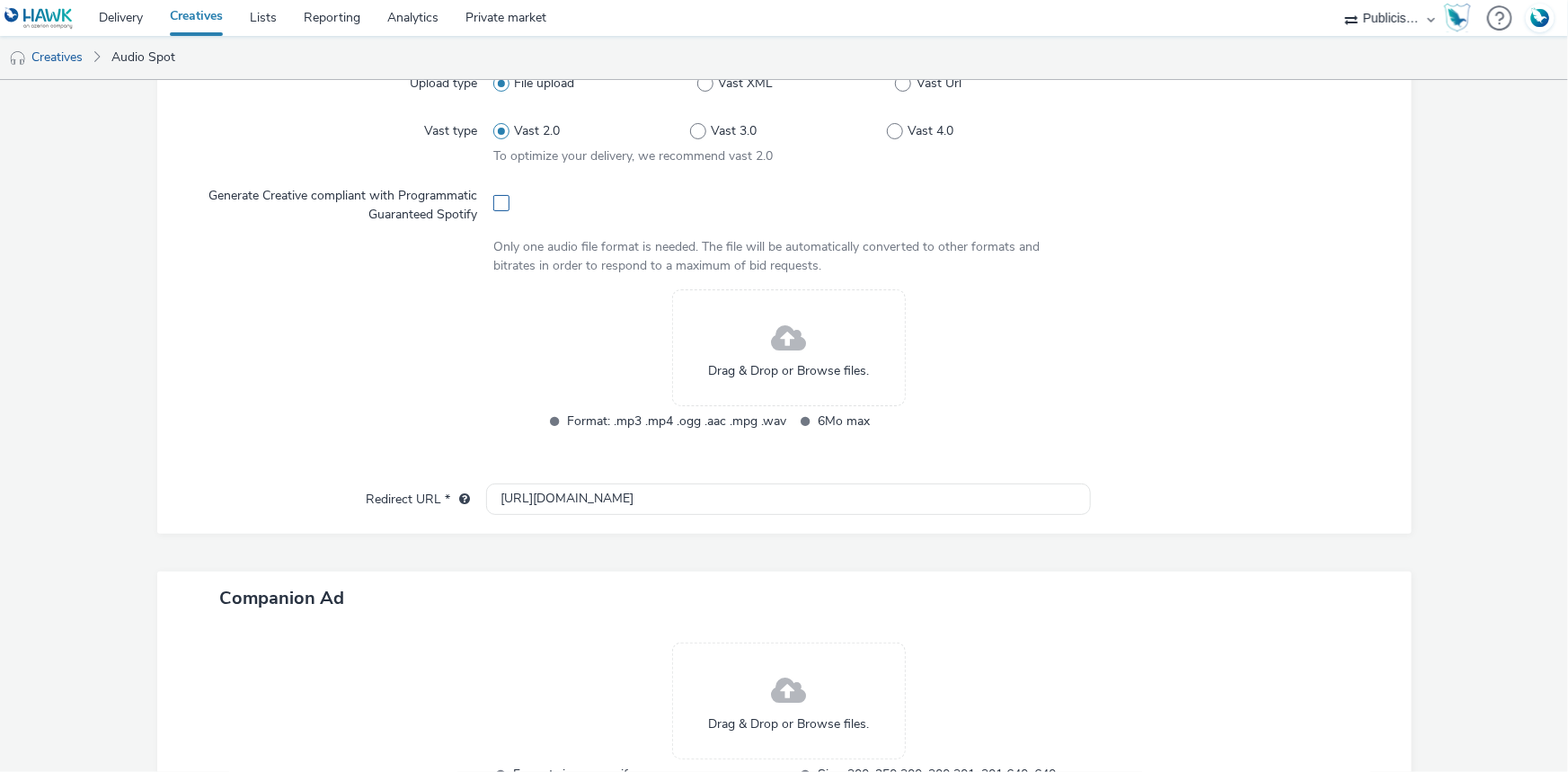
click at [493, 195] on span at bounding box center [502, 203] width 16 height 16
checkbox input "true"
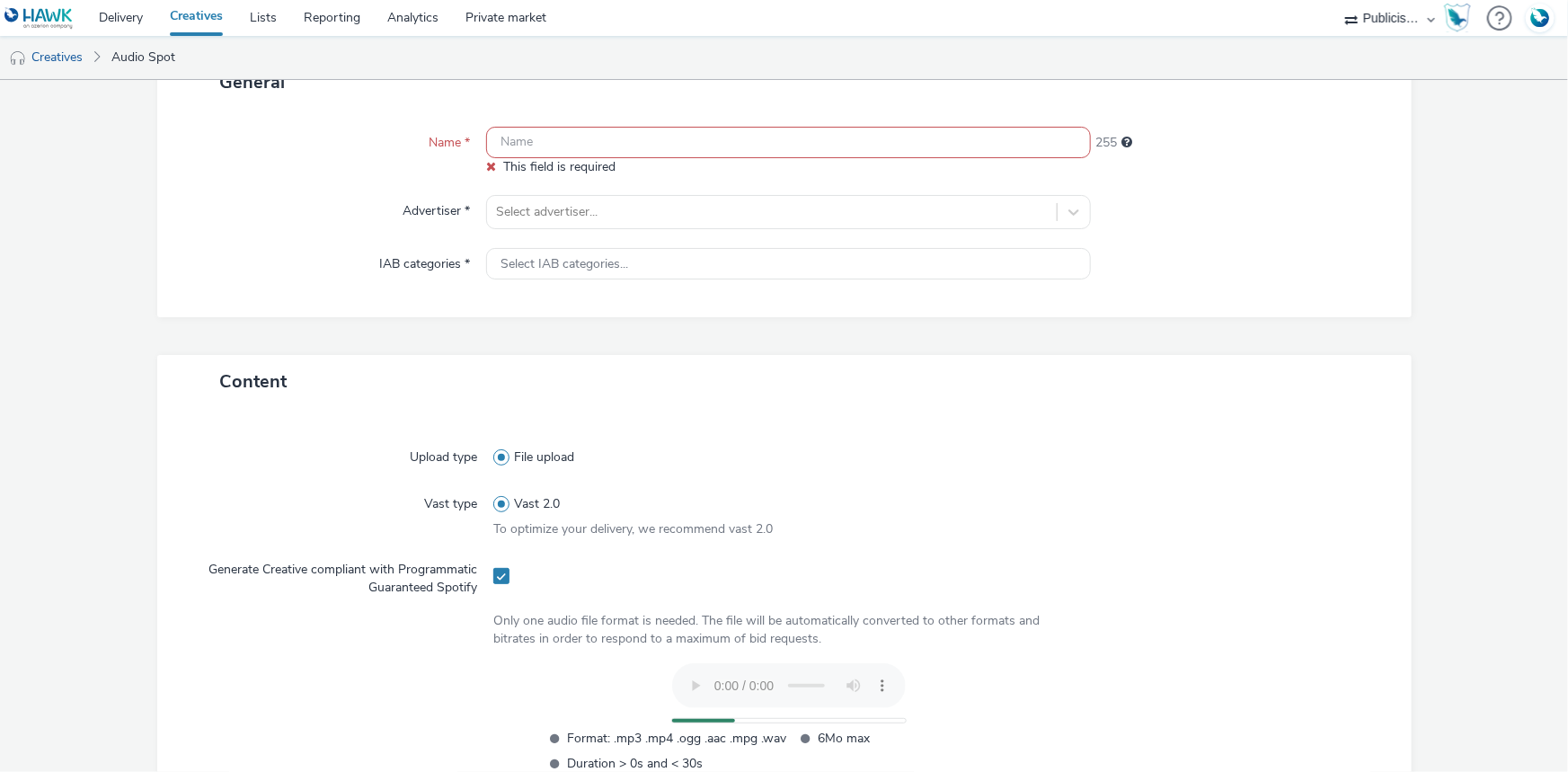
scroll to position [99, 0]
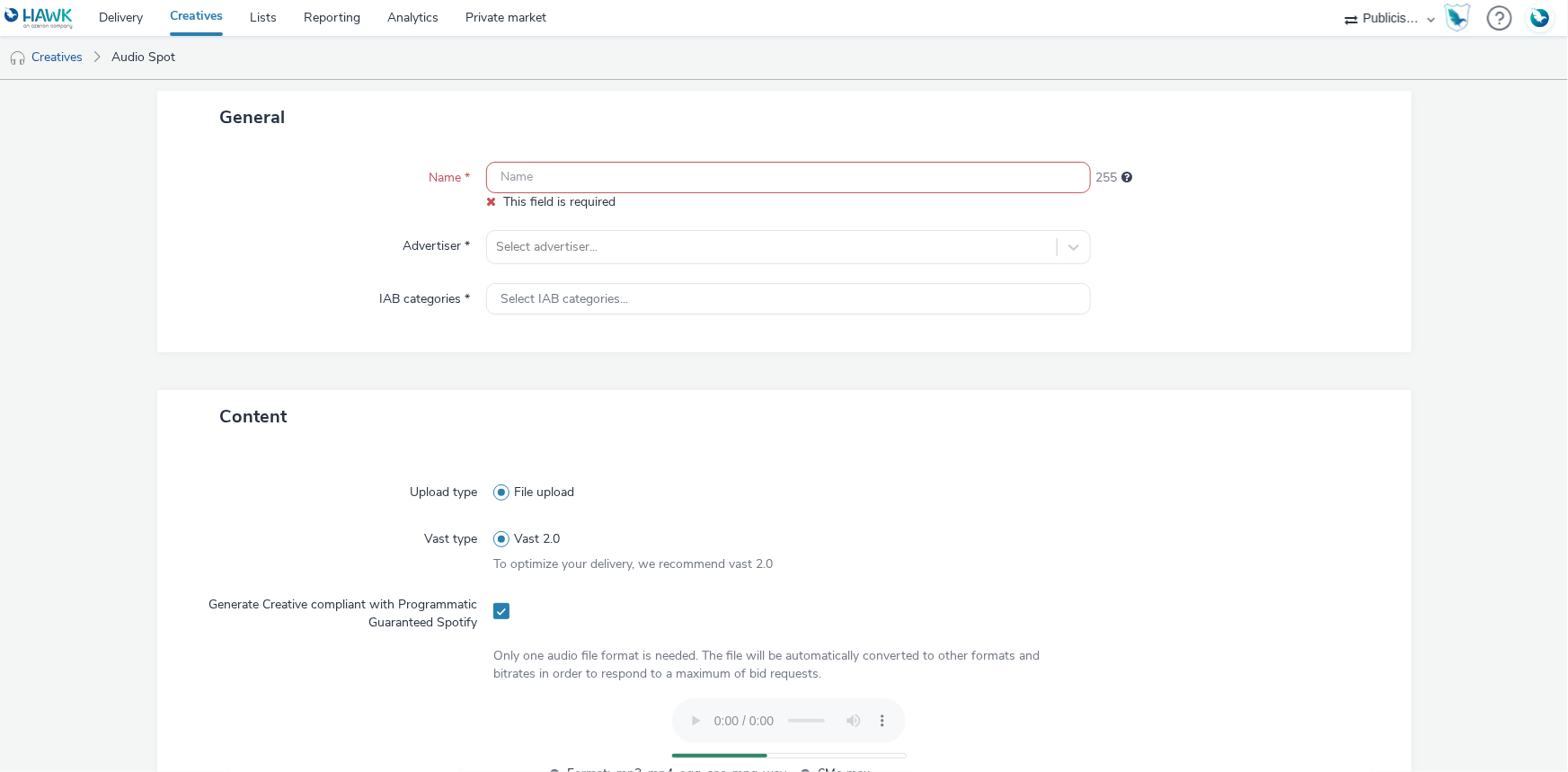
click at [517, 184] on input "text" at bounding box center [788, 177] width 605 height 32
type input "-"
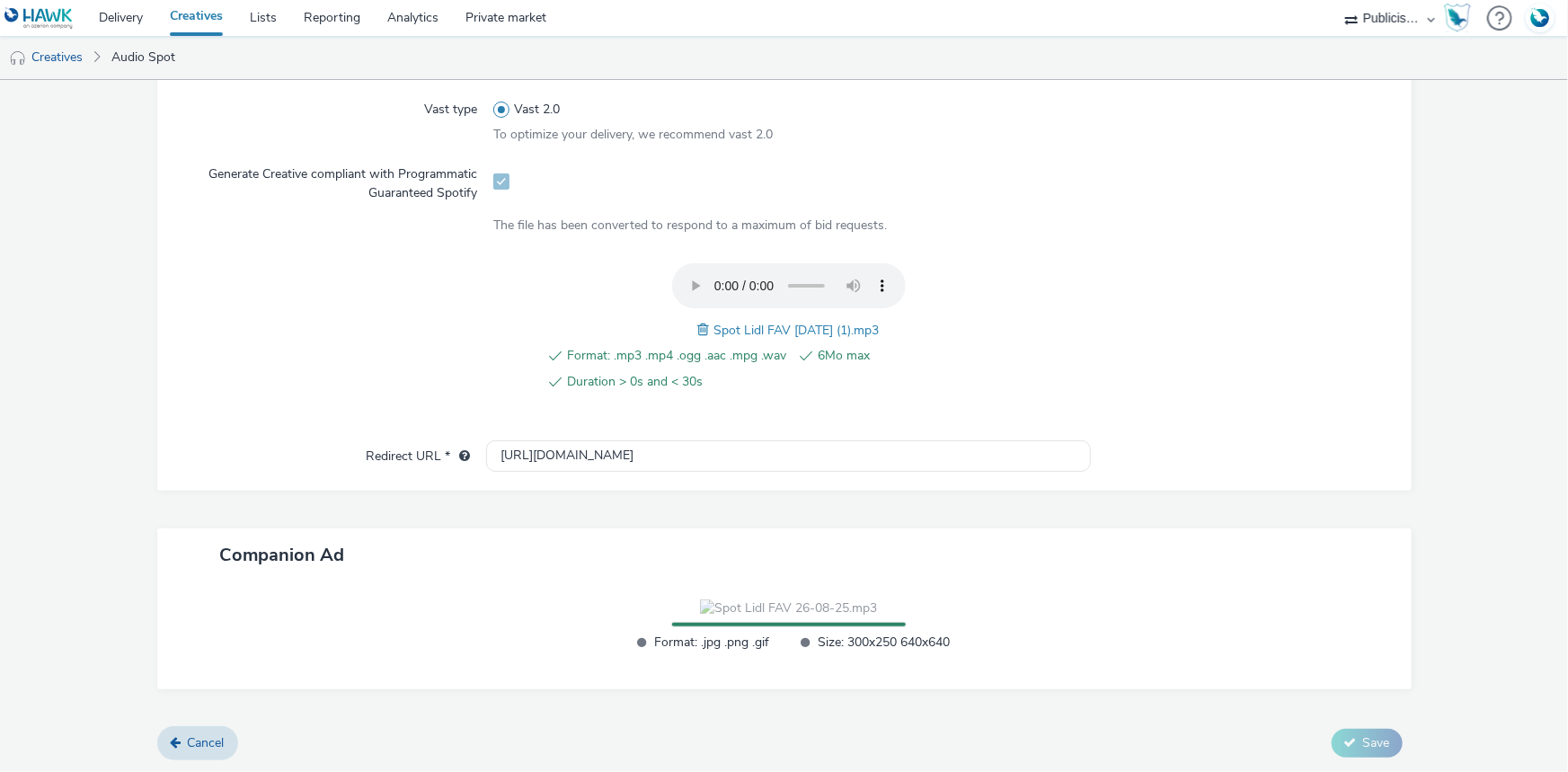
scroll to position [529, 0]
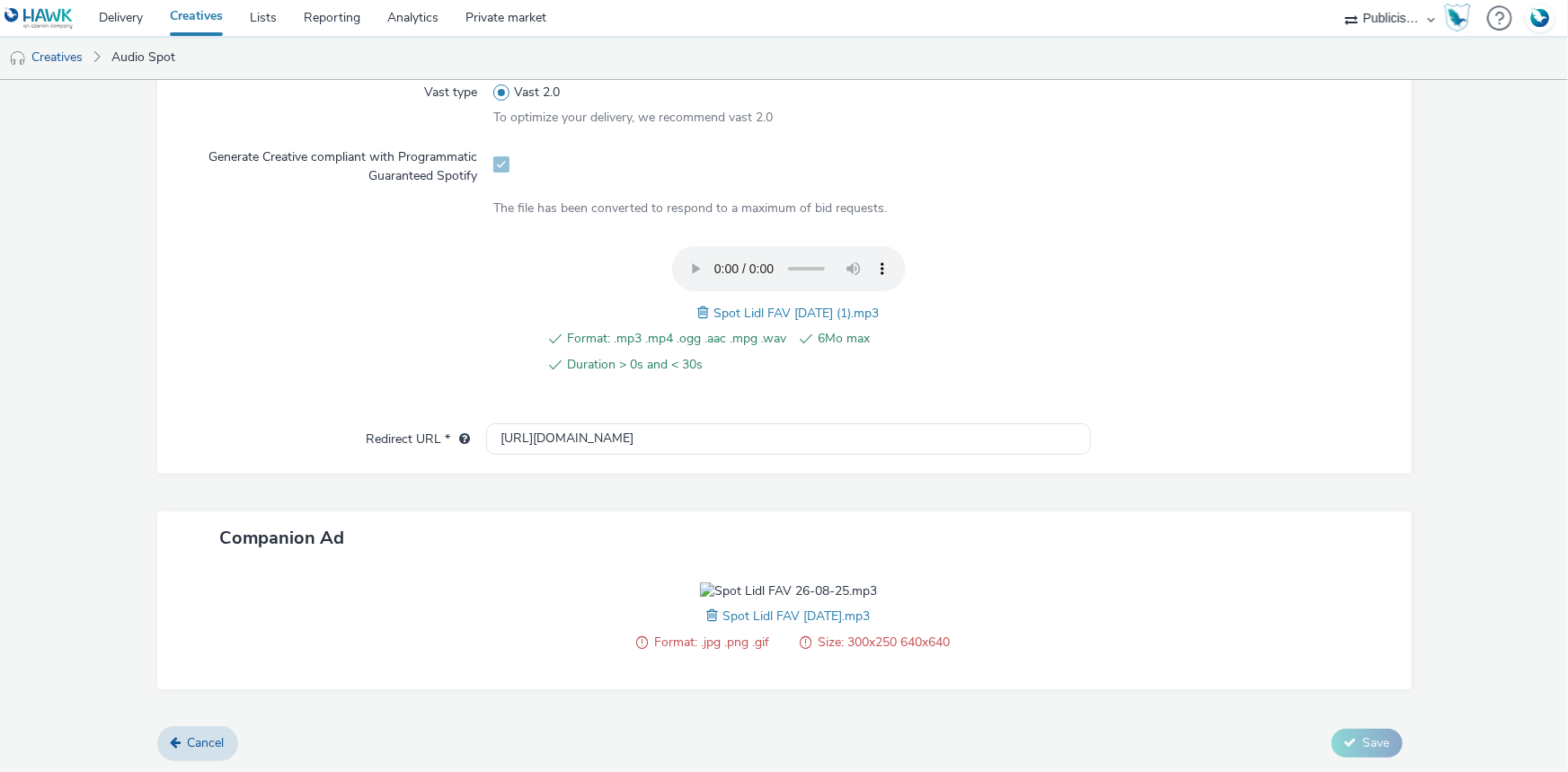
click at [707, 620] on span at bounding box center [715, 616] width 16 height 20
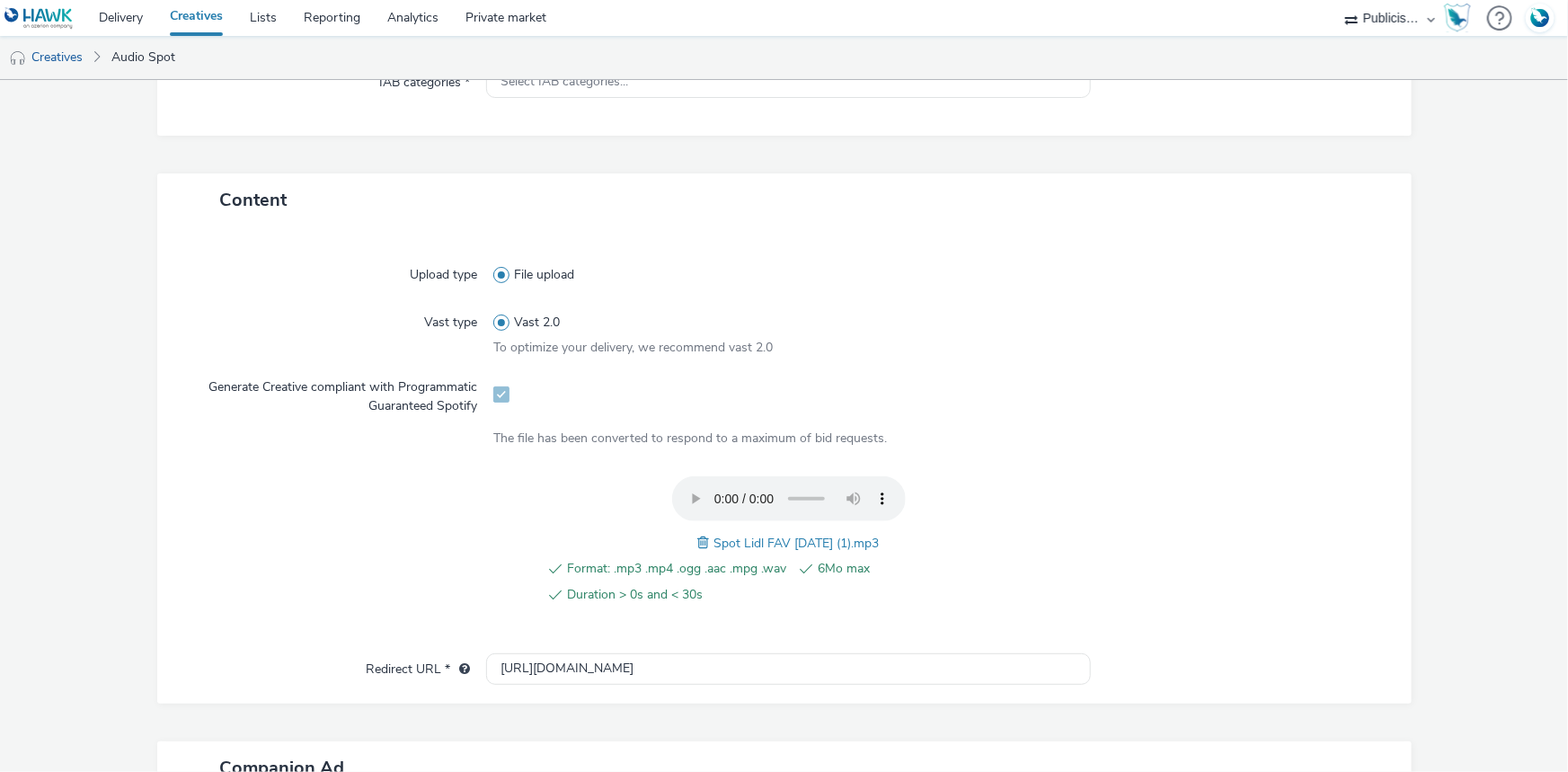
scroll to position [386, 0]
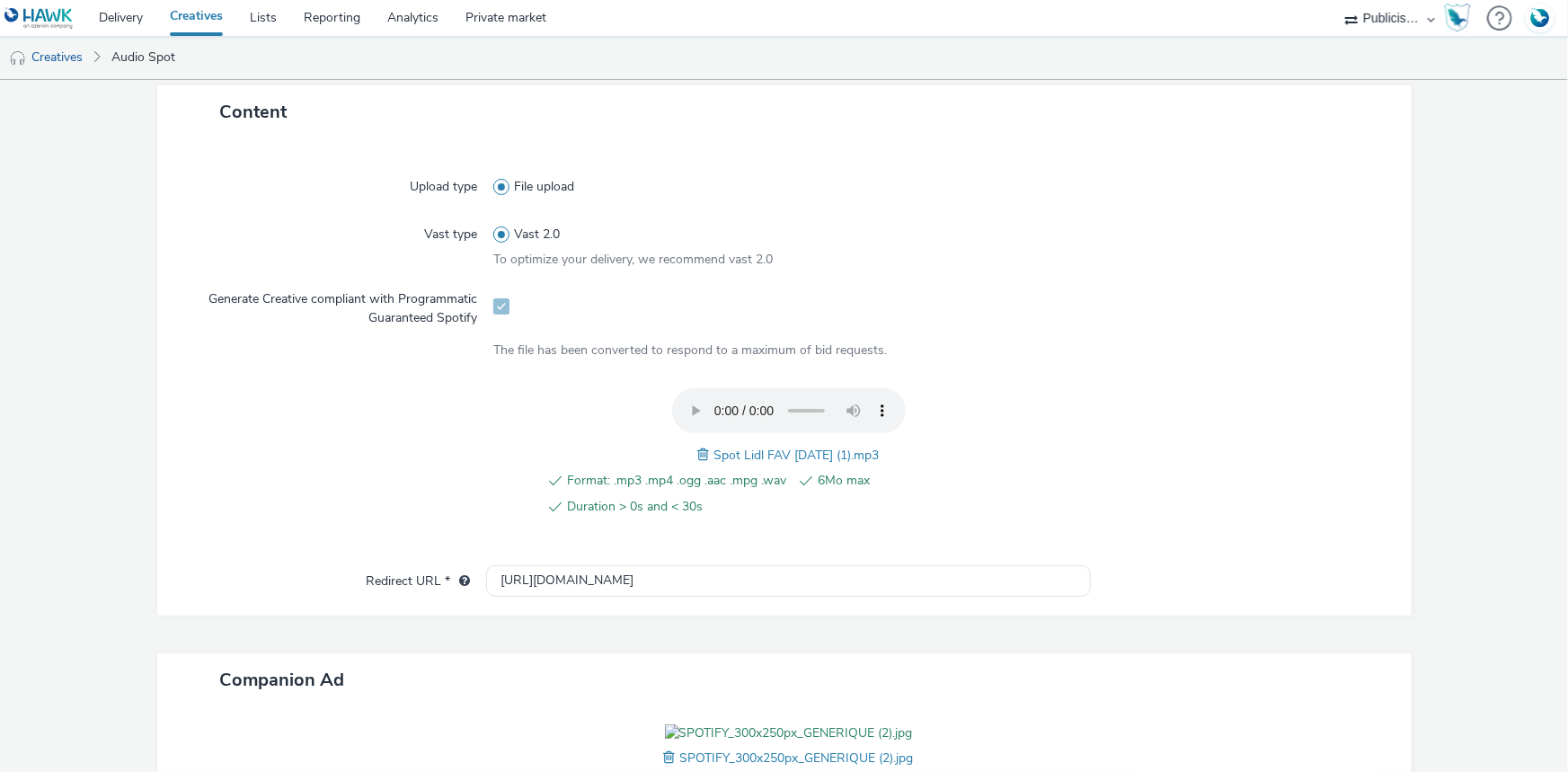
drag, startPoint x: 887, startPoint y: 453, endPoint x: 699, endPoint y: 452, distance: 188.0
click at [699, 452] on div "Format: .mp3 .mp4 .ogg .aac .mpg .wav 6Mo max Duration > 0s and < 30s Spot Lidl…" at bounding box center [788, 462] width 590 height 148
copy span "Spot Lidl FAV 26-08-25 (1).mp3"
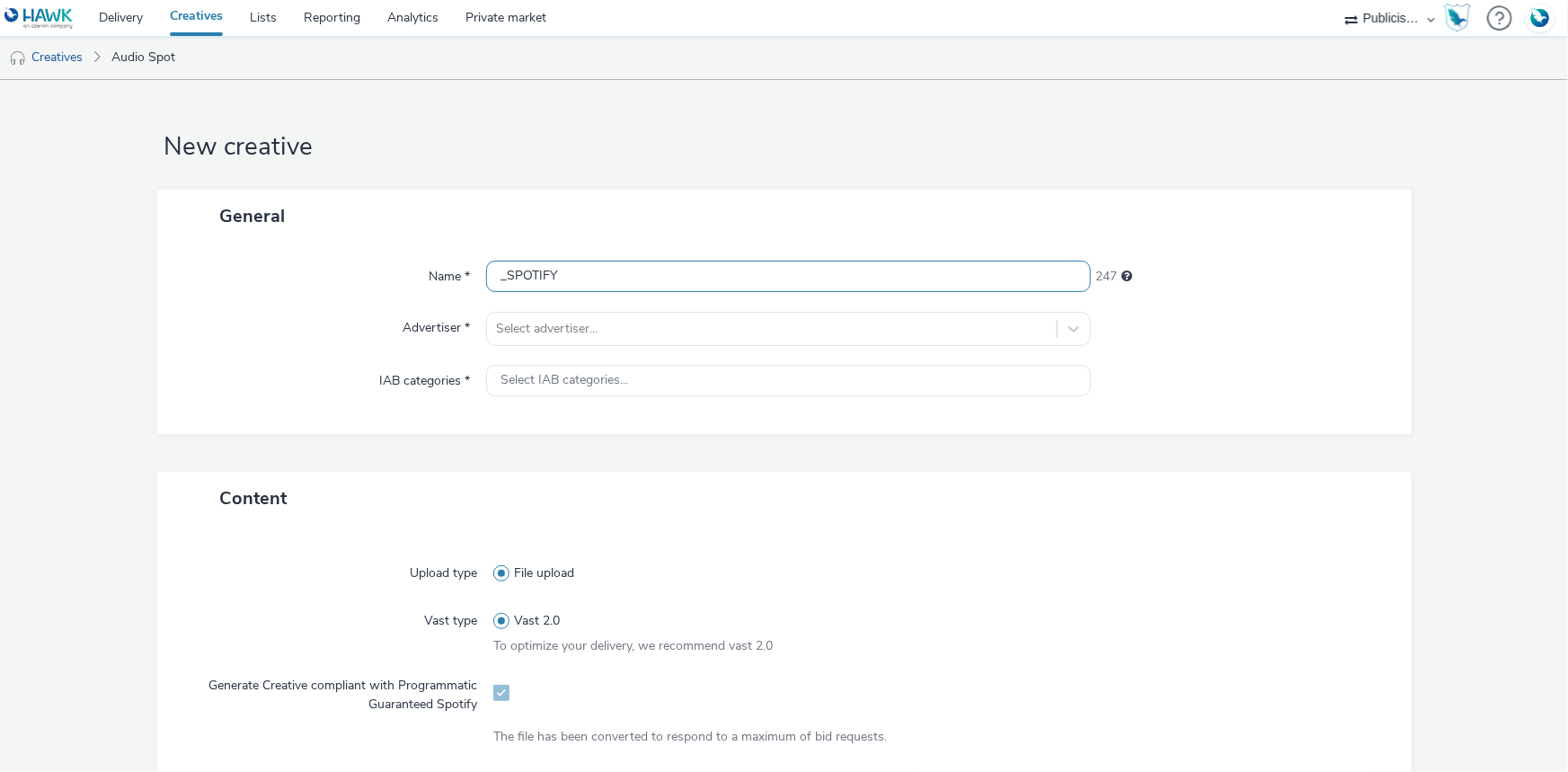
click at [497, 278] on input "_SPOTIFY" at bounding box center [788, 276] width 605 height 32
paste input "Spot Lidl FAV 26-08-25 (1).mp3"
click at [649, 282] on input "Spot Lidl FAV 26-08-25 (1).mp3_SPOTIFY" at bounding box center [788, 276] width 605 height 32
type input "Spot Lidl FAV 26-08-25 .mp3_SPOTIFY"
click at [597, 328] on div at bounding box center [772, 329] width 551 height 22
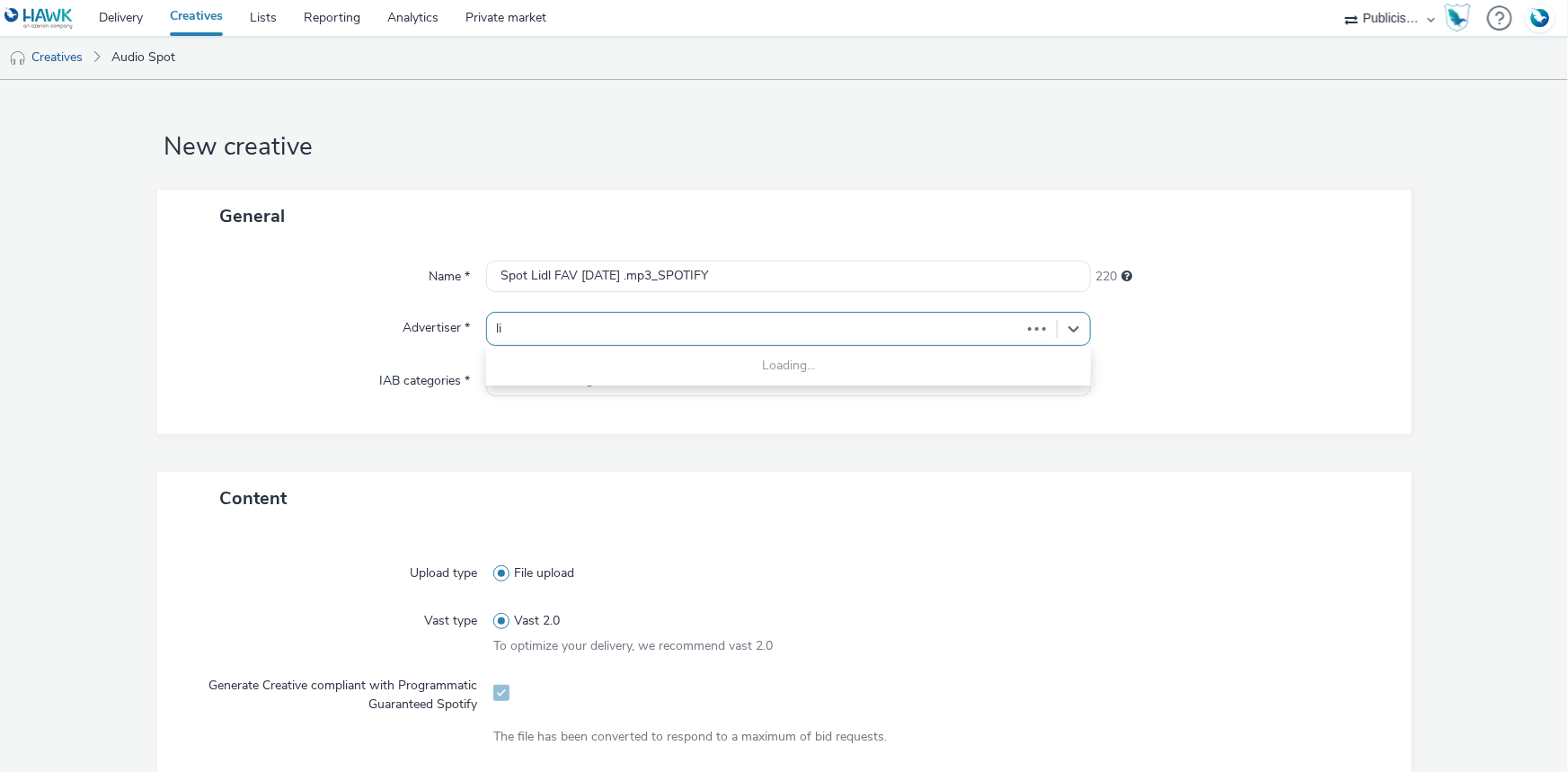
type input "lid"
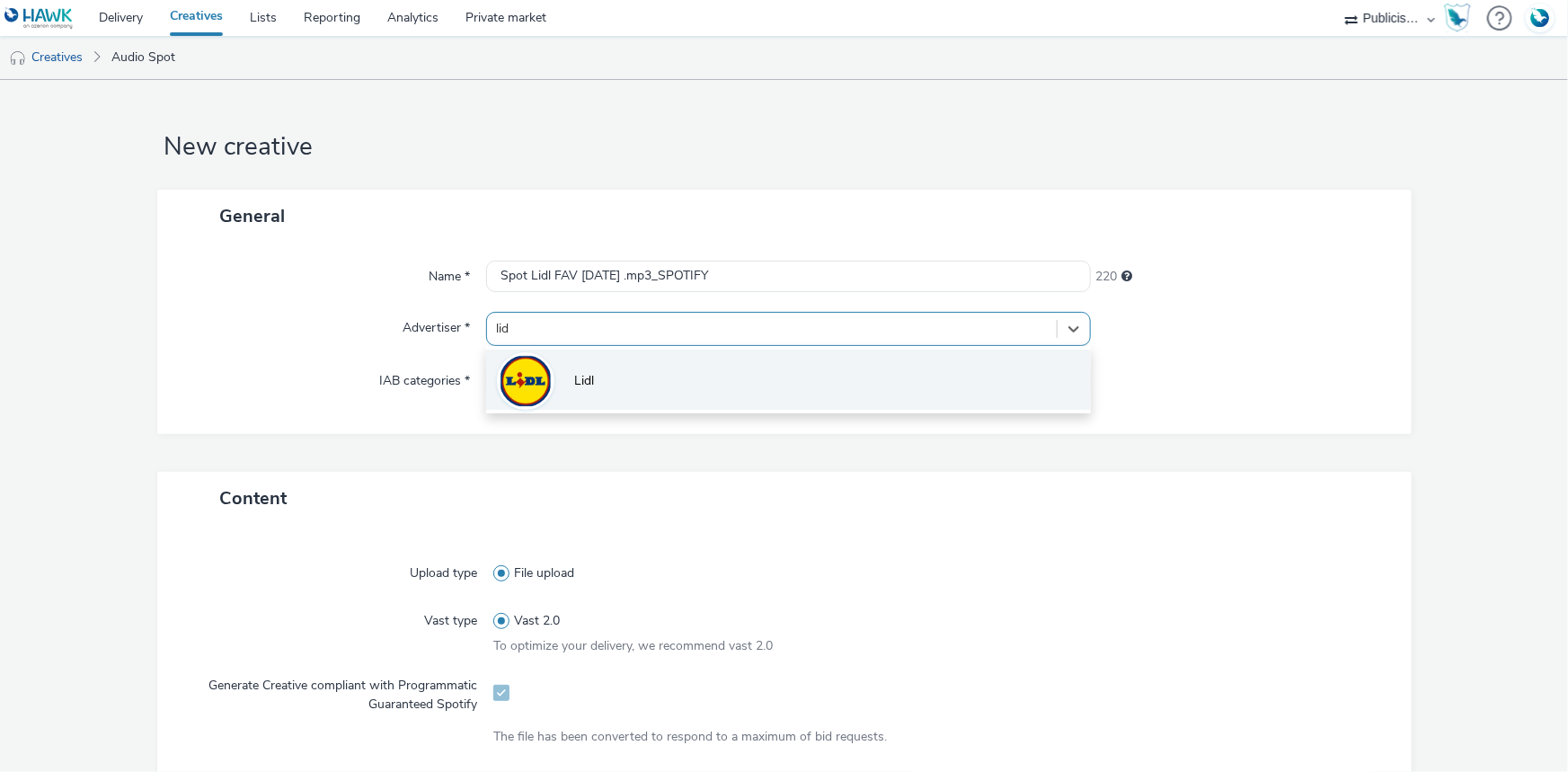
click at [745, 381] on li "Lidl" at bounding box center [788, 380] width 605 height 61
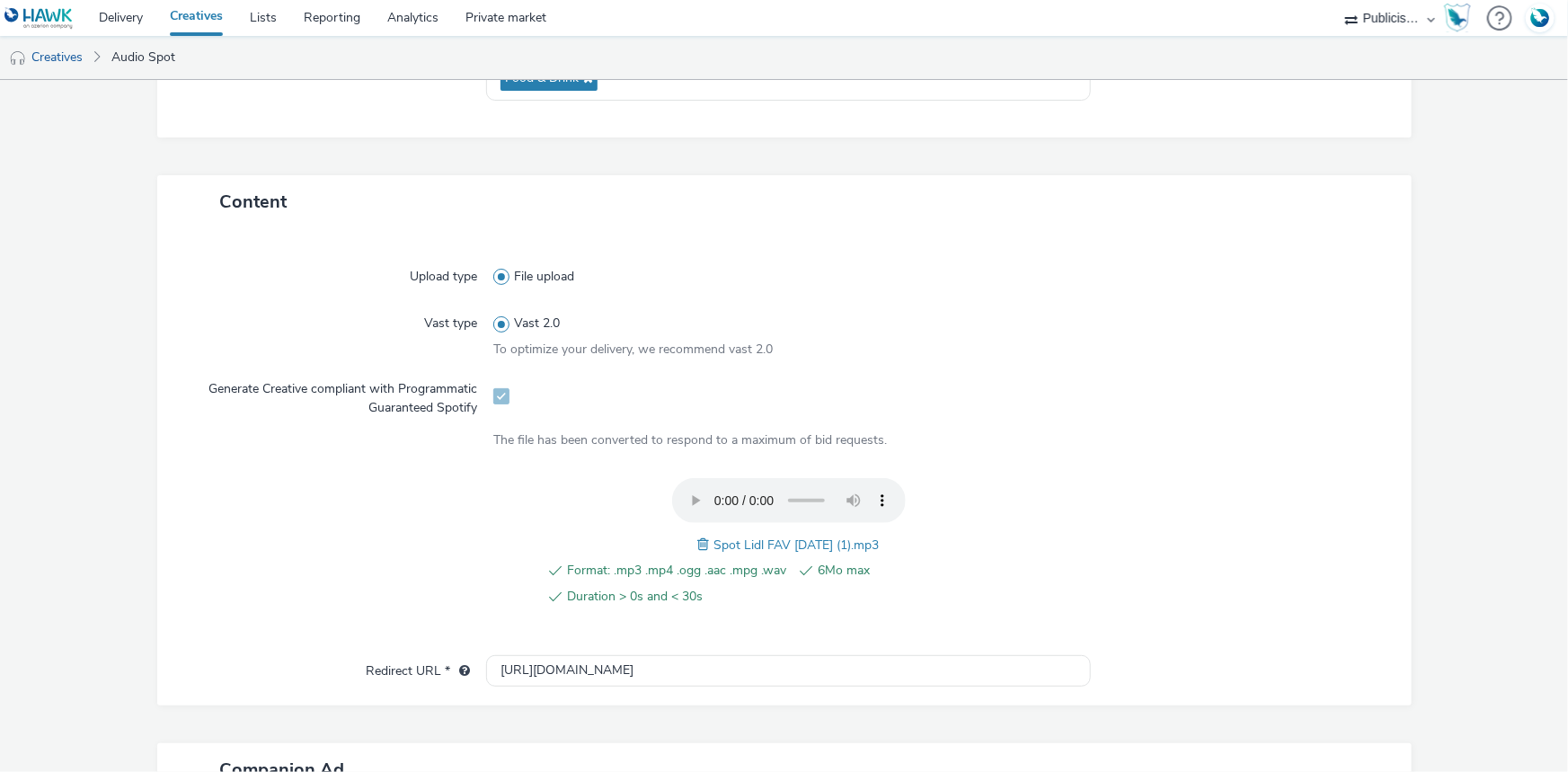
scroll to position [571, 0]
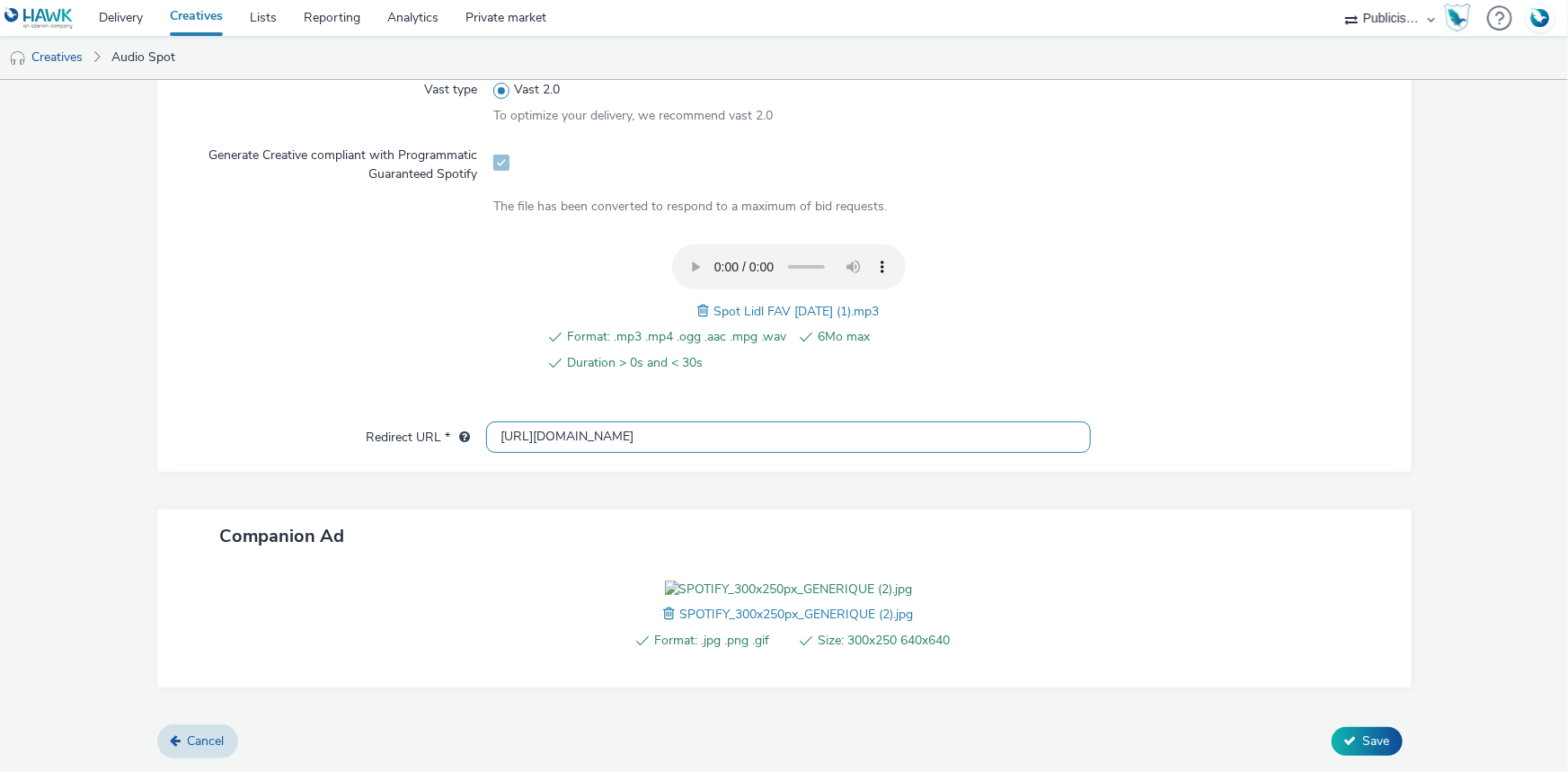
click at [565, 421] on input "http://lidl.fr" at bounding box center [788, 437] width 605 height 32
paste input "https://www.lidl.fr/l/catalogue-de-la-semaine/du-04-09-au-10-09-les-promos-de-l…"
paste input "text"
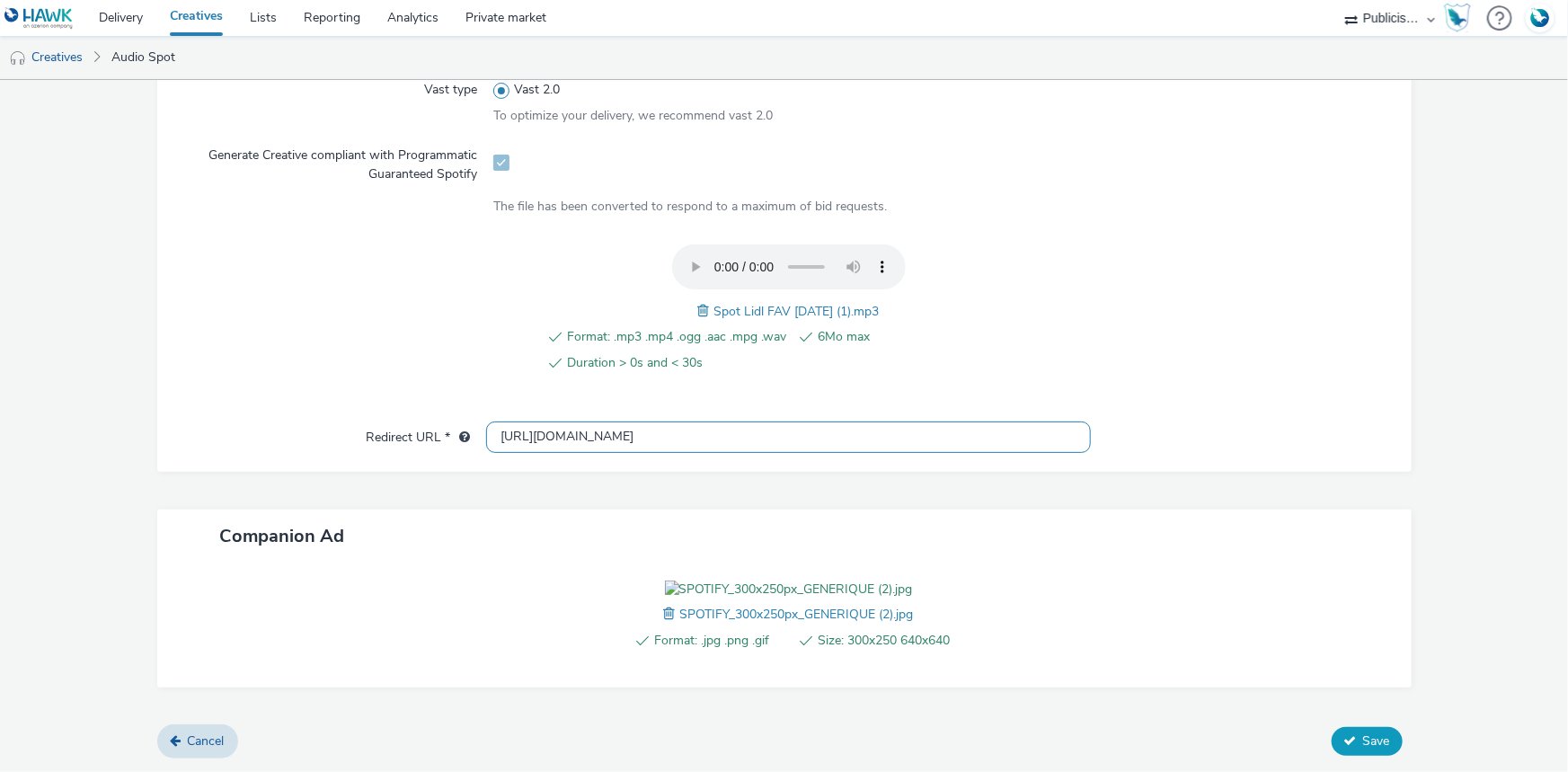
type input "https://www.lidl.fr/l/catalogue-de-la-semaine/du-04-09-au-10-09-les-promos-de-l…"
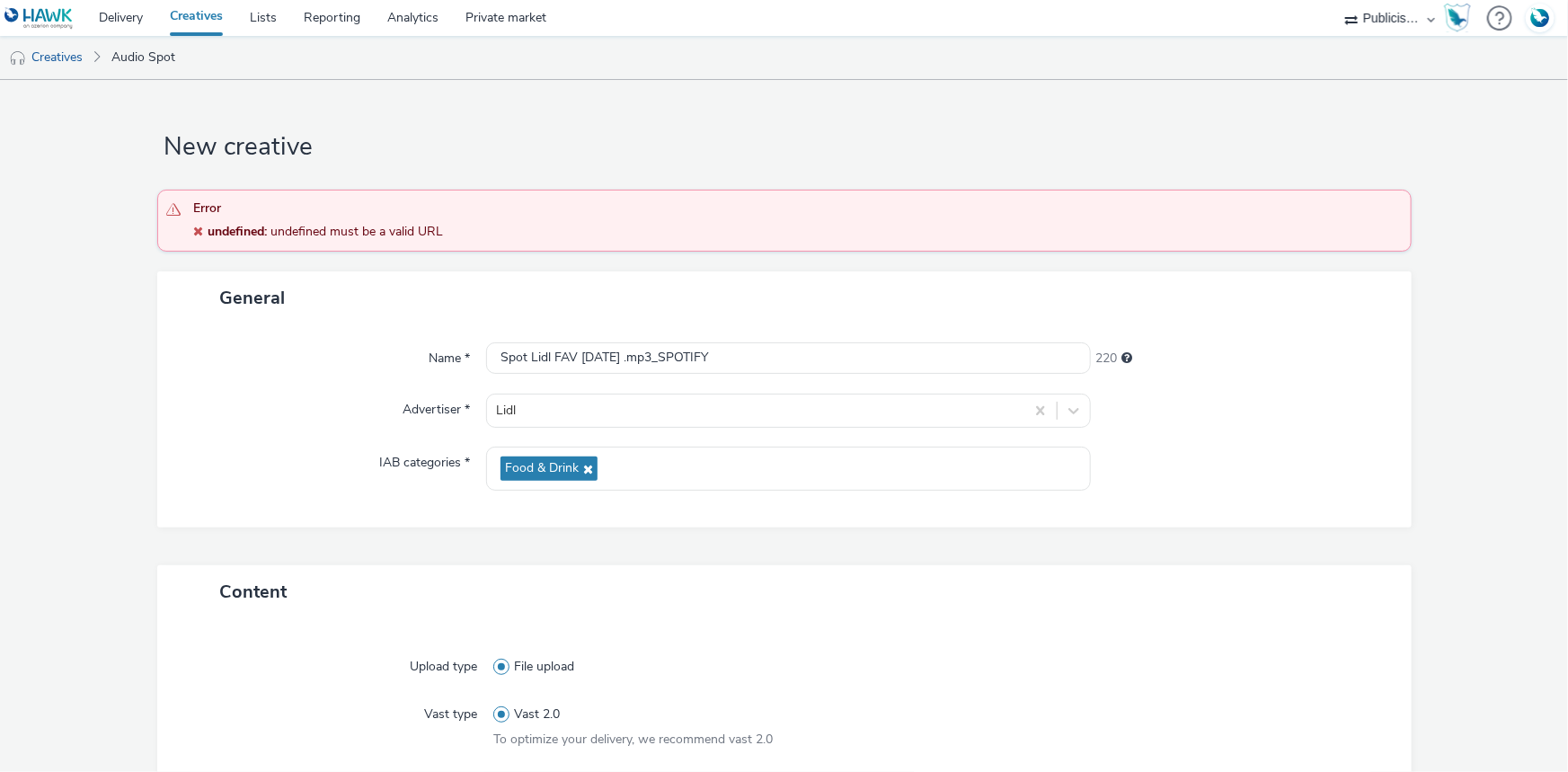
click at [1368, 733] on form "New creative Error undefined : undefined must be a valid URL General Name * Spo…" at bounding box center [784, 737] width 1568 height 1315
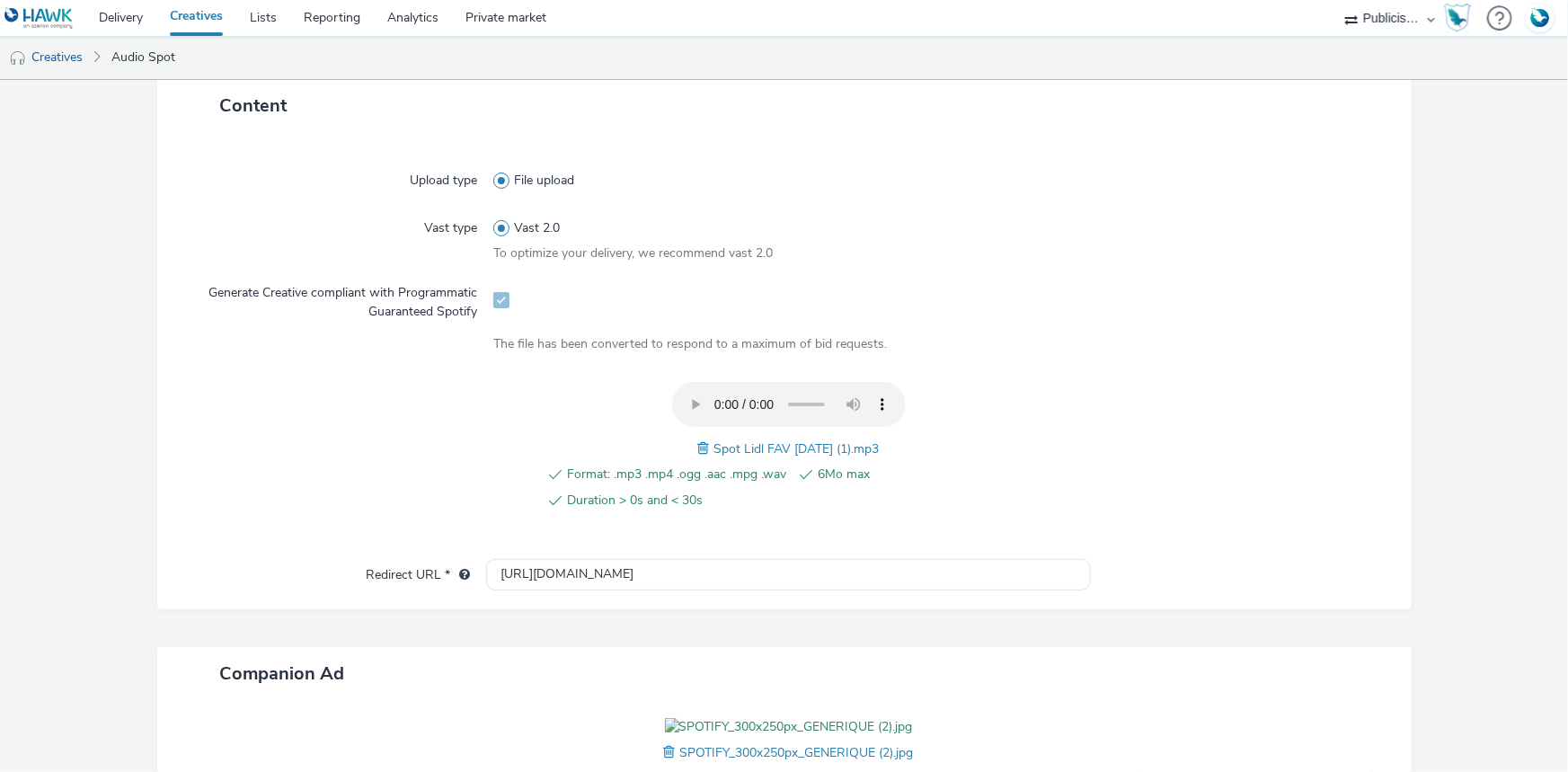
scroll to position [490, 0]
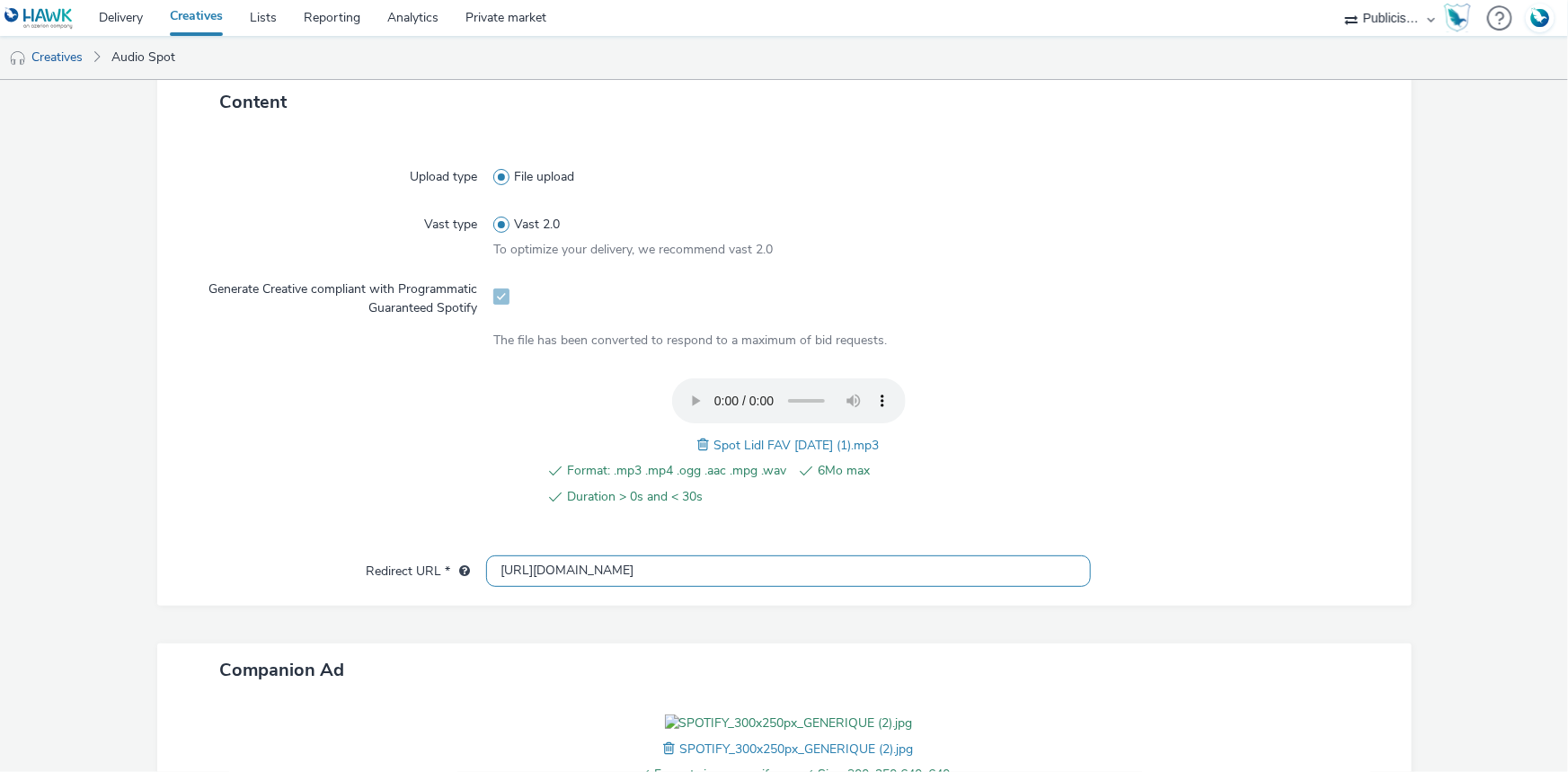
click at [555, 577] on input "https://www.lidl.fr/l/catalogue-de-la-semaine/du-04-09-au-10-09-les-promos-de-l…" at bounding box center [788, 570] width 605 height 32
paste input "https://www.lidl.fr/l/catalogue-de-la-semaine/du-04-09-au-10-09-les-promos-de-l…"
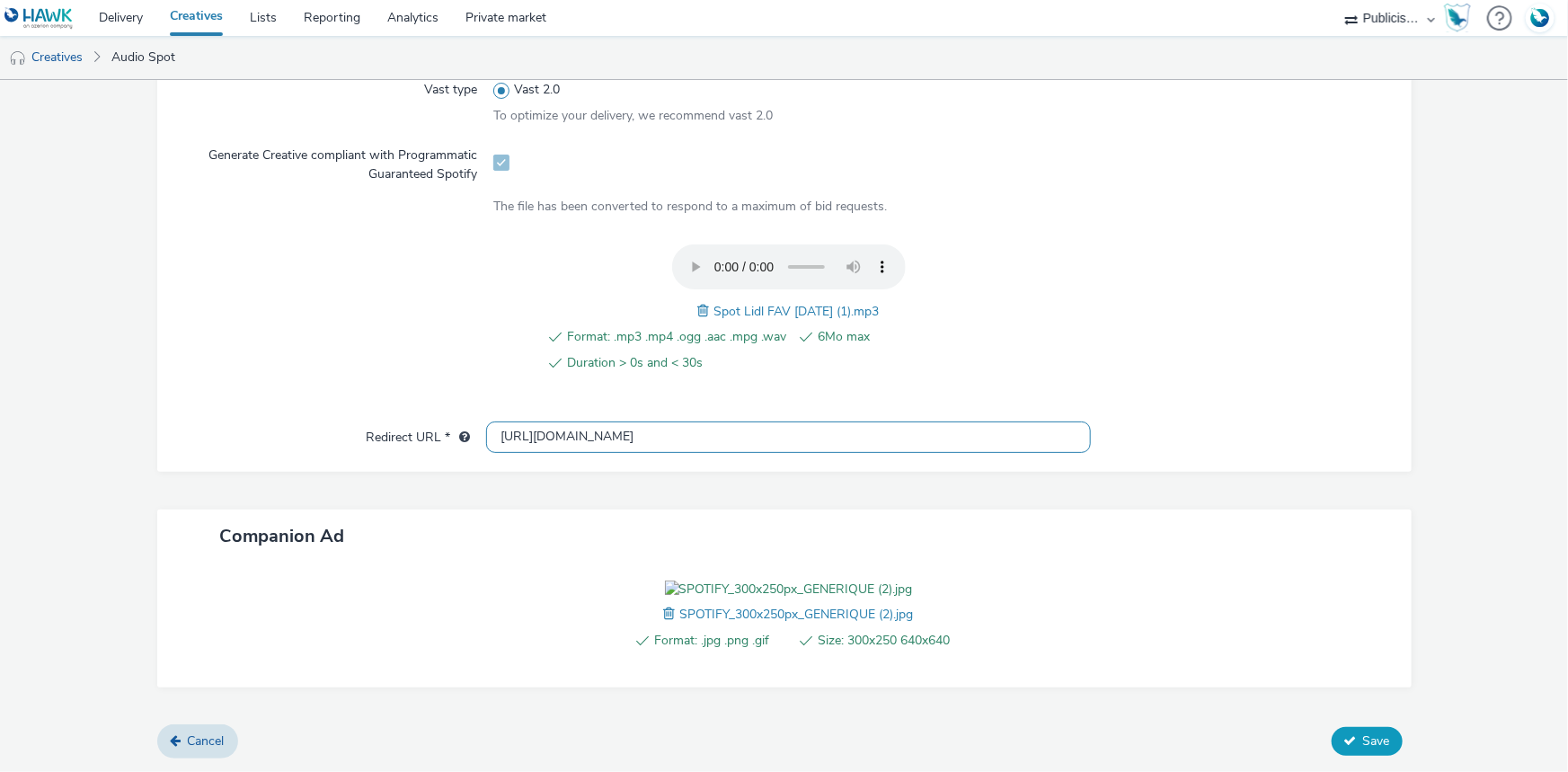
type input "https://www.lidl.fr/l/catalogue-de-la-semaine/du-04-09-au-10-09-les-promos-de-l…"
click at [1357, 745] on form "New creative Error undefined : undefined must be a valid URL General Name * Spo…" at bounding box center [784, 114] width 1568 height 1315
click at [596, 421] on input "https://www.lidl.fr/l/catalogue-de-la-semaine/du-04-09-au-10-09-les-promos-de-l…" at bounding box center [788, 437] width 605 height 32
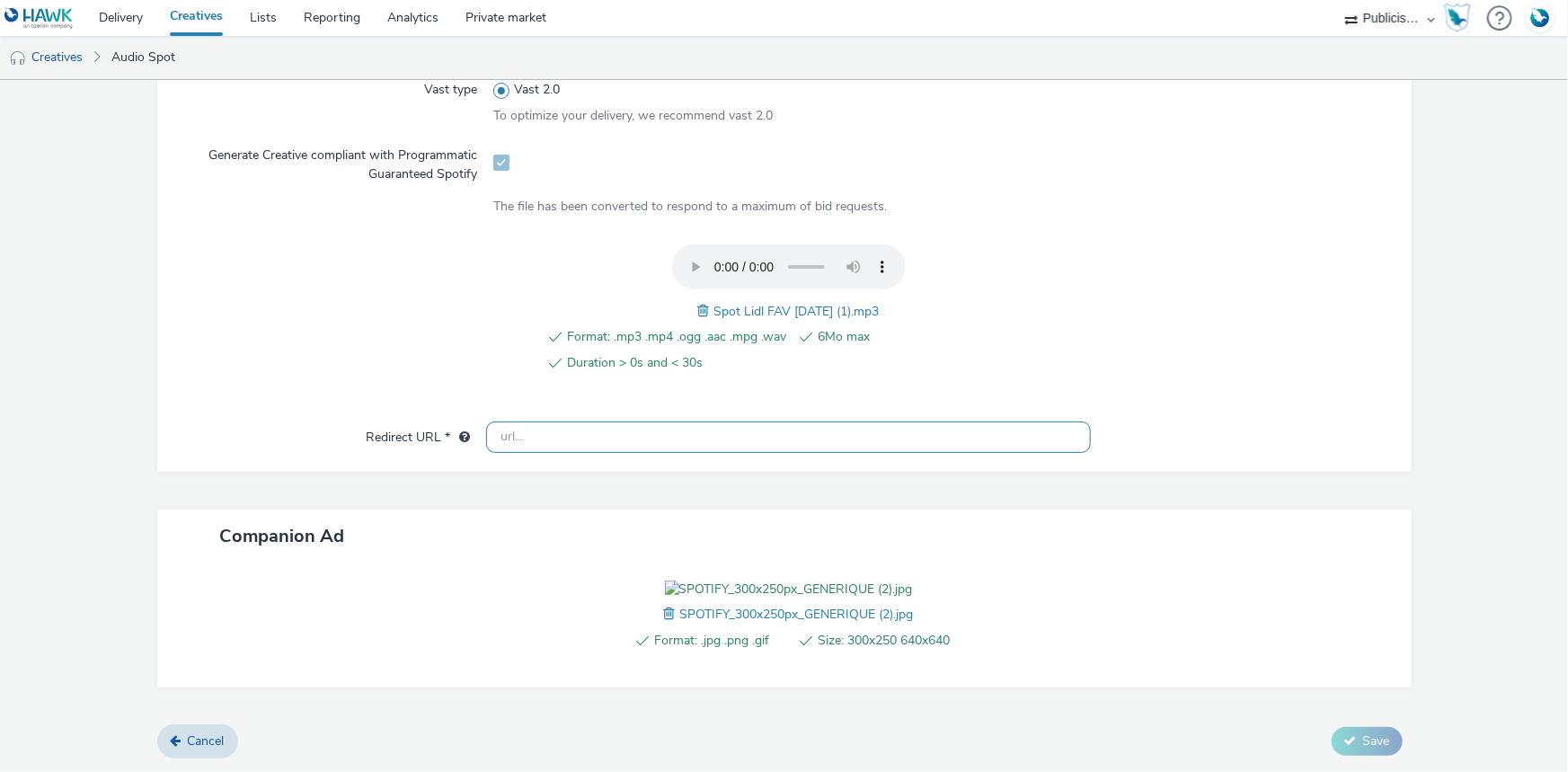
paste input "lidl.fr/l/catalogue-de-la-semaine/du-04-09-au-10-09-les-promos-de-la-semaine/vi…"
type input "lidl.fr/l/catalogue-de-la-semaine/du-04-09-au-10-09-les-promos-de-la-semaine/vi…"
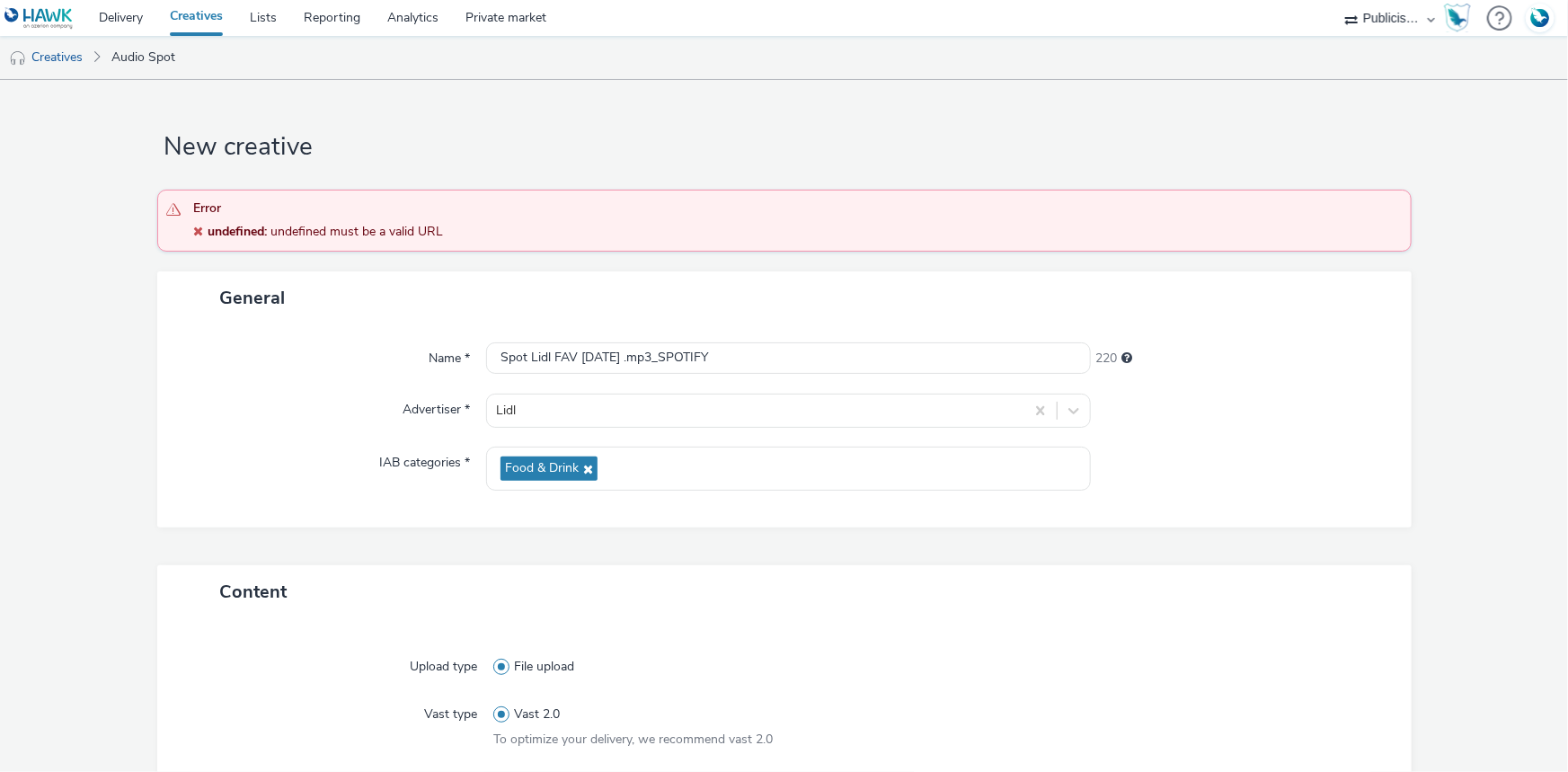
click at [1361, 751] on form "New creative Error undefined : undefined must be a valid URL General Name * Spo…" at bounding box center [784, 737] width 1568 height 1315
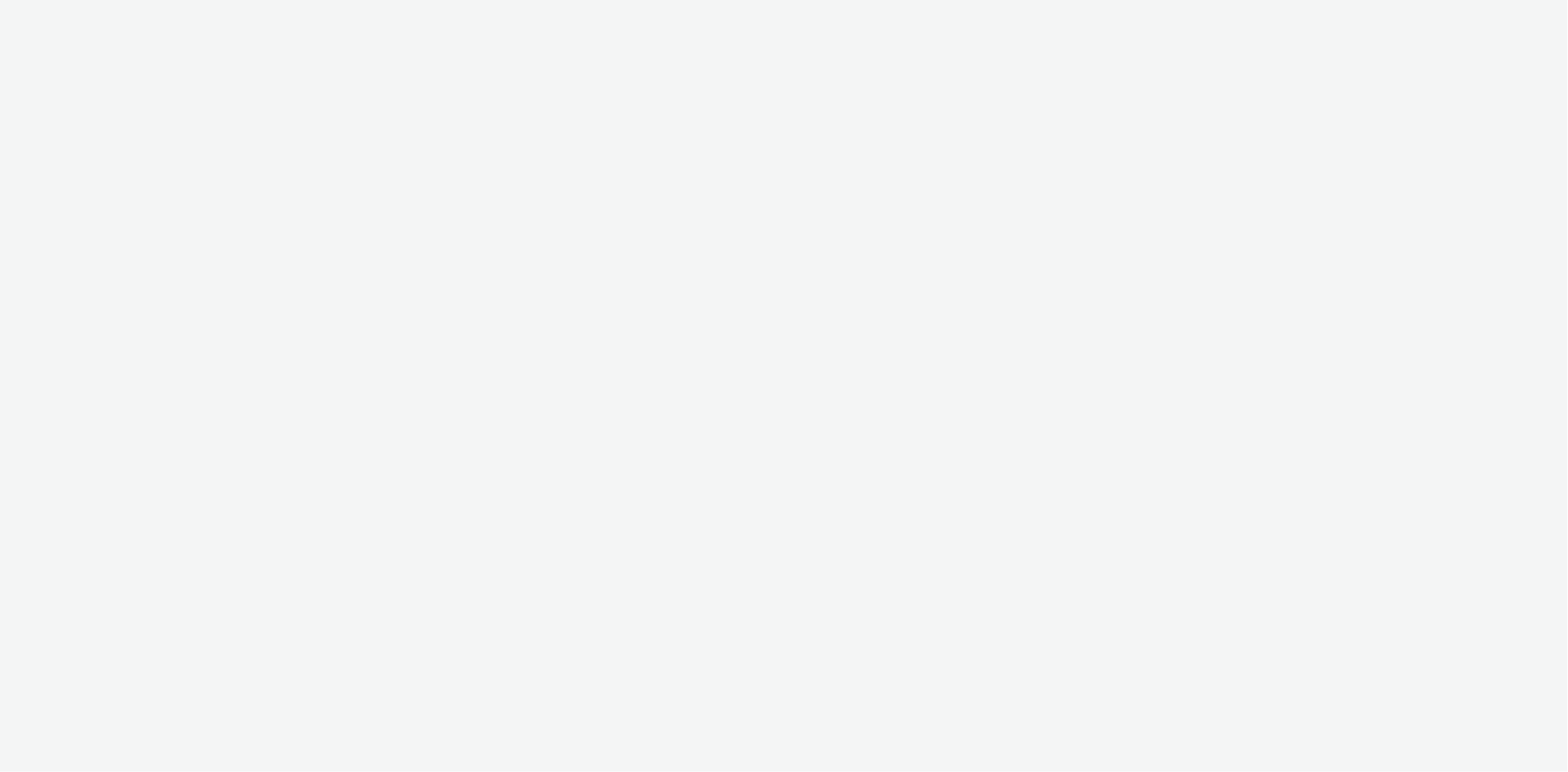
select select "08a58170-7f08-4922-abc8-b2d1eb407230"
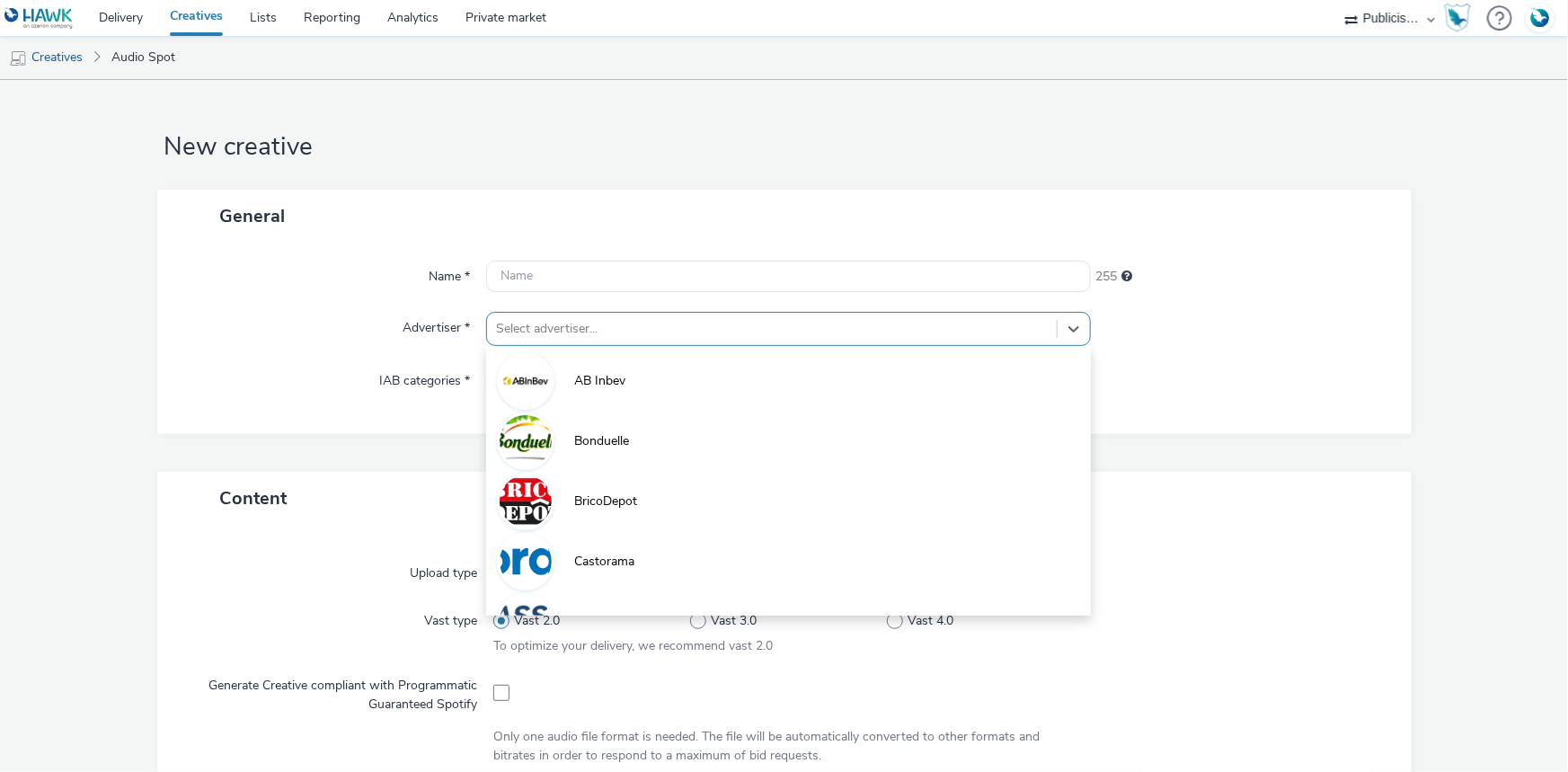
click at [556, 325] on div at bounding box center [772, 329] width 551 height 22
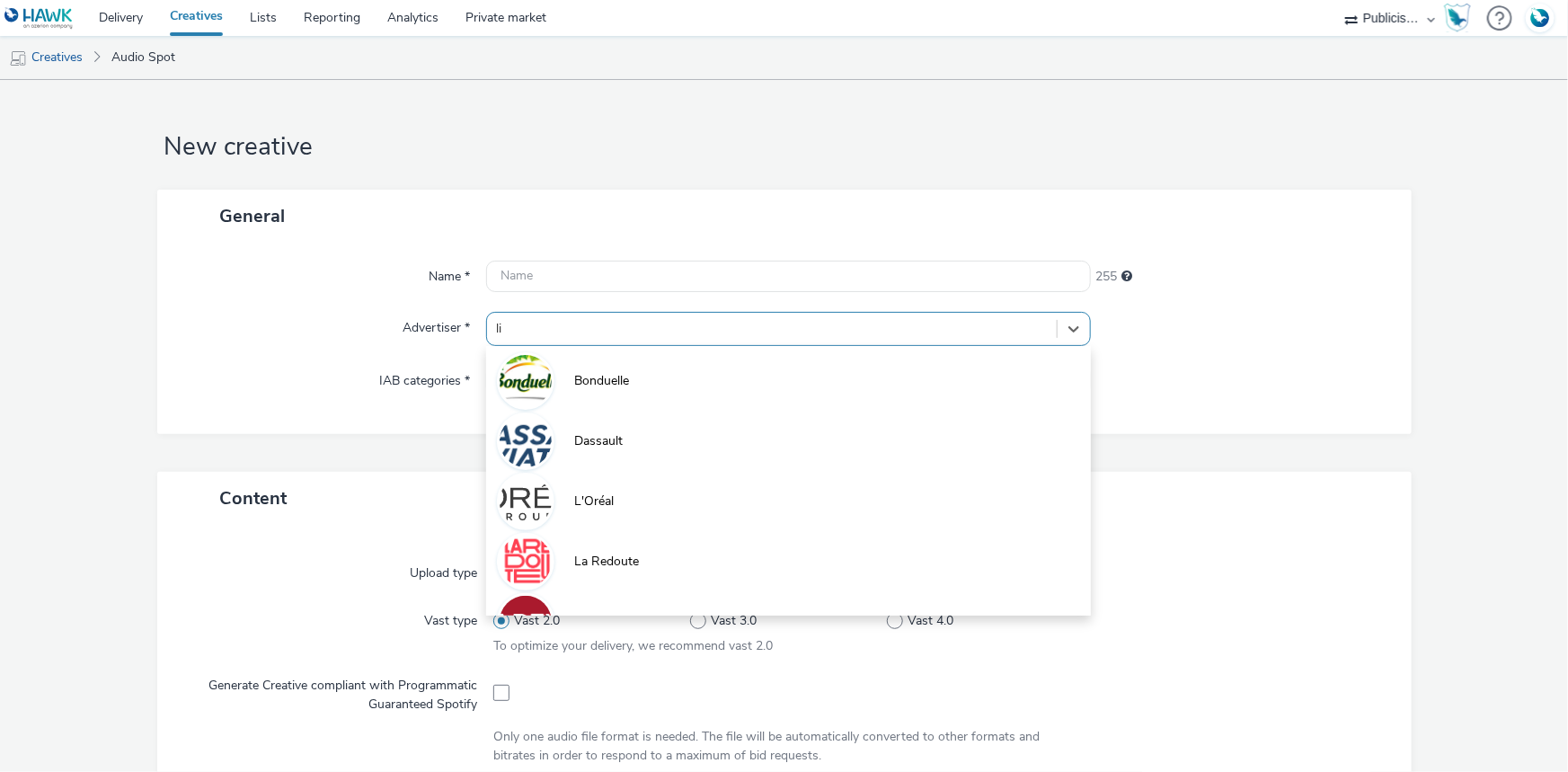
type input "lid"
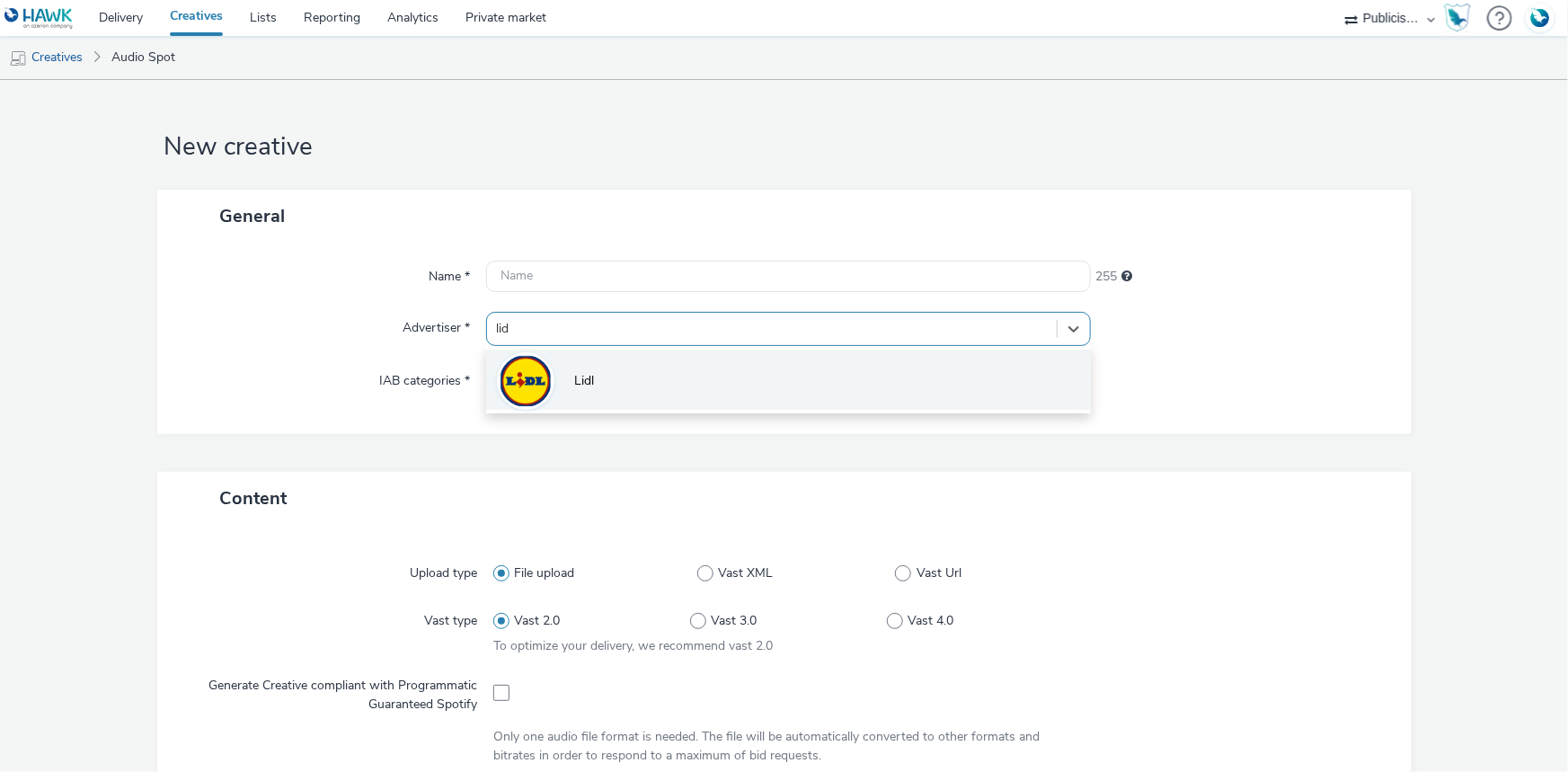
click at [622, 377] on li "Lidl" at bounding box center [788, 380] width 605 height 61
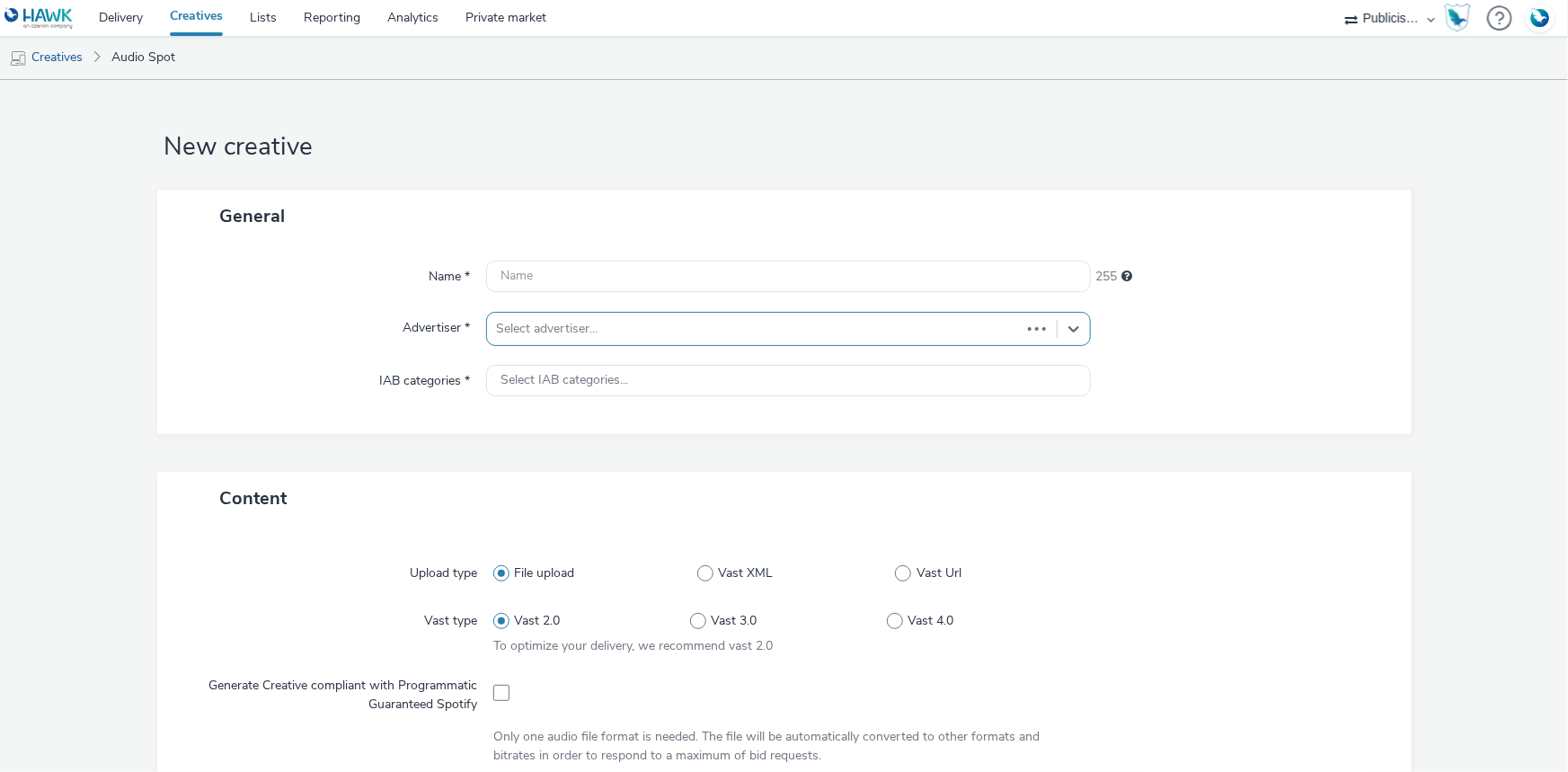
type input "http://lidl.fr"
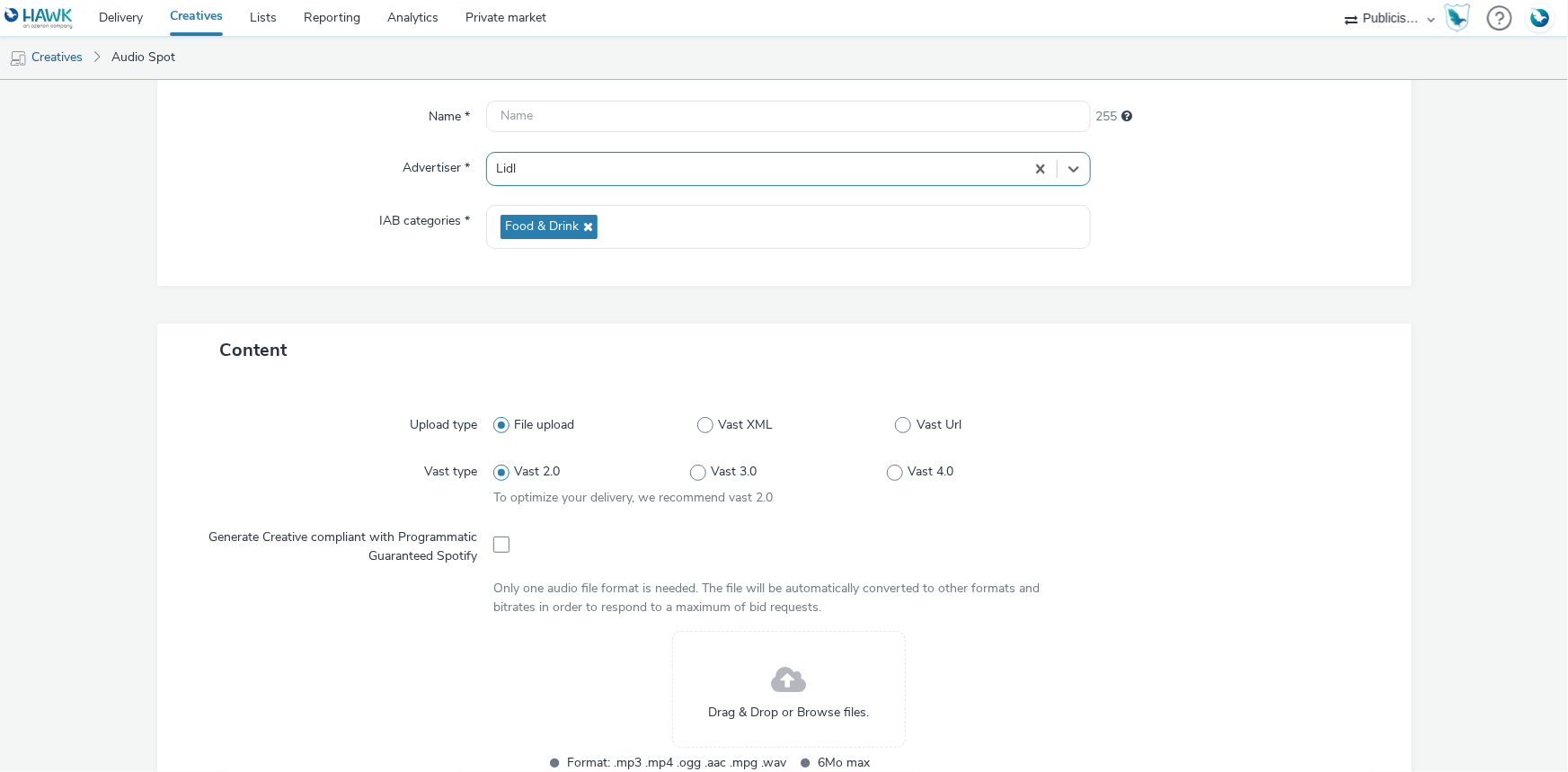
scroll to position [490, 0]
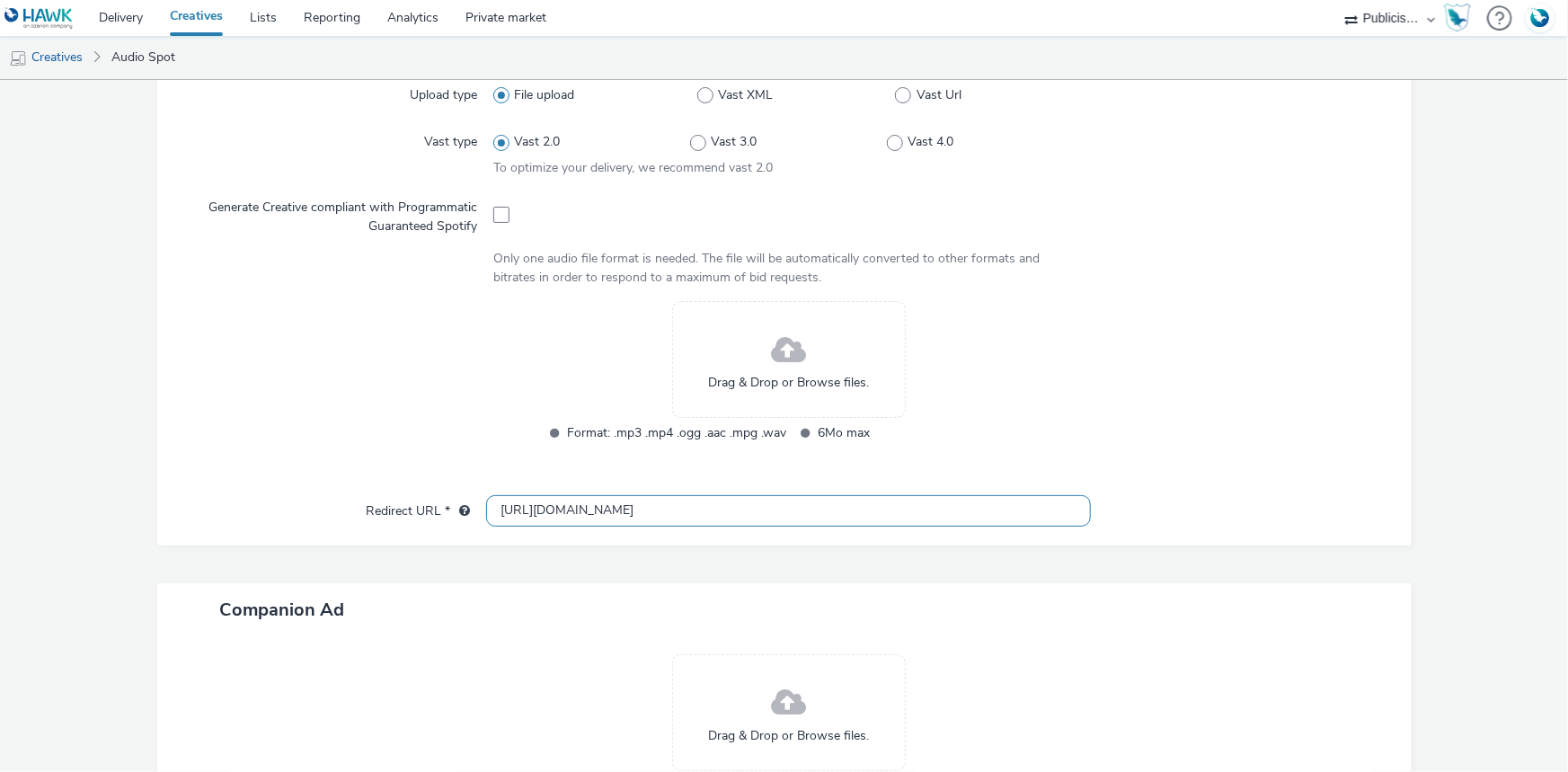
click at [530, 504] on input "http://lidl.fr" at bounding box center [788, 511] width 605 height 32
paste input "lidl.fr/l/catalogue-de-la-semaine/du-04-09-au-10-09-les-promos-de-la-semaine/vi…"
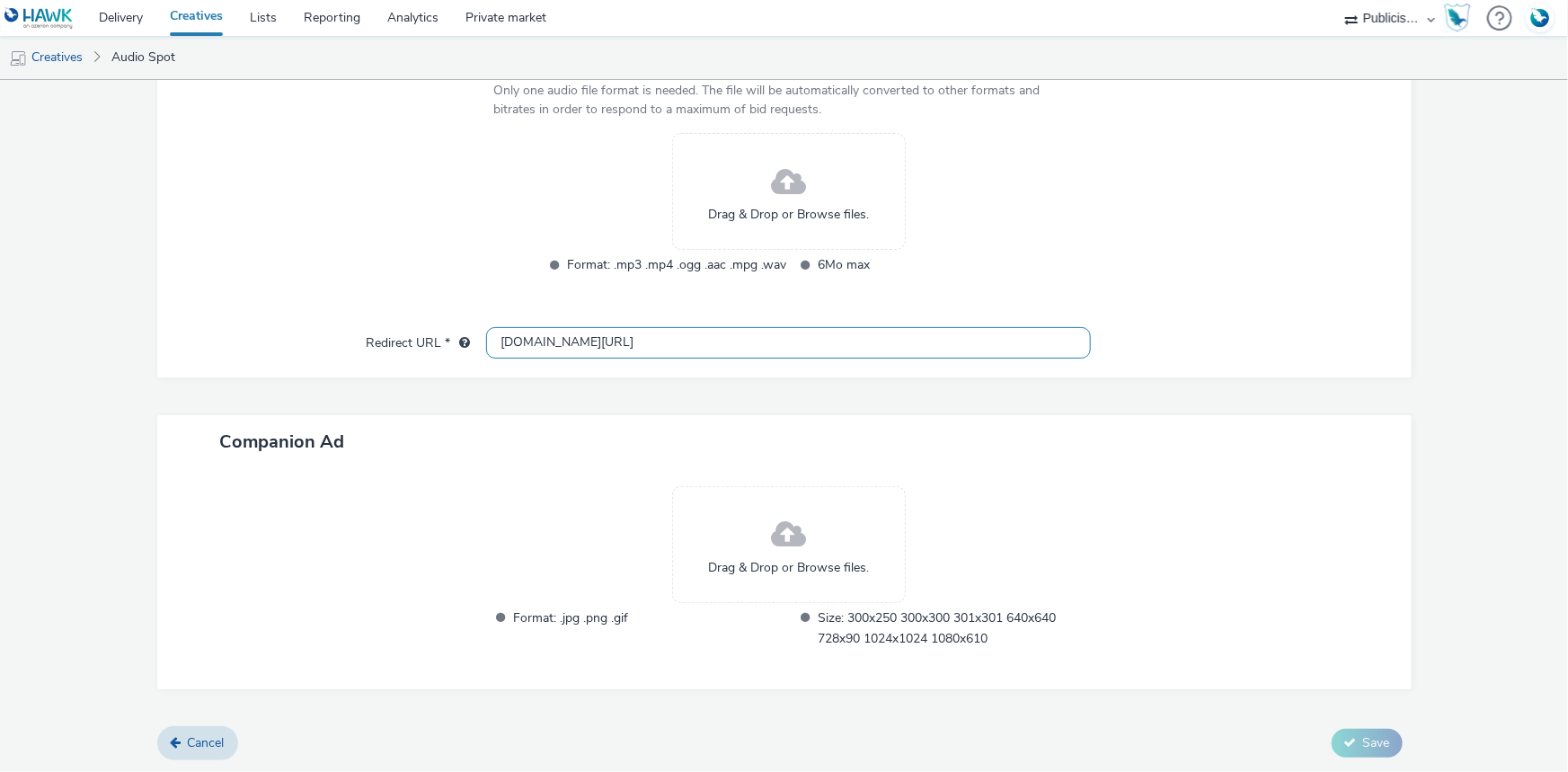
scroll to position [413, 0]
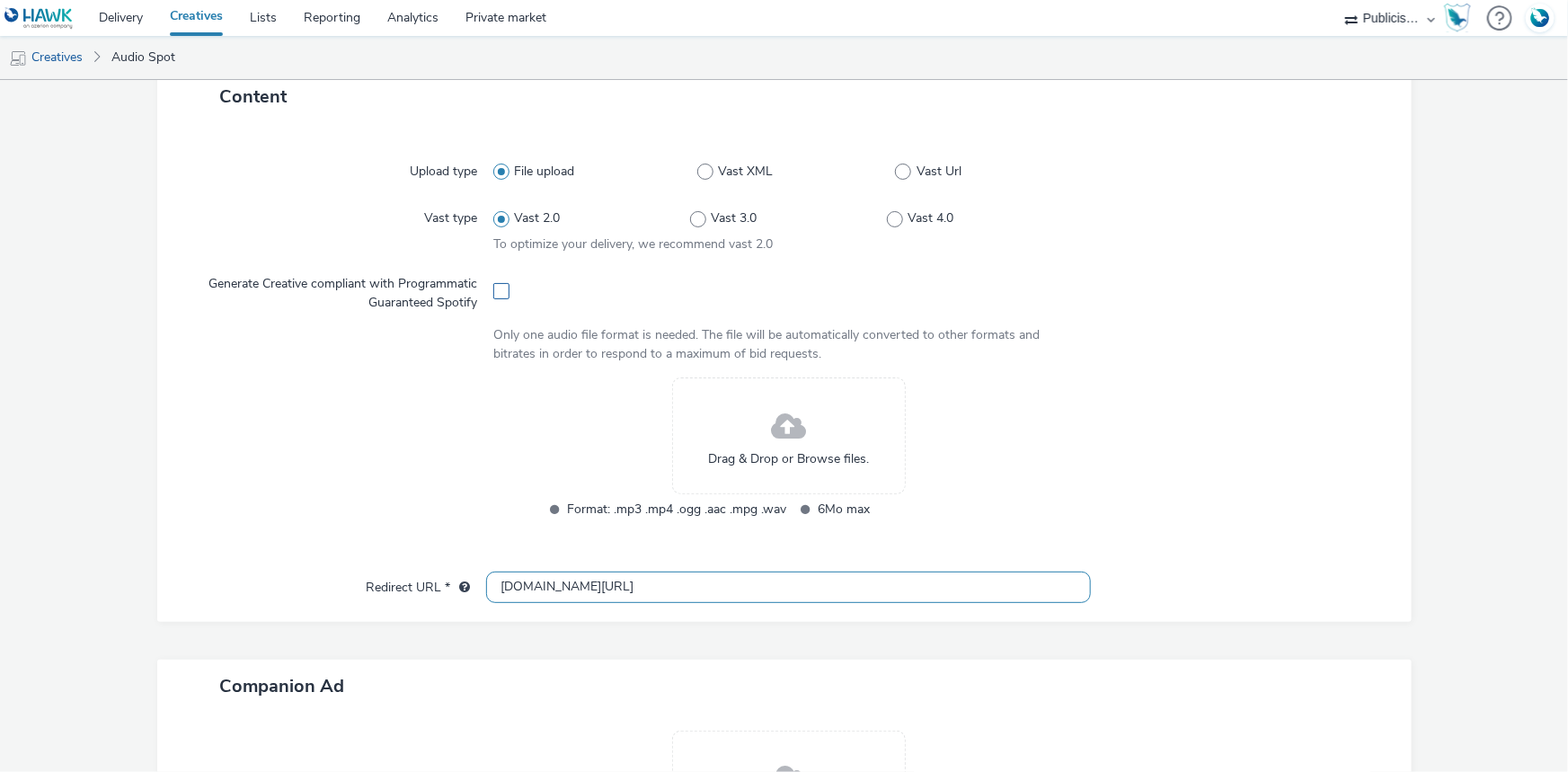
type input "lidl.fr/l/catalogue-de-la-semaine/du-04-09-au-10-09-les-promos-de-la-semaine/vi…"
click at [496, 295] on form "New creative General Name * 255 Advertiser * Lidl IAB categories * Food & Drink…" at bounding box center [784, 342] width 1568 height 1351
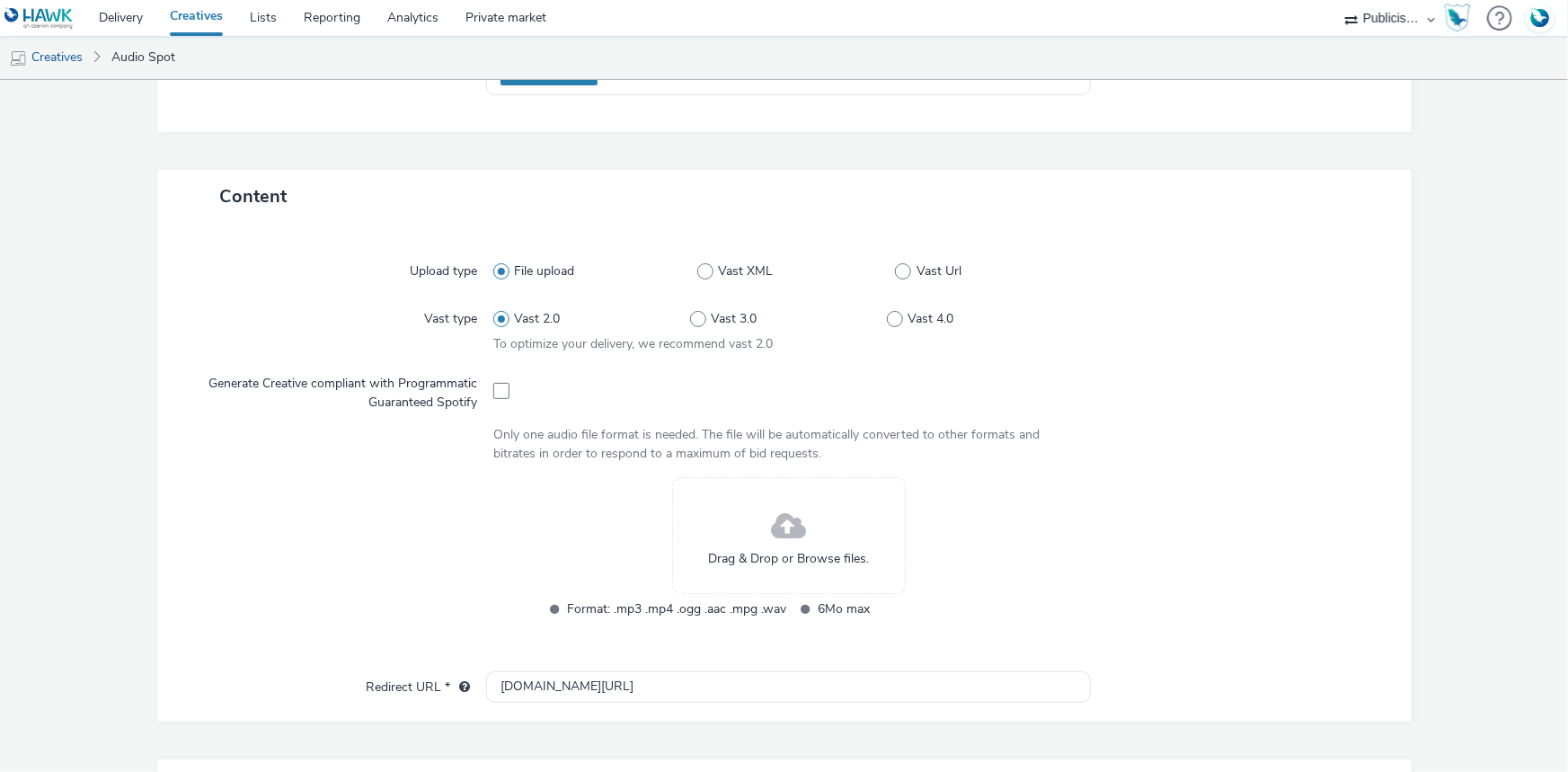
scroll to position [408, 0]
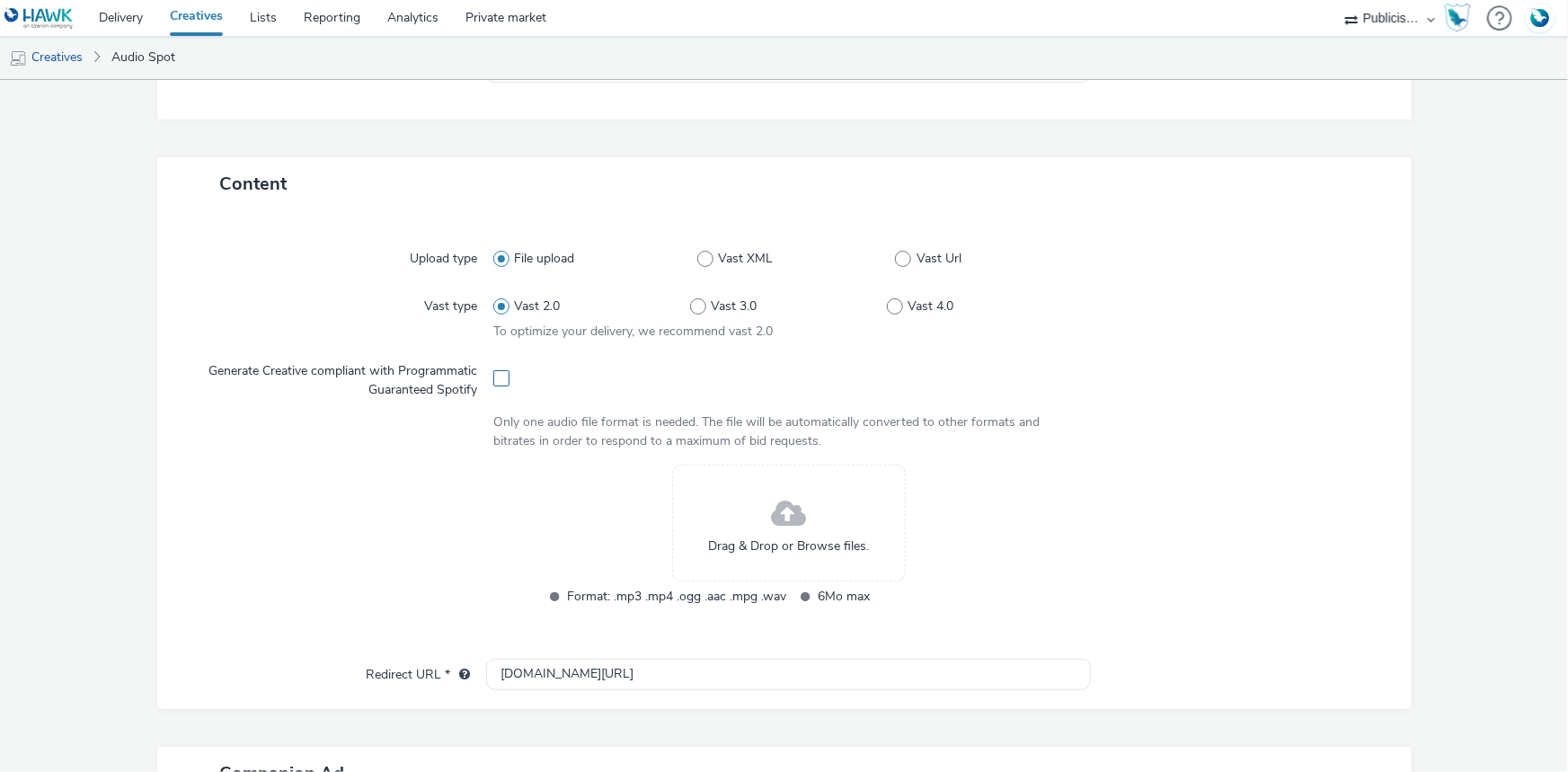
click at [502, 382] on span at bounding box center [502, 379] width 16 height 16
checkbox input "true"
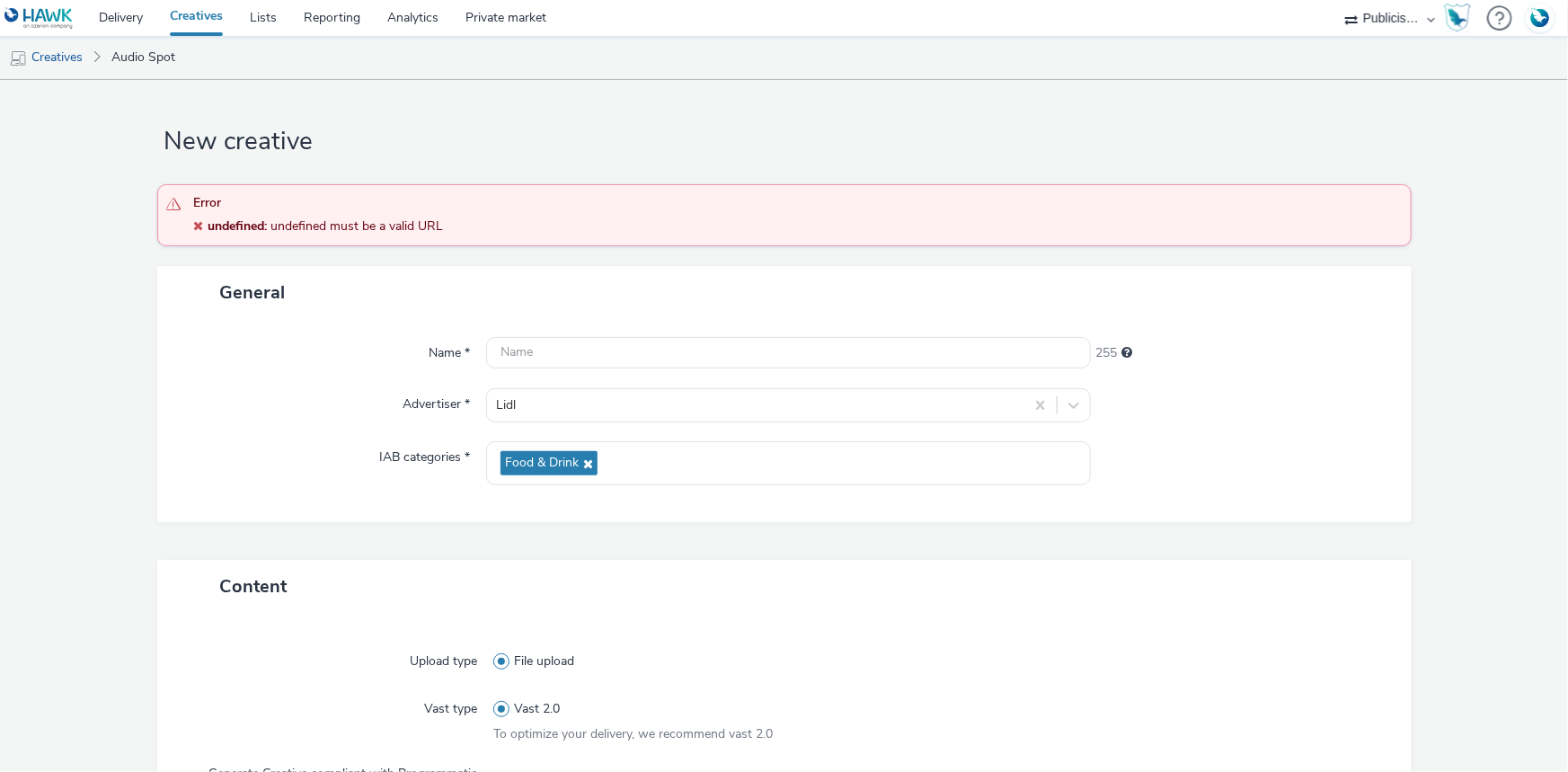
scroll to position [0, 0]
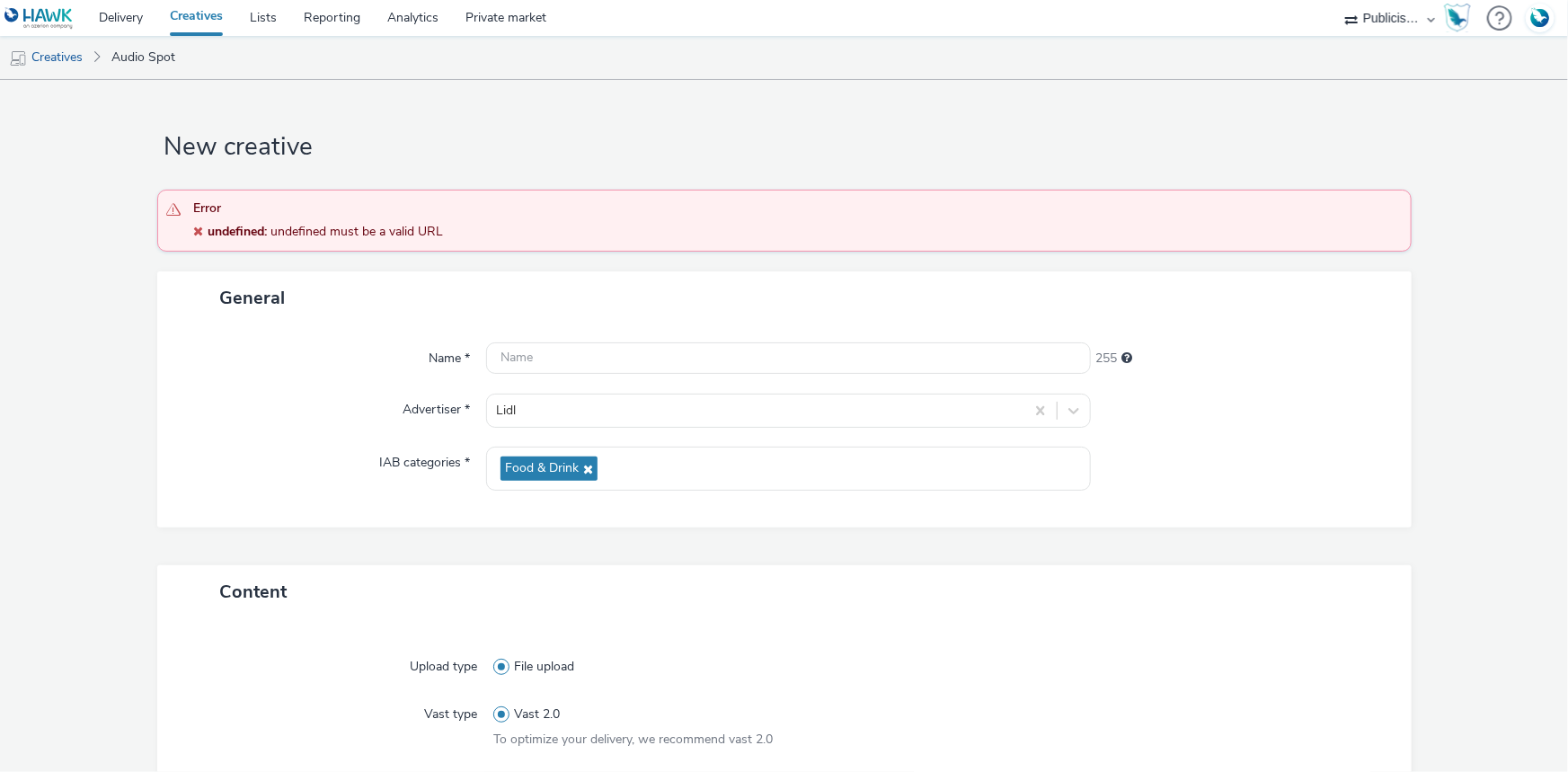
click at [430, 159] on h1 "New creative" at bounding box center [784, 147] width 1254 height 34
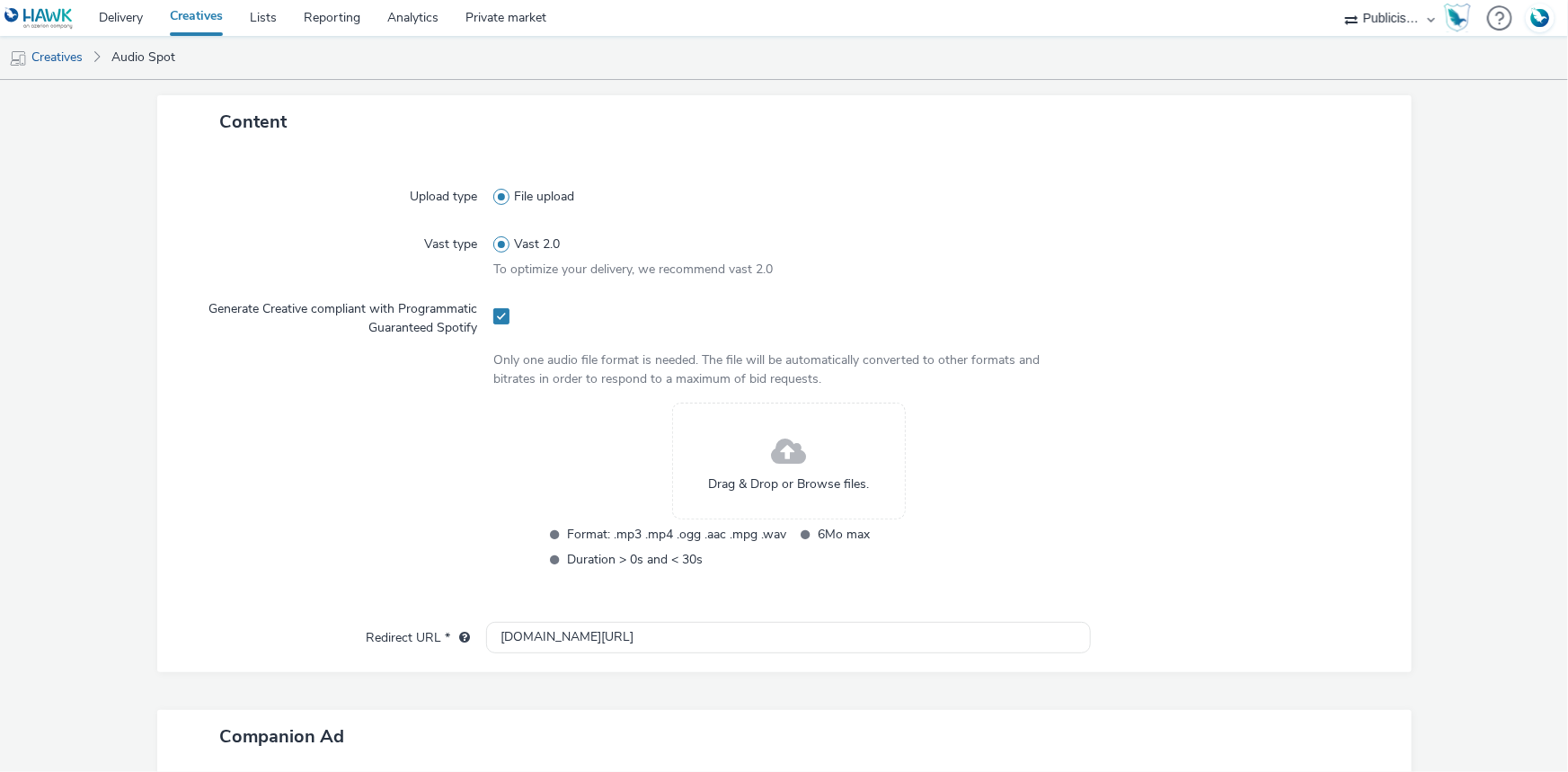
scroll to position [490, 0]
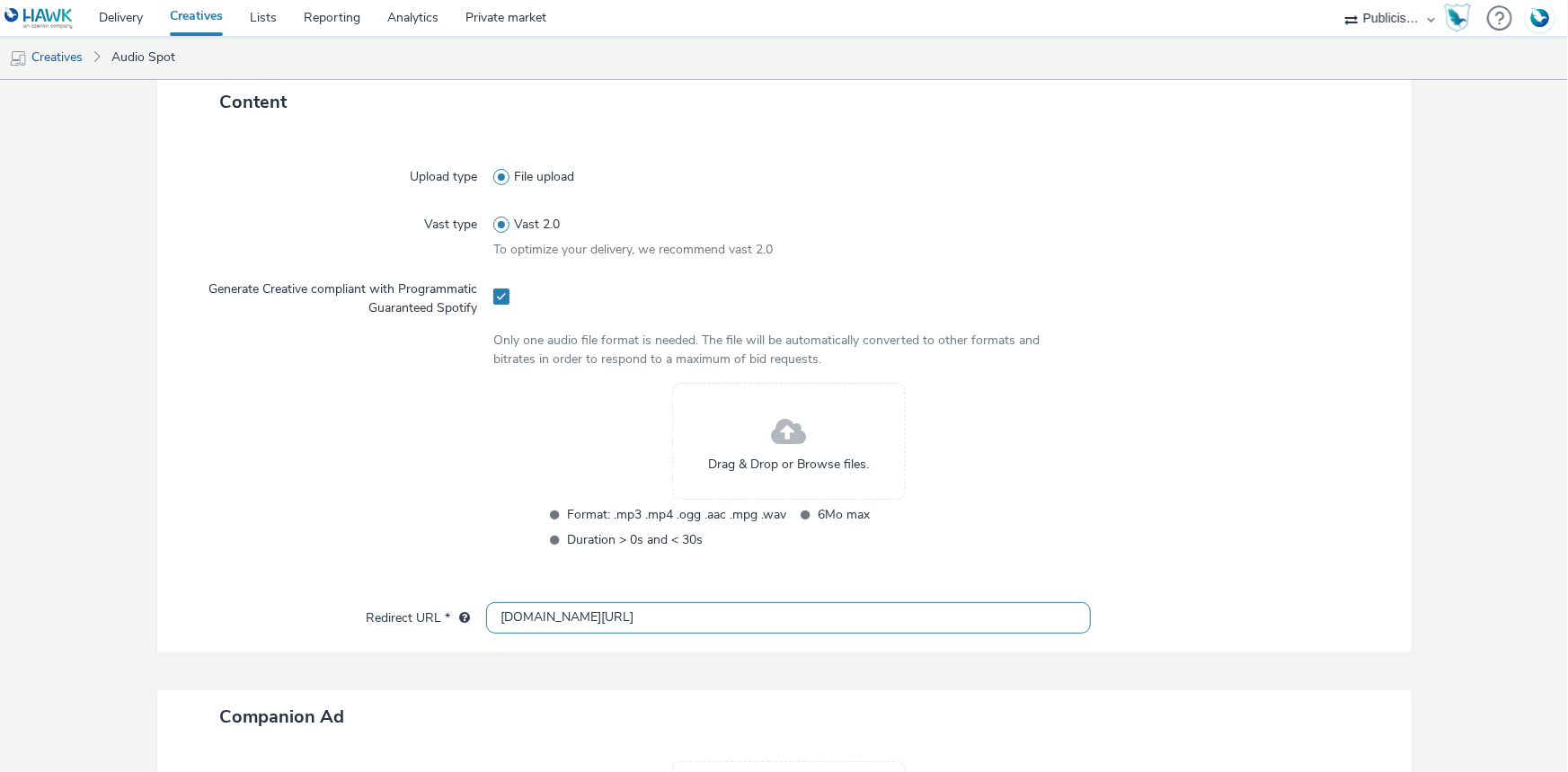
click at [591, 611] on input "lidl.fr/l/catalogue-de-la-semaine/du-04-09-au-10-09-les-promos-de-la-semaine/vi…" at bounding box center [788, 617] width 605 height 32
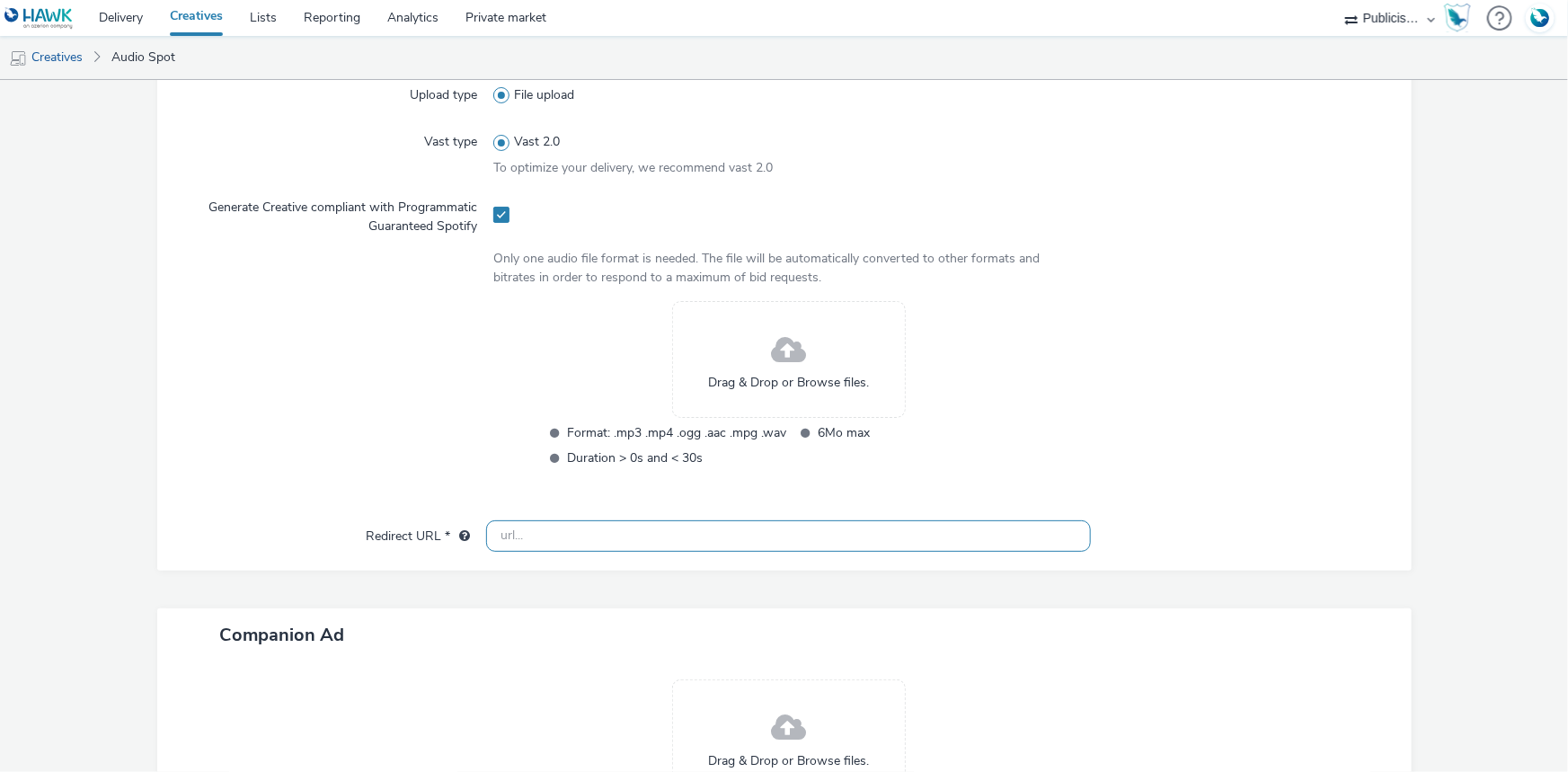
scroll to position [408, 0]
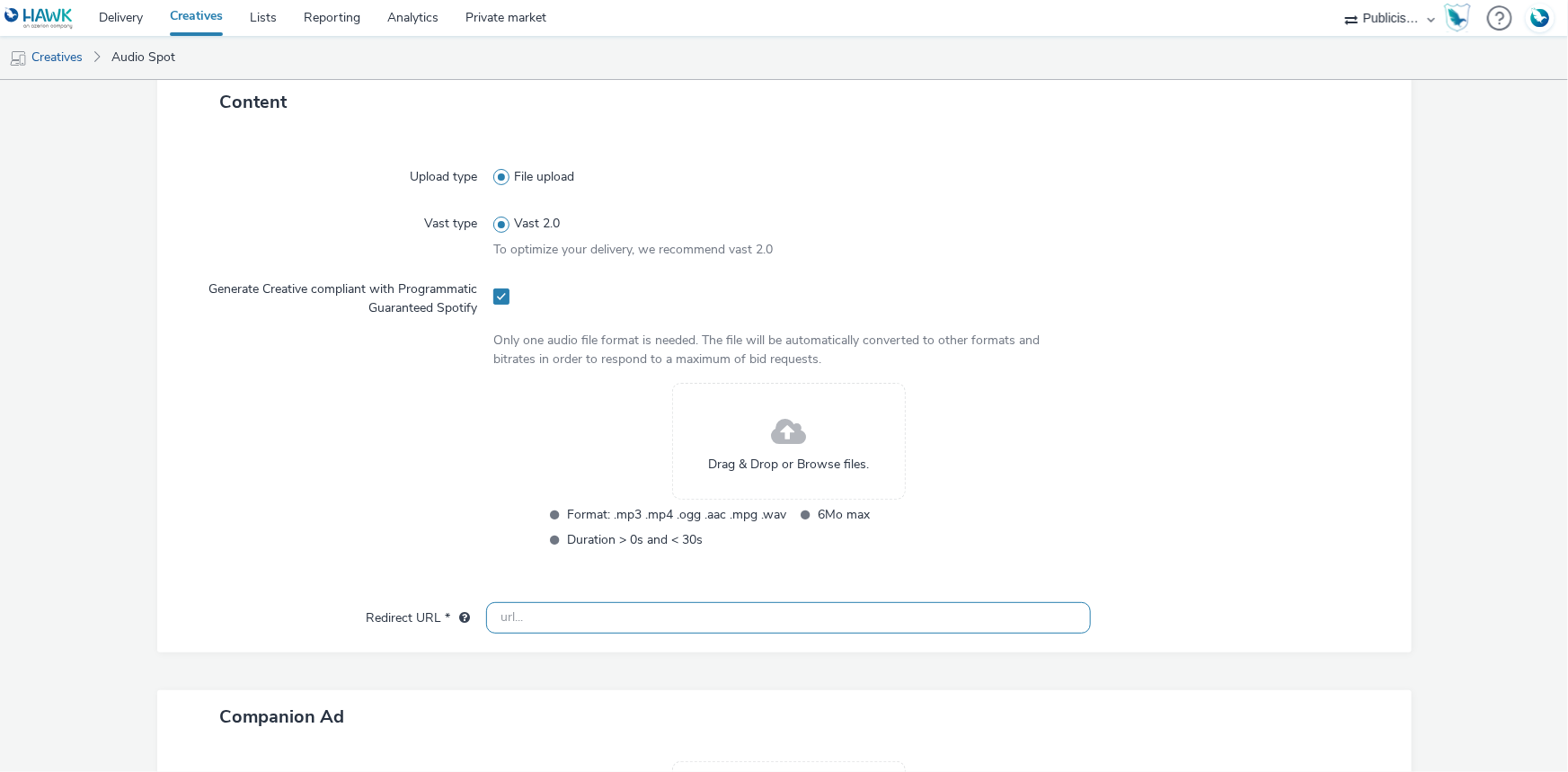
paste input "https://www.lidl.fr/l/catalogue-de-la-semaine/du-04-09-au-10-09-les-promos-de-l…"
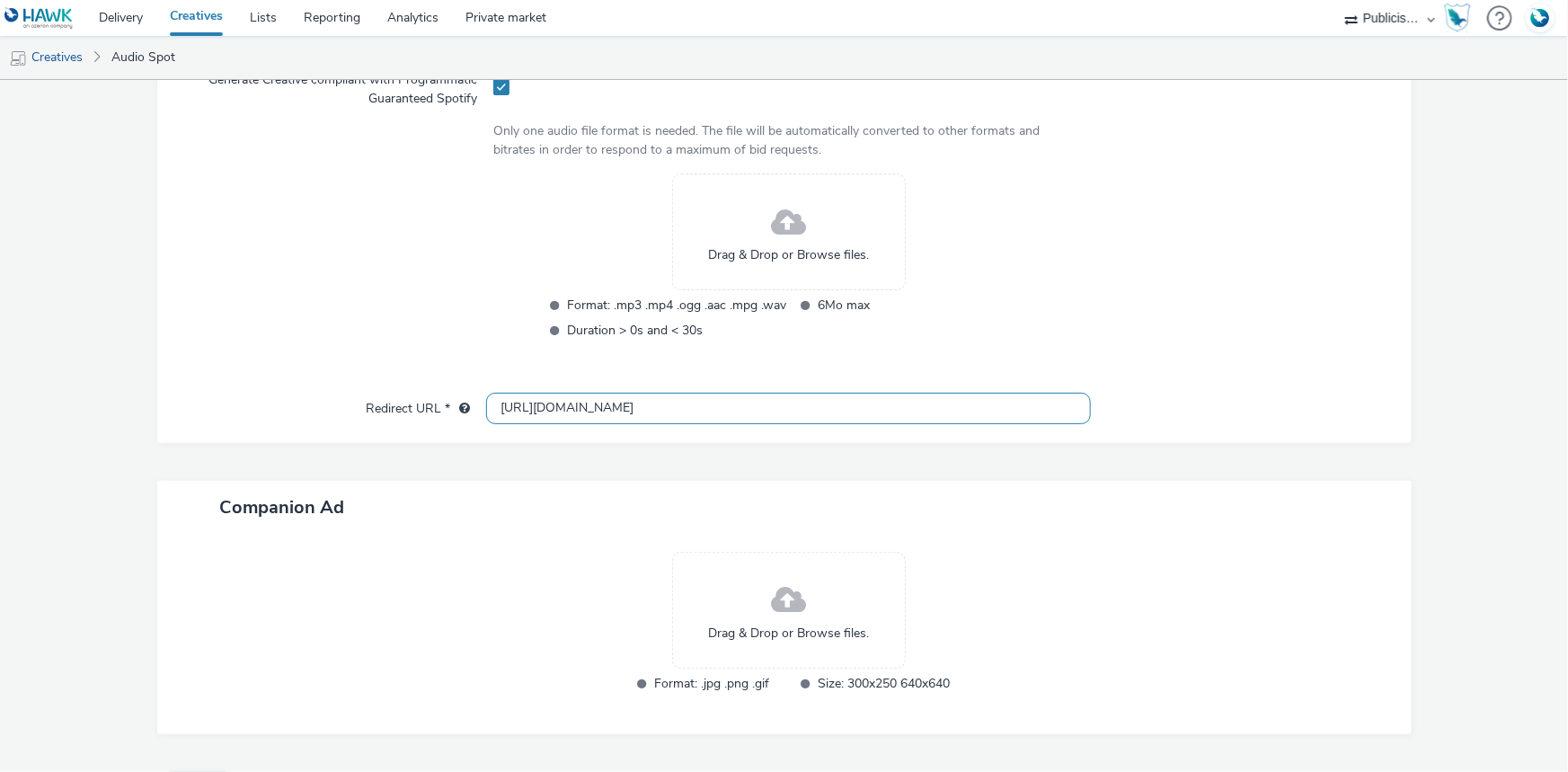
scroll to position [664, 0]
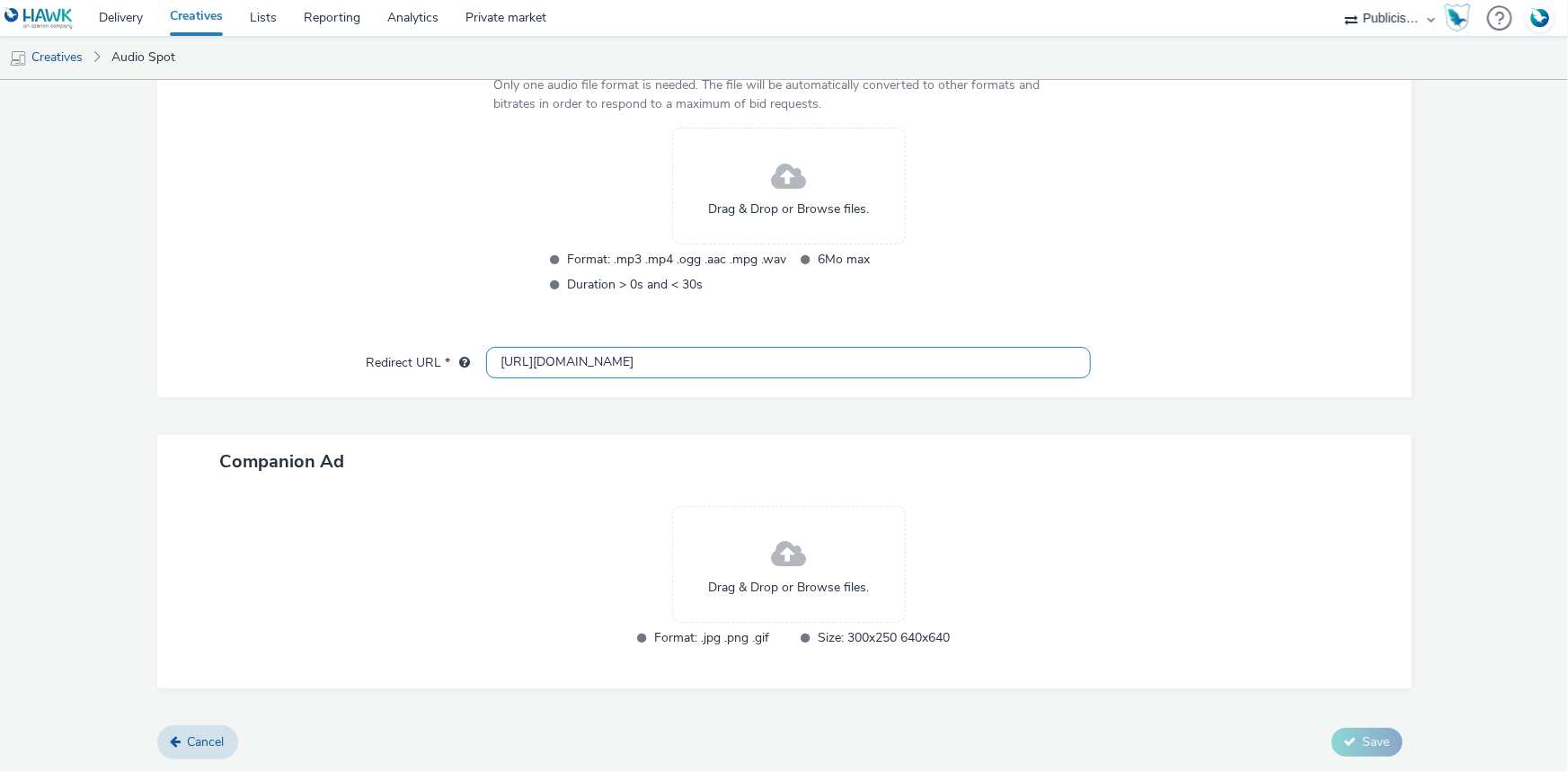
type input "https://www.lidl.fr/l/catalogue-de-la-semaine/du-04-09-au-10-09-les-promos-de-l…"
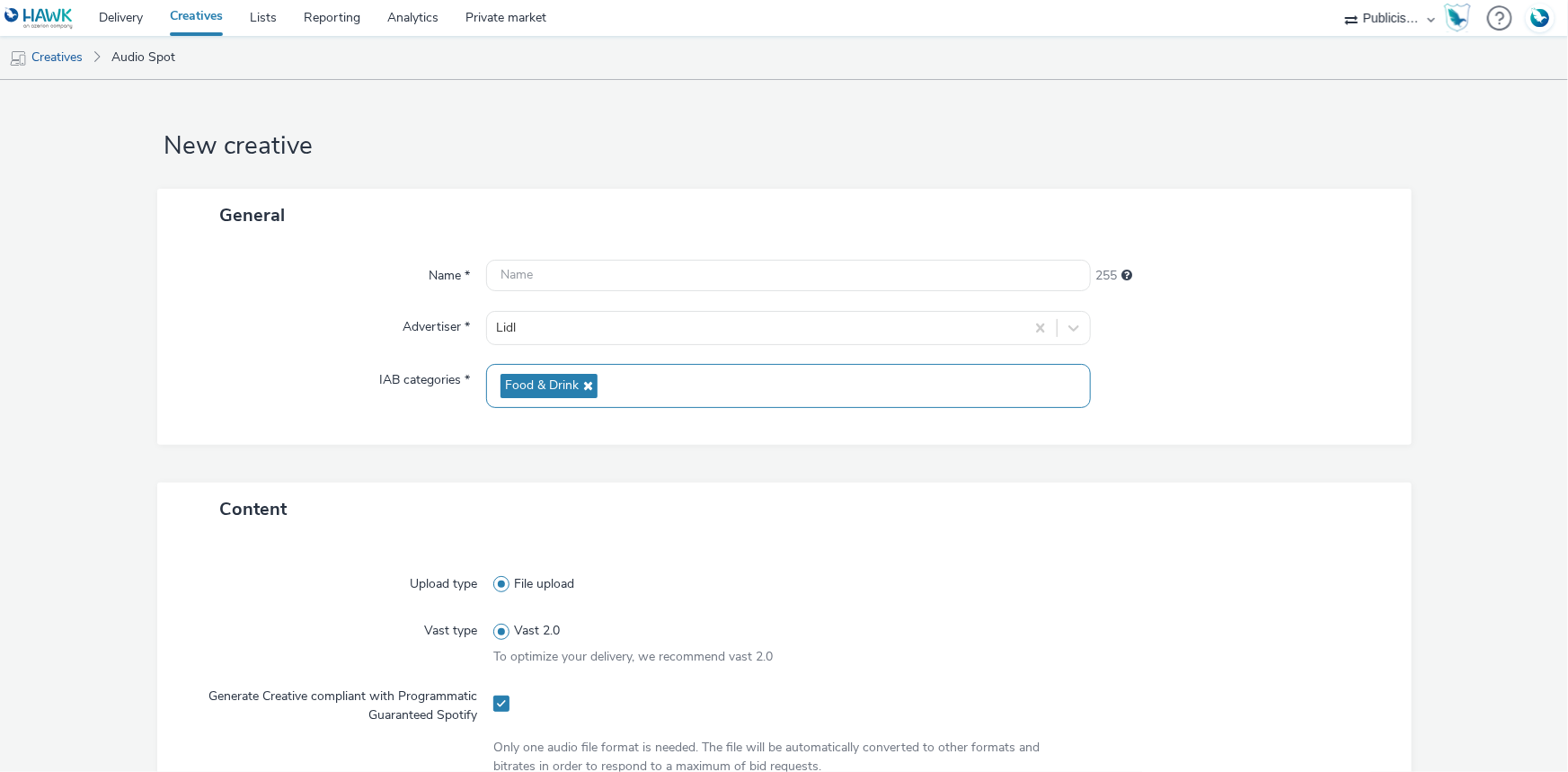
scroll to position [0, 0]
click at [570, 287] on input "text" at bounding box center [788, 276] width 605 height 32
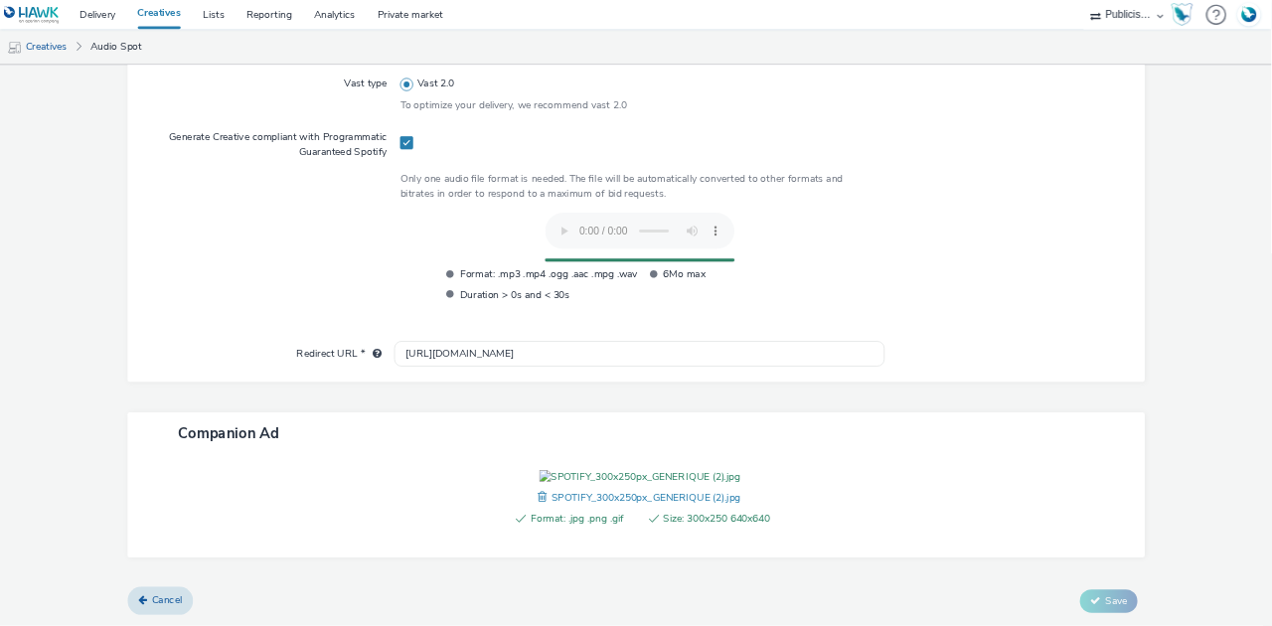
scroll to position [542, 0]
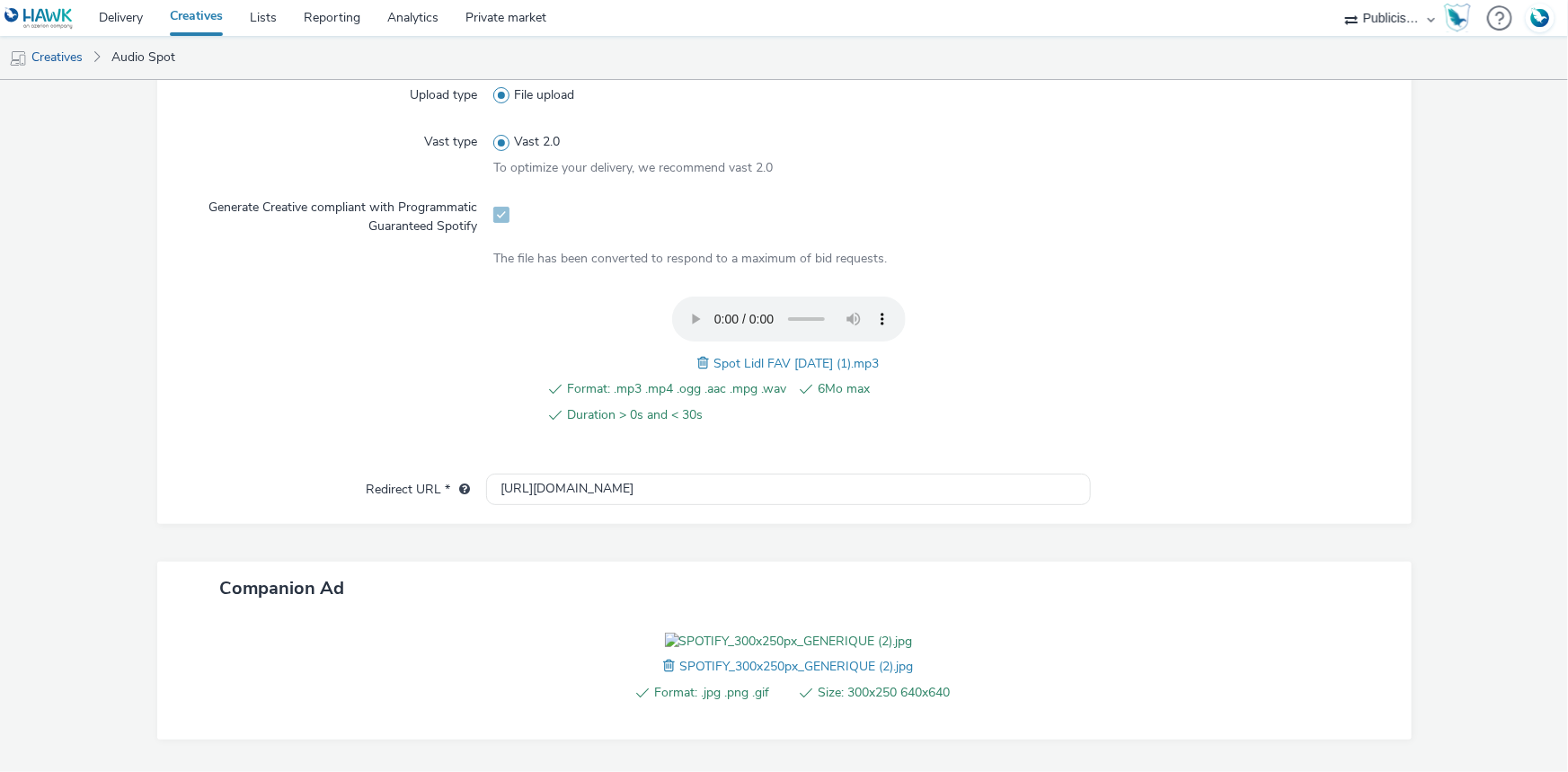
drag, startPoint x: 700, startPoint y: 362, endPoint x: 889, endPoint y: 361, distance: 189.0
click at [889, 361] on div "Format: .mp3 .mp4 .ogg .aac .mpg .wav 6Mo max Duration > 0s and < 30s Spot Lidl…" at bounding box center [788, 371] width 590 height 148
copy span "Spot Lidl FAV 26-08-25 (1).mp3"
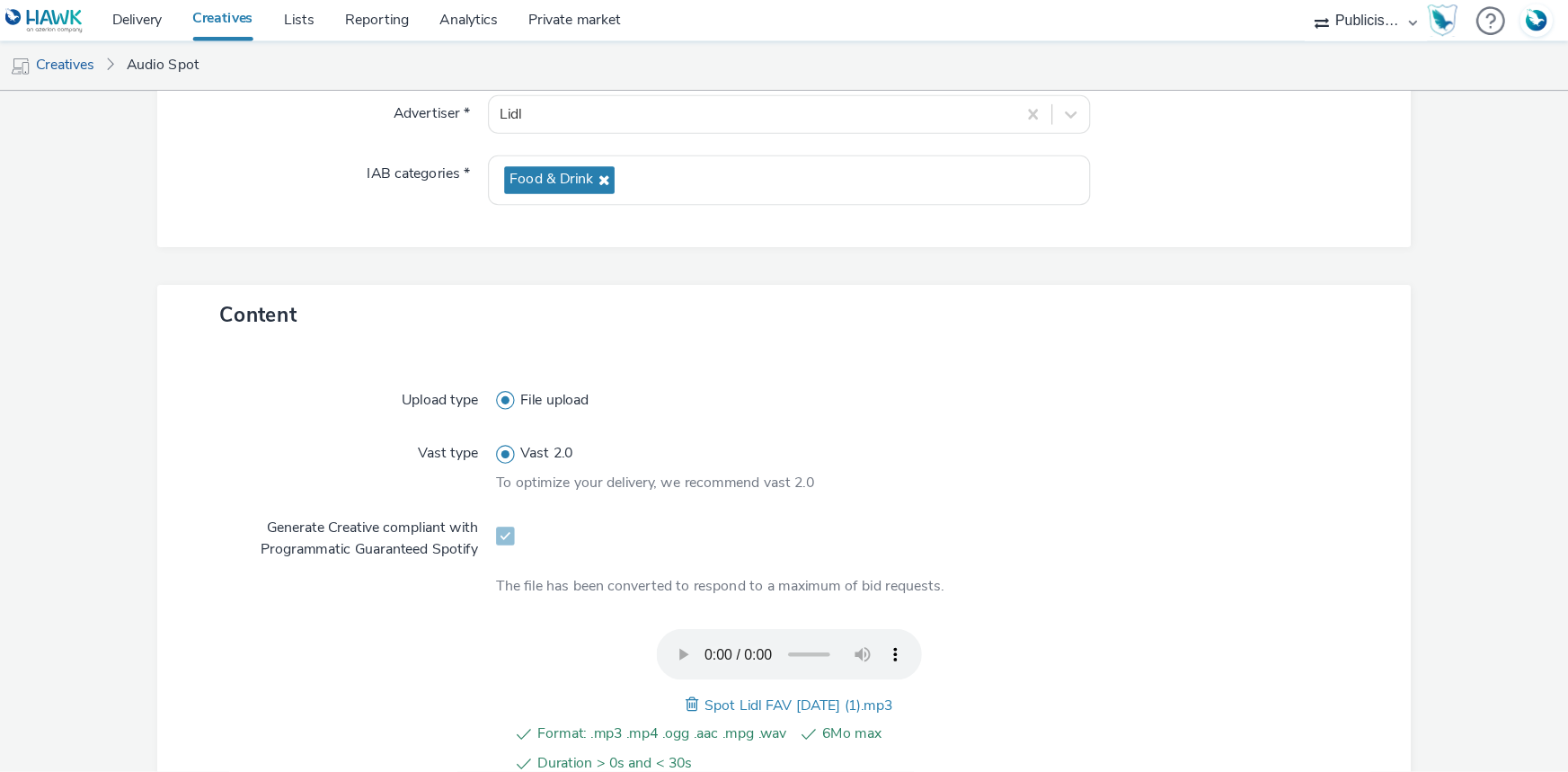
scroll to position [229, 0]
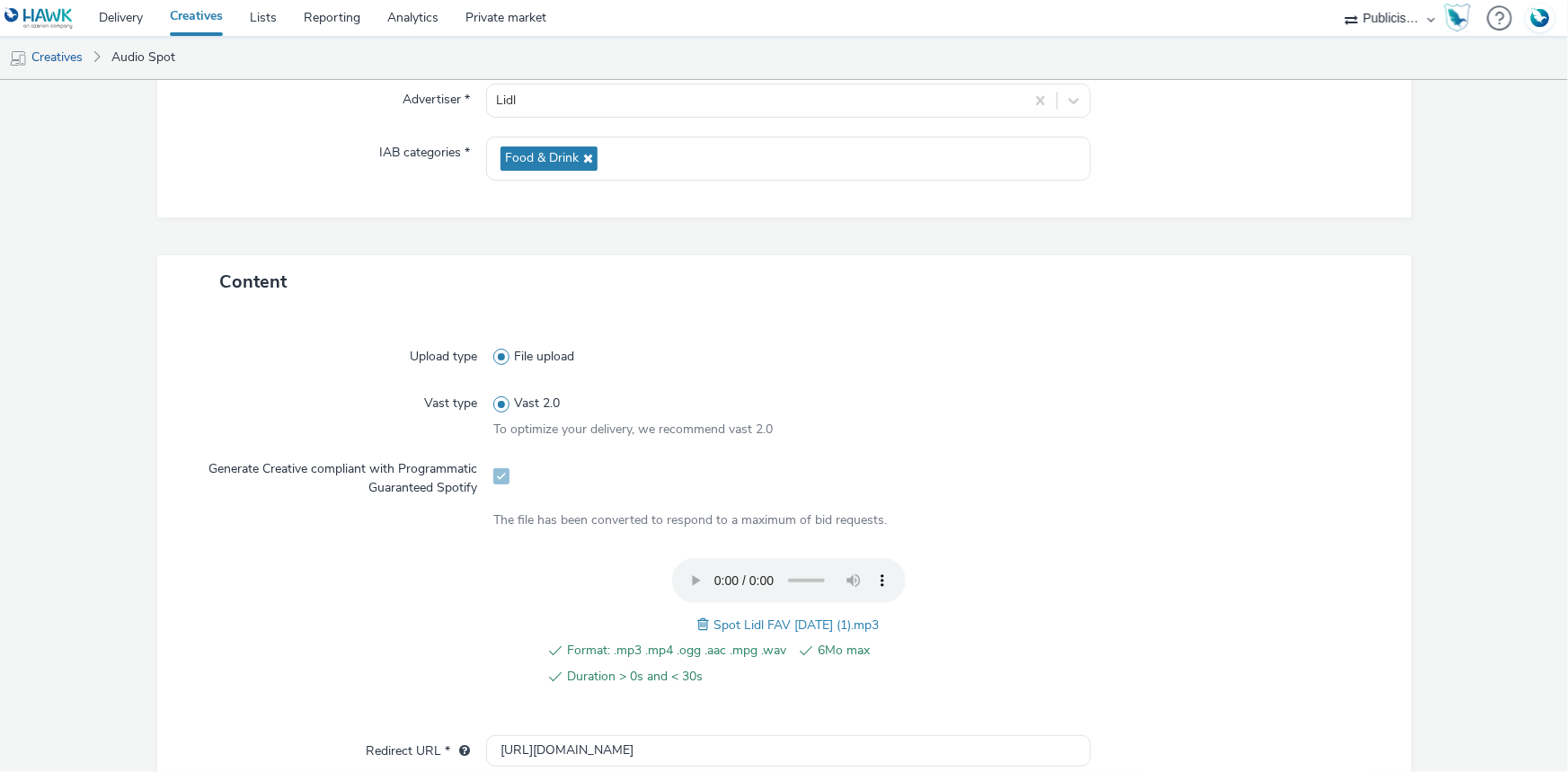
drag, startPoint x: 1024, startPoint y: 2, endPoint x: 985, endPoint y: 315, distance: 315.4
click at [985, 315] on div "Upload type File upload Vast type Vast 2.0 To optimize your delivery, we recomm…" at bounding box center [784, 547] width 1254 height 477
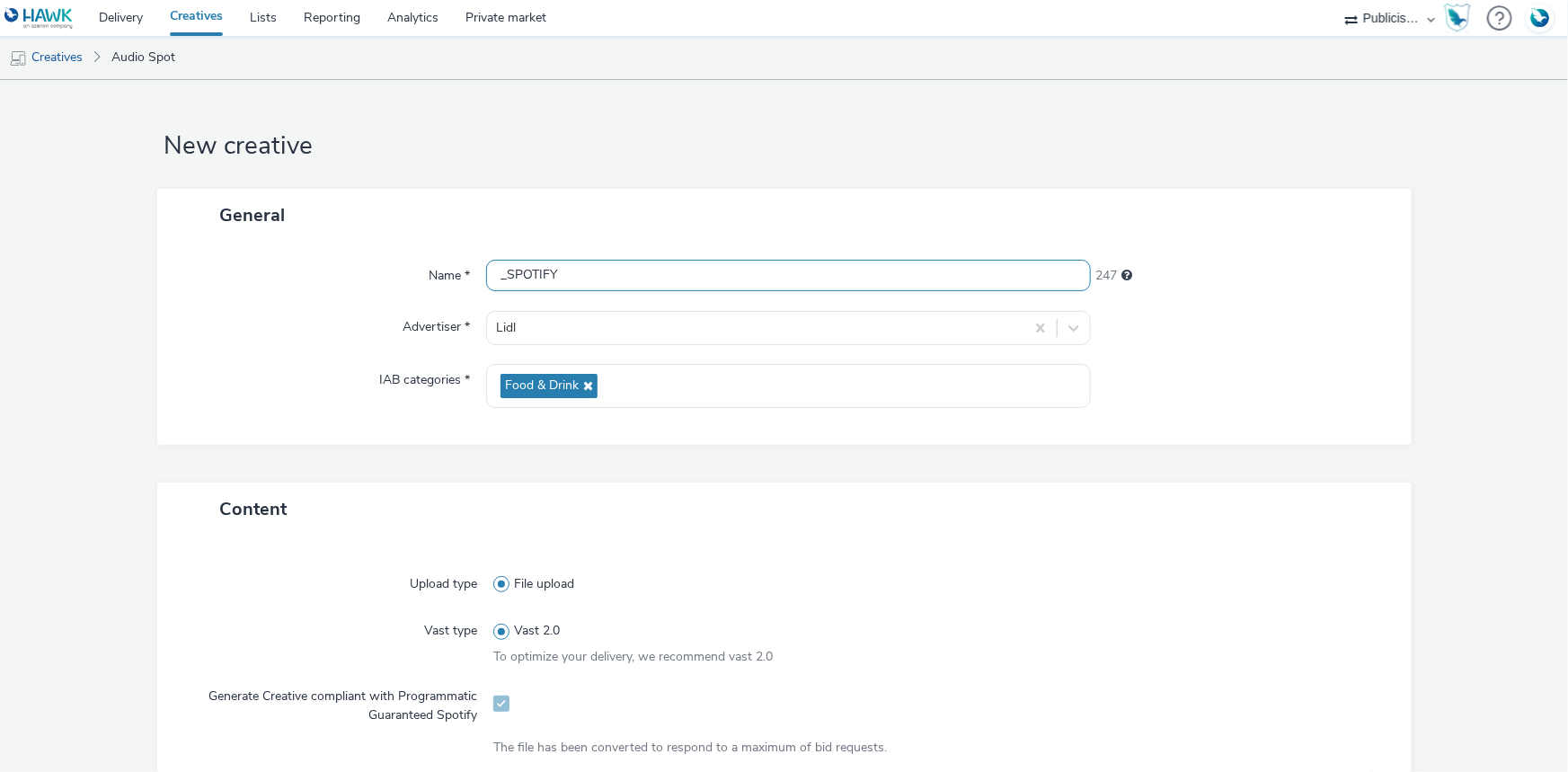
scroll to position [0, 0]
click at [489, 283] on input "_SPOTIFY" at bounding box center [788, 276] width 605 height 32
paste input "Spot Lidl FAV 26-08-25 (1).mp3"
click at [650, 273] on input "Spot Lidl FAV 26-08-25 (1).mp3_SPOTIFY" at bounding box center [788, 276] width 605 height 32
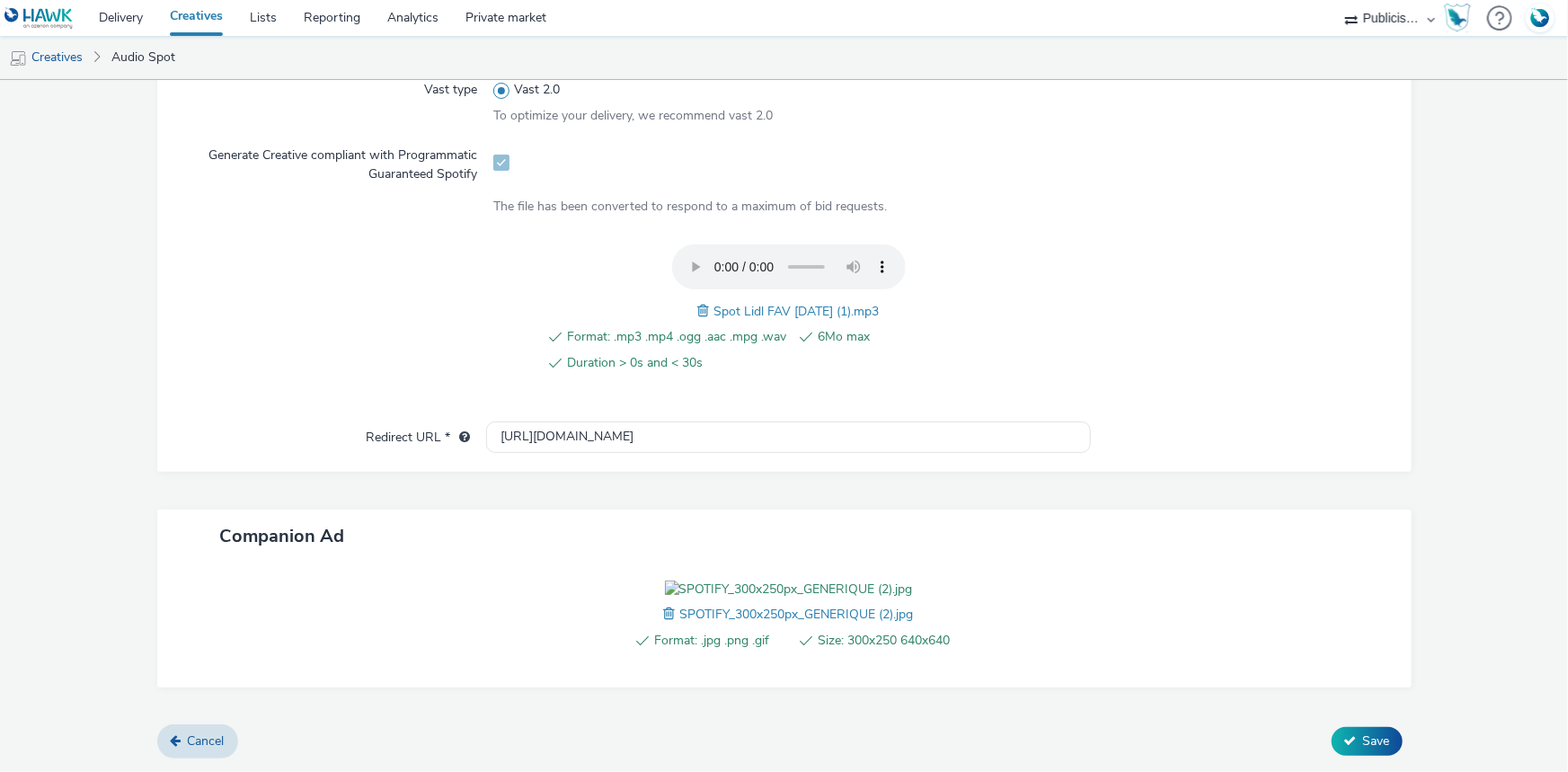
scroll to position [643, 0]
type input "Spot Lidl FAV 26-08-25.mp3_SPOTIFY"
click at [1344, 736] on icon at bounding box center [1350, 740] width 13 height 13
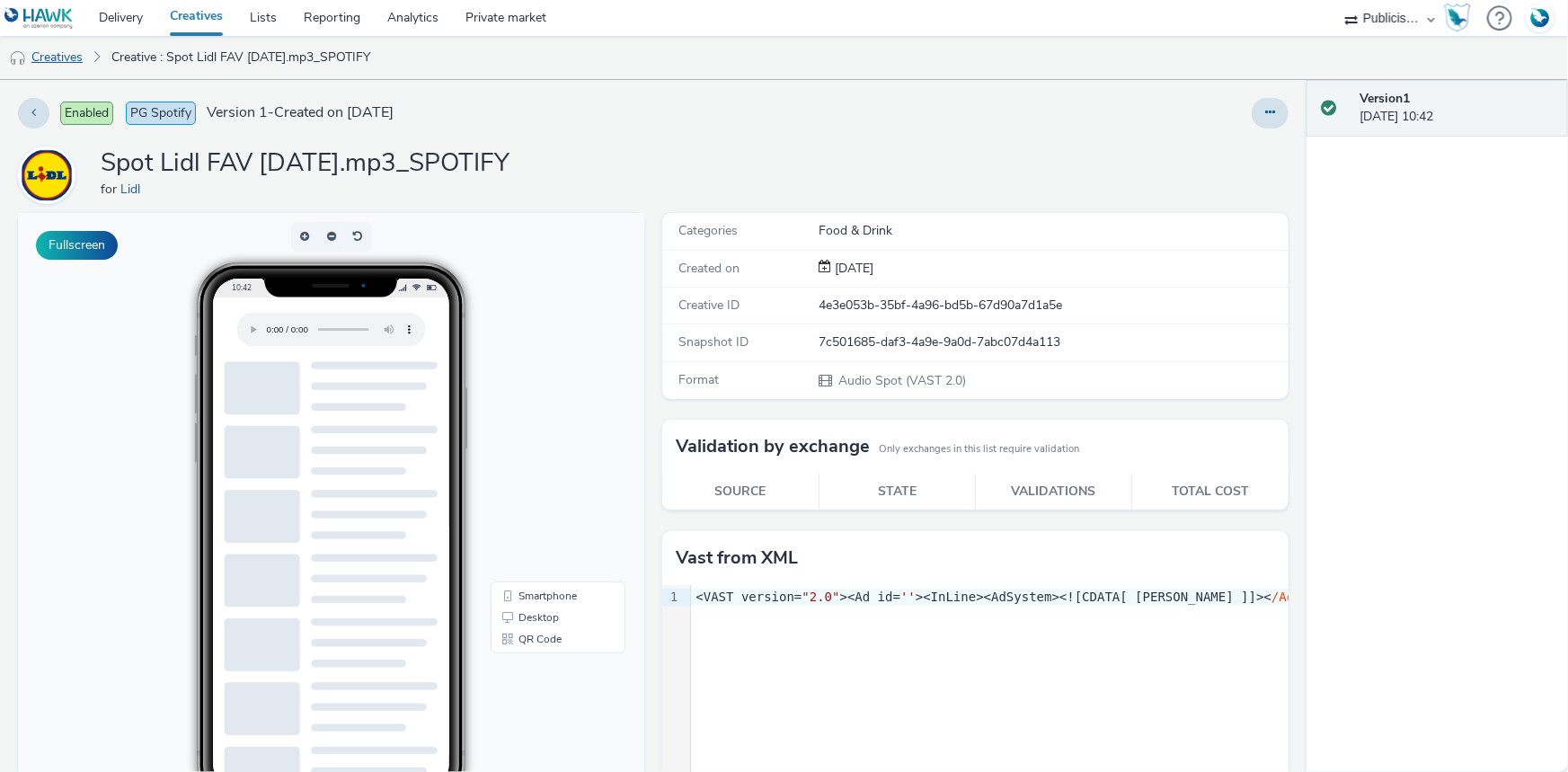
click at [79, 53] on link "Creatives" at bounding box center [45, 58] width 91 height 43
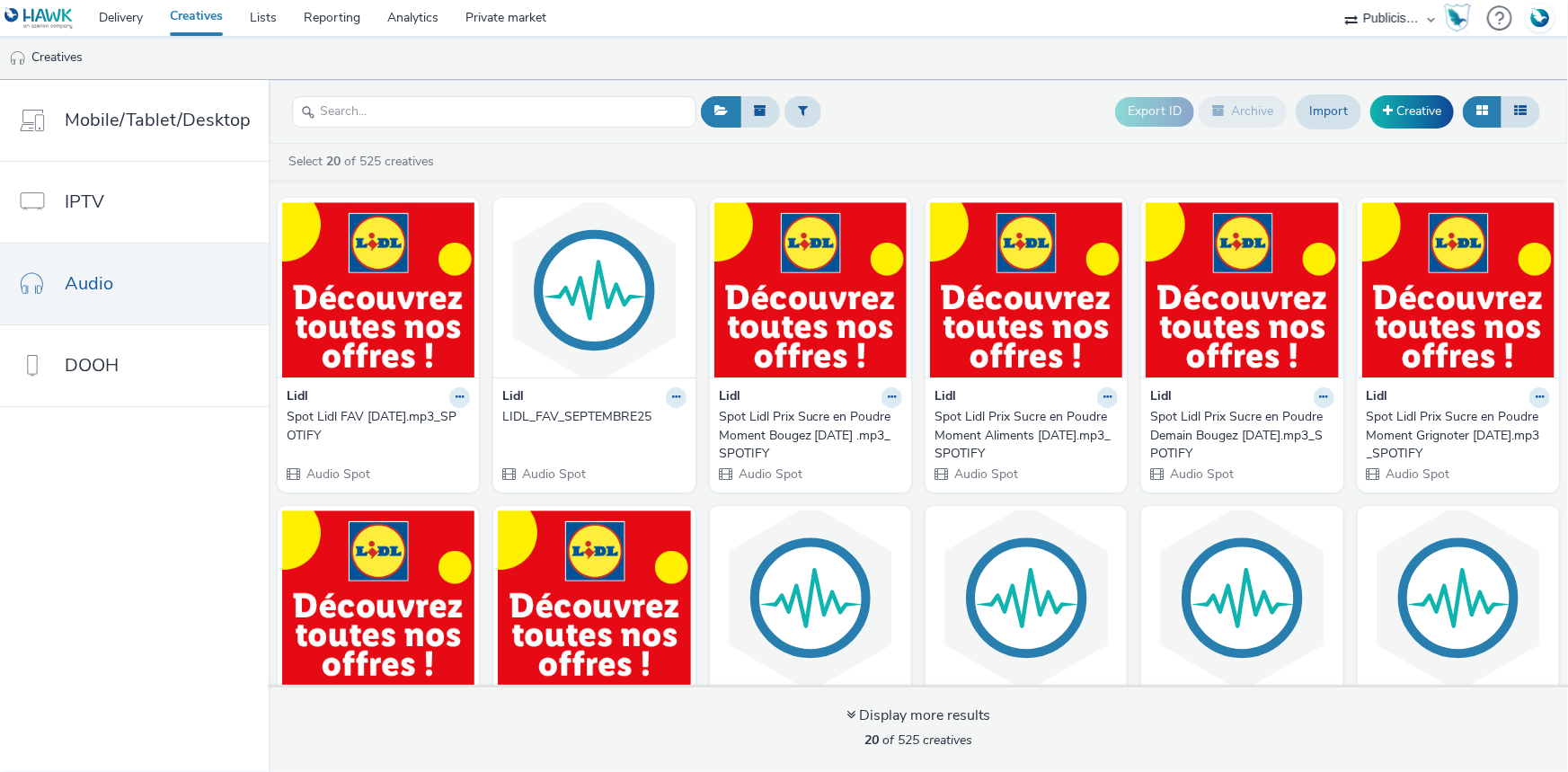
click at [1375, 7] on select "ABI Media Ad4Health Adevinta ADITIKS Adops Agence79 AllMatik AMnet FR Amplifi F…" at bounding box center [1389, 18] width 108 height 36
select select "d07aba32-d775-4fed-a722-f10c6504dd64"
click at [1336, 0] on select "ABI Media Ad4Health Adevinta ADITIKS Adops Agence79 AllMatik AMnet FR Amplifi F…" at bounding box center [1389, 18] width 108 height 36
select select "f97d6638-e0a1-4f7a-bf46-55015878e29e"
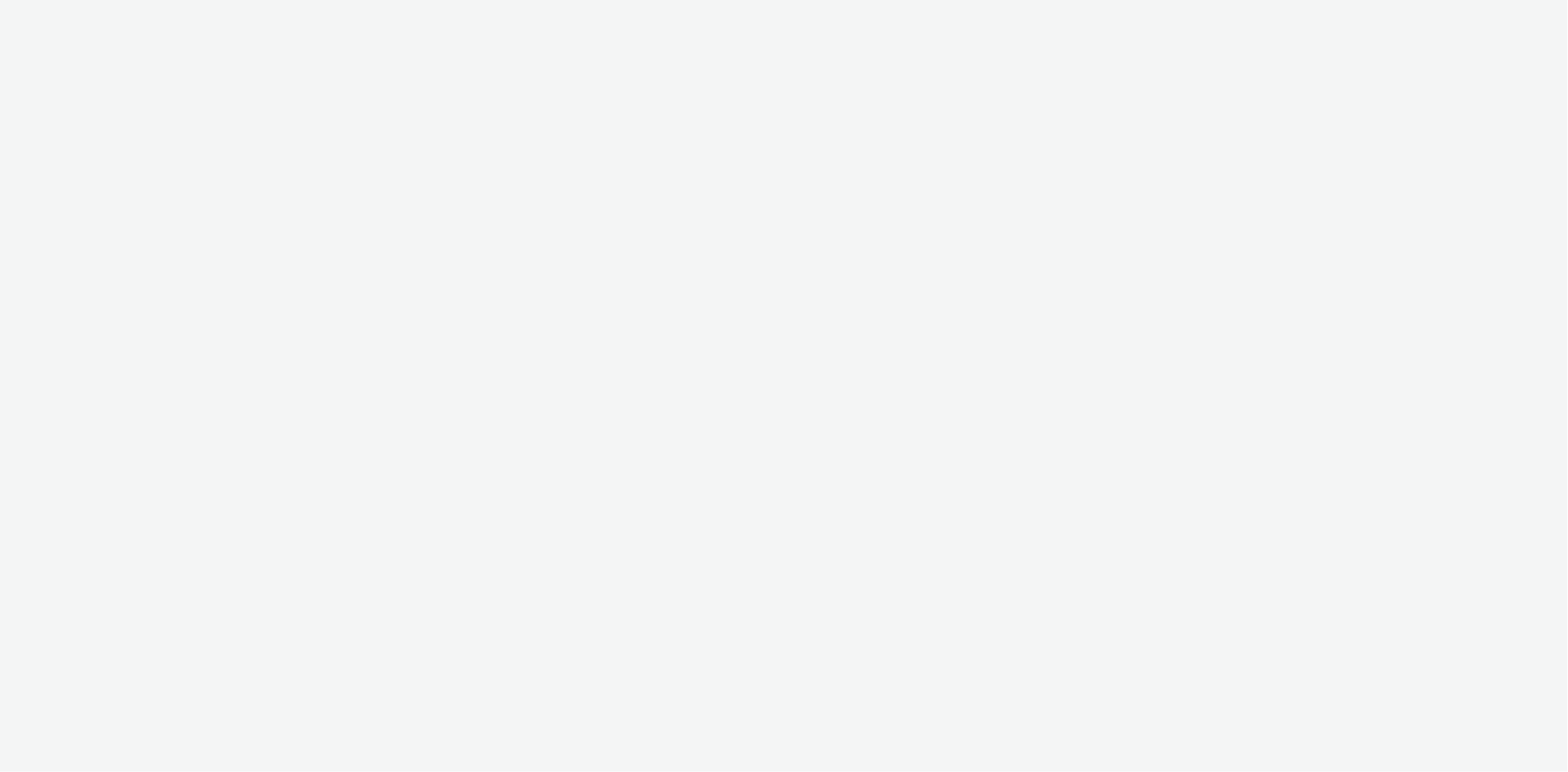
select select "d07aba32-d775-4fed-a722-f10c6504dd64"
select select "f97d6638-e0a1-4f7a-bf46-55015878e29e"
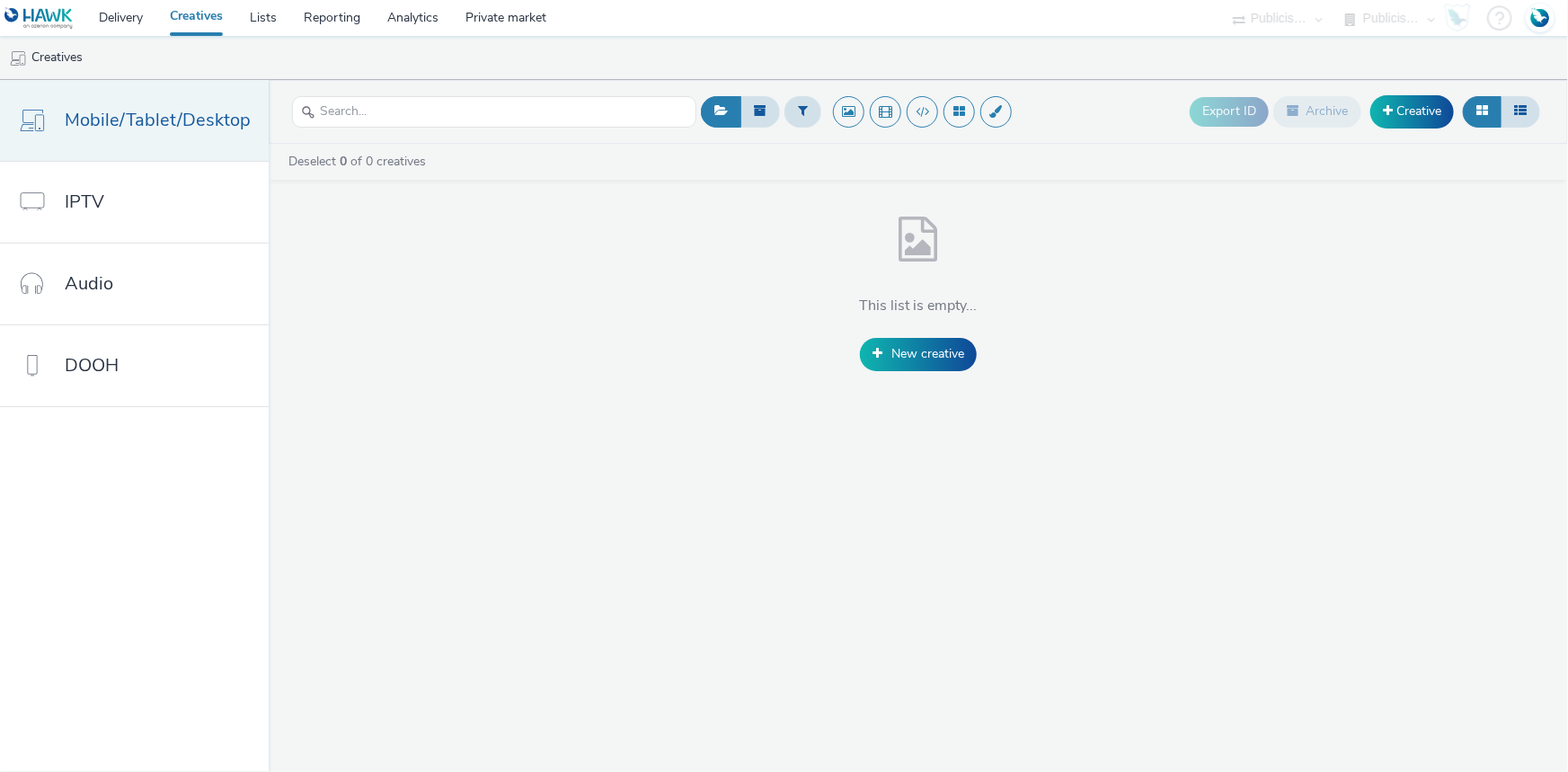
click at [155, 127] on span "Mobile/Tablet/Desktop" at bounding box center [158, 119] width 186 height 26
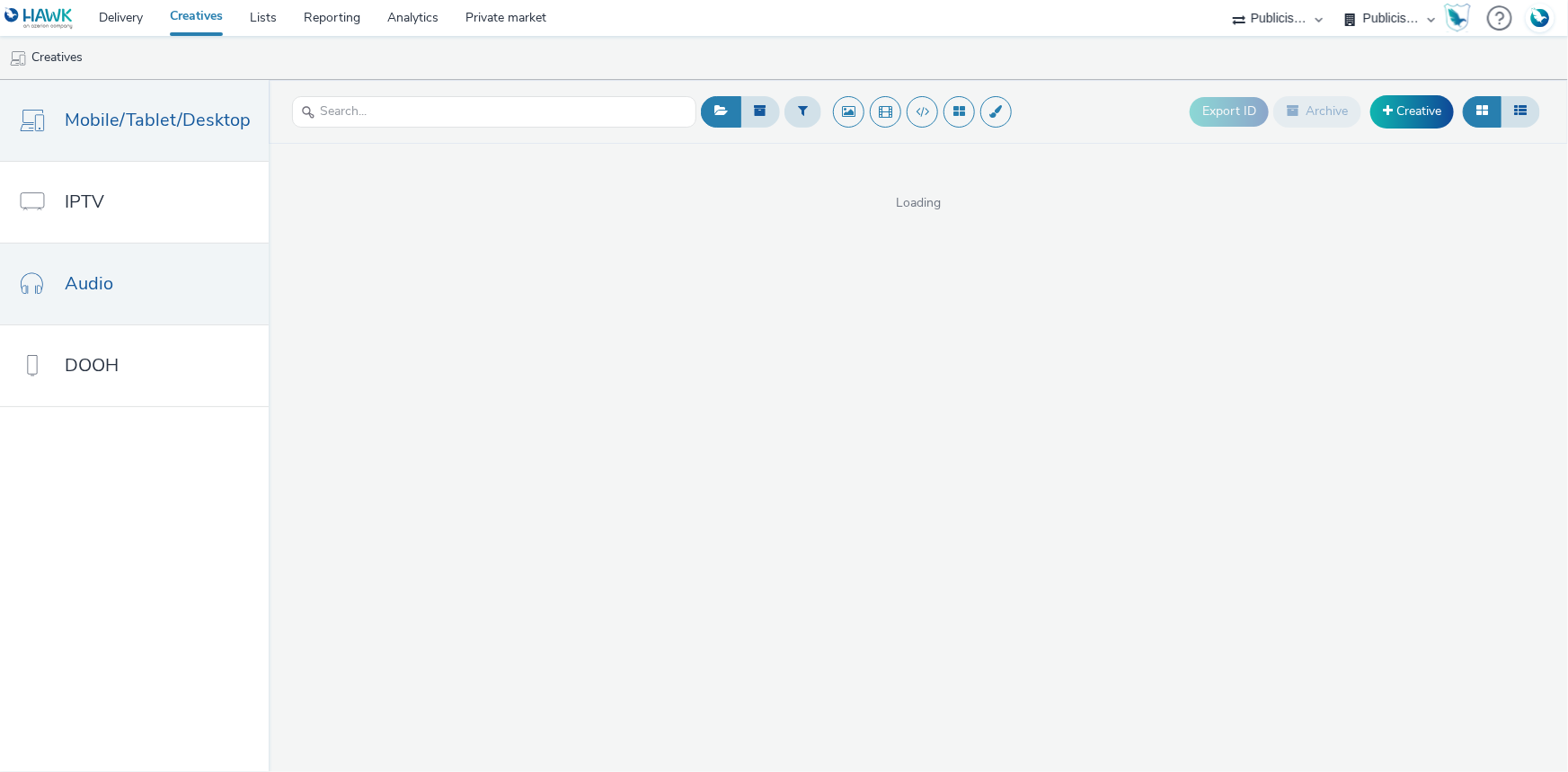
click at [127, 288] on link "Audio" at bounding box center [134, 283] width 268 height 80
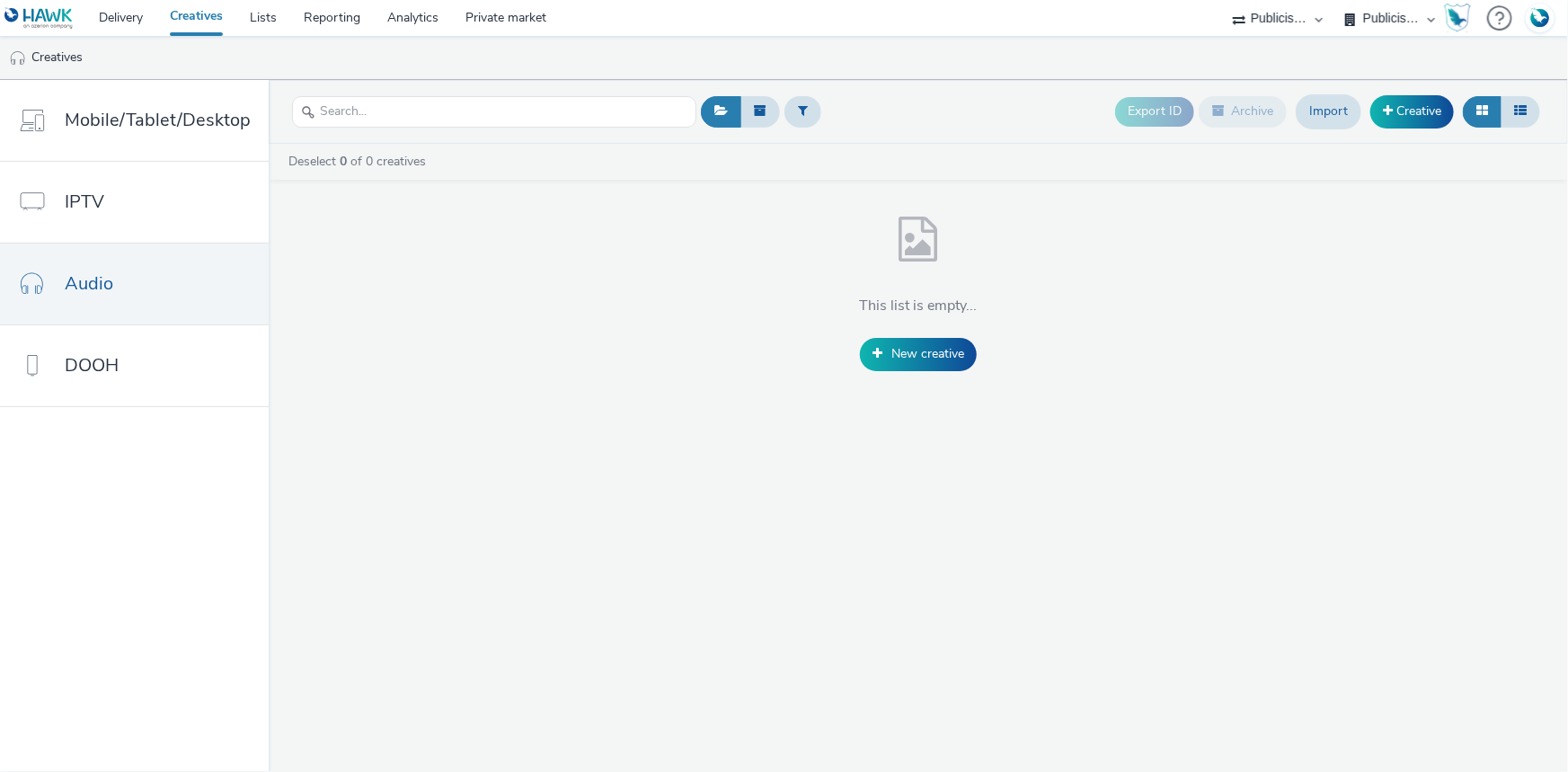
click at [1391, 4] on select "FDJ Publicis Media Audio" at bounding box center [1389, 18] width 108 height 36
click at [1336, 0] on select "FDJ Publicis Media Audio" at bounding box center [1389, 18] width 108 height 36
click at [1303, 5] on select "ABI Media Ad4Health Adevinta ADITIKS Adops Agence79 AllMatik AMnet FR Amplifi F…" at bounding box center [1277, 18] width 108 height 36
click at [1224, 0] on select "ABI Media Ad4Health Adevinta ADITIKS Adops Agence79 AllMatik AMnet FR Amplifi F…" at bounding box center [1277, 18] width 108 height 36
click at [141, 263] on link "Audio" at bounding box center [134, 283] width 268 height 80
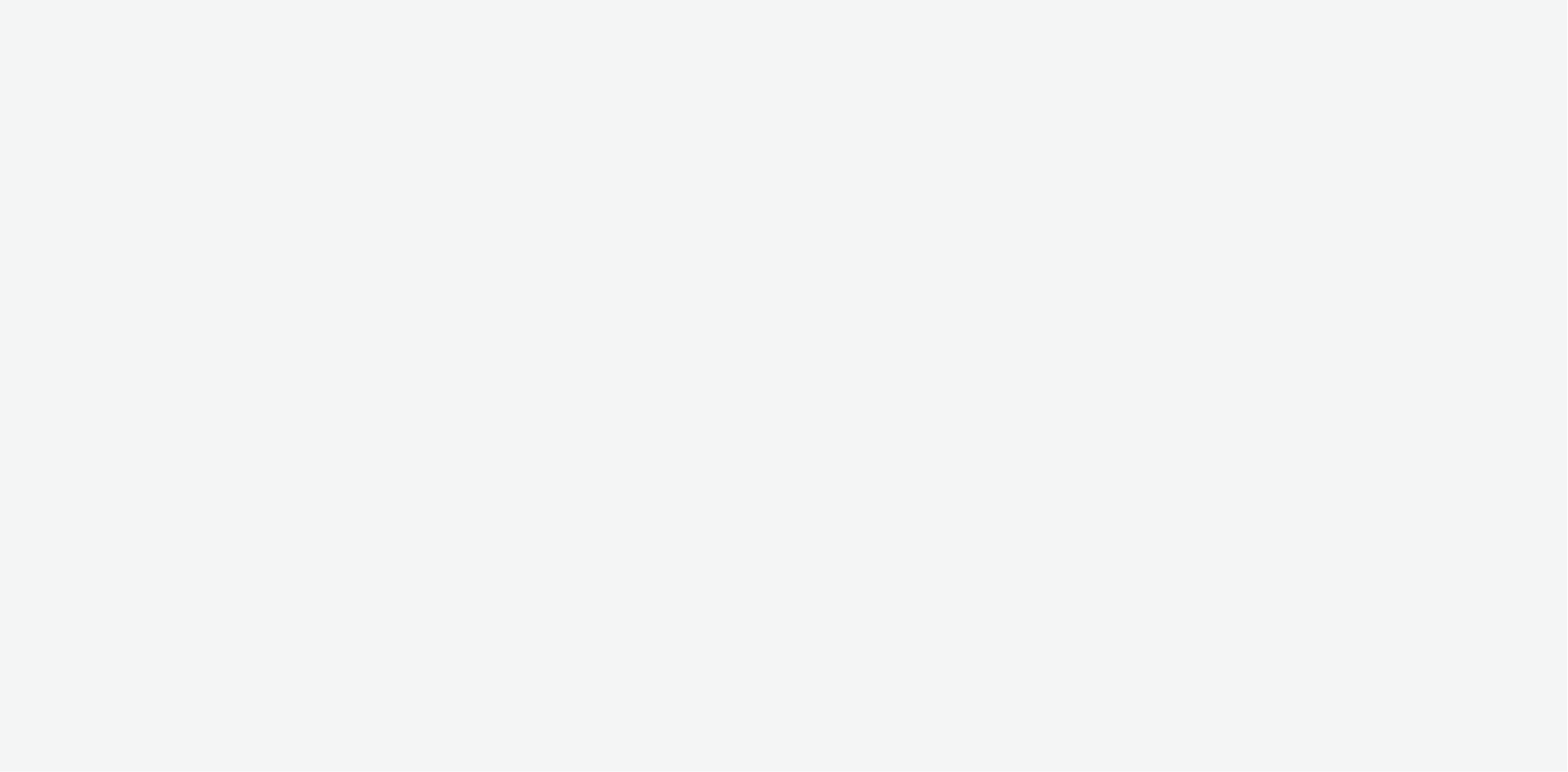
select select "d07aba32-d775-4fed-a722-f10c6504dd64"
select select "f97d6638-e0a1-4f7a-bf46-55015878e29e"
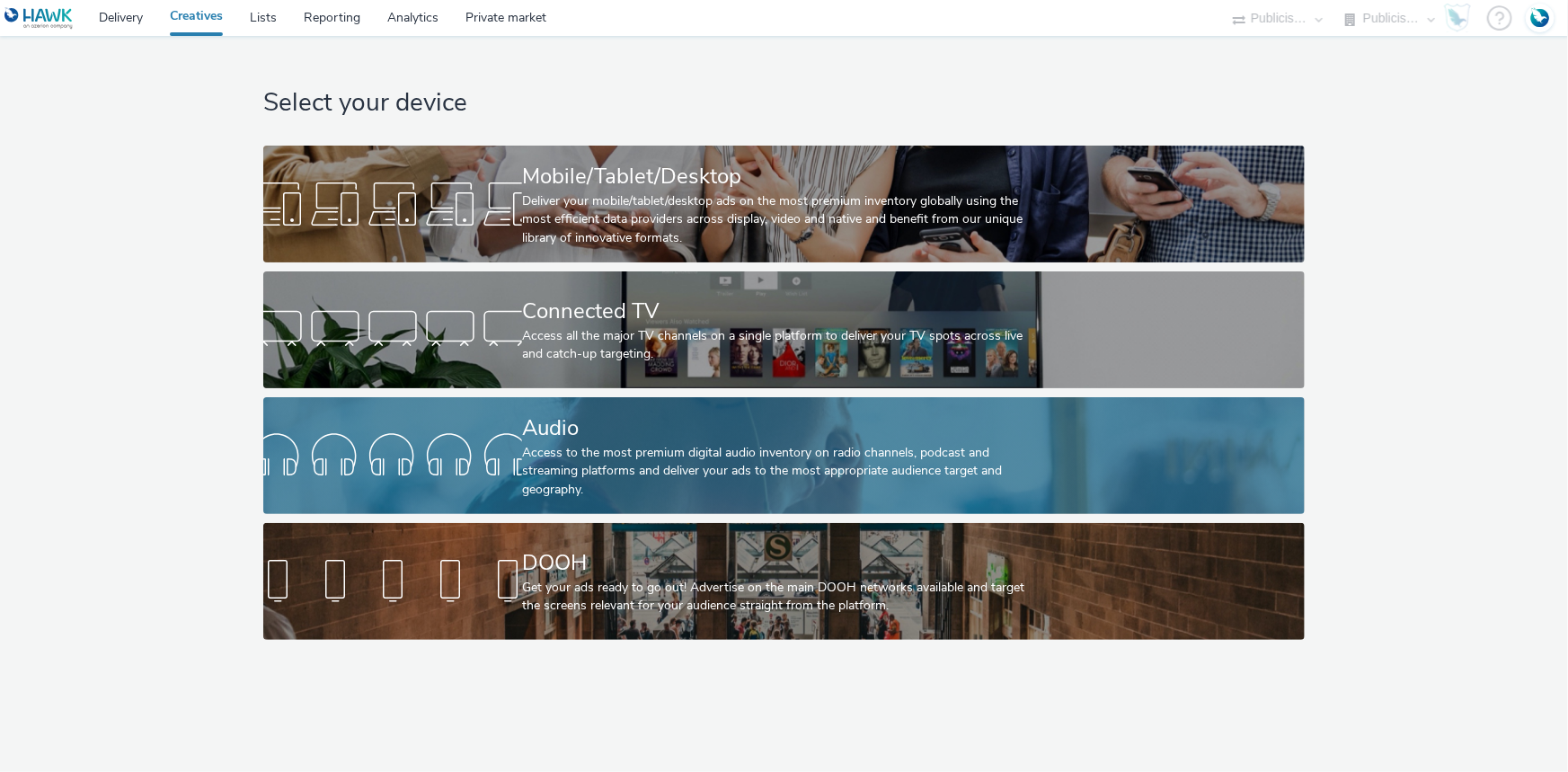
click at [508, 414] on link "Audio Access to the most premium digital audio inventory on radio channels, pod…" at bounding box center [784, 455] width 1041 height 117
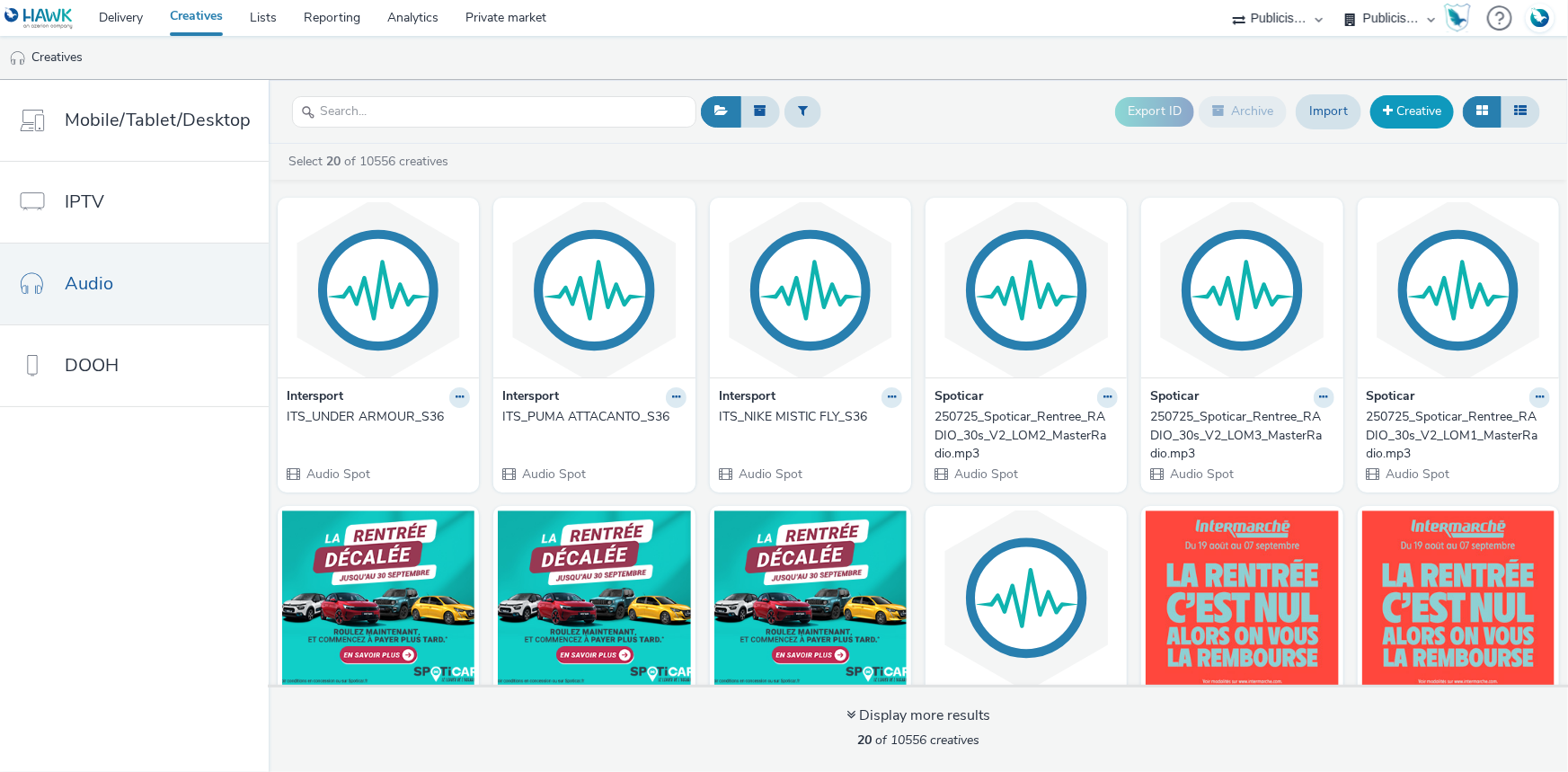
click at [1430, 110] on link "Creative" at bounding box center [1412, 111] width 83 height 33
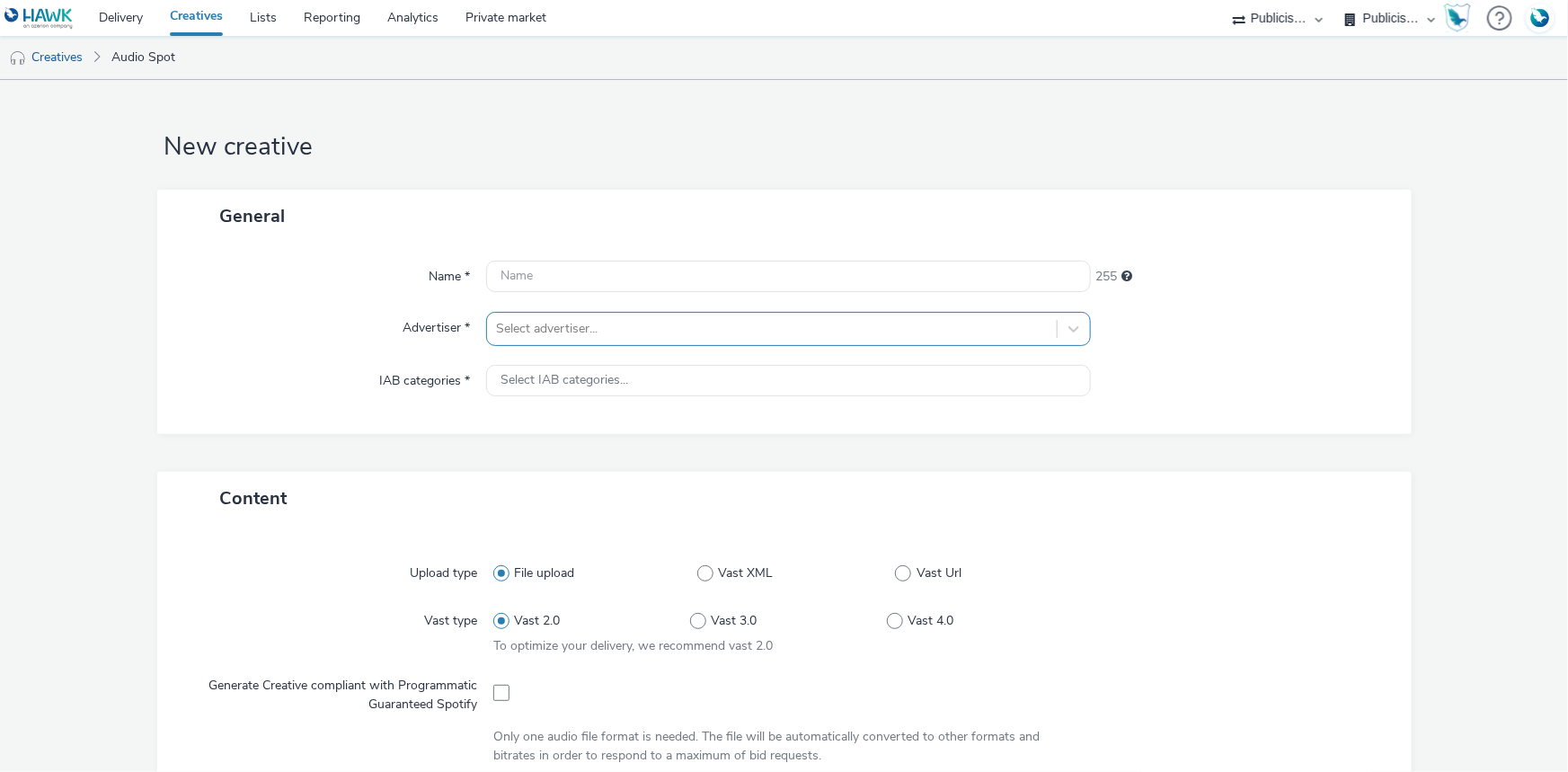
click at [581, 322] on div at bounding box center [772, 329] width 551 height 22
type input "in"
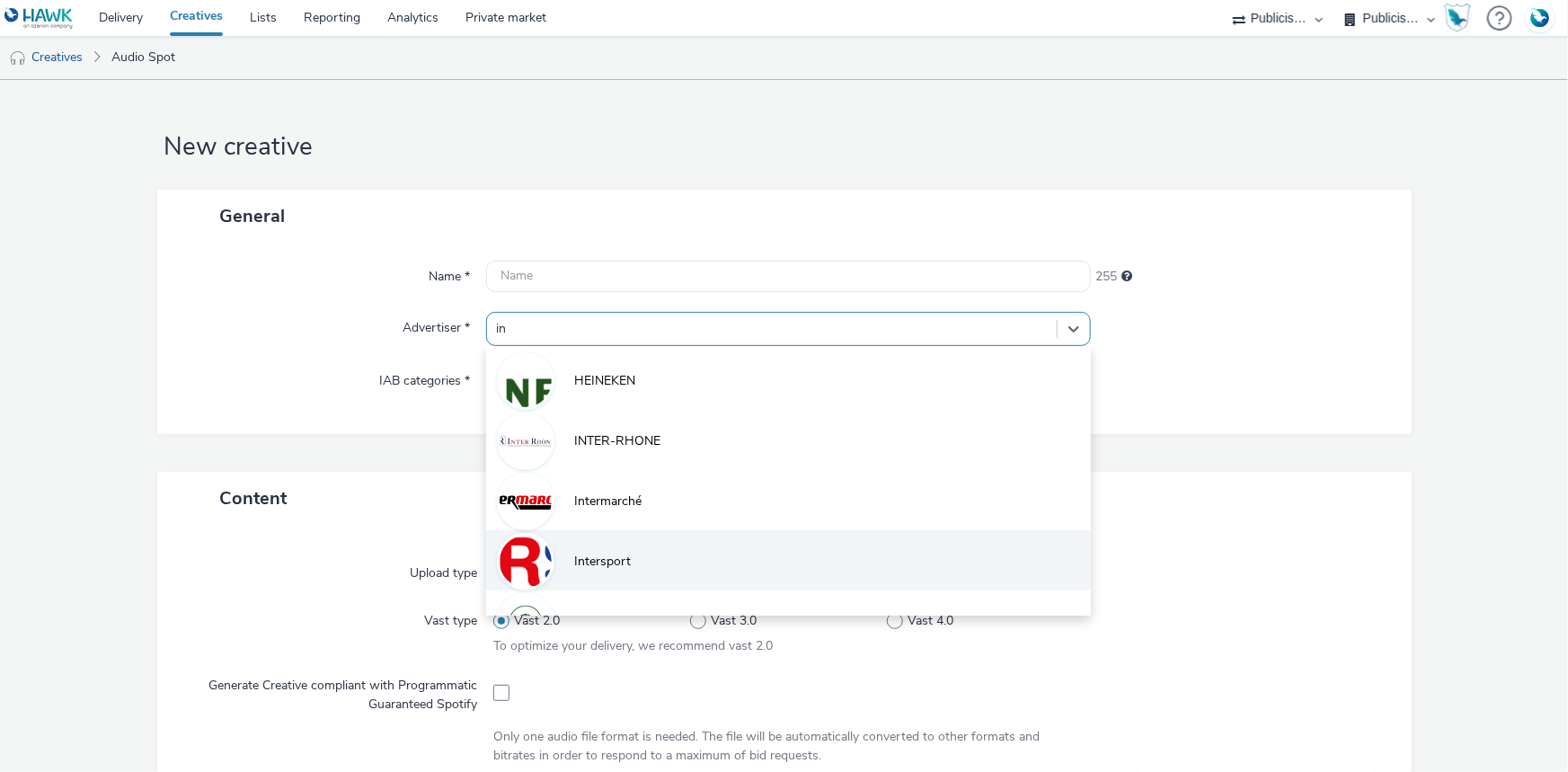
click at [617, 541] on li "Intersport" at bounding box center [788, 560] width 605 height 61
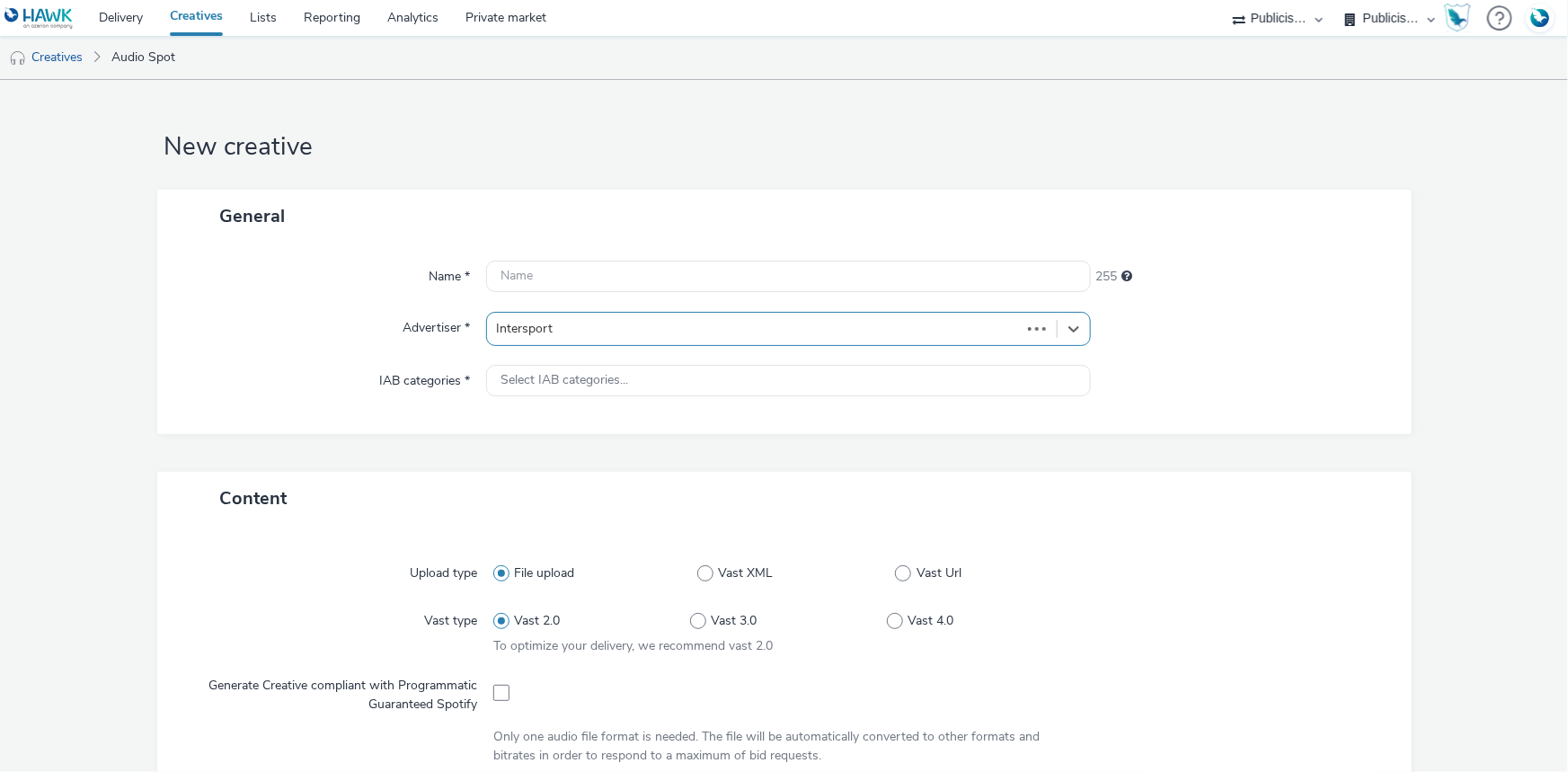
type input "[URL][DOMAIN_NAME]"
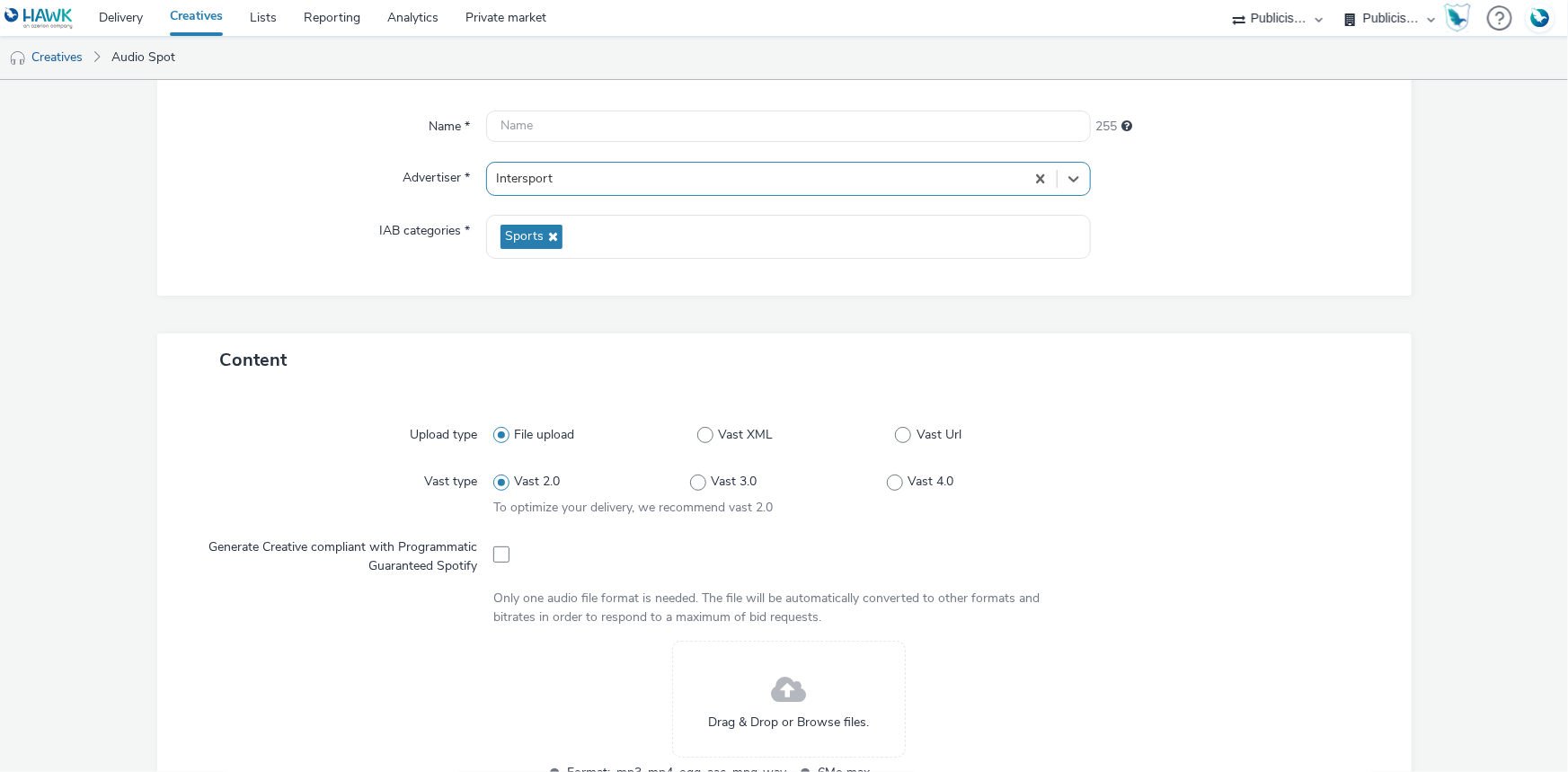
scroll to position [490, 0]
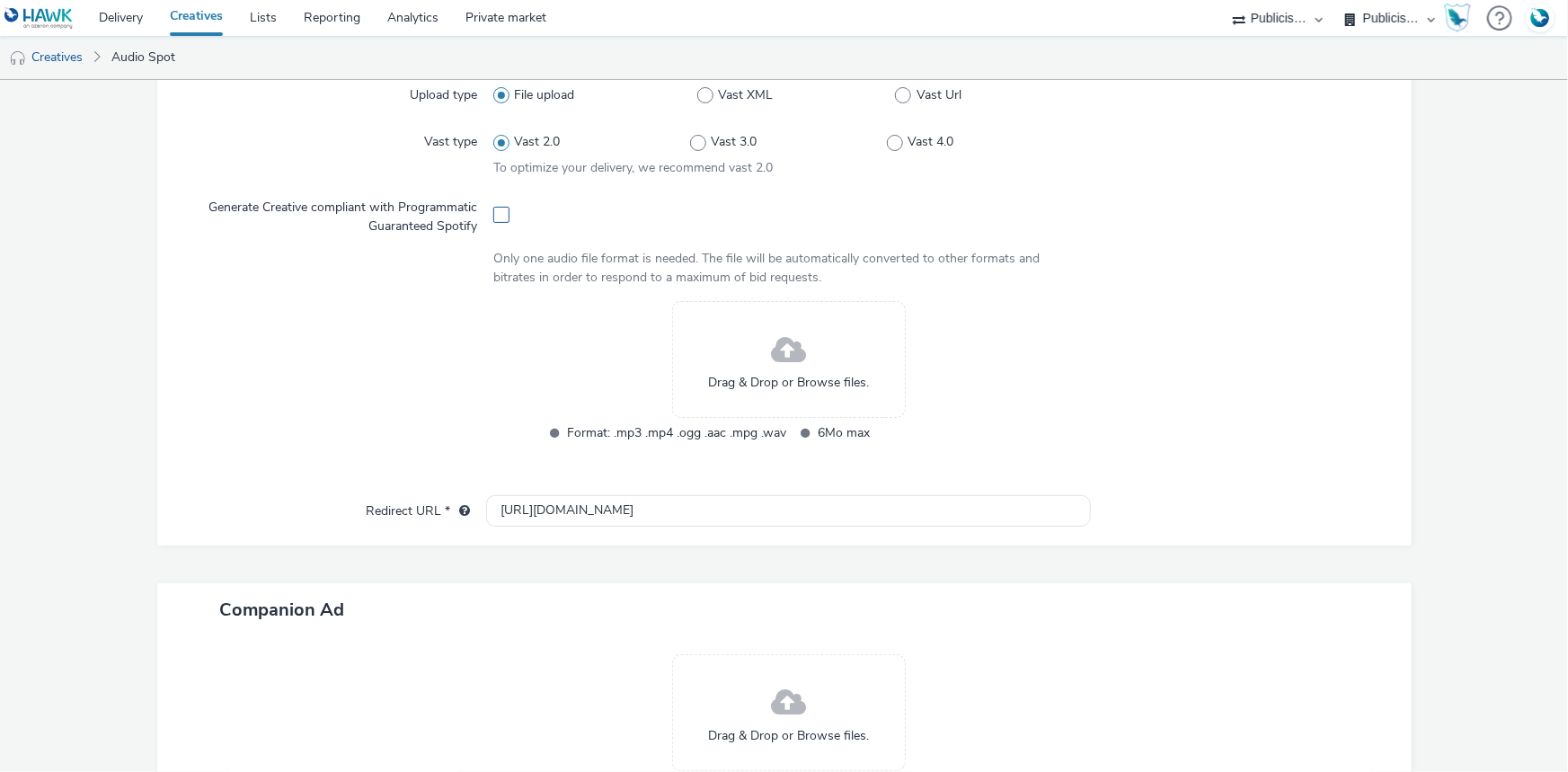
drag, startPoint x: 502, startPoint y: 209, endPoint x: 504, endPoint y: 145, distance: 64.0
click at [503, 208] on span at bounding box center [502, 215] width 16 height 16
checkbox input "true"
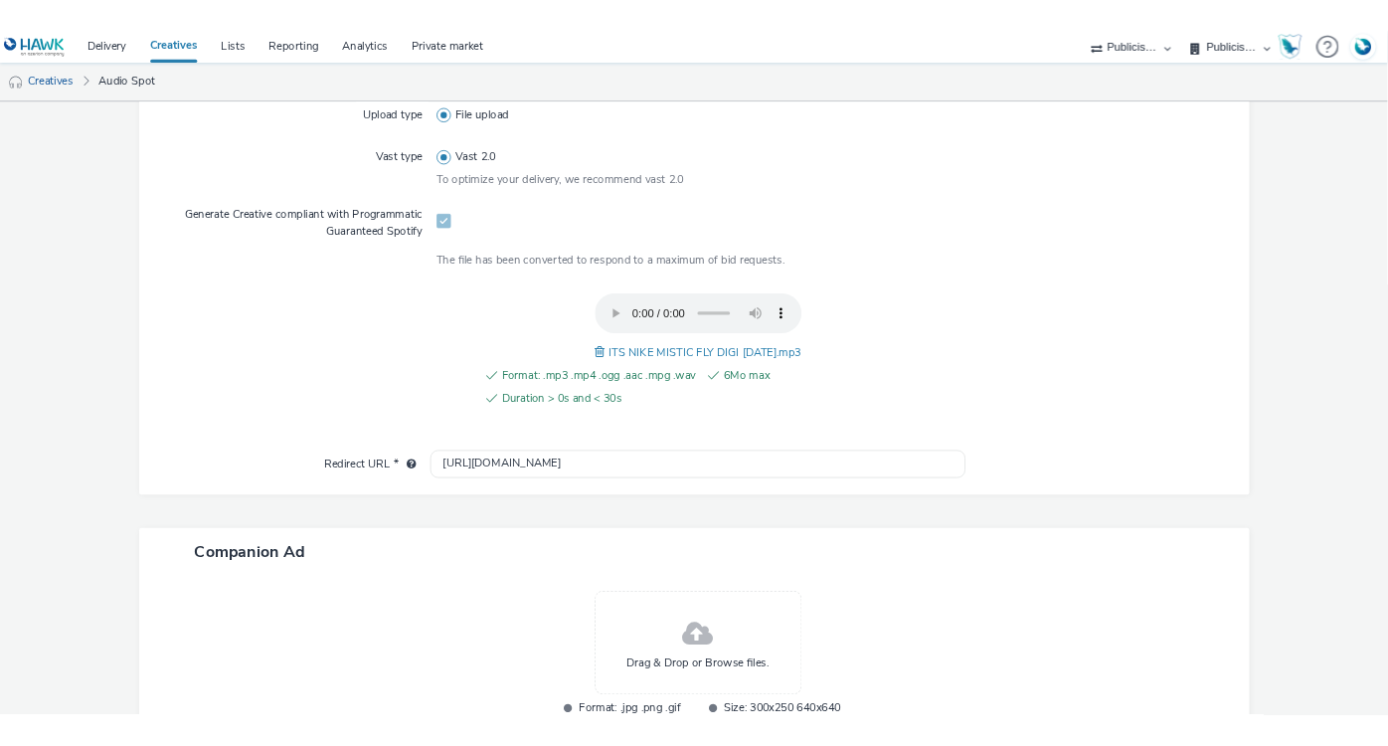
scroll to position [89, 0]
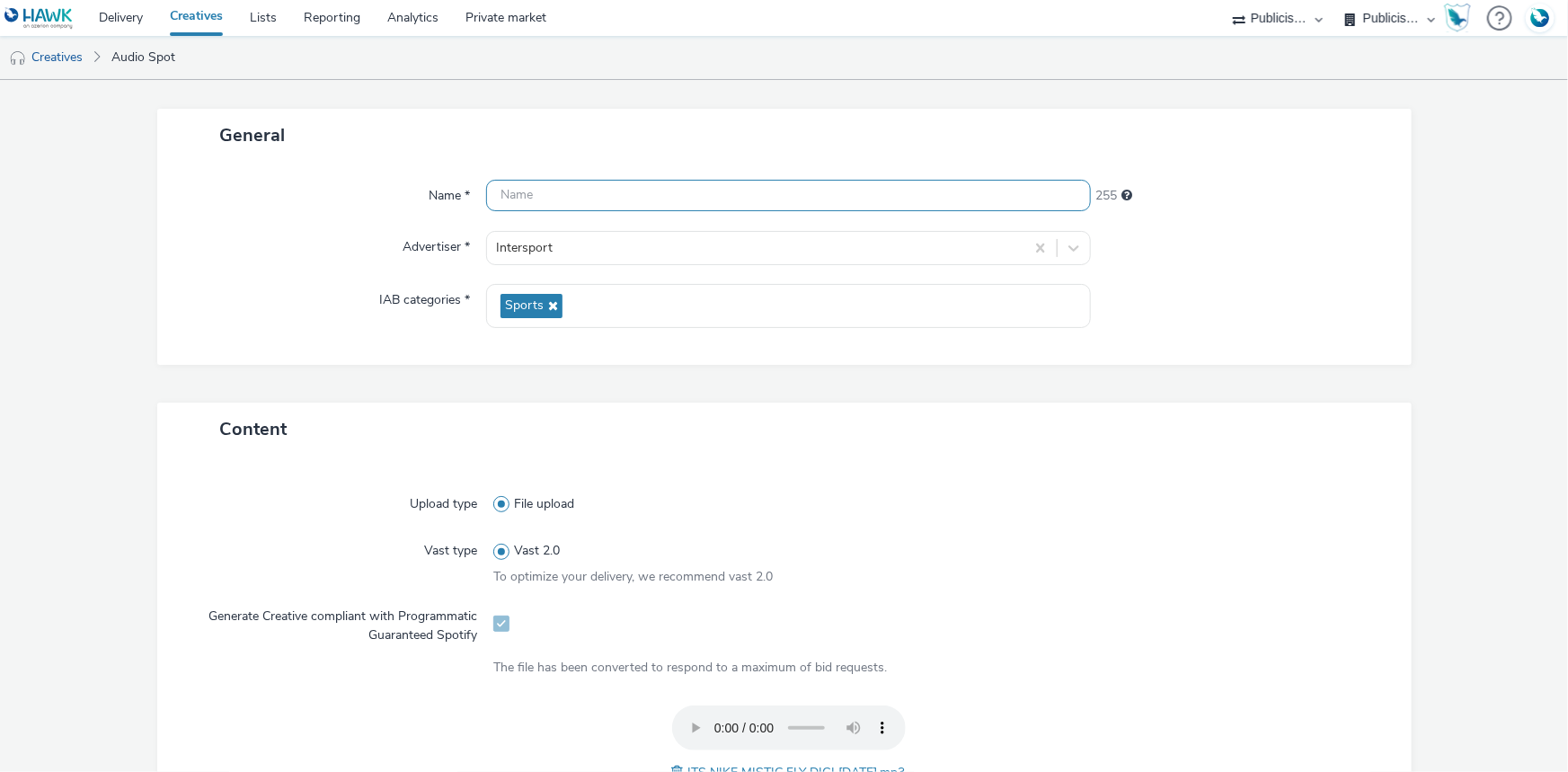
click at [582, 199] on input "text" at bounding box center [788, 195] width 605 height 32
paste input "_SPOTIFY"
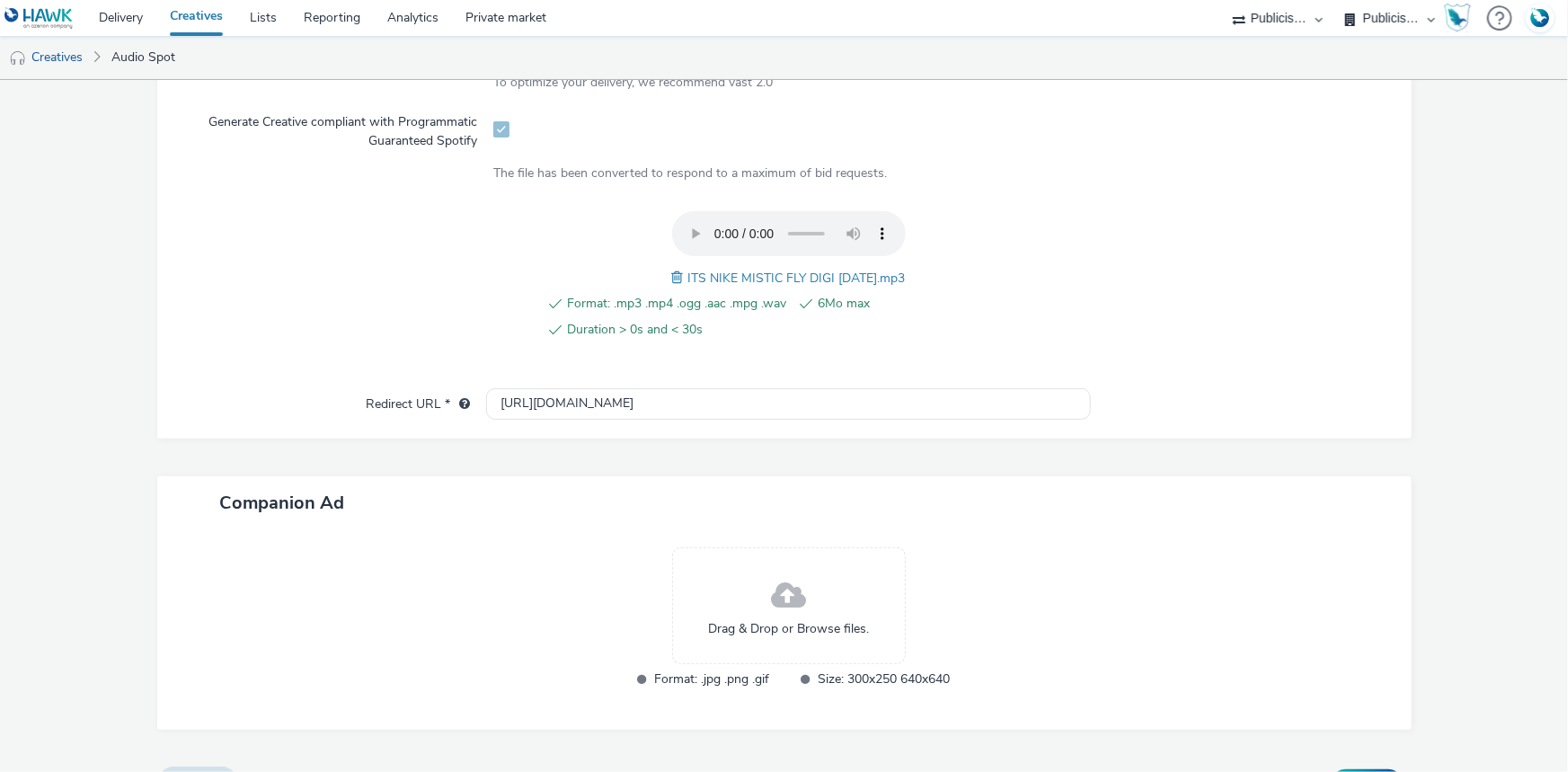
scroll to position [593, 0]
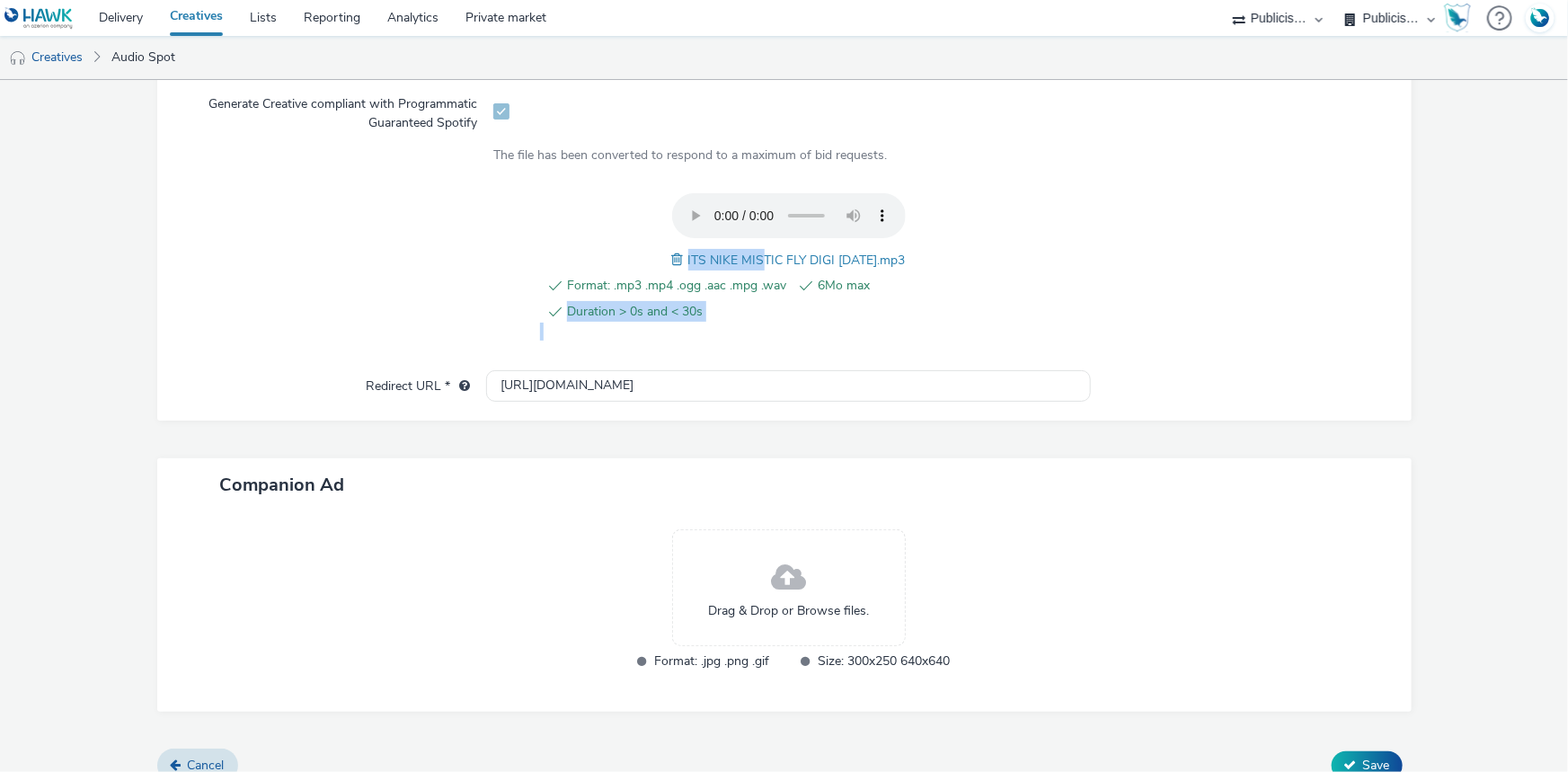
drag, startPoint x: 922, startPoint y: 256, endPoint x: 747, endPoint y: 258, distance: 175.0
click at [747, 258] on div "Format: .mp3 .mp4 .ogg .aac .mpg .wav 6Mo max Duration > 0s and < 30s ITS NIKE …" at bounding box center [788, 268] width 590 height 148
click at [939, 323] on div "Format: .mp3 .mp4 .ogg .aac .mpg .wav 6Mo max Duration > 0s and < 30s" at bounding box center [788, 308] width 497 height 67
drag, startPoint x: 675, startPoint y: 255, endPoint x: 903, endPoint y: 254, distance: 228.0
click at [903, 254] on div "ITS NIKE MISTIC FLY DIGI 28.09.25.mp3" at bounding box center [789, 259] width 233 height 22
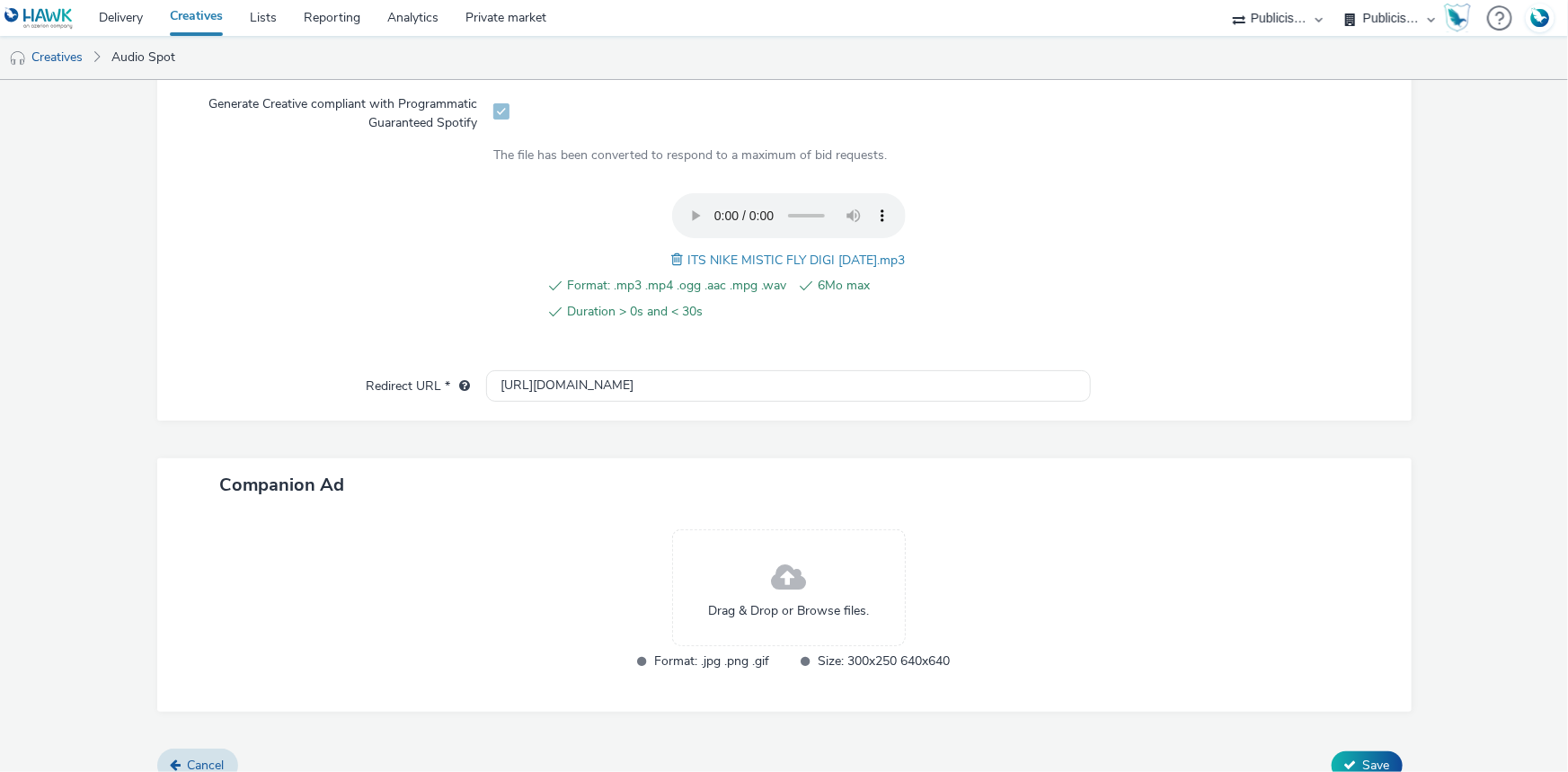
copy span "ITS NIKE MISTIC FLY DIGI 28.09.25.mp3"
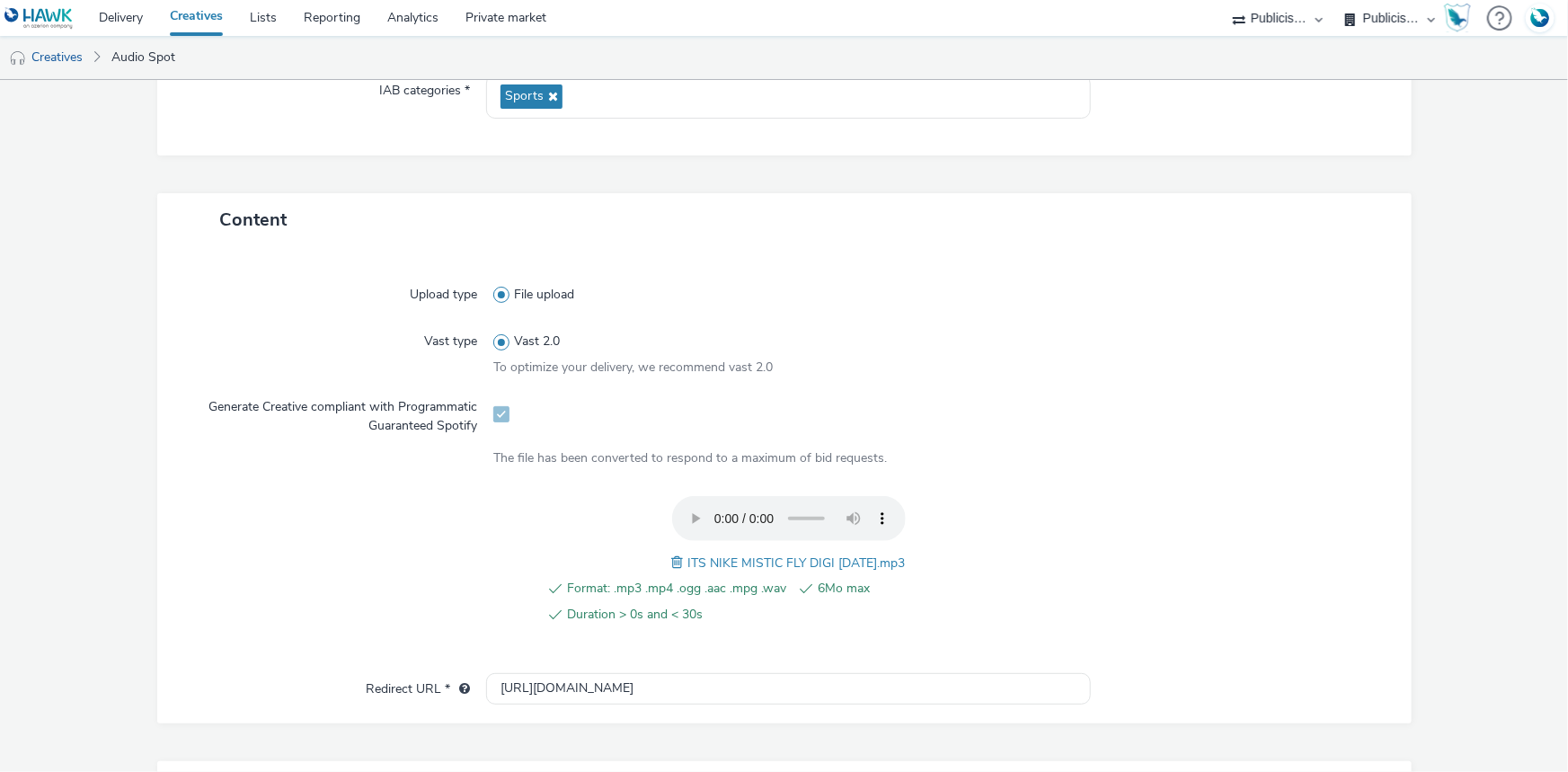
scroll to position [102, 0]
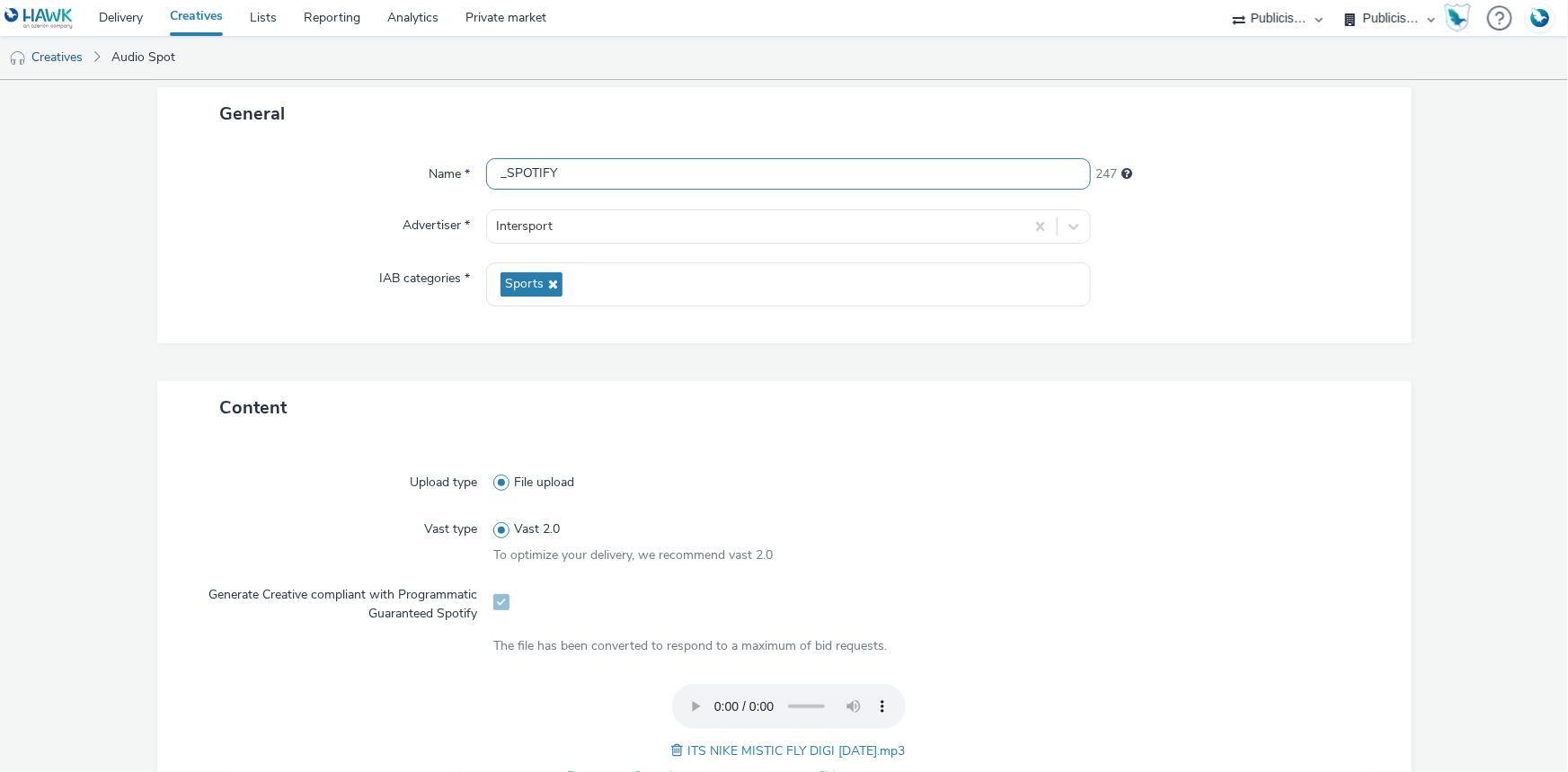
click at [490, 177] on input "_SPOTIFY" at bounding box center [788, 174] width 605 height 32
paste input "ITS NIKE MISTIC FLY DIGI 28.09.25.mp3"
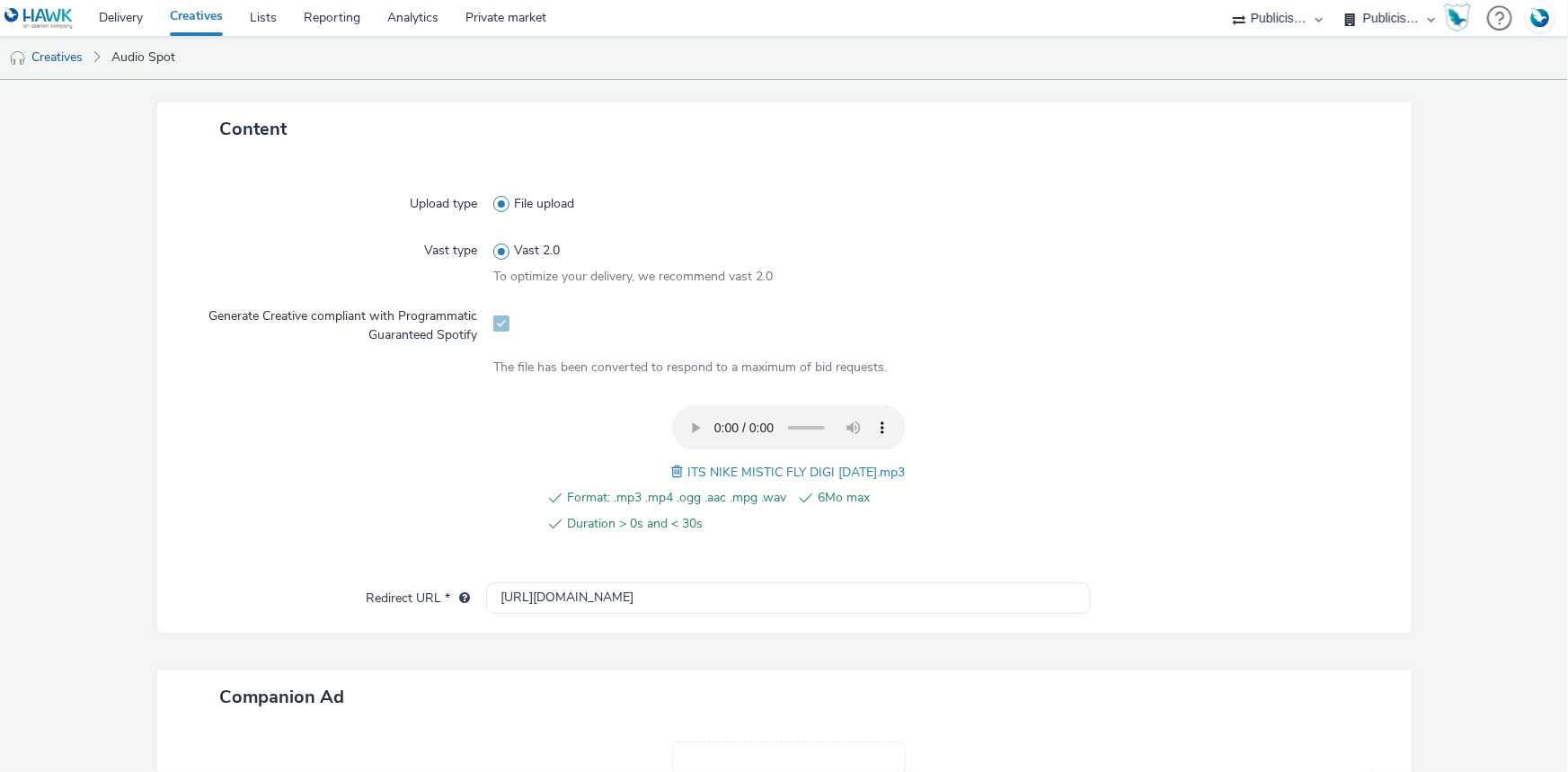
scroll to position [593, 0]
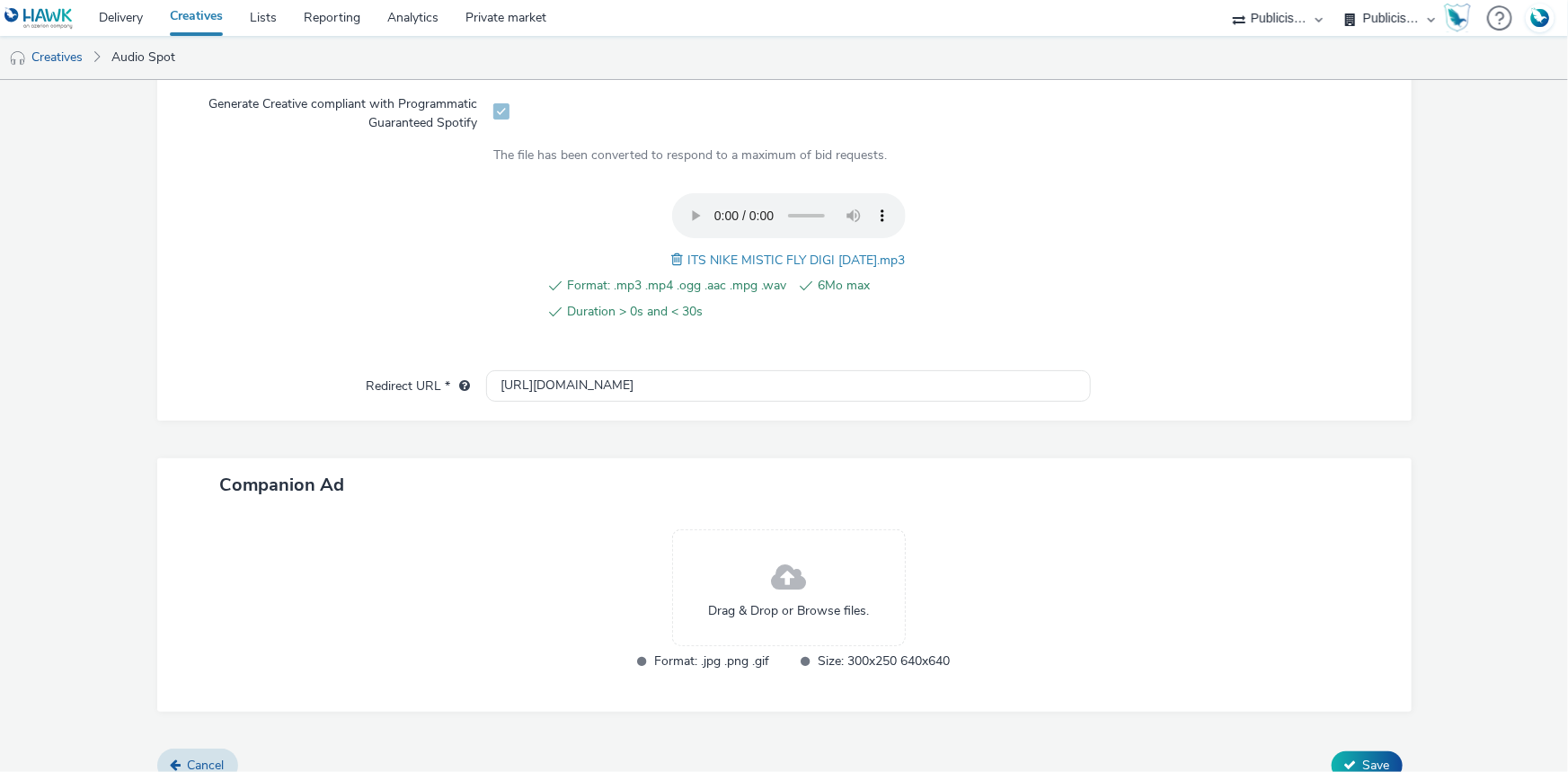
type input "ITS NIKE MISTIC FLY DIGI 28.09.25.mp3_SPOTIFY"
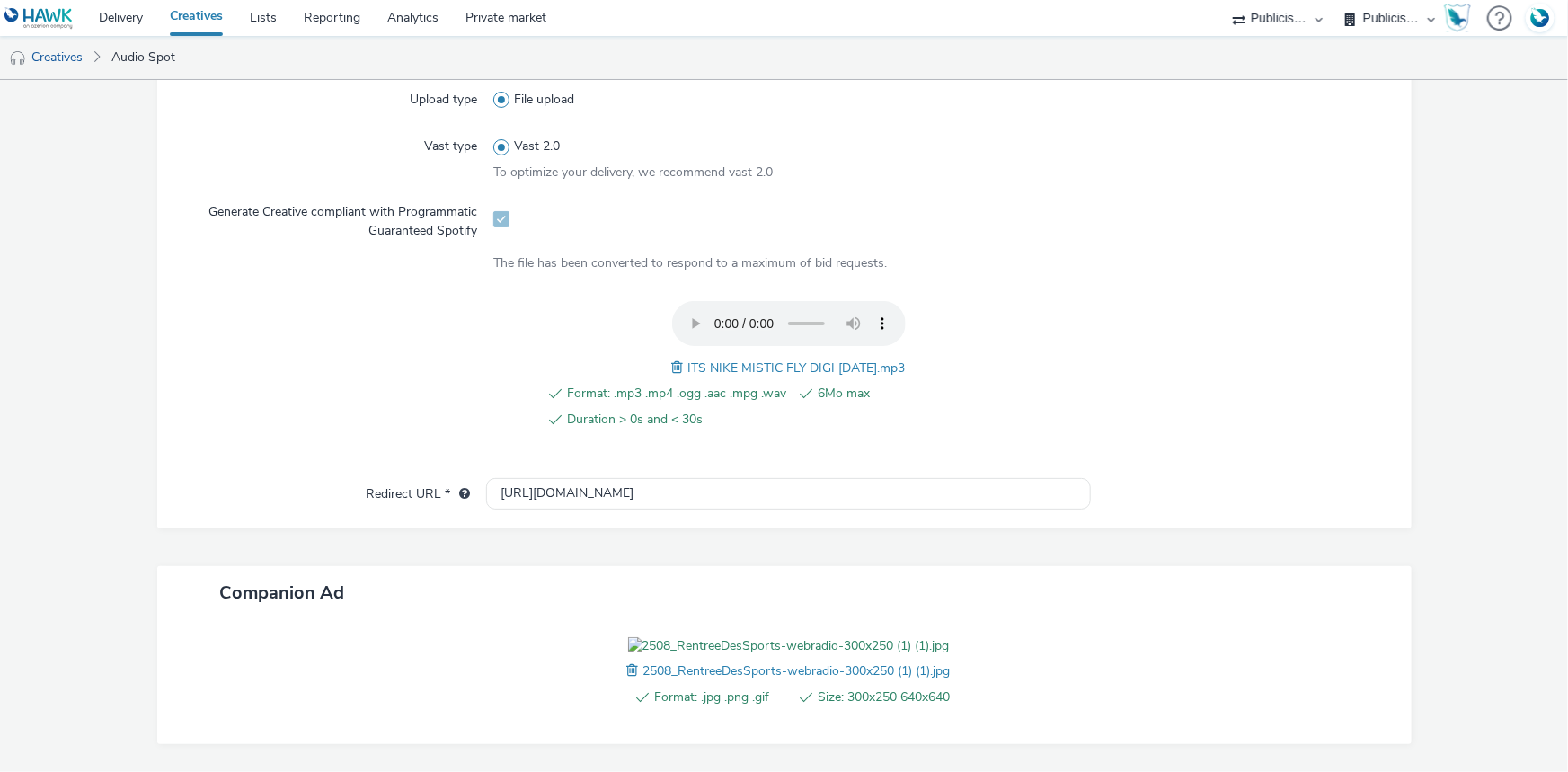
scroll to position [512, 0]
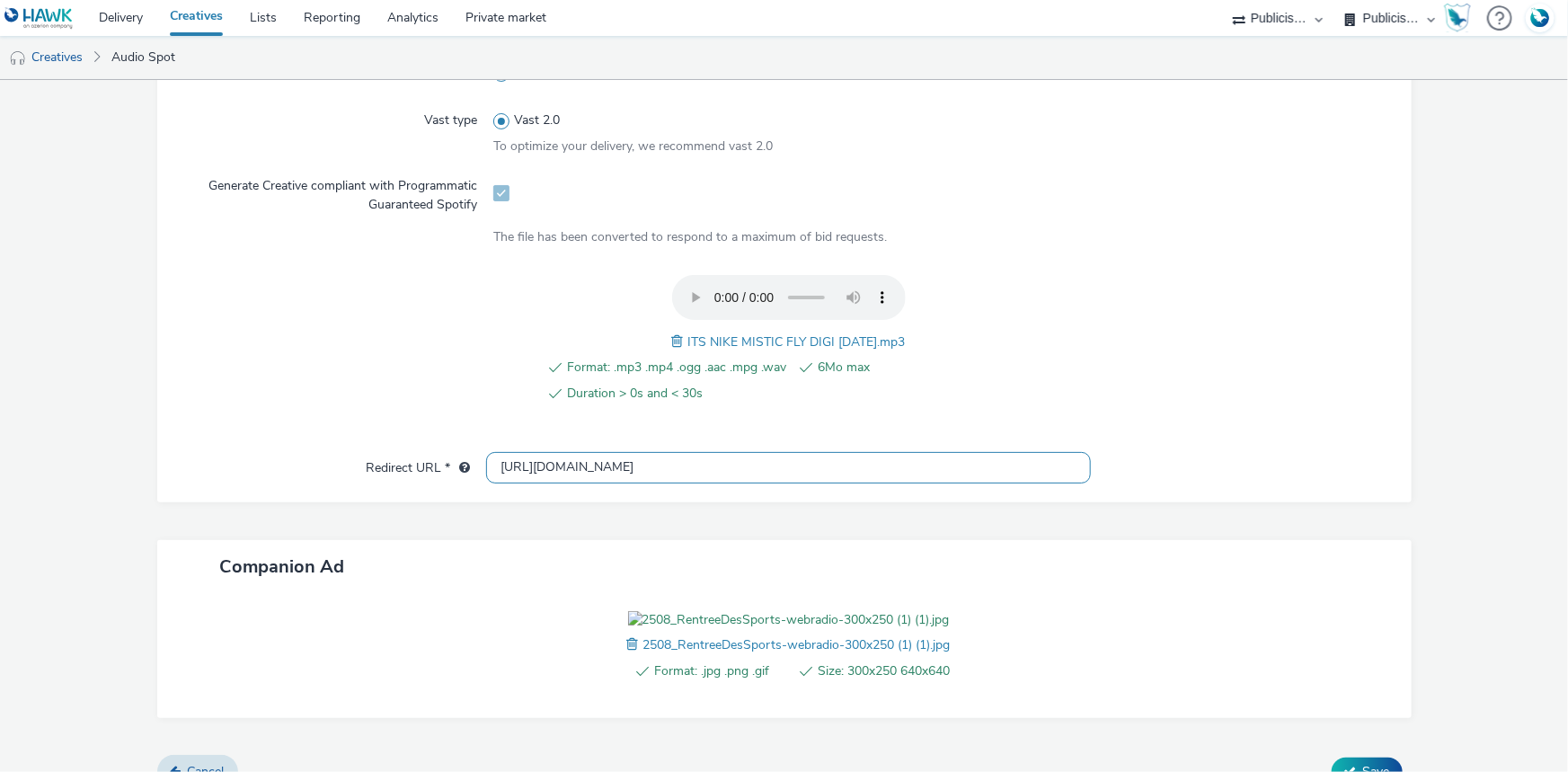
click at [578, 468] on input "[URL][DOMAIN_NAME]" at bounding box center [788, 467] width 605 height 32
paste input "s://[DOMAIN_NAME][URL]"
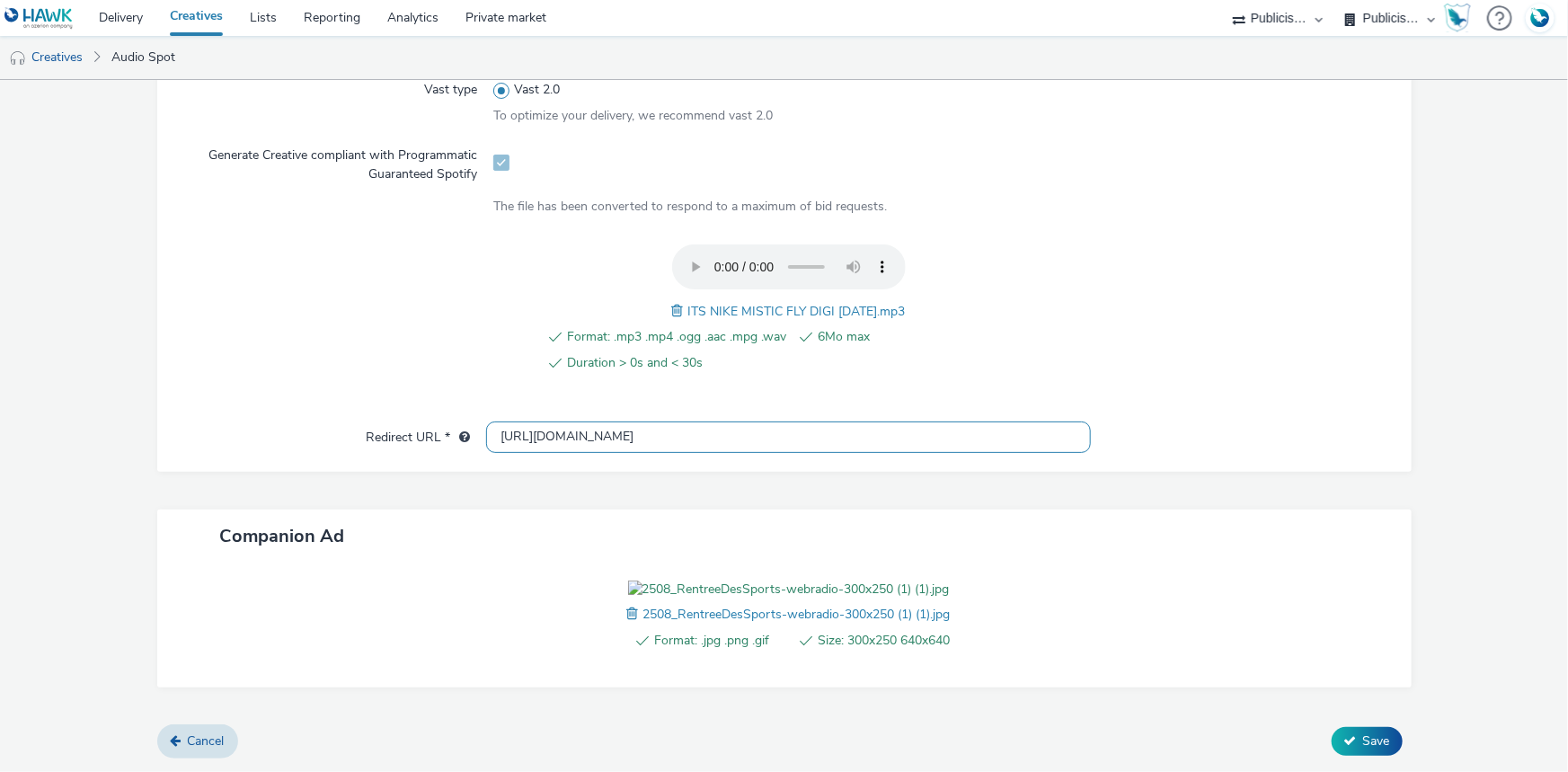
scroll to position [643, 0]
type input "https://www.intersport.fr/ope/rentree-des-sports//?utm_source=spotify&utm_mediu…"
click at [1344, 745] on icon at bounding box center [1350, 740] width 13 height 13
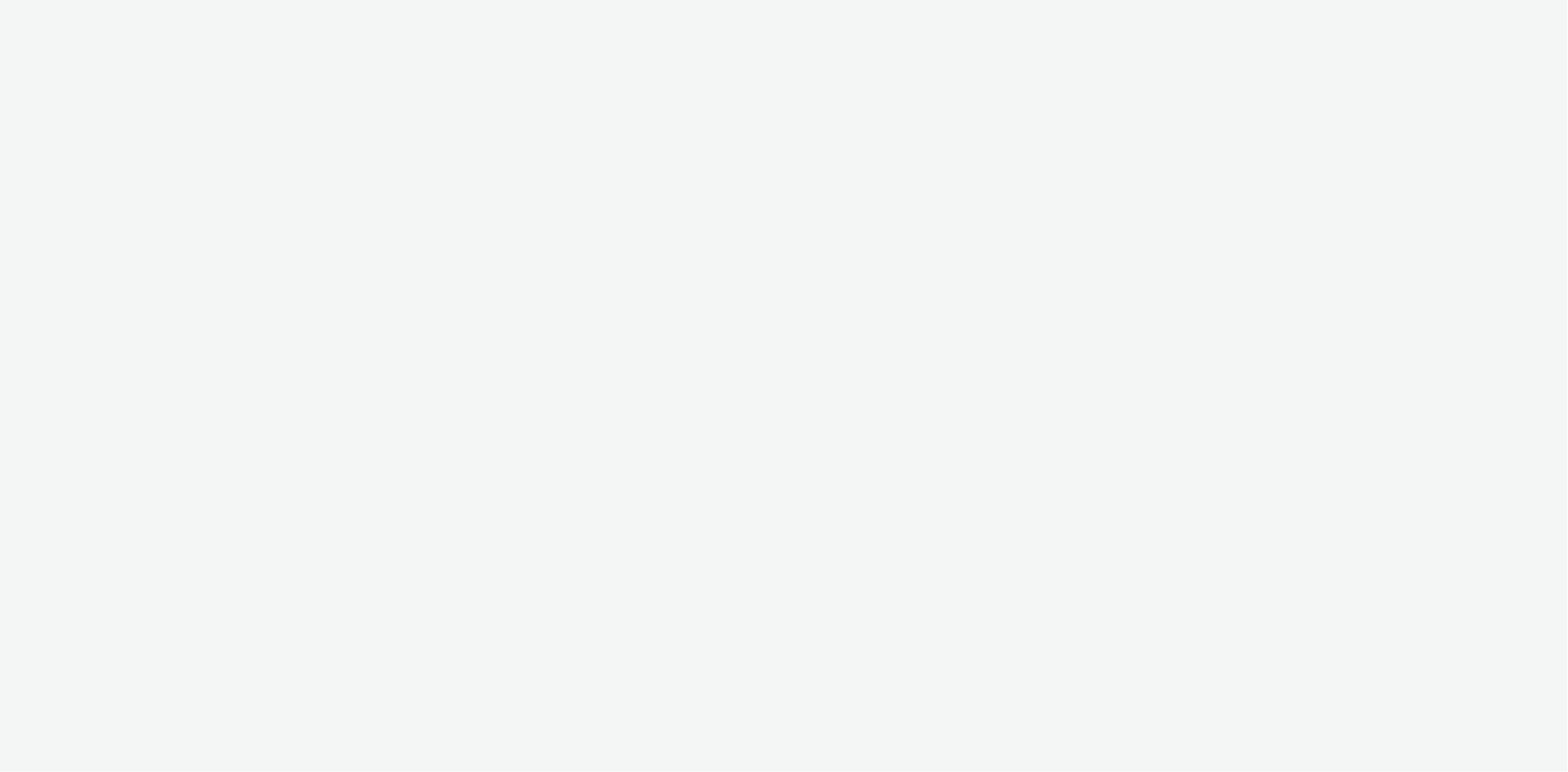
select select "d07aba32-d775-4fed-a722-f10c6504dd64"
select select "f97d6638-e0a1-4f7a-bf46-55015878e29e"
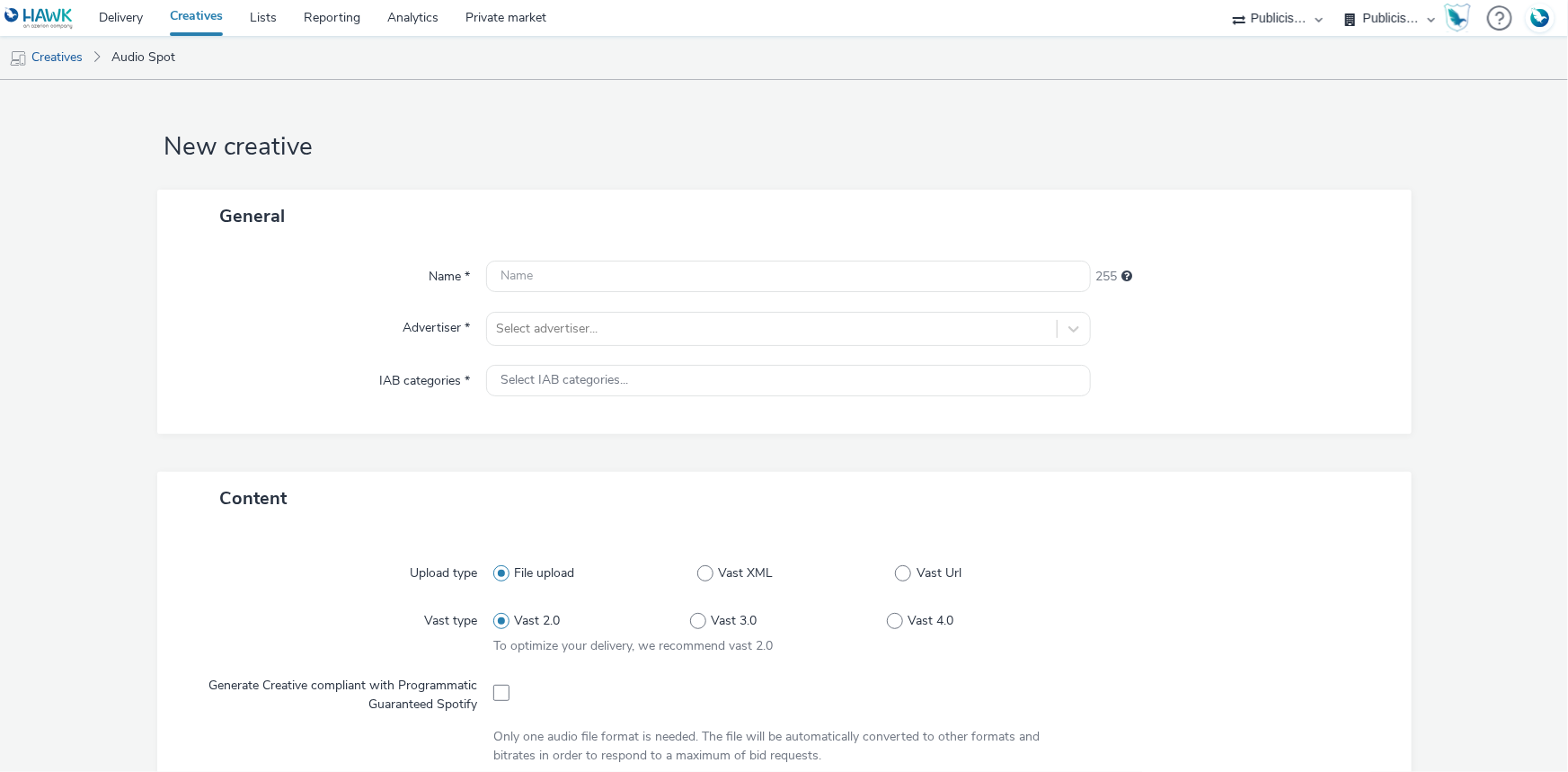
click at [510, 348] on div "Name * 255 Advertiser * Select advertiser... IAB categories * Select IAB catego…" at bounding box center [784, 338] width 1254 height 192
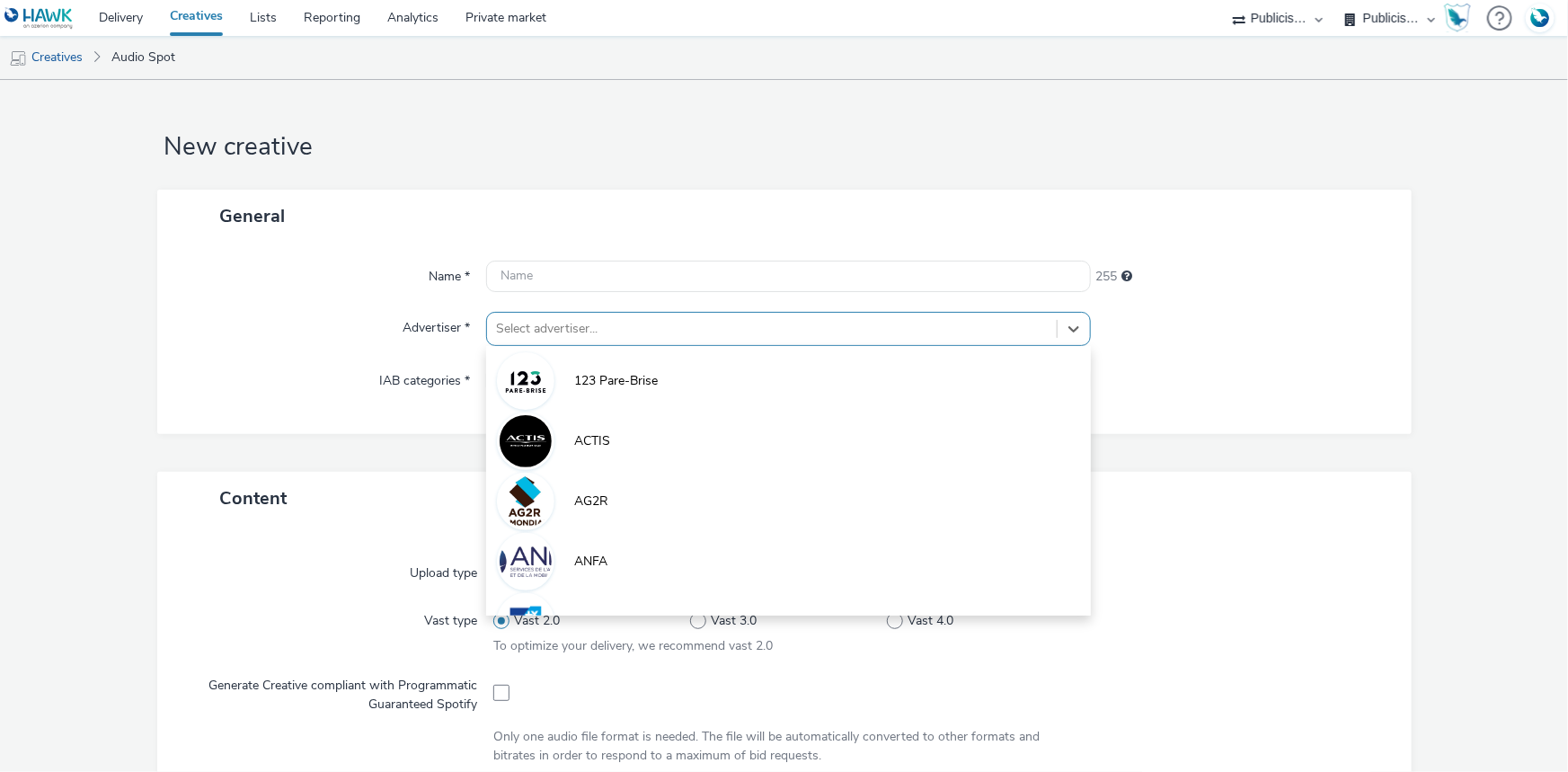
click at [502, 324] on div at bounding box center [772, 329] width 551 height 22
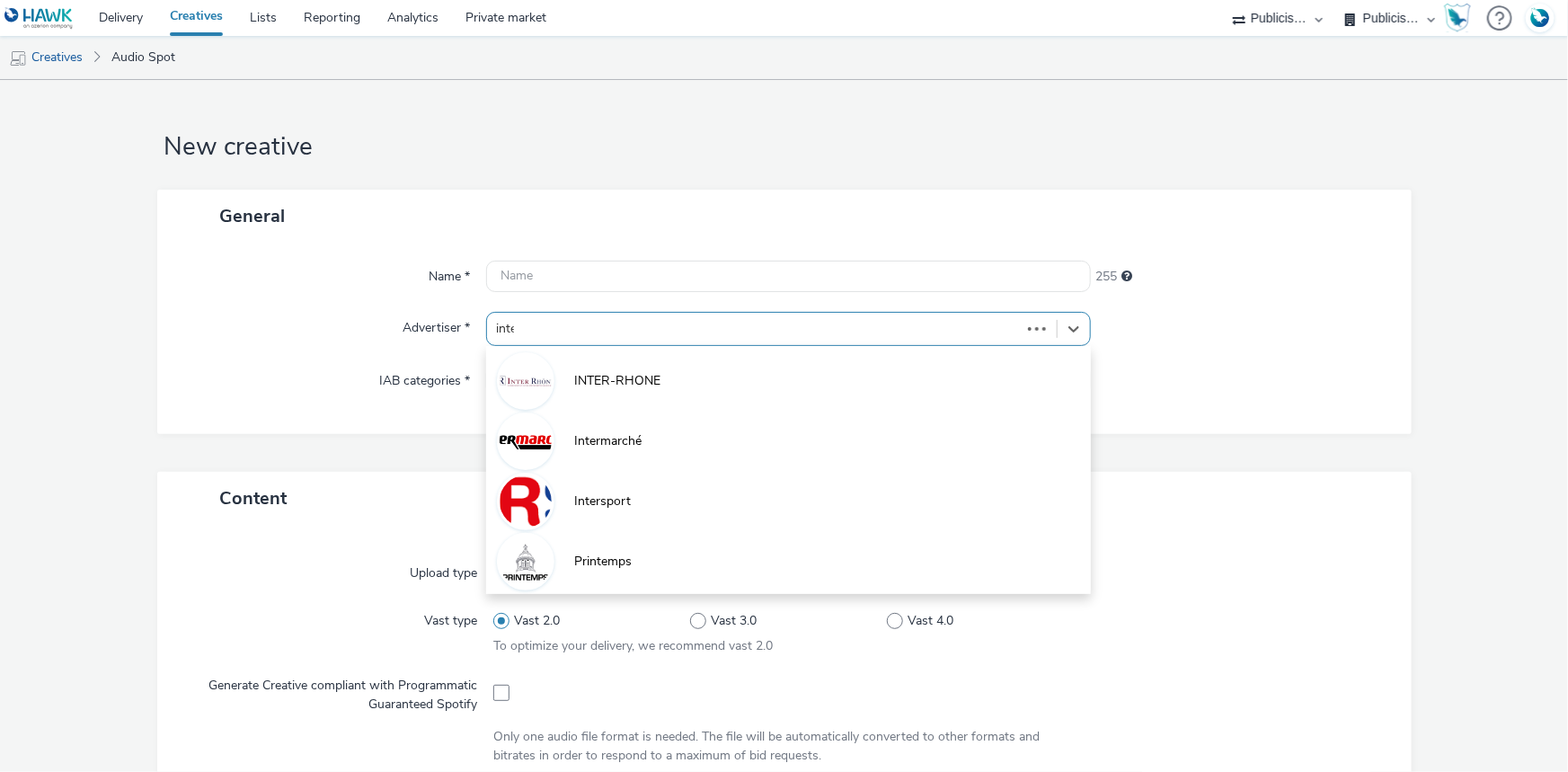
type input "inter"
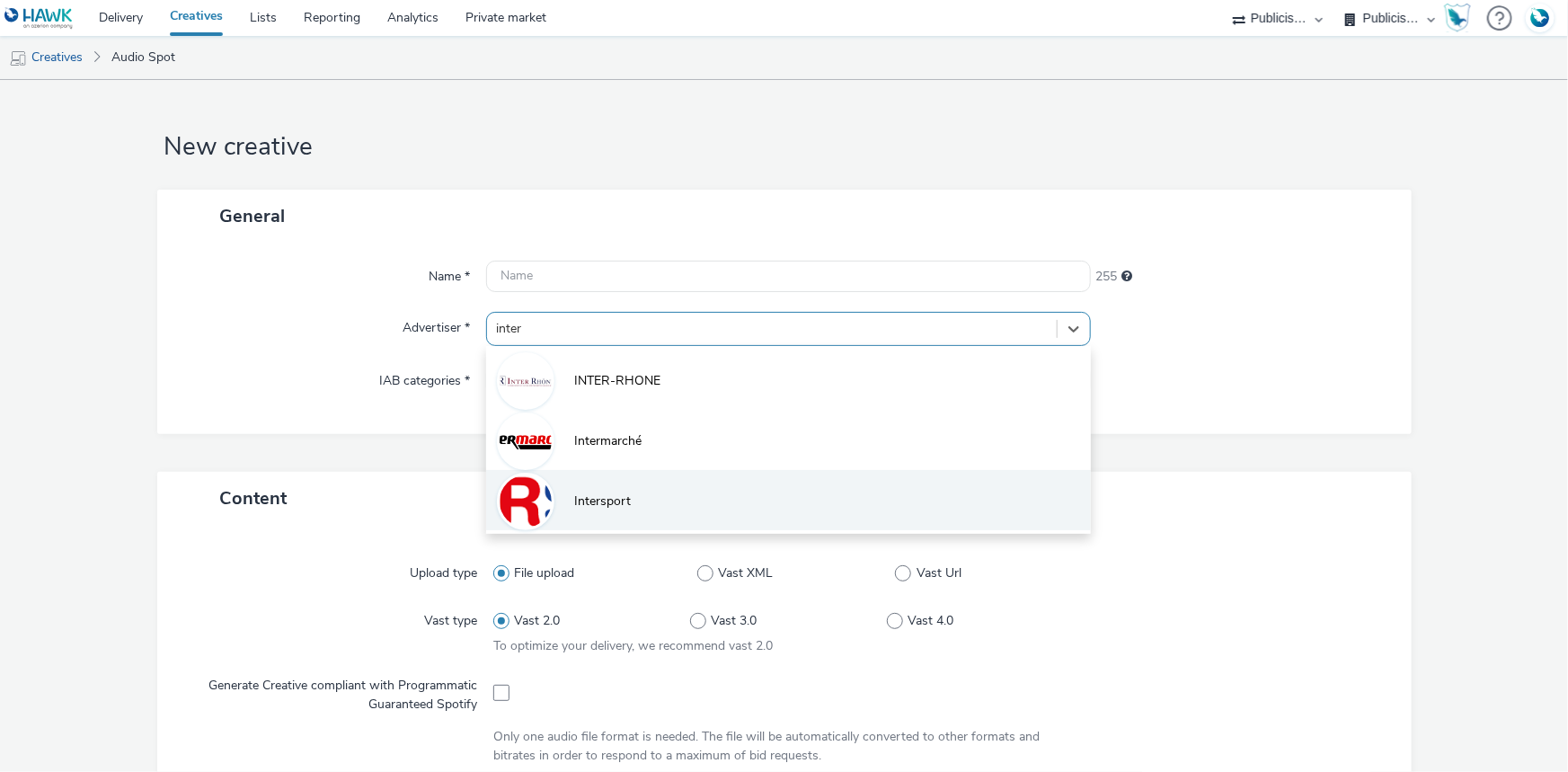
click at [557, 503] on li "Intersport" at bounding box center [788, 500] width 605 height 61
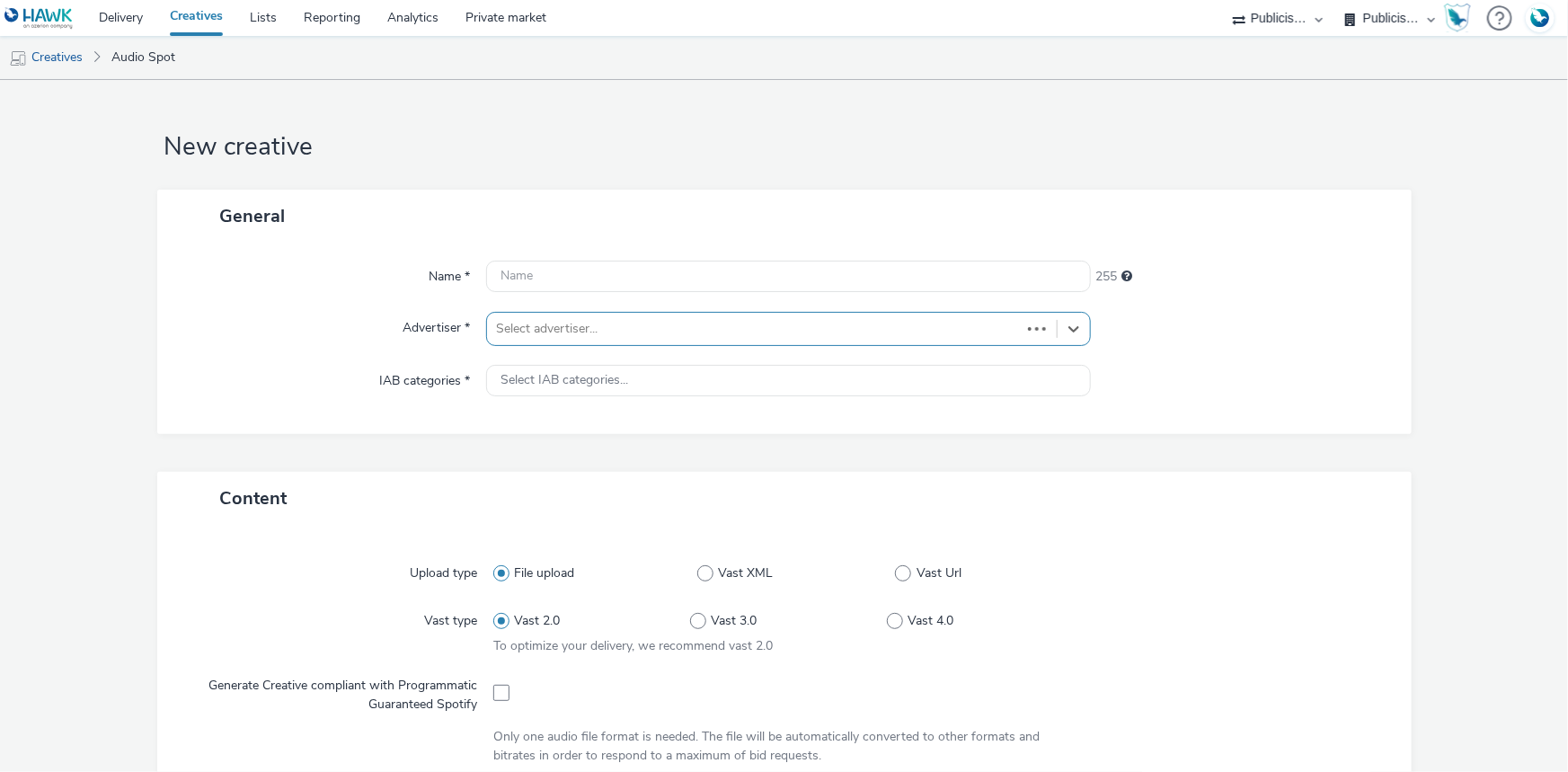
type input "[URL][DOMAIN_NAME]"
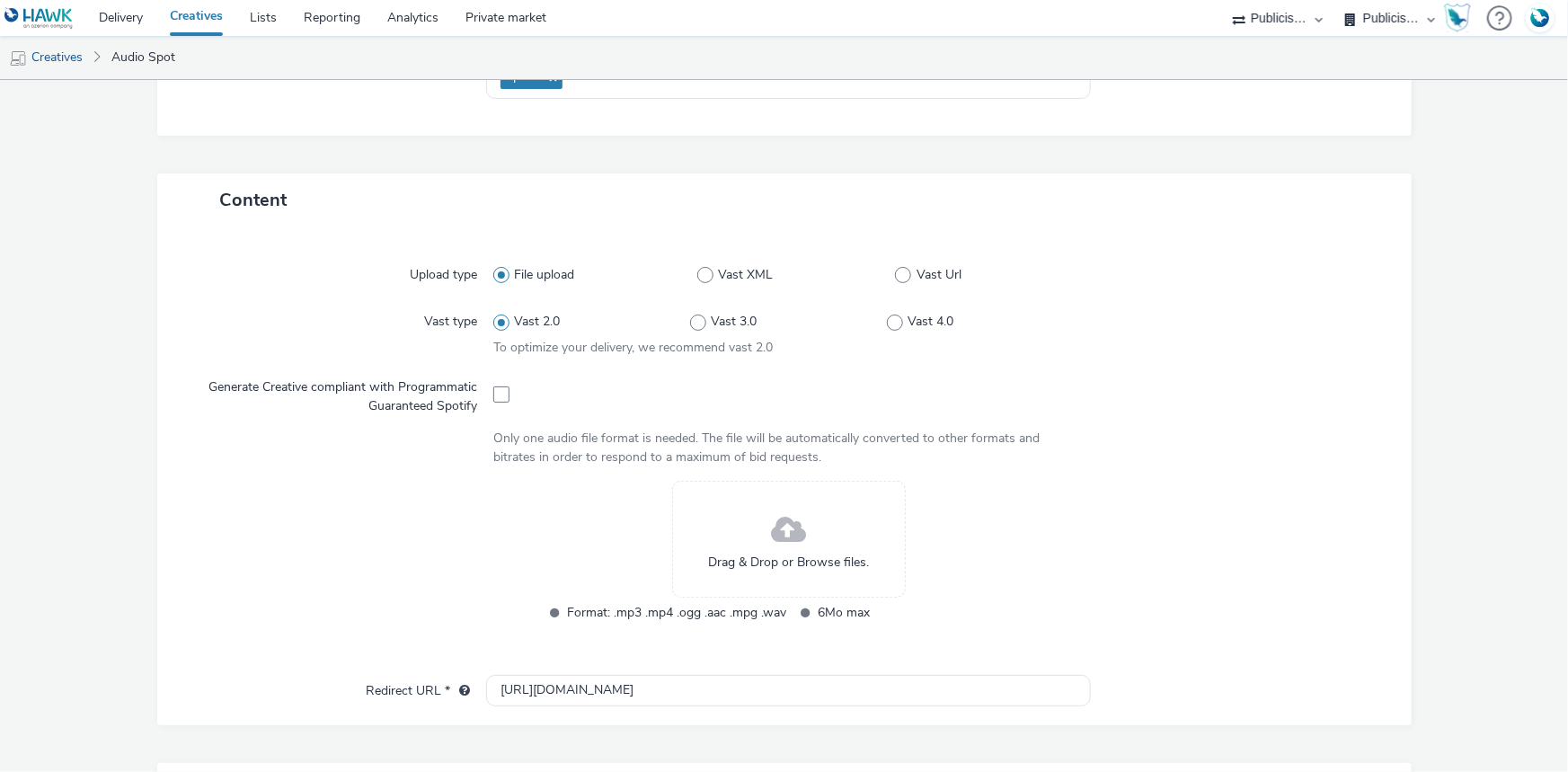
scroll to position [490, 0]
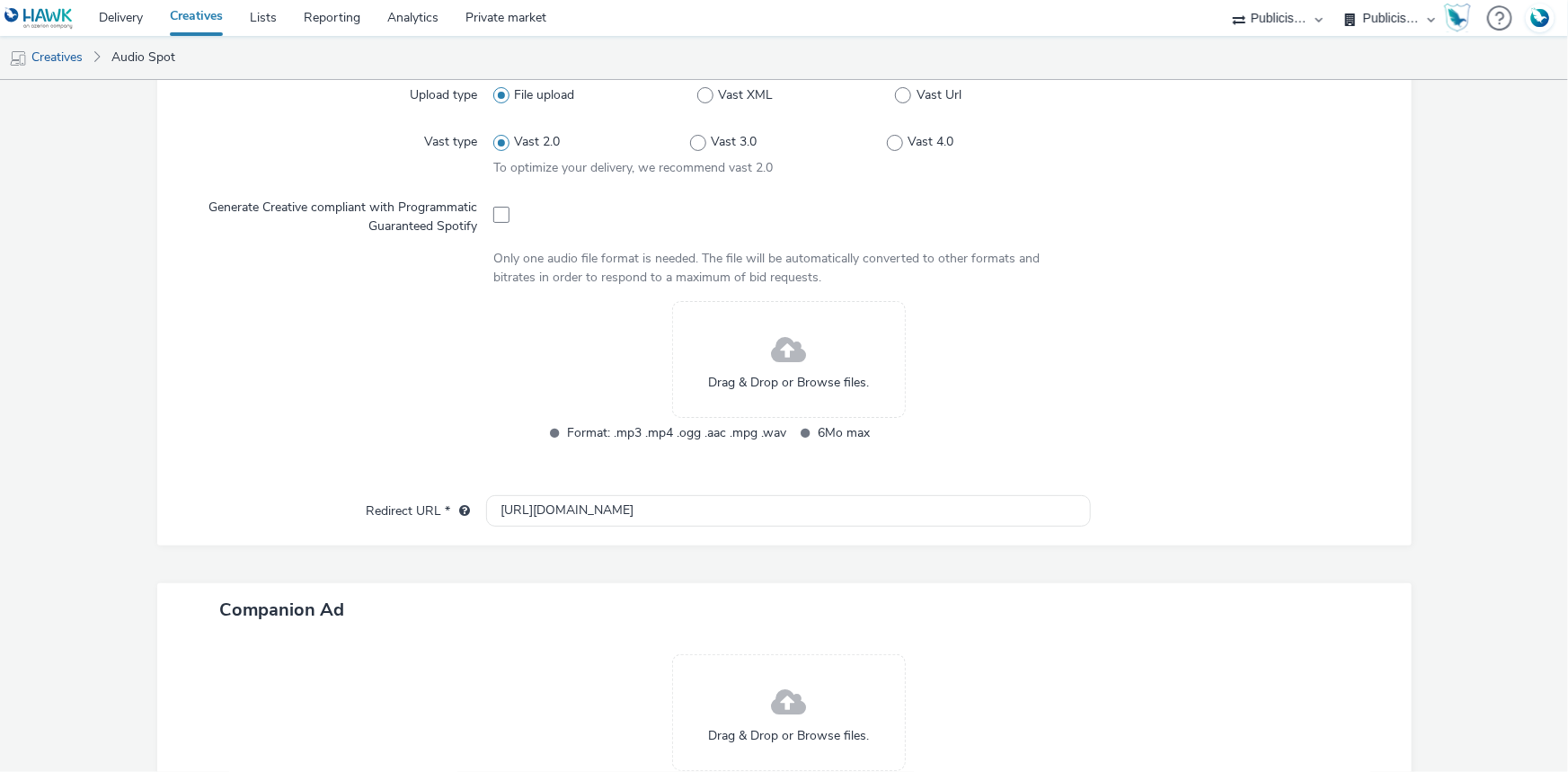
drag, startPoint x: 495, startPoint y: 211, endPoint x: 593, endPoint y: 18, distance: 216.5
click at [495, 208] on span at bounding box center [502, 215] width 16 height 16
checkbox input "true"
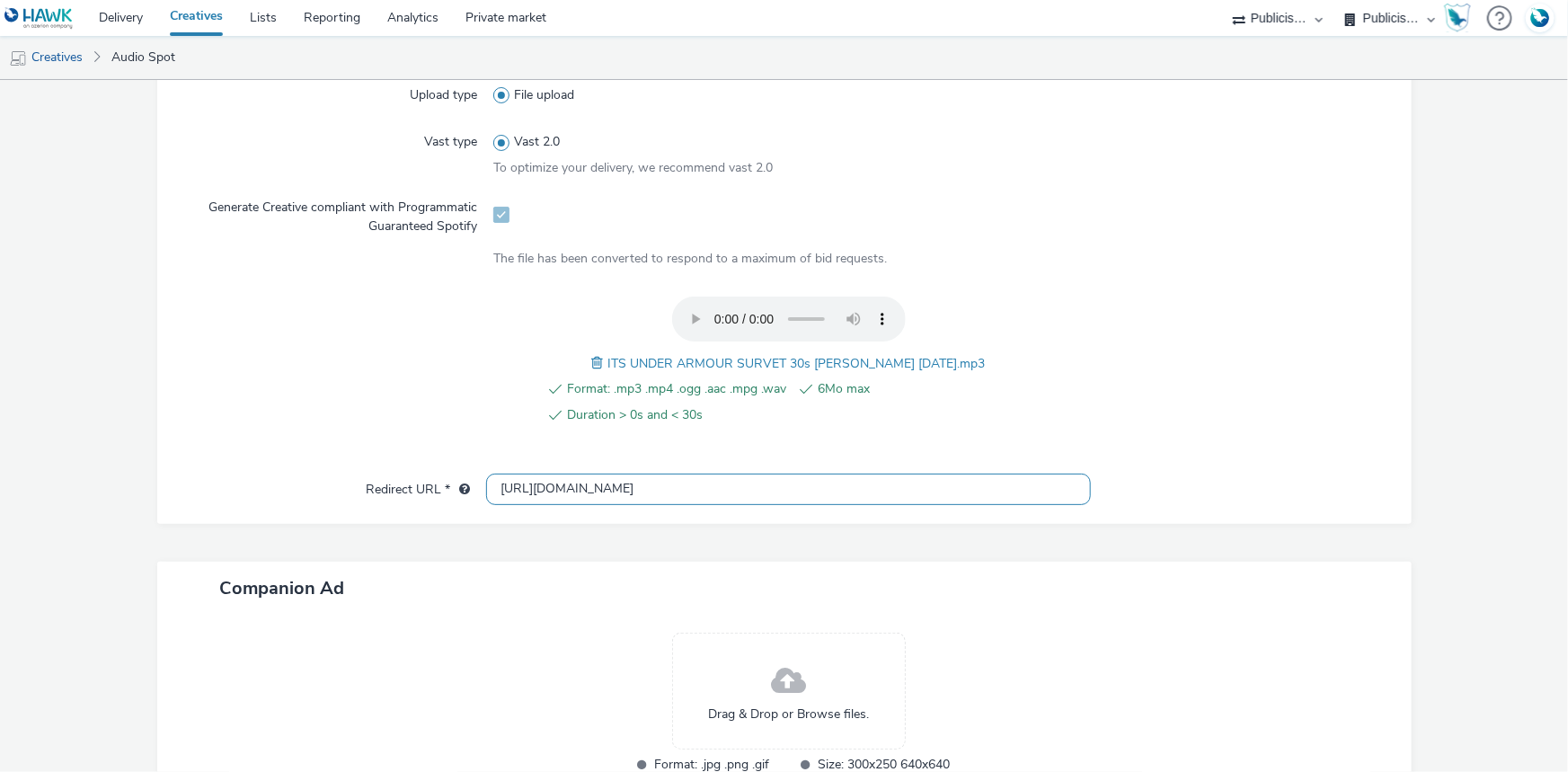
click at [587, 491] on input "[URL][DOMAIN_NAME]" at bounding box center [788, 489] width 605 height 32
paste input "s://[DOMAIN_NAME][URL]"
type input "[URL][DOMAIN_NAME]"
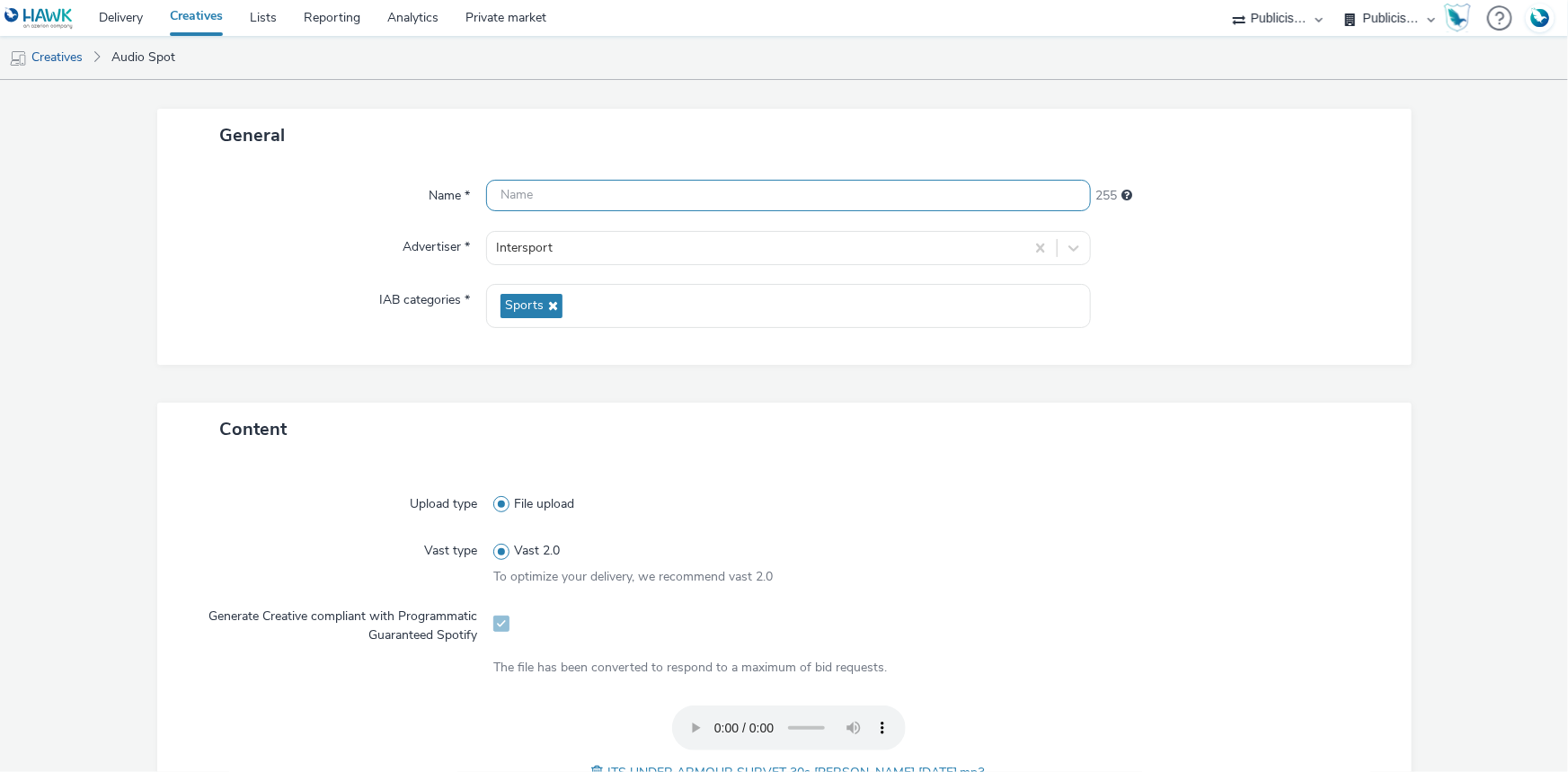
click at [524, 196] on input "text" at bounding box center [788, 195] width 605 height 32
paste input "_SPOTIFY"
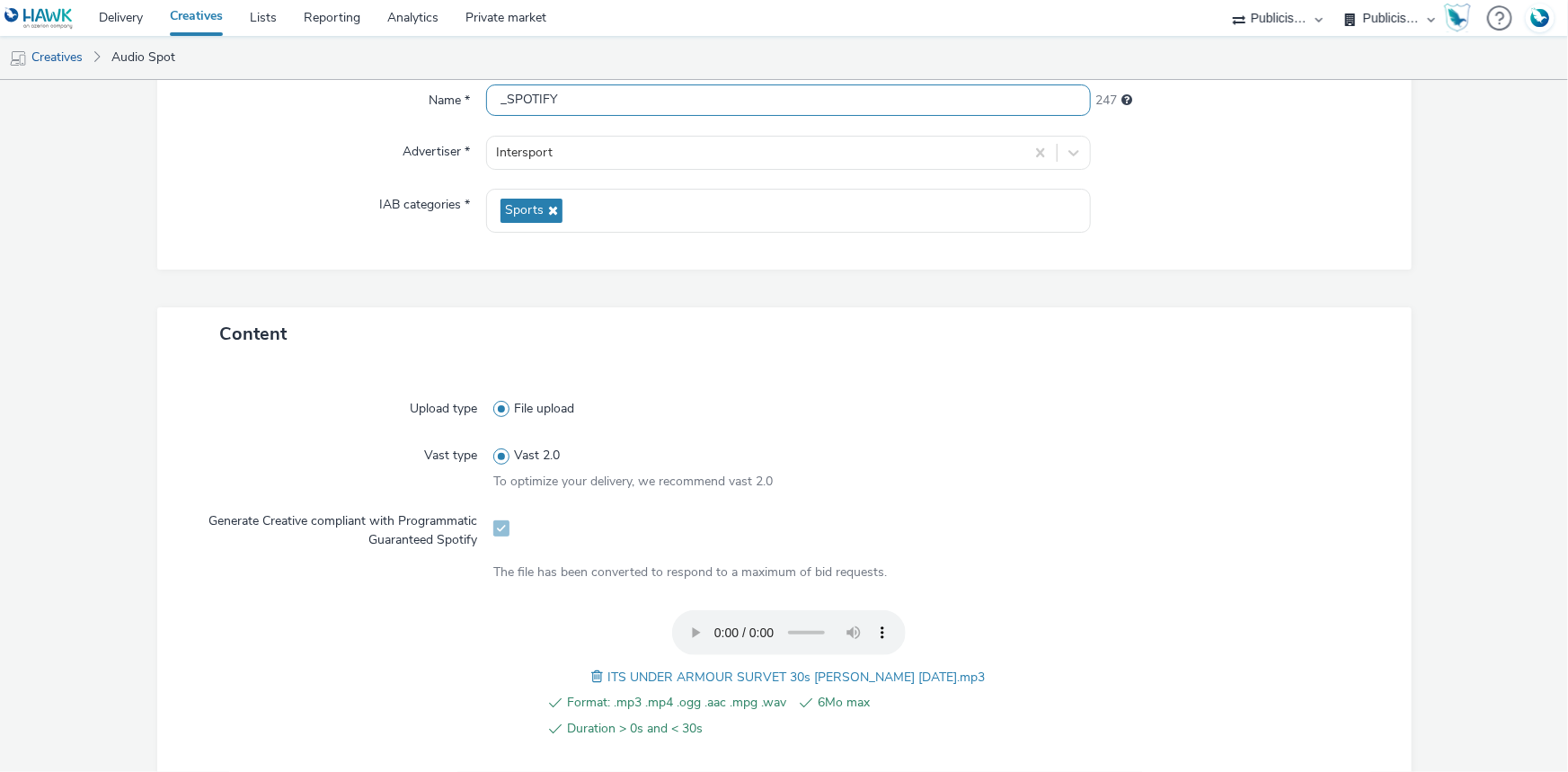
scroll to position [408, 0]
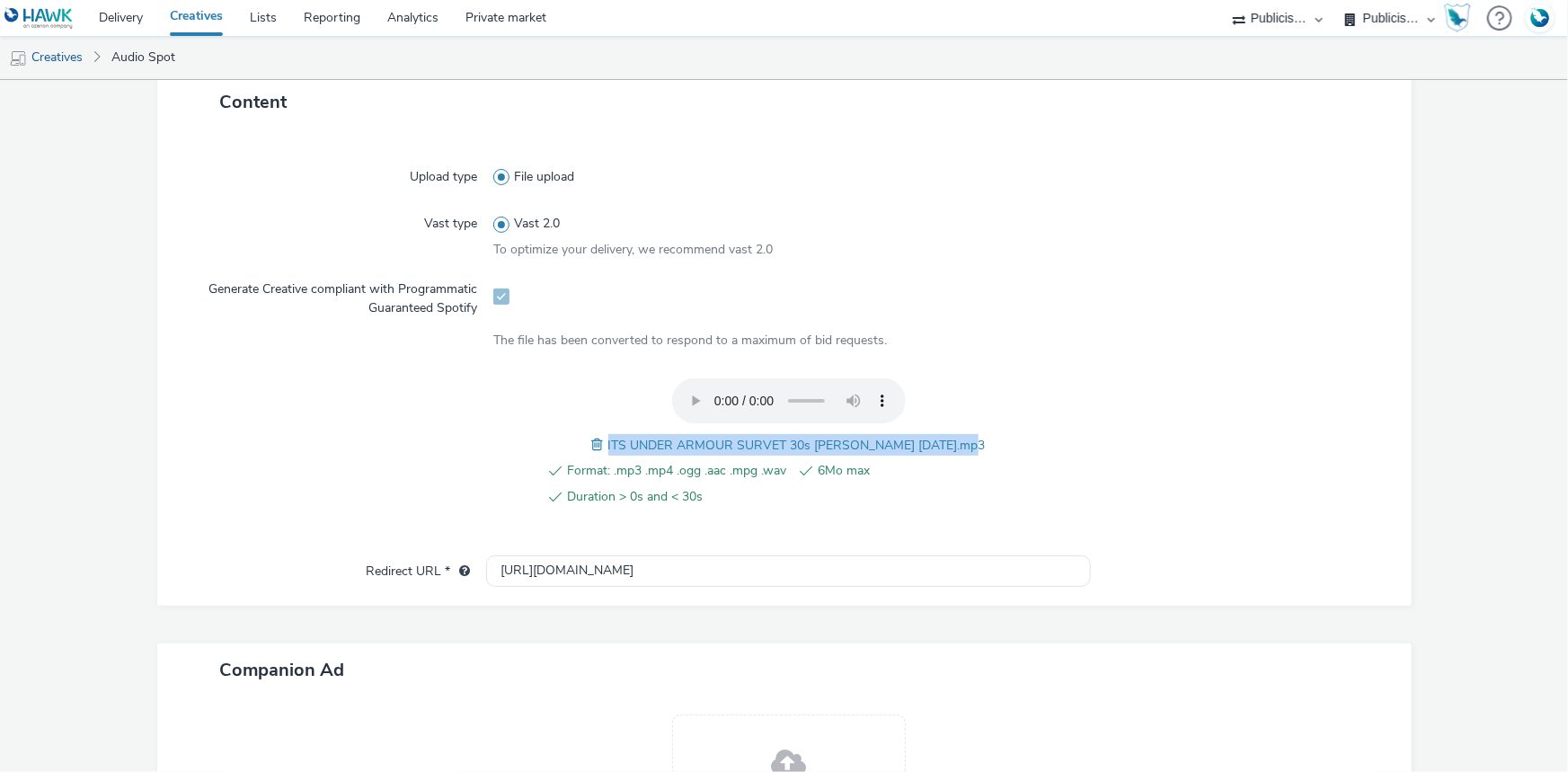
drag, startPoint x: 611, startPoint y: 440, endPoint x: 974, endPoint y: 444, distance: 363.0
click at [974, 444] on div "Format: .mp3 .mp4 .ogg .aac .mpg .wav 6Mo max Duration > 0s and < 30s ITS UNDER…" at bounding box center [788, 453] width 590 height 148
copy span "ITS UNDER ARMOUR SURVET 30s [PERSON_NAME] [DATE].mp3"
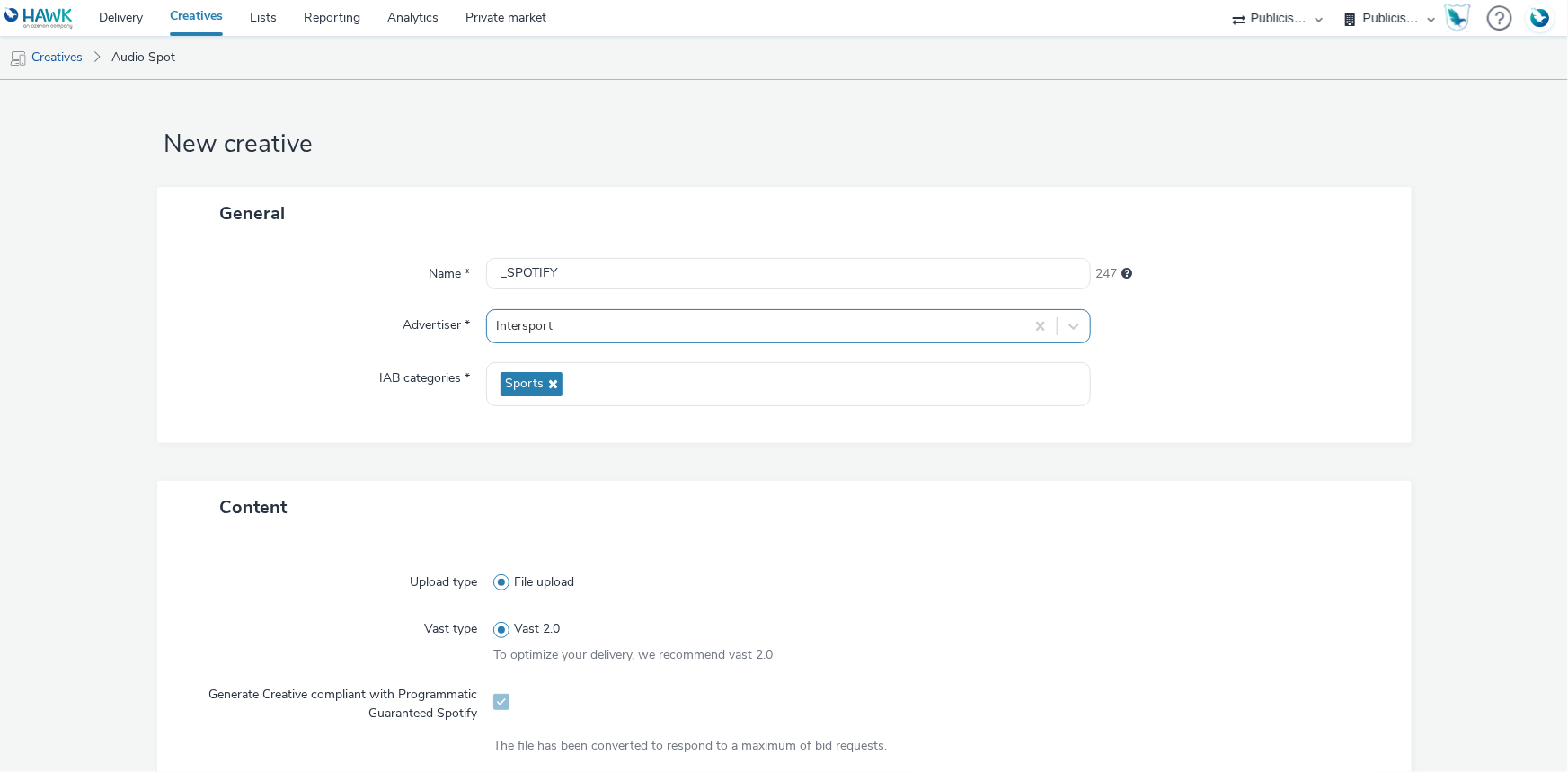
scroll to position [0, 0]
click at [487, 272] on input "_SPOTIFY" at bounding box center [788, 276] width 605 height 32
paste input "ITS UNDER ARMOUR SURVET 30s [PERSON_NAME] [DATE].mp3"
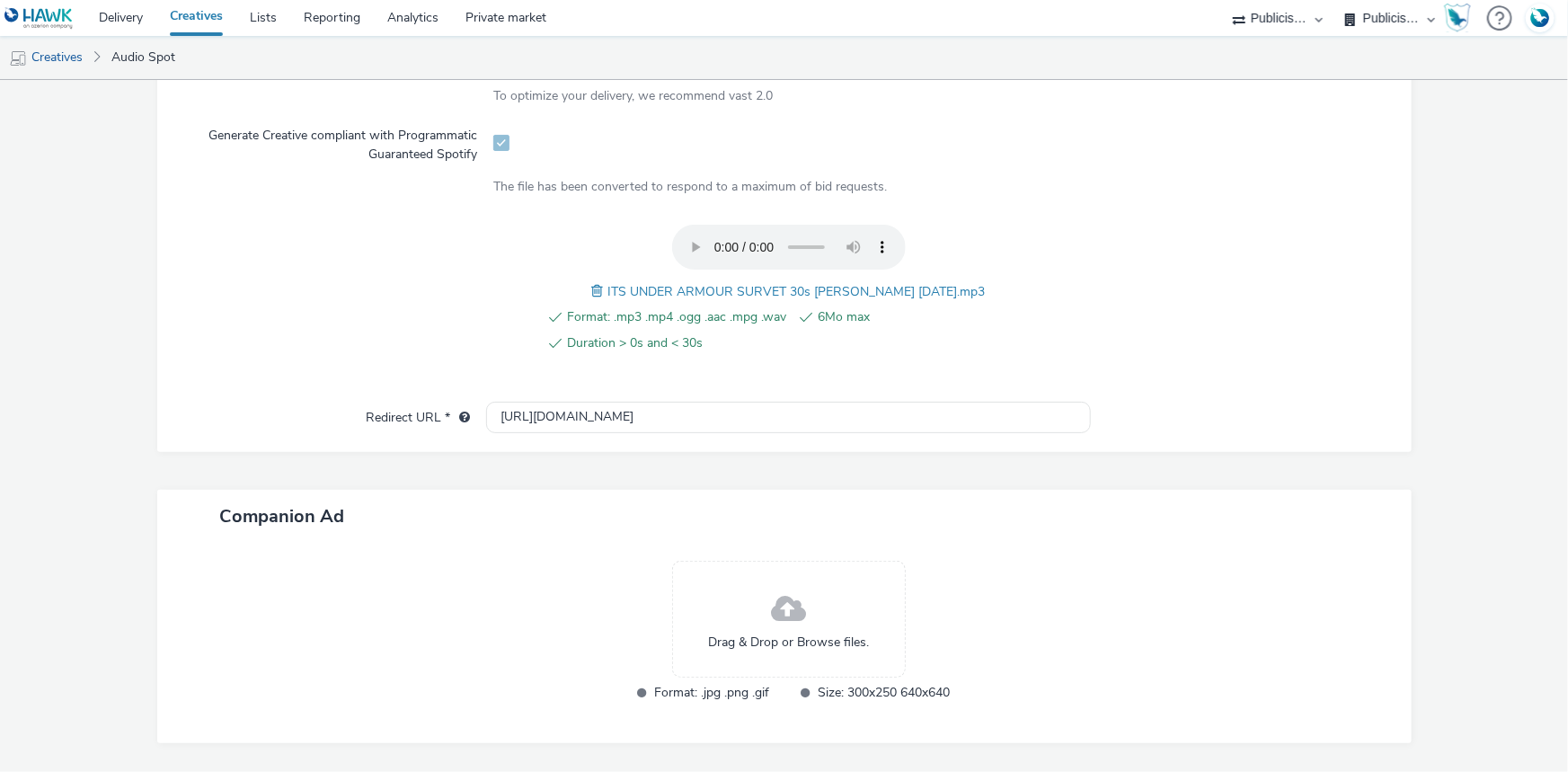
scroll to position [571, 0]
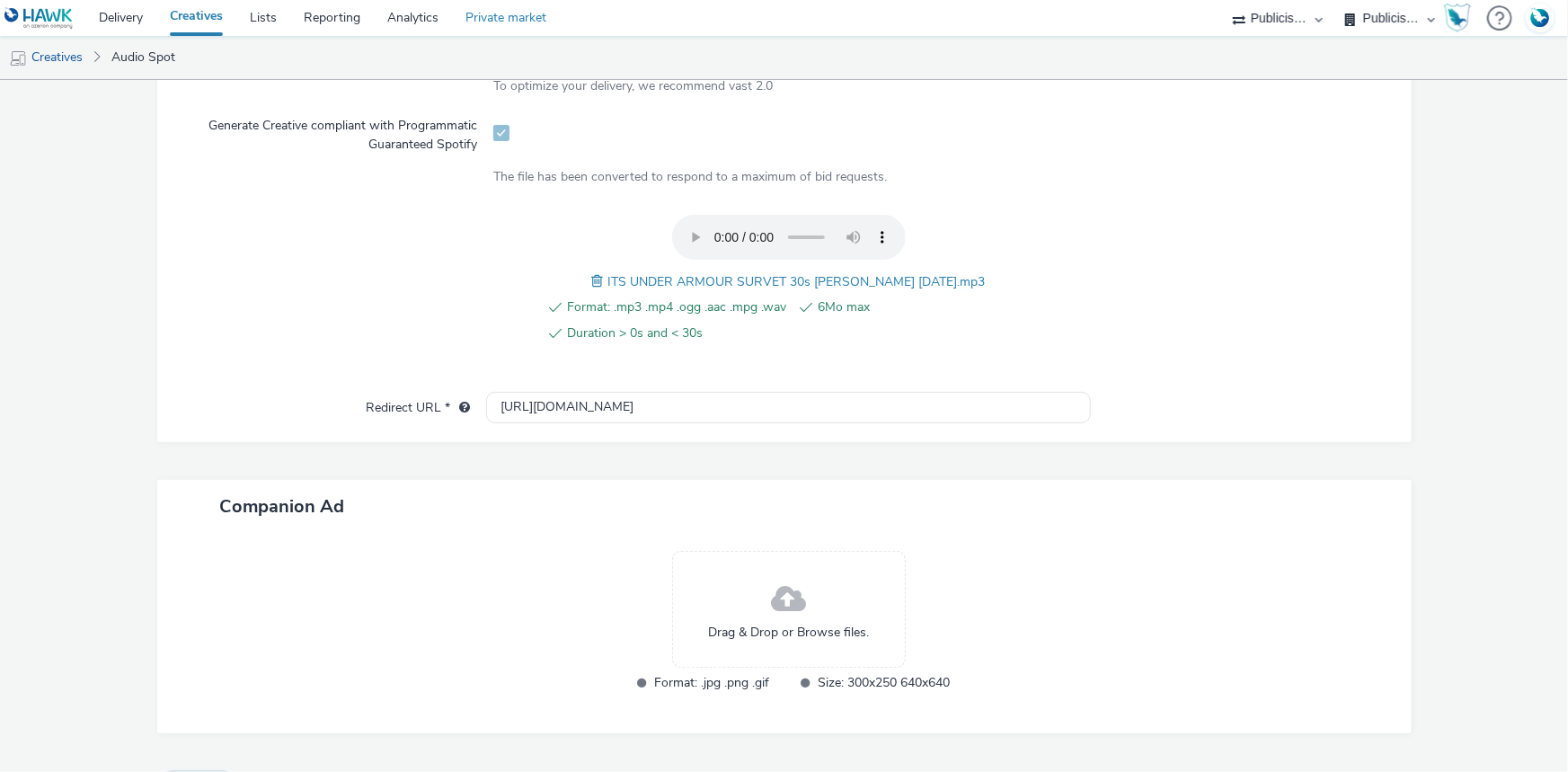
type input "ITS UNDER ARMOUR SURVET 30s [PERSON_NAME] [DATE].mp3_SPOTIFY"
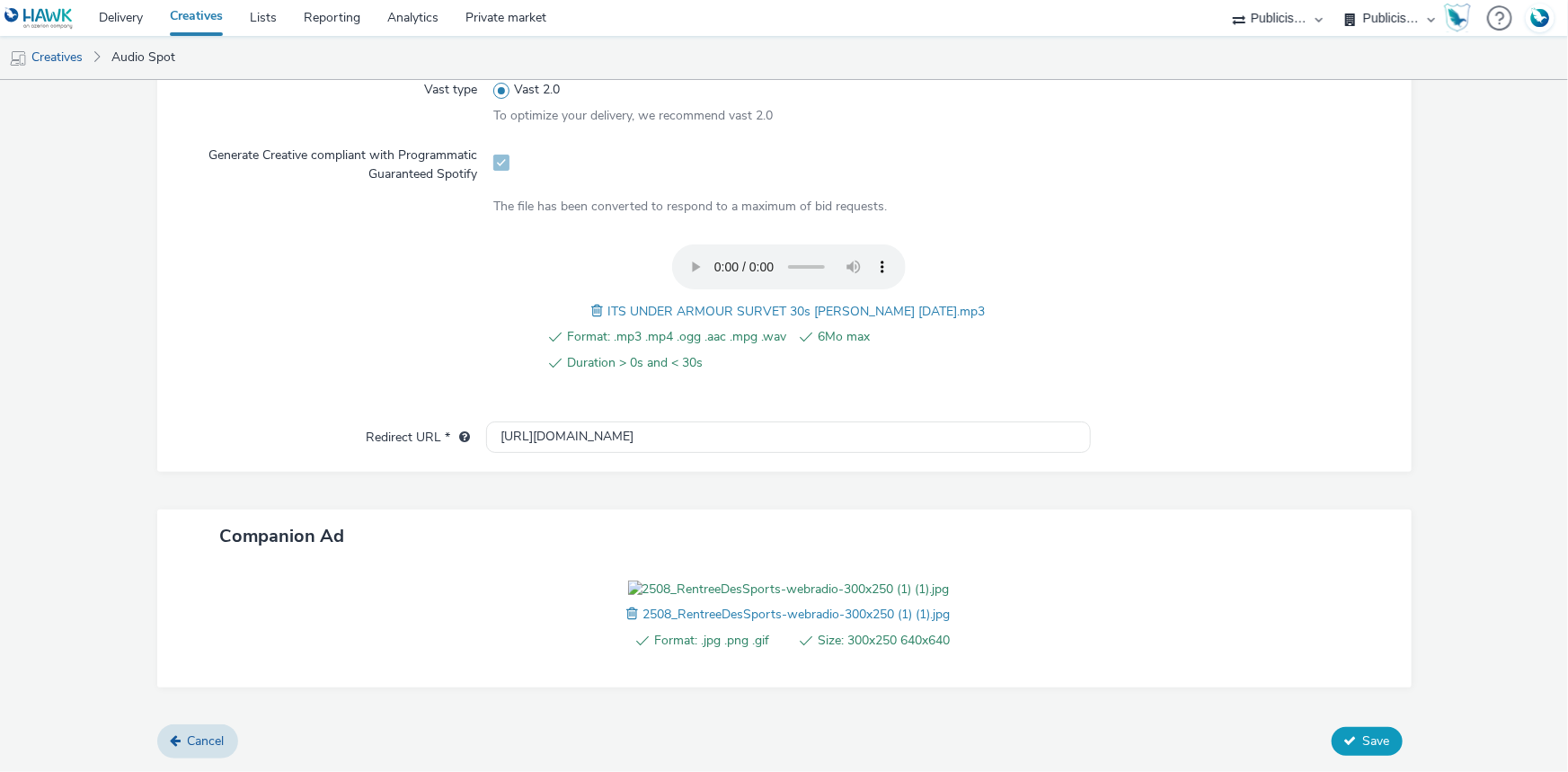
click at [1383, 756] on button "Save" at bounding box center [1366, 741] width 71 height 29
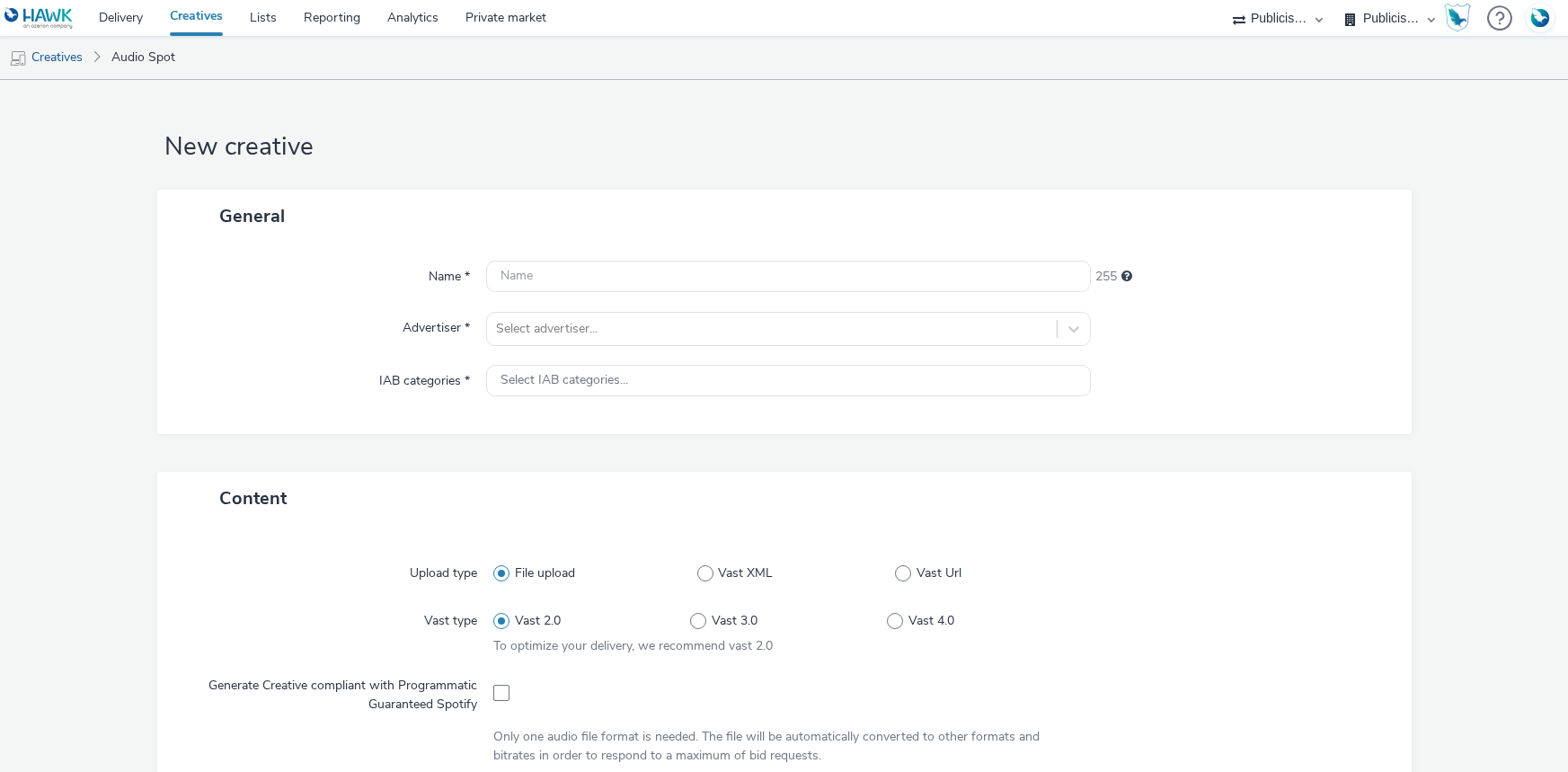
select select "d07aba32-d775-4fed-a722-f10c6504dd64"
select select "f97d6638-e0a1-4f7a-bf46-55015878e29e"
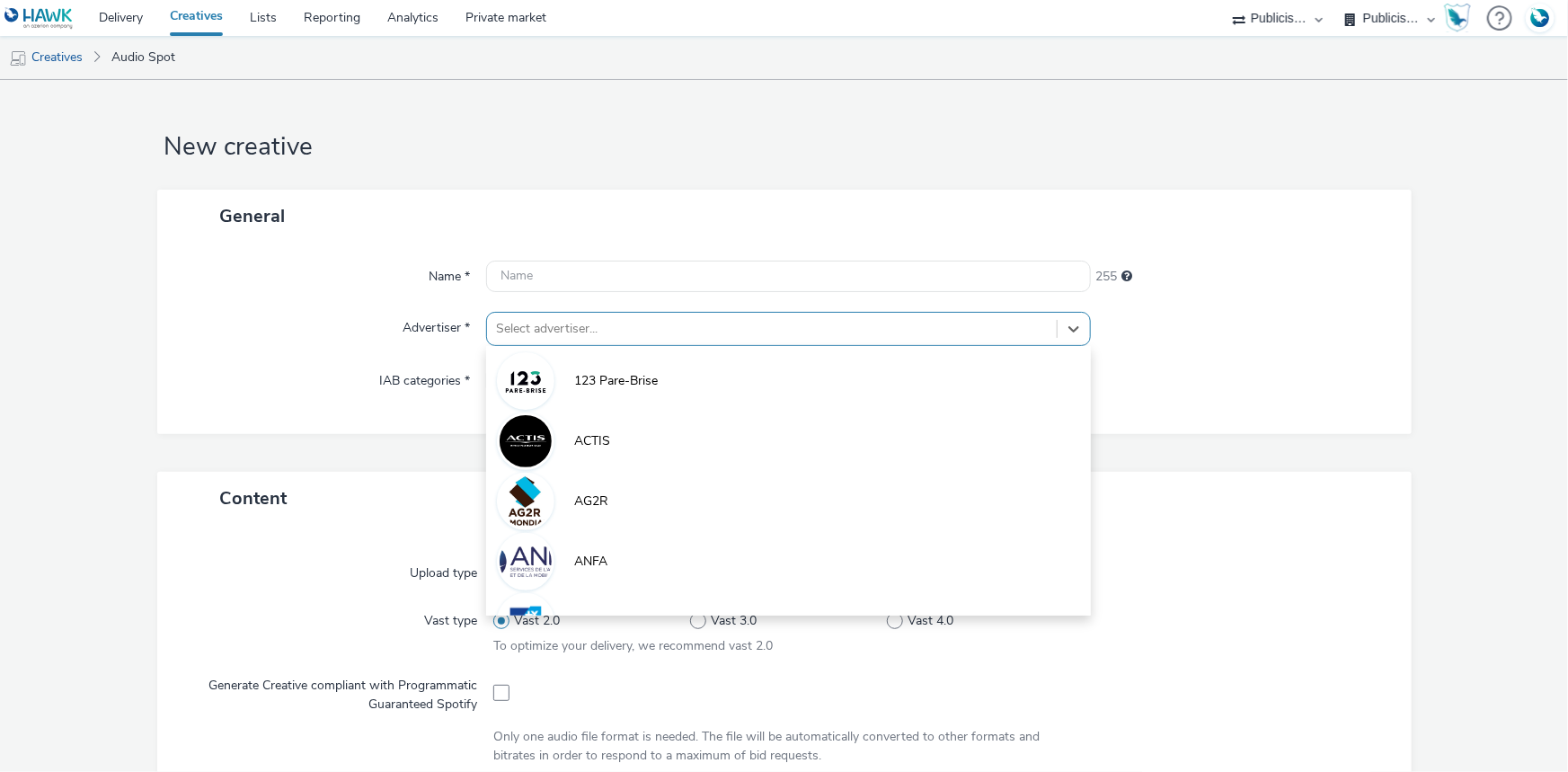
click at [527, 318] on div at bounding box center [772, 329] width 551 height 22
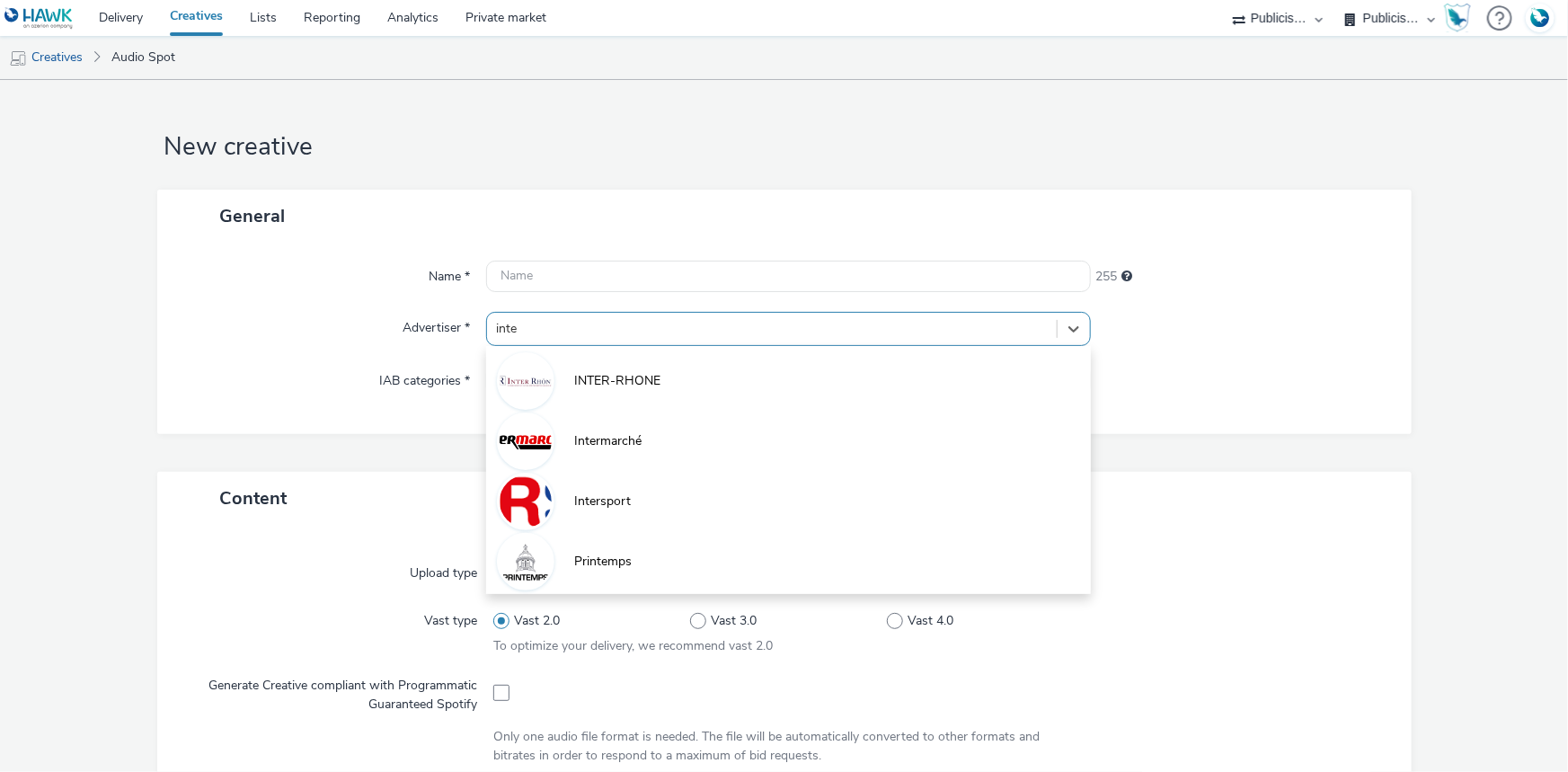
type input "inter"
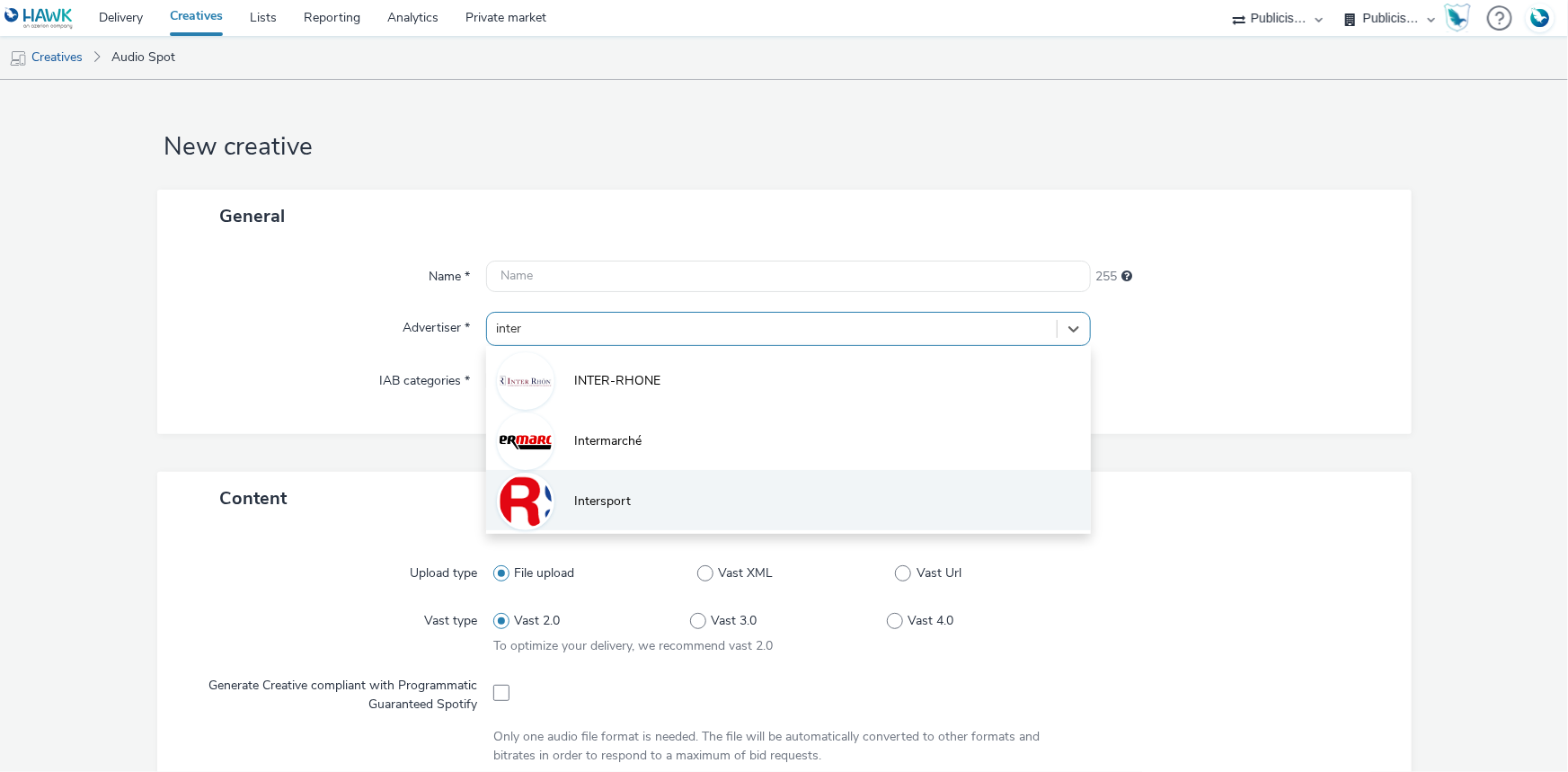
click at [665, 501] on li "Intersport" at bounding box center [788, 500] width 605 height 61
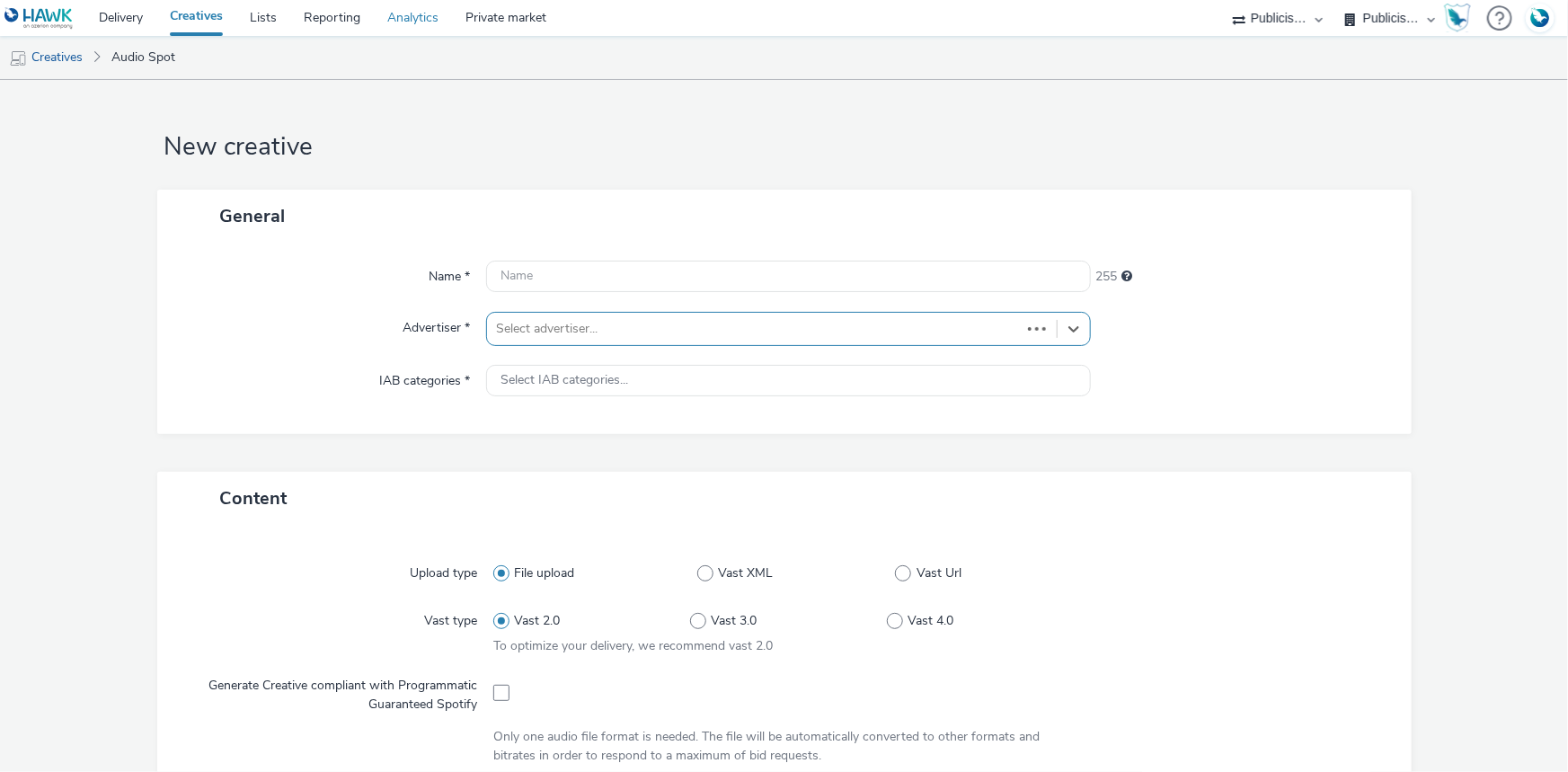
type input "http://www.intersport.fr"
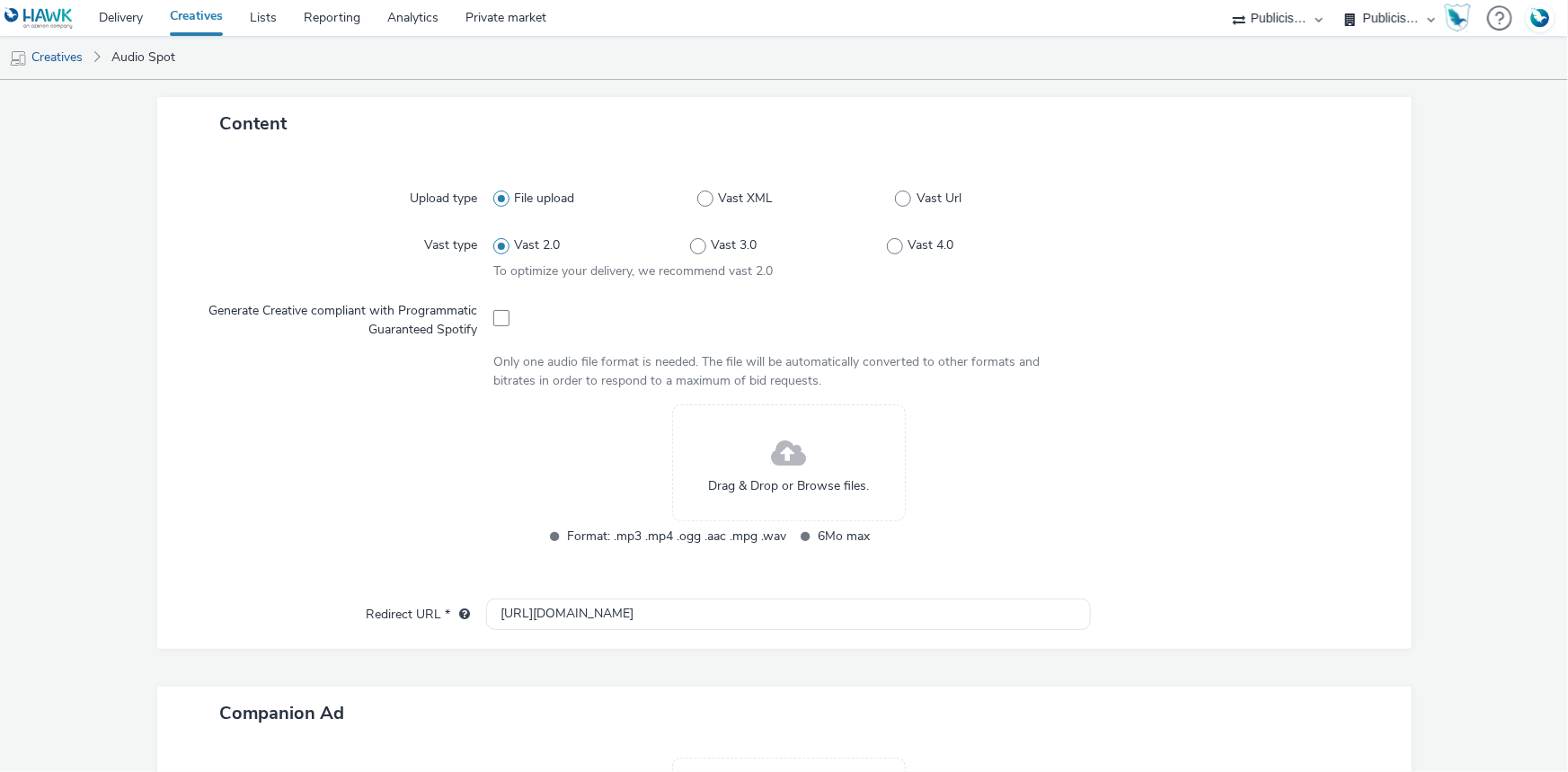
scroll to position [490, 0]
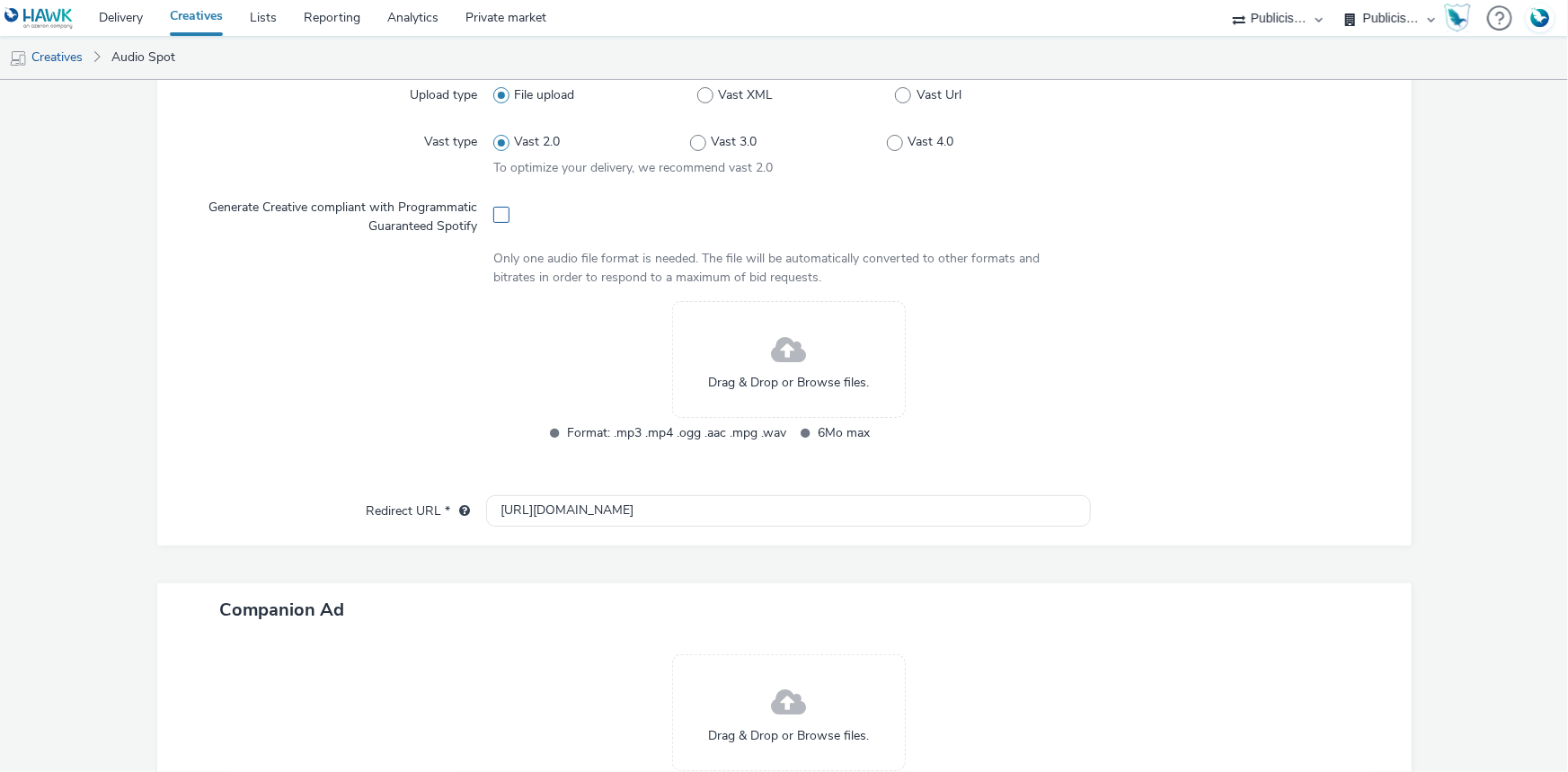
click at [496, 210] on span at bounding box center [502, 215] width 16 height 16
checkbox input "true"
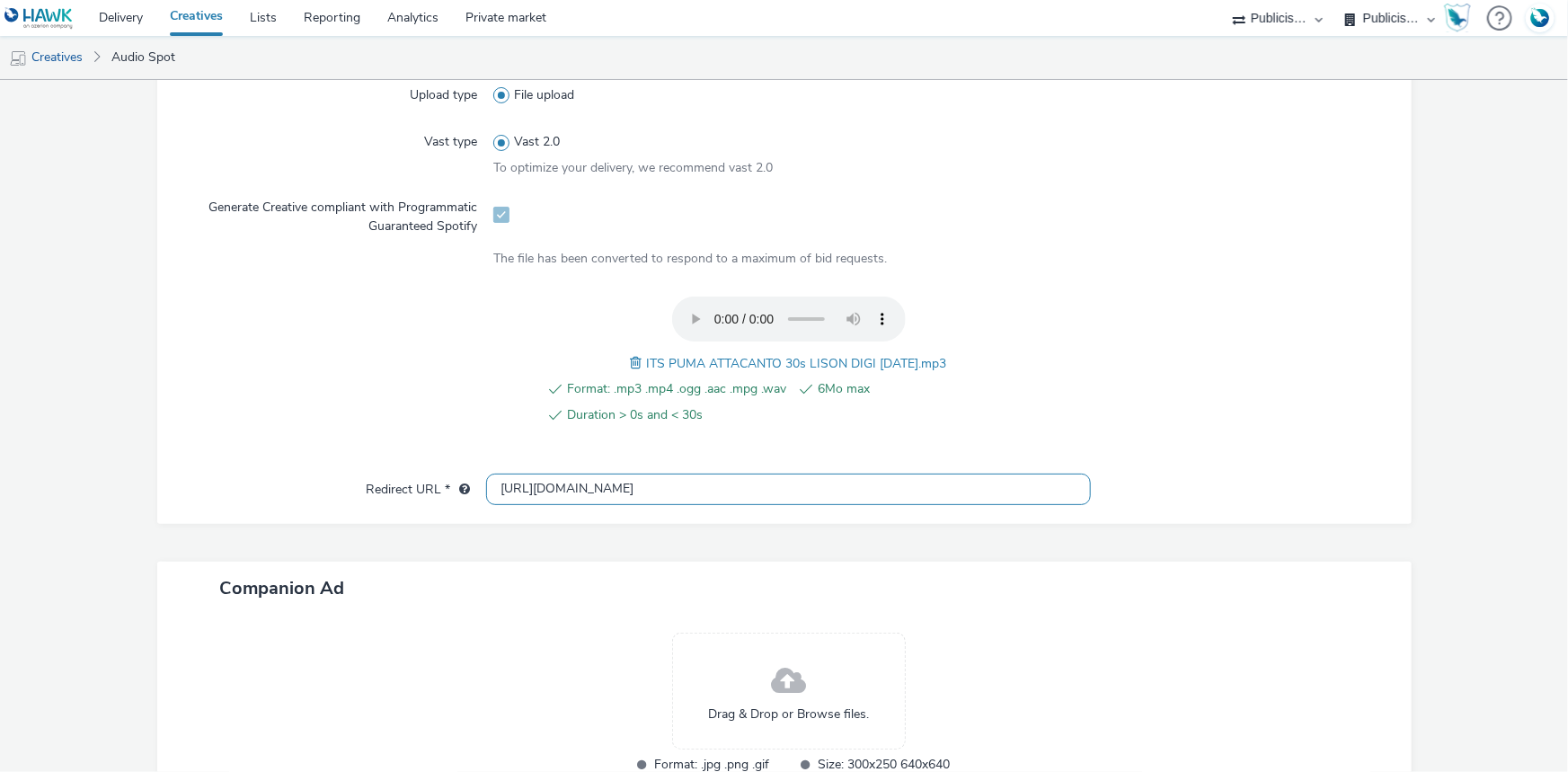
click at [577, 487] on input "http://www.intersport.fr" at bounding box center [788, 489] width 605 height 32
paste input "s://www.intersport.fr/ope/rentree-des-sports//?utm_source=spotify&utm_medium=di…"
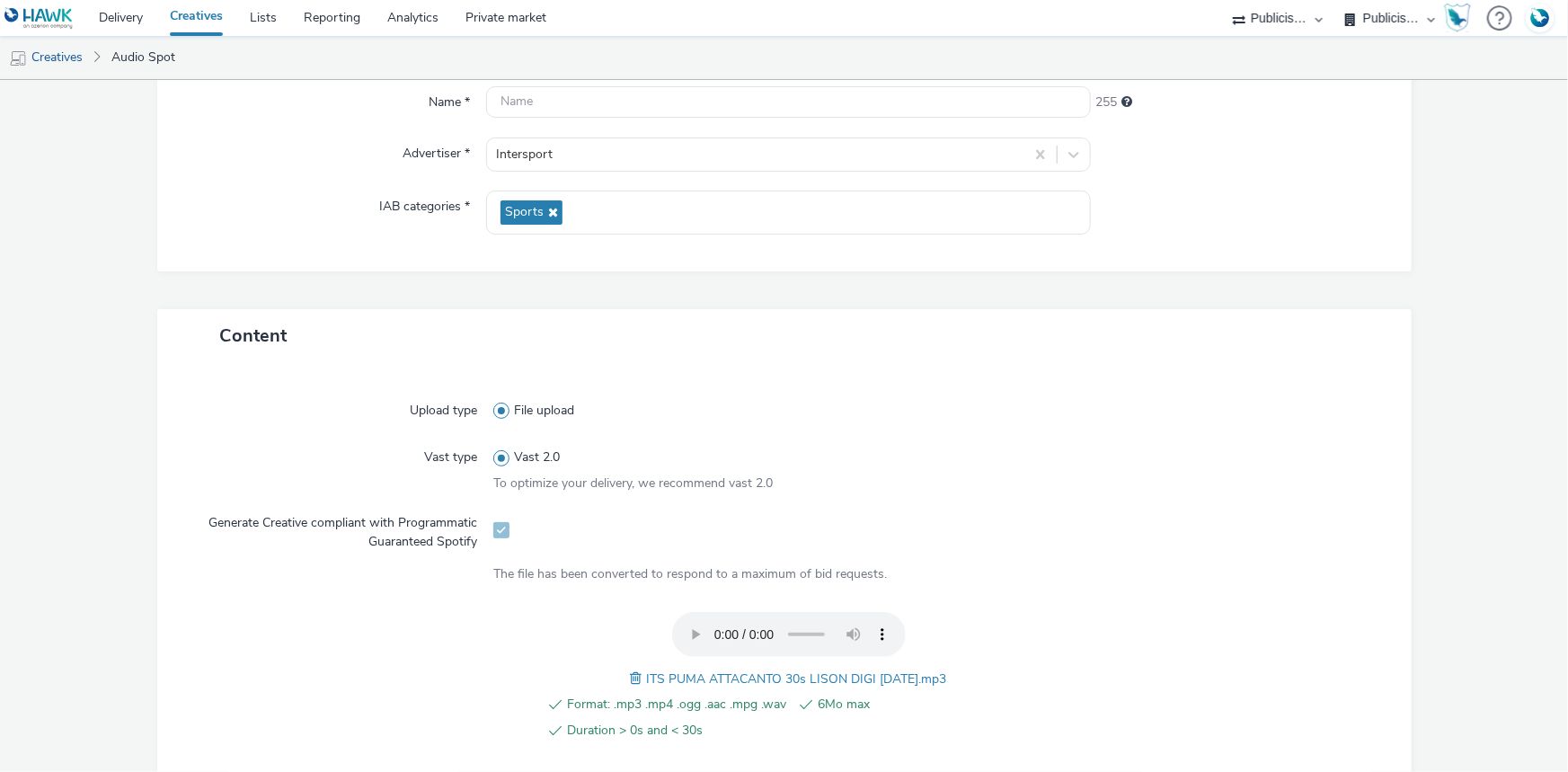
scroll to position [0, 0]
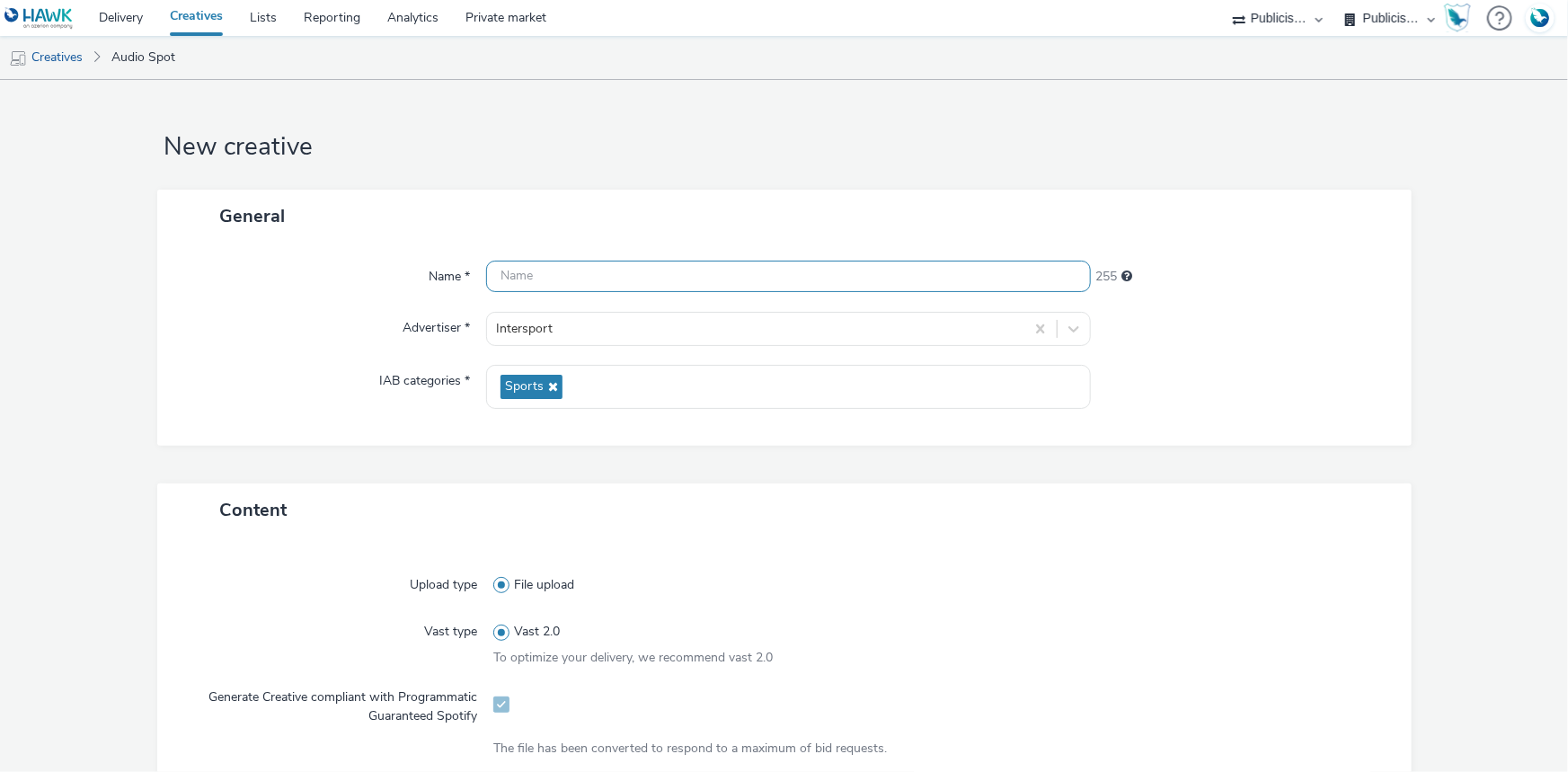
type input "https://www.intersport.fr/ope/rentree-des-sports//?utm_source=spotify&utm_mediu…"
click at [497, 282] on input "text" at bounding box center [788, 276] width 605 height 32
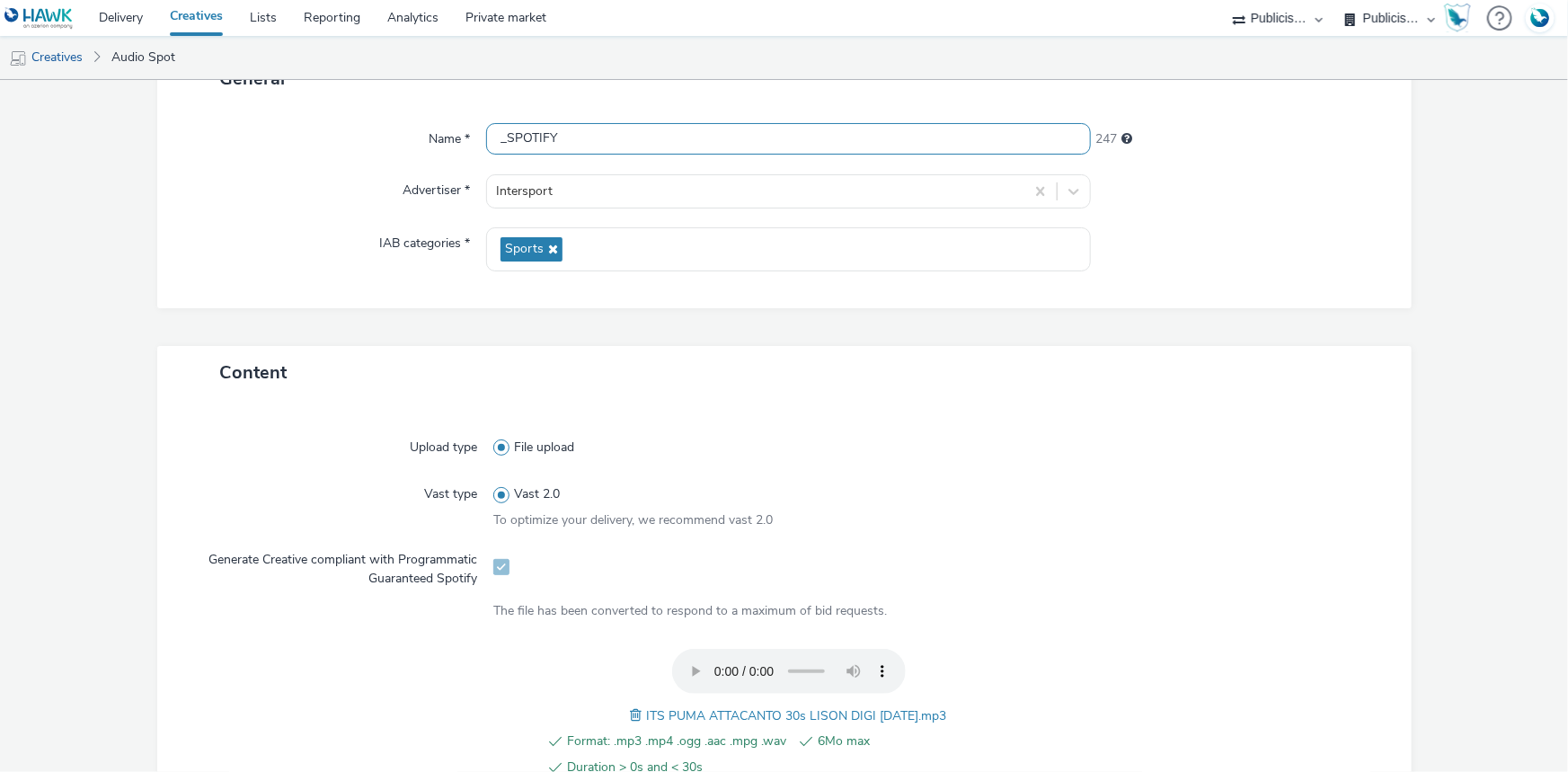
scroll to position [490, 0]
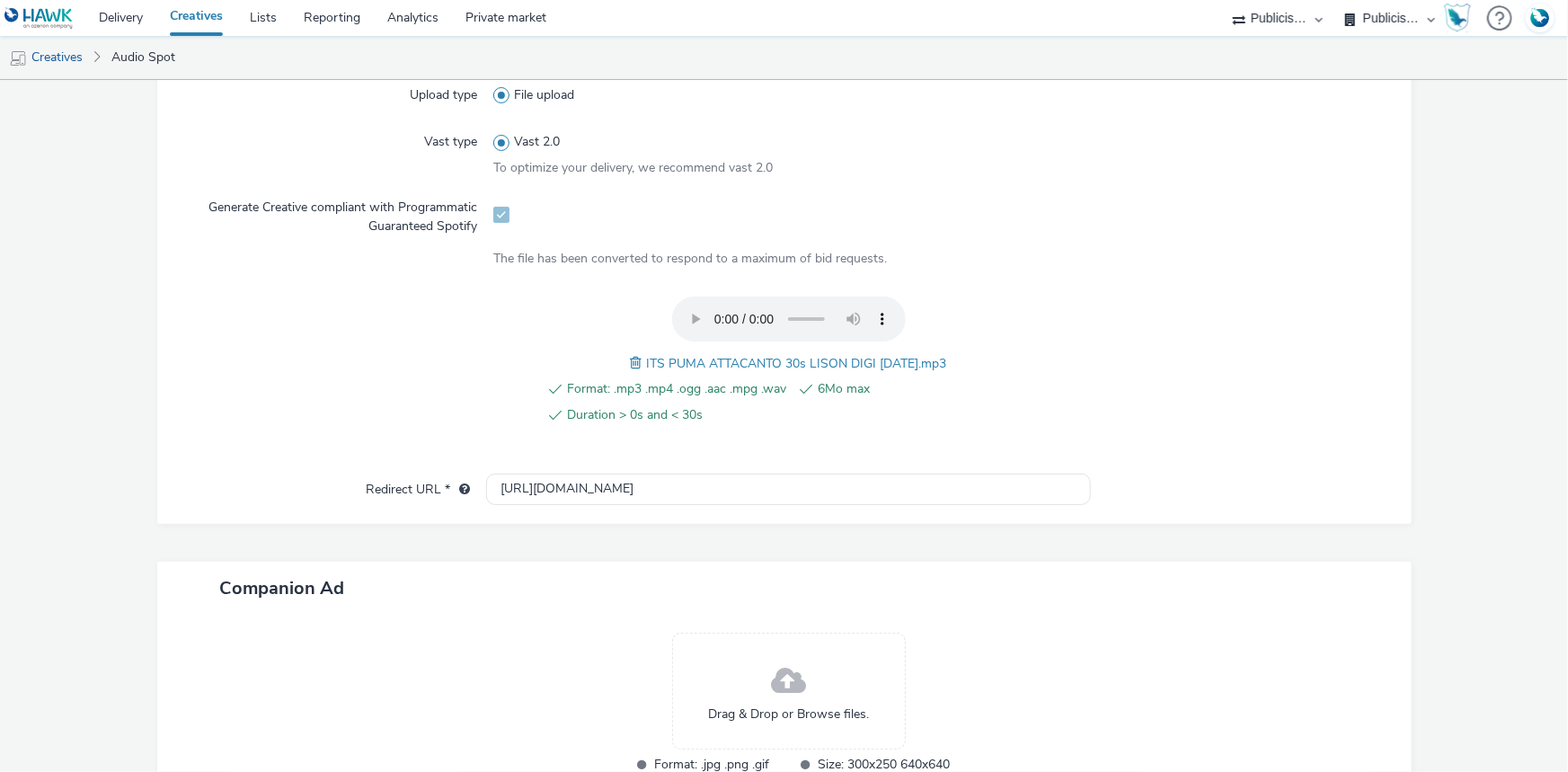
click at [1051, 400] on div "Format: .mp3 .mp4 .ogg .aac .mpg .wav 6Mo max Duration > 0s and < 30s ITS PUMA …" at bounding box center [788, 371] width 590 height 148
drag, startPoint x: 634, startPoint y: 360, endPoint x: 951, endPoint y: 353, distance: 317.1
click at [951, 353] on div "Format: .mp3 .mp4 .ogg .aac .mpg .wav 6Mo max Duration > 0s and < 30s ITS PUMA …" at bounding box center [788, 371] width 590 height 148
copy span "ITS PUMA ATTACANTO 30s LISON DIGI 30.07.25.mp3"
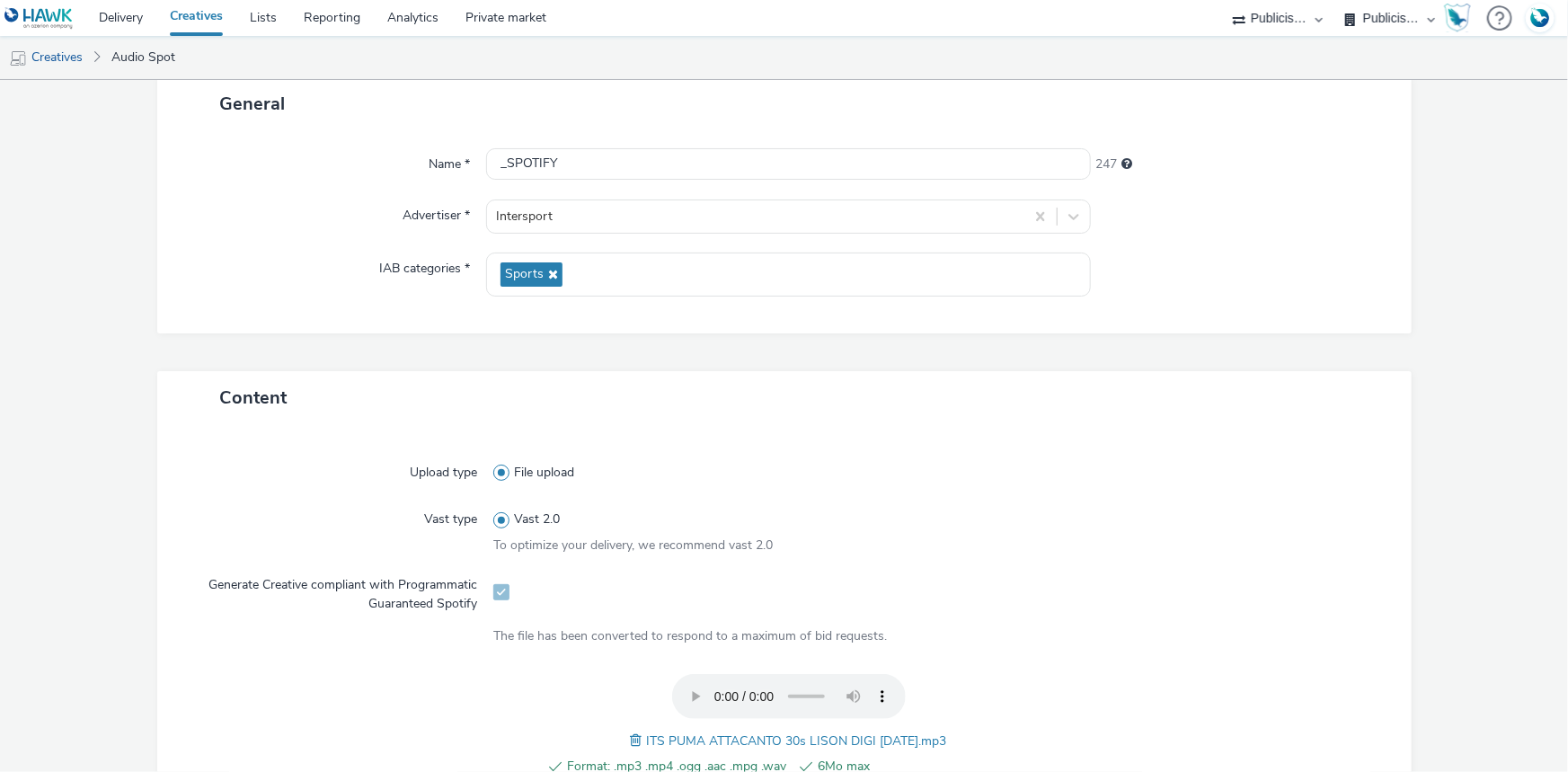
scroll to position [80, 0]
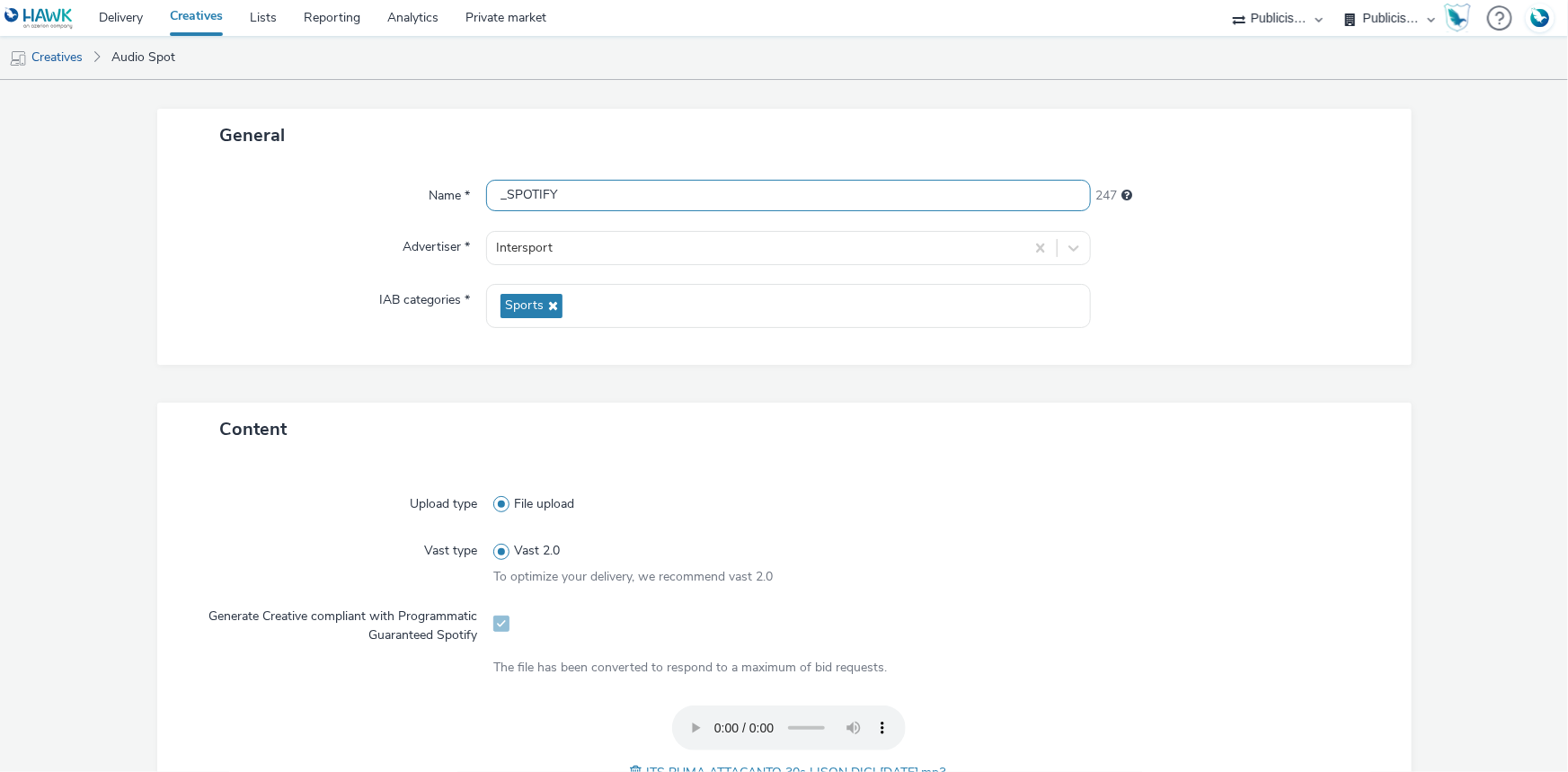
click at [490, 194] on input "_SPOTIFY" at bounding box center [788, 195] width 605 height 32
paste input "ITS PUMA ATTACANTO 30s LISON DIGI 30.07.25.mp3"
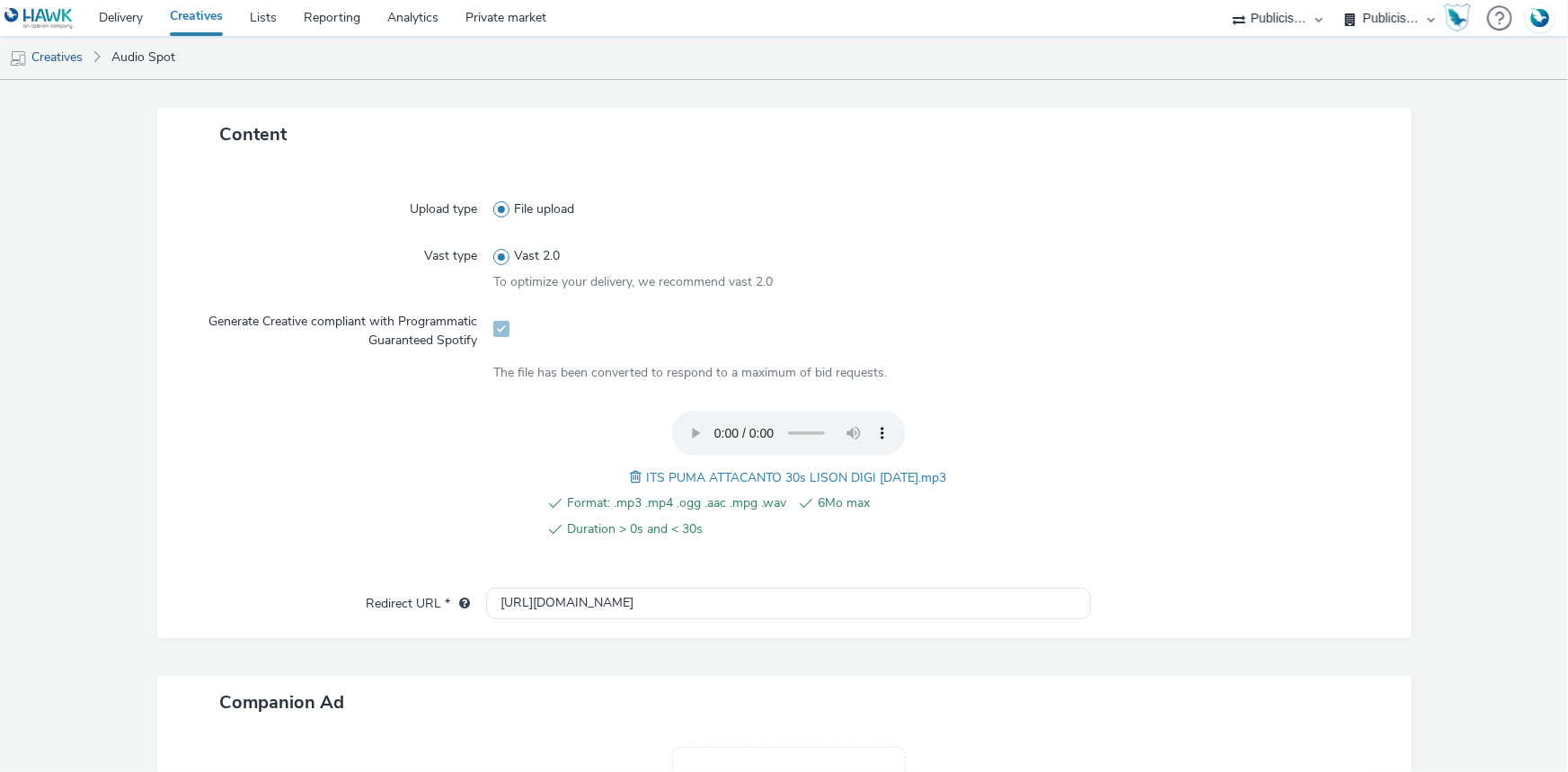
scroll to position [616, 0]
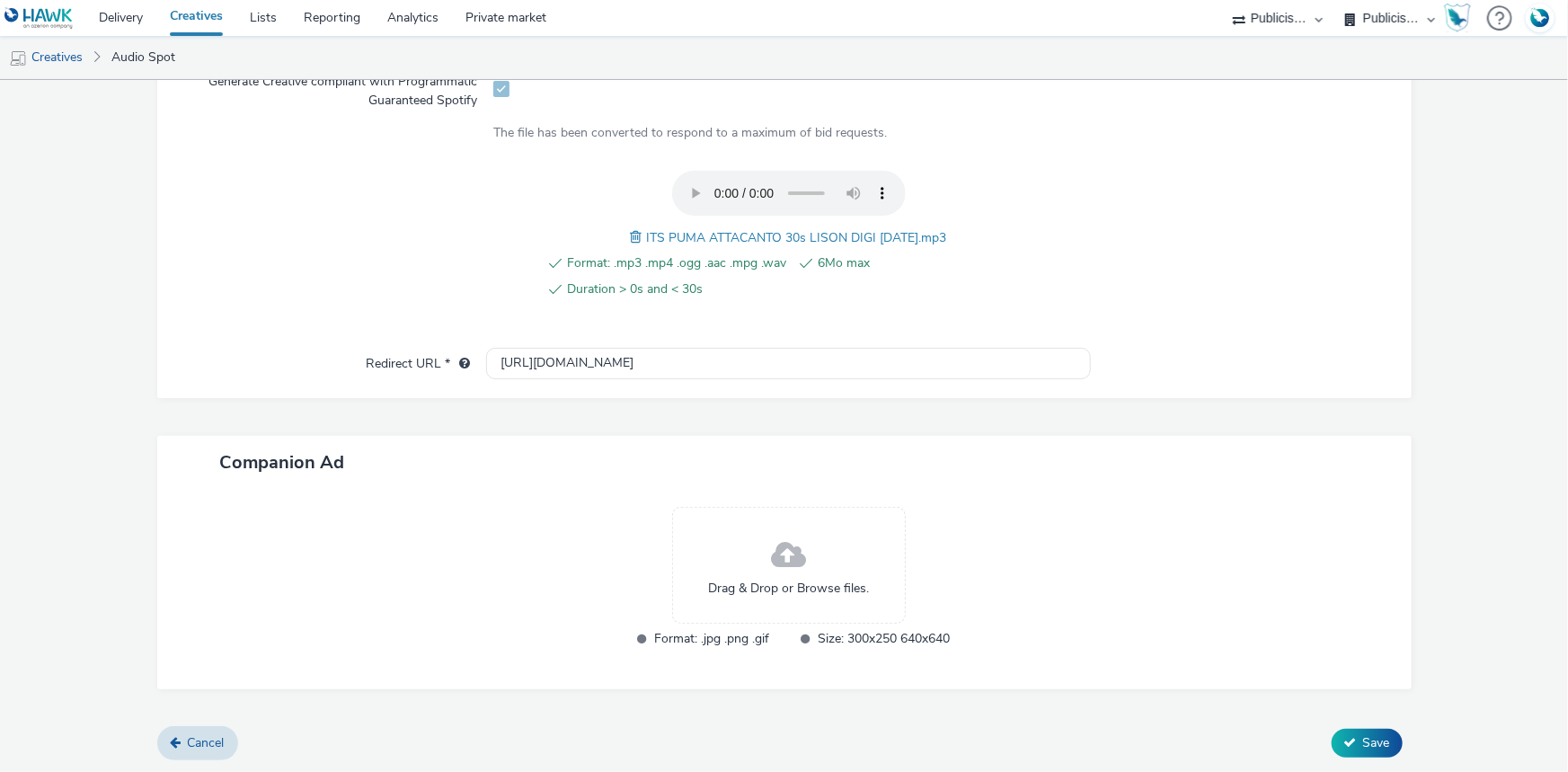
type input "ITS PUMA ATTACANTO 30s LISON DIGI 30.07.25.mp3_SPOTIFY"
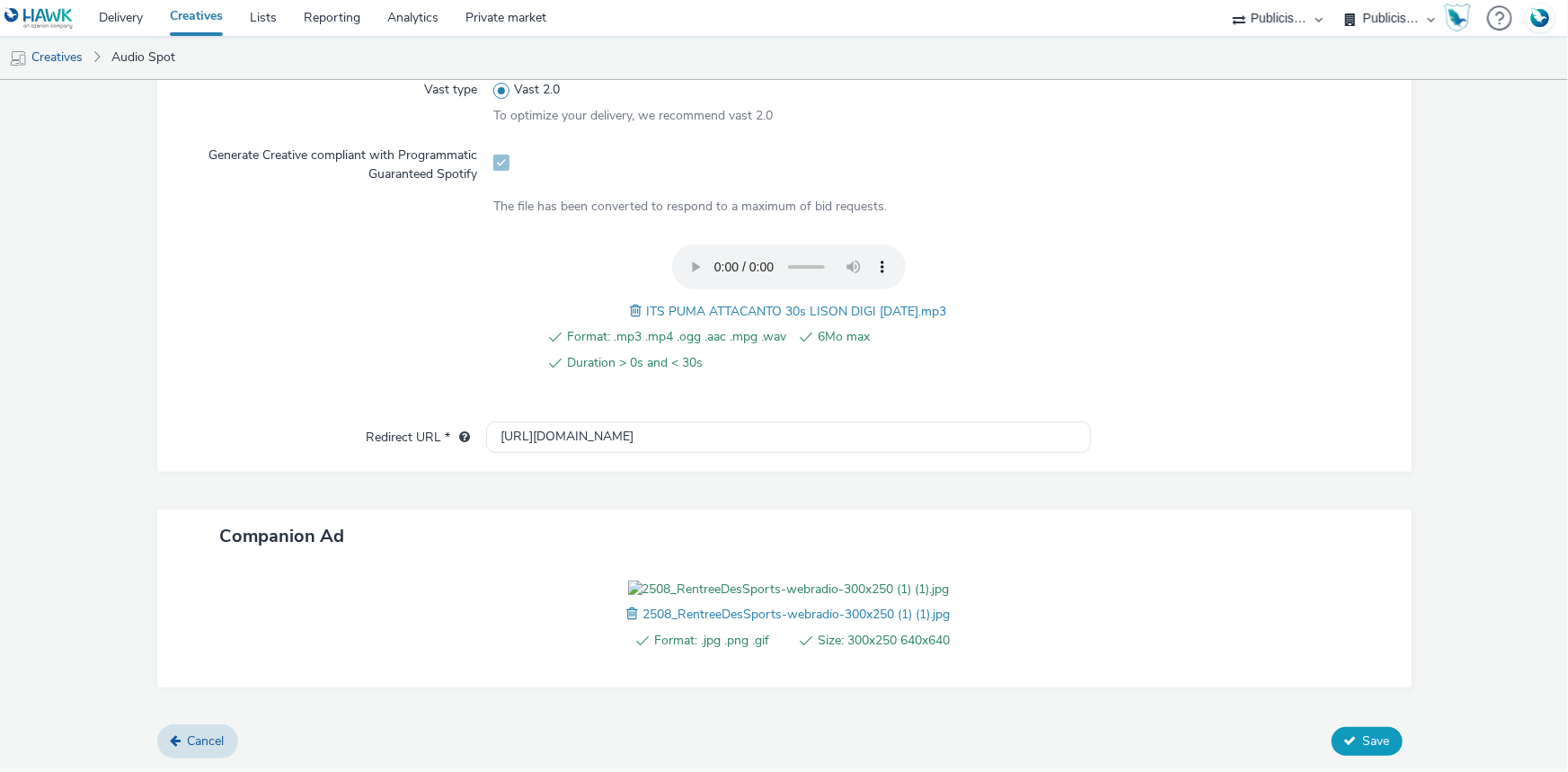
click at [1363, 756] on button "Save" at bounding box center [1366, 741] width 71 height 29
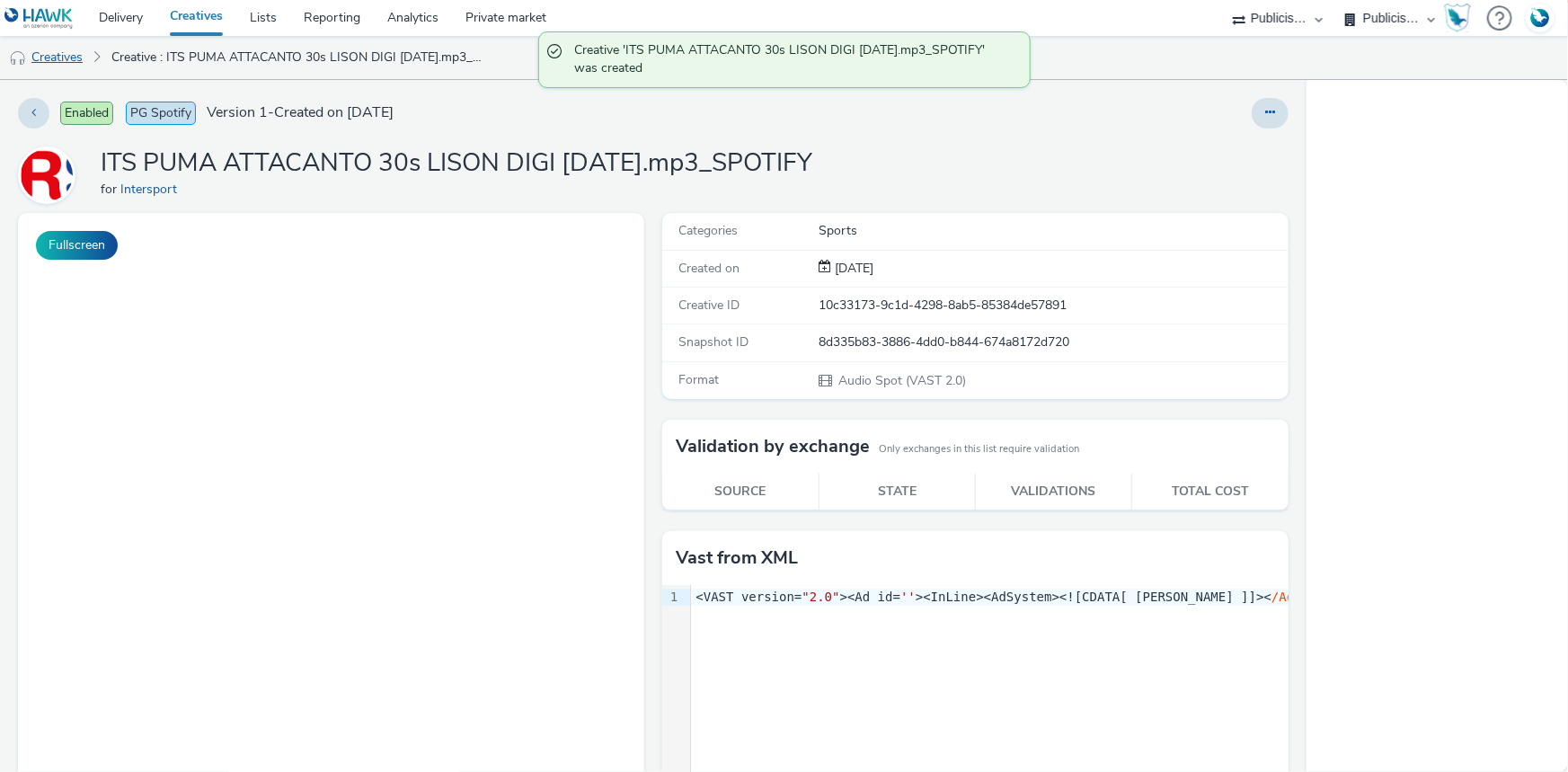
click at [48, 52] on link "Creatives" at bounding box center [45, 58] width 91 height 43
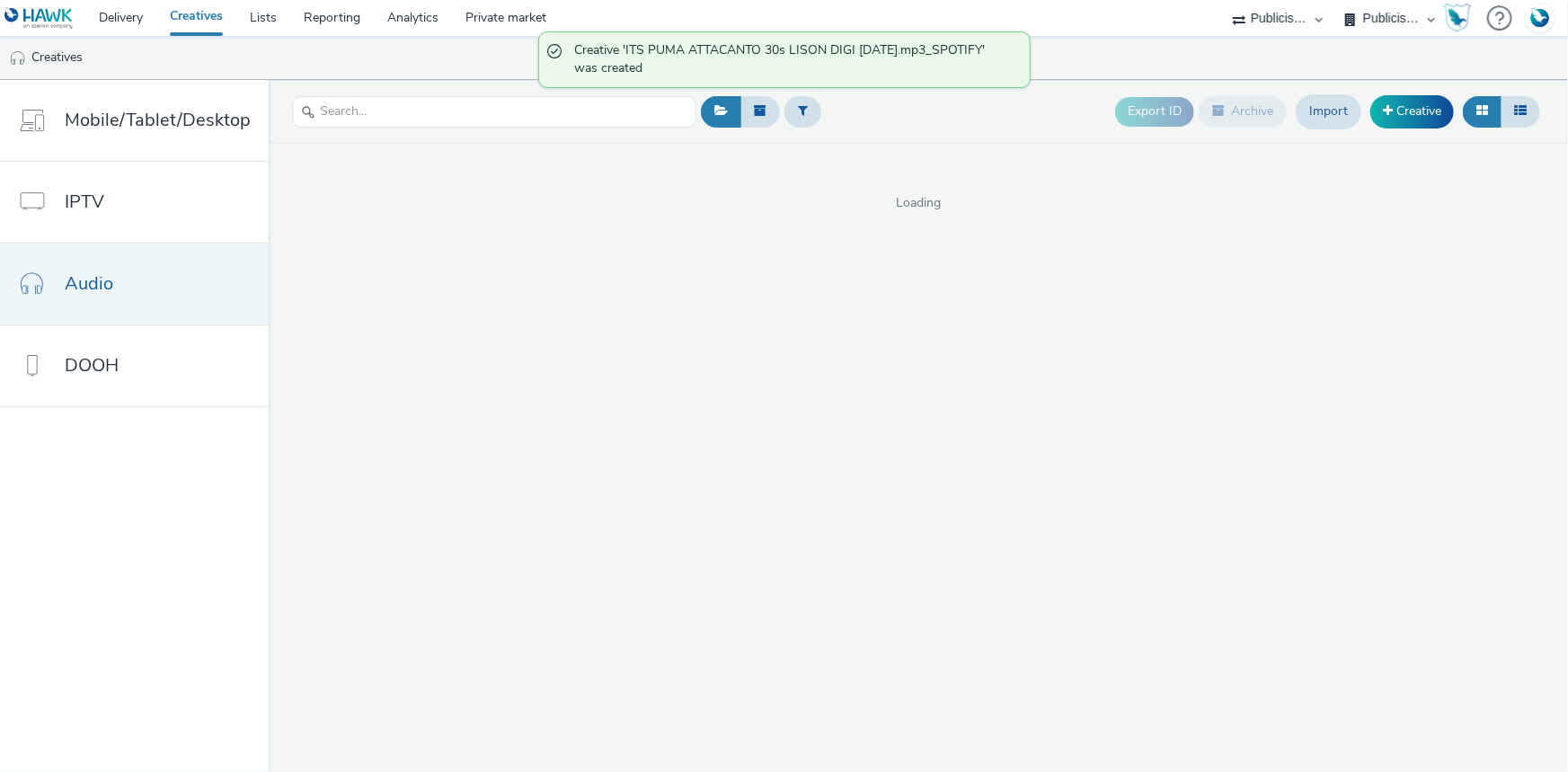
click at [99, 274] on span "Audio" at bounding box center [89, 283] width 49 height 26
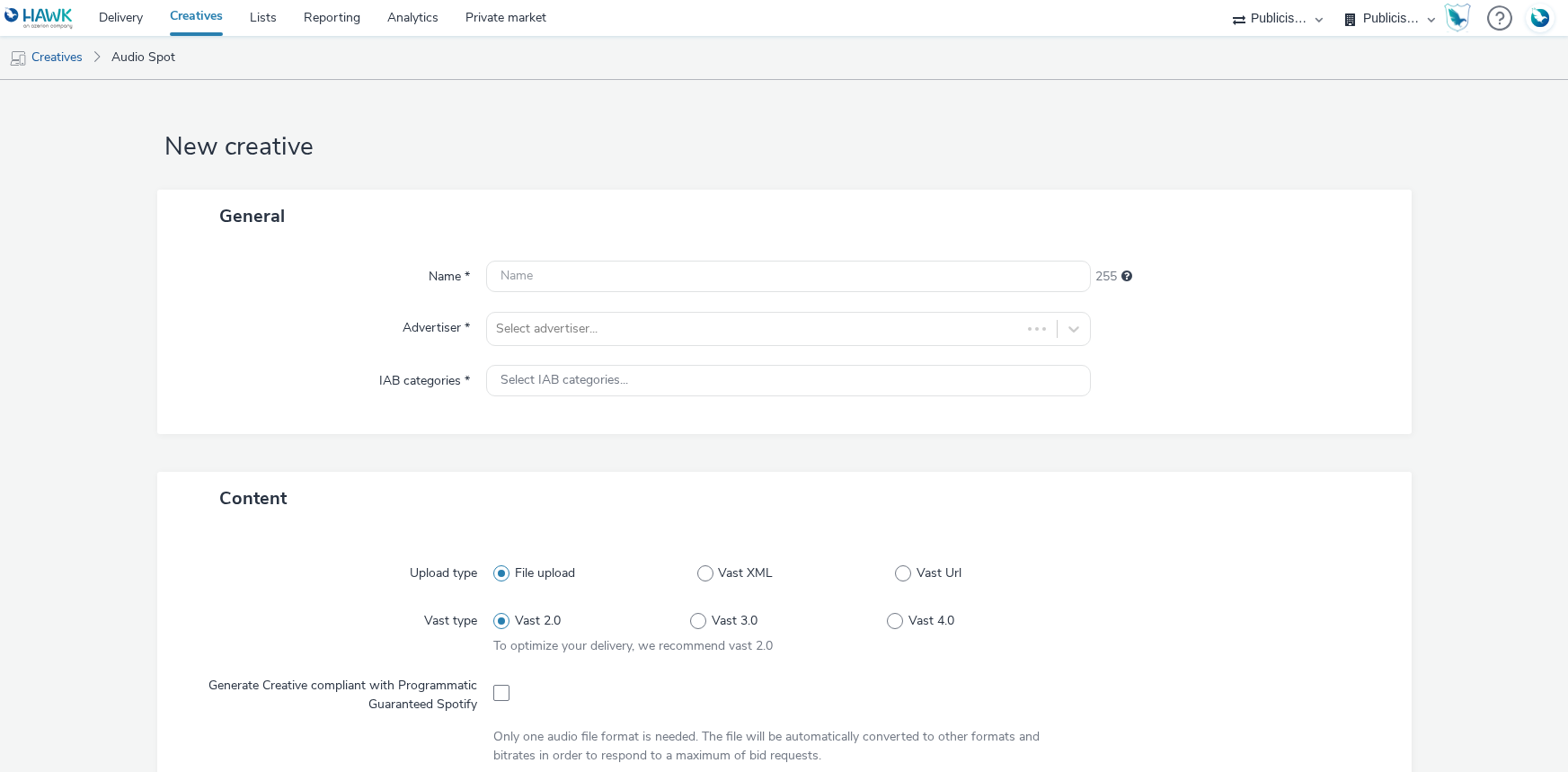
select select "d07aba32-d775-4fed-a722-f10c6504dd64"
select select "f97d6638-e0a1-4f7a-bf46-55015878e29e"
